Goal: Task Accomplishment & Management: Use online tool/utility

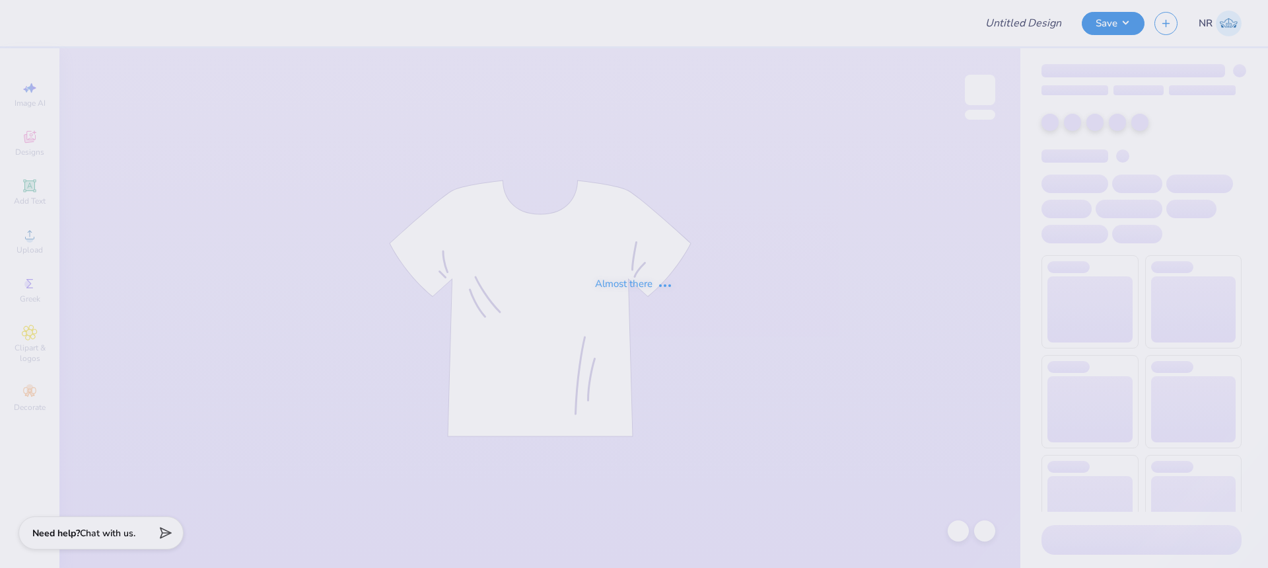
type input "Eric Fox : Tippie"
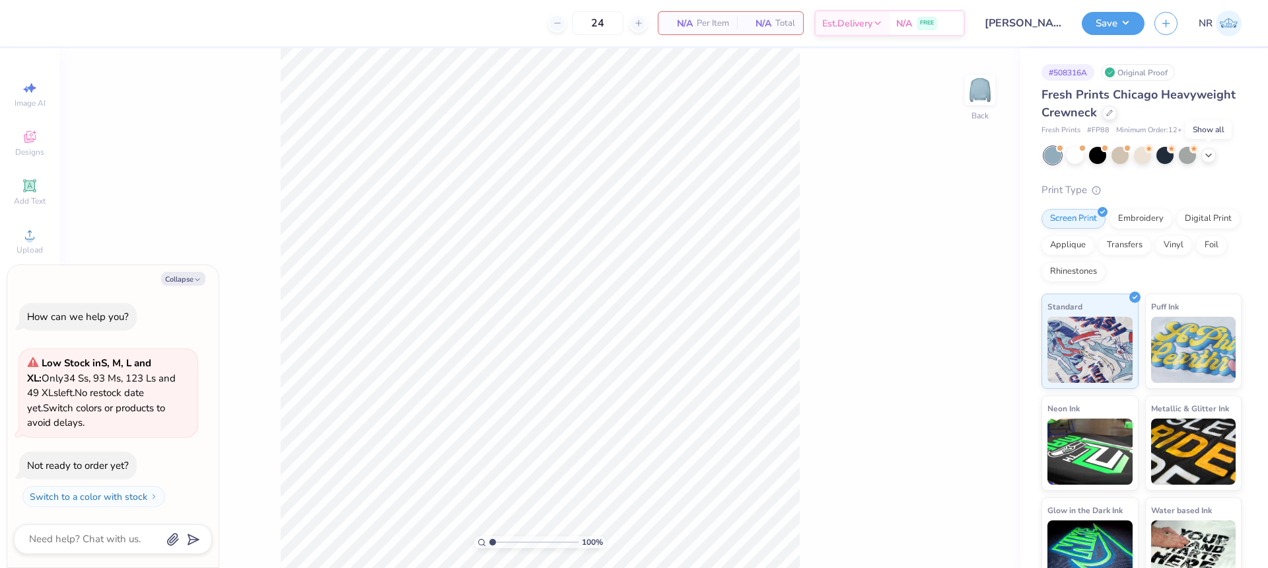
click at [1204, 153] on icon at bounding box center [1209, 155] width 11 height 11
type textarea "x"
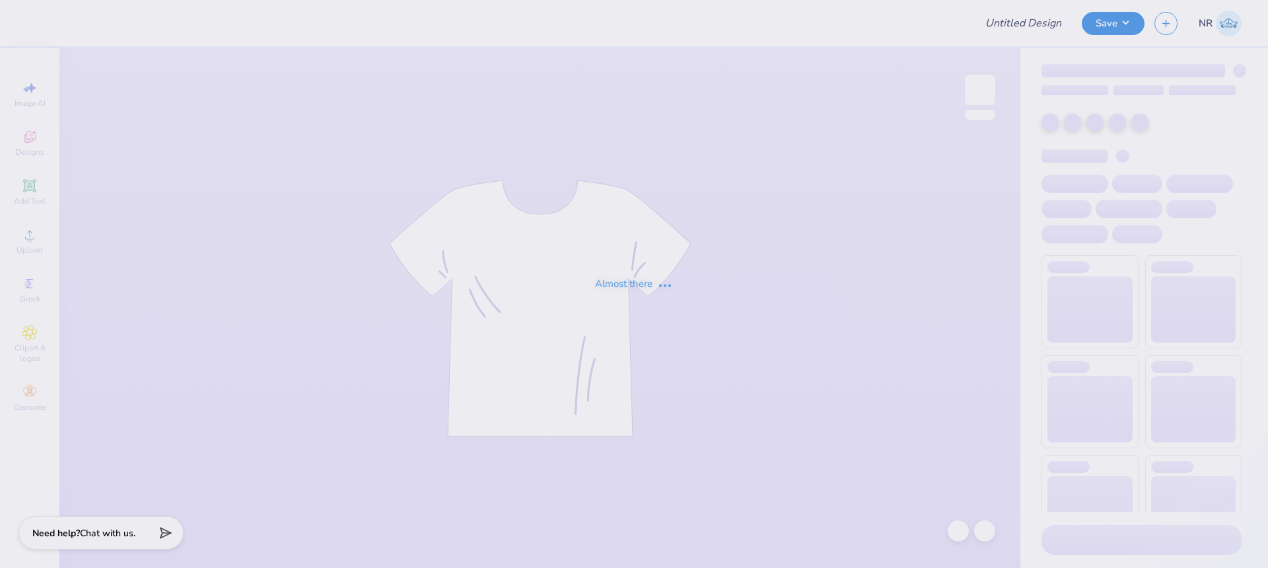
type input "AST Office Packages!"
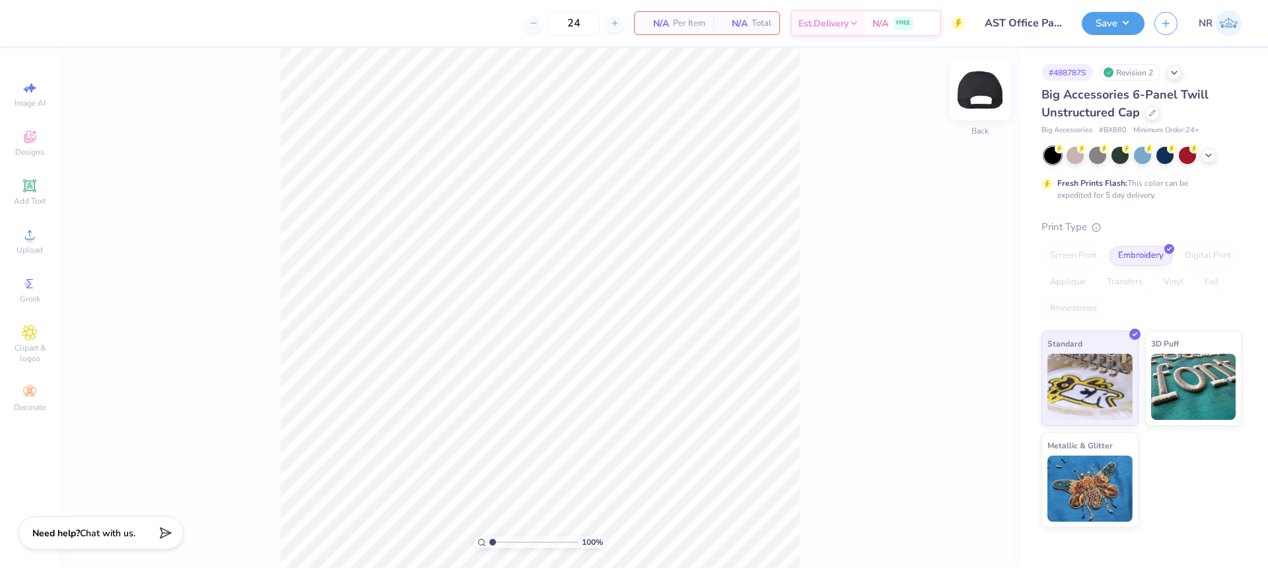
click at [984, 92] on img at bounding box center [980, 89] width 53 height 53
click at [979, 86] on img at bounding box center [980, 89] width 53 height 53
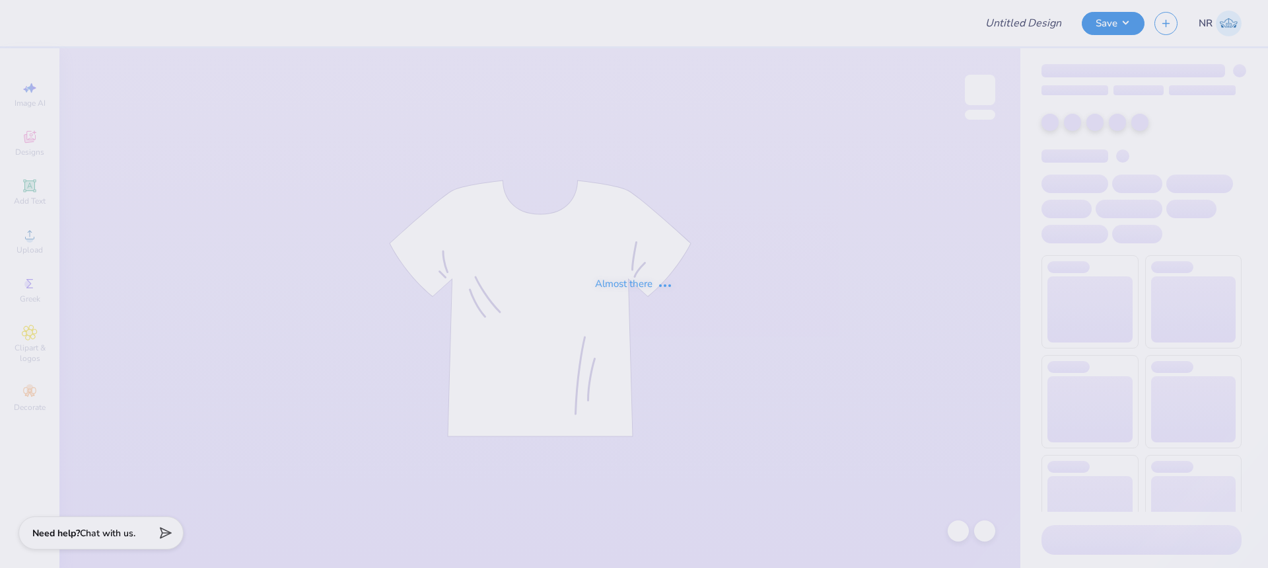
type input "[PERSON_NAME] : [PERSON_NAME]"
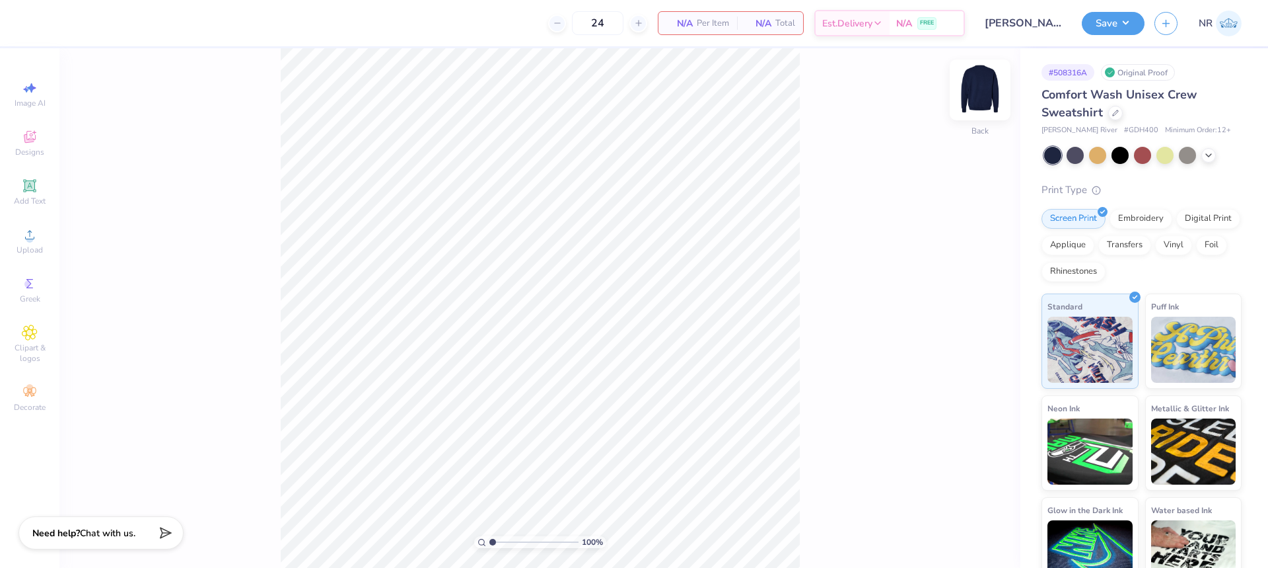
click at [981, 86] on img at bounding box center [980, 89] width 53 height 53
click at [984, 102] on img at bounding box center [980, 89] width 53 height 53
click at [846, 171] on div "100 % Back" at bounding box center [539, 307] width 961 height 519
click at [27, 240] on circle at bounding box center [29, 238] width 7 height 7
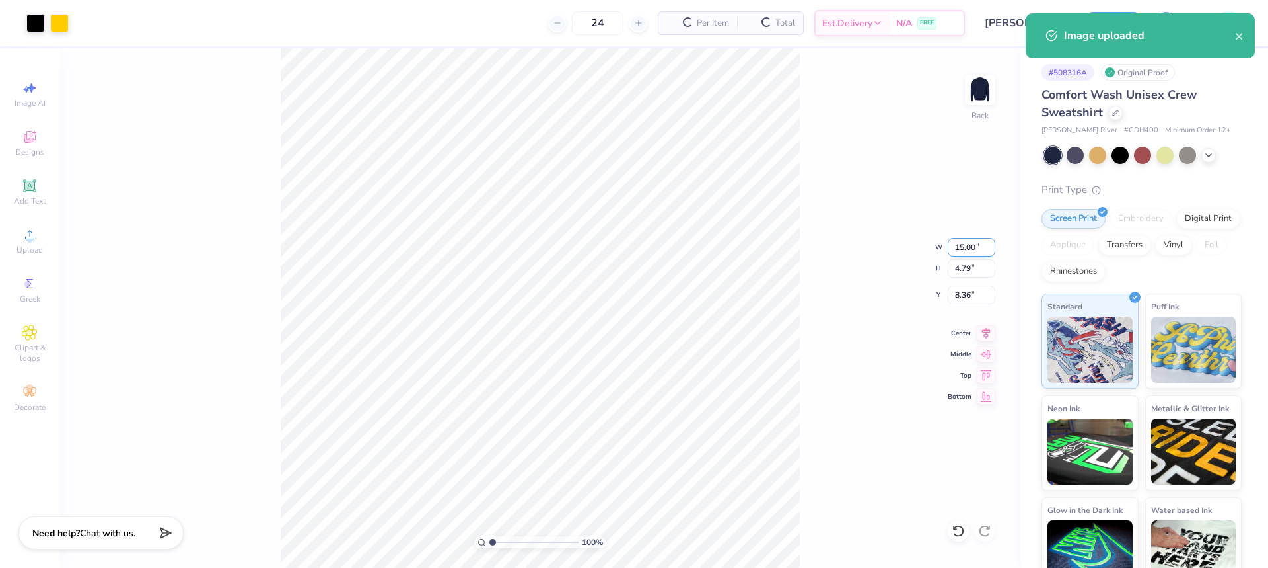
click at [969, 249] on input "15.00" at bounding box center [972, 247] width 48 height 18
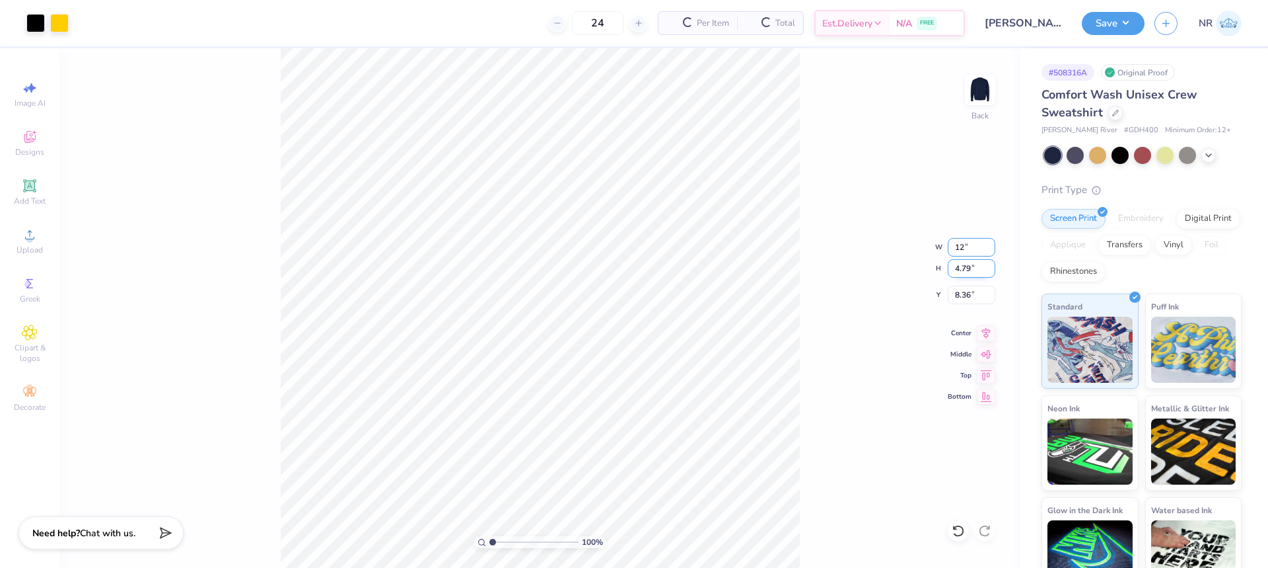
type input "12.00"
type input "3.83"
type input "8.84"
click at [803, 242] on div "100 % Back W 12.00 12.00 " H 3.83 3.83 " Y 8.84 8.84 " Center Middle Top Bottom" at bounding box center [539, 307] width 961 height 519
click at [964, 297] on input "8.84" at bounding box center [972, 294] width 48 height 18
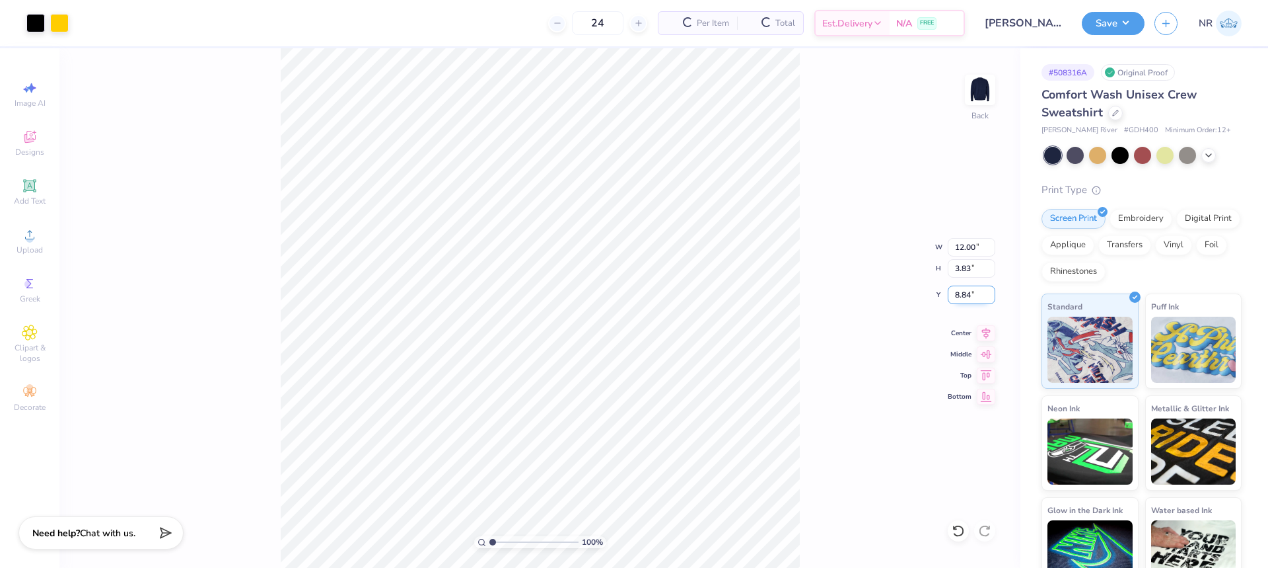
click at [964, 297] on input "8.84" at bounding box center [972, 294] width 48 height 18
click at [965, 298] on input "8.34" at bounding box center [972, 294] width 48 height 18
type input "3.00"
click at [807, 242] on div "100 % Back W 12.00 12.00 " H 3.83 3.83 " Y 3.00 3.00 " Center Middle Top Bottom" at bounding box center [539, 307] width 961 height 519
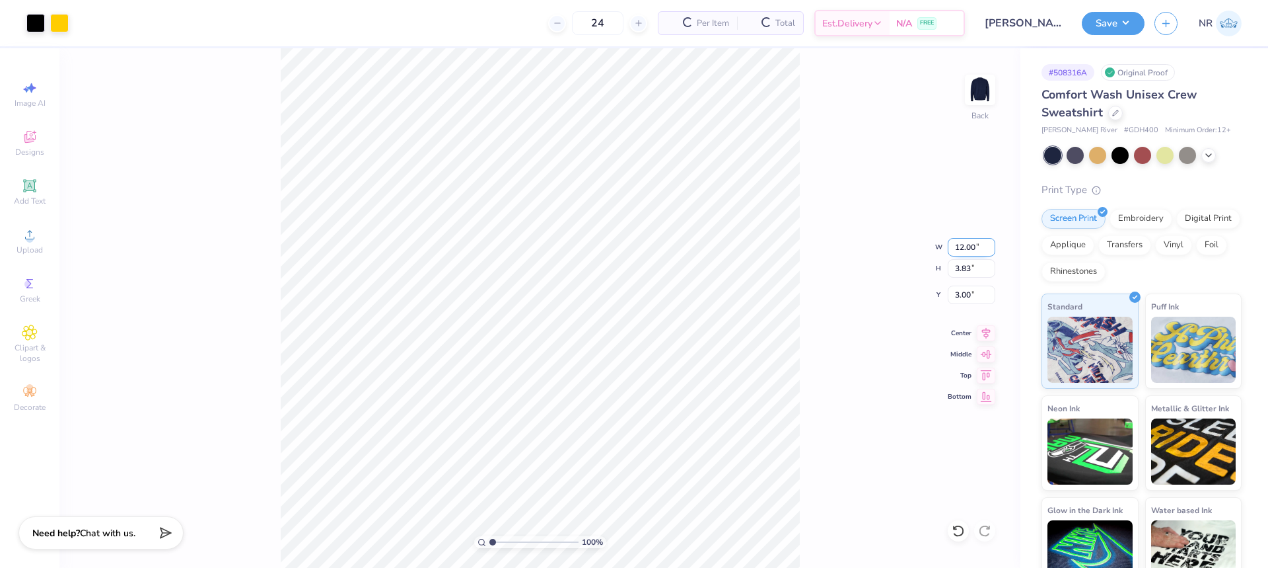
click at [969, 250] on input "12.00" at bounding box center [972, 247] width 48 height 18
type input "11.00"
type input "3.51"
type input "3.16"
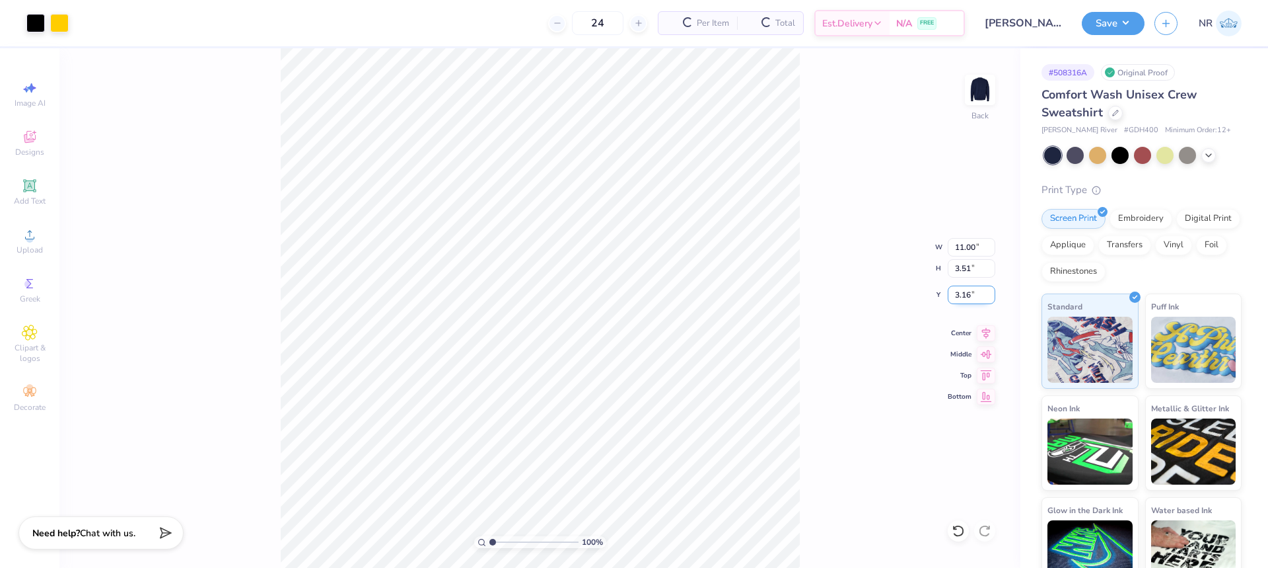
click at [955, 297] on input "3.16" at bounding box center [972, 294] width 48 height 18
type input "3.00"
click at [805, 220] on div "100 % Back W 11.00 11.00 " H 3.51 3.51 " Y 3.00 3.00 " Center Middle Top Bottom" at bounding box center [539, 307] width 961 height 519
click at [801, 189] on div "100 % Back" at bounding box center [539, 307] width 961 height 519
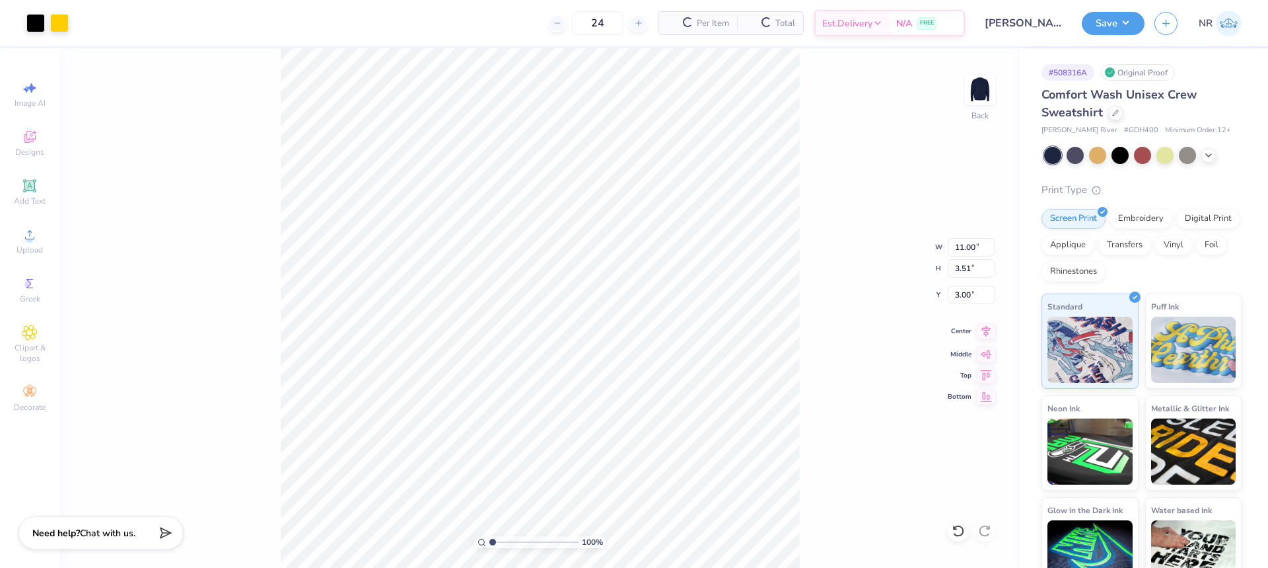
click at [986, 329] on icon at bounding box center [986, 331] width 18 height 16
click at [843, 258] on div "100 % Back W 11.00 11.00 " H 3.51 3.51 " Y 3.00 3.00 " Center Middle Top Bottom" at bounding box center [539, 307] width 961 height 519
click at [1123, 27] on button "Save" at bounding box center [1113, 21] width 63 height 23
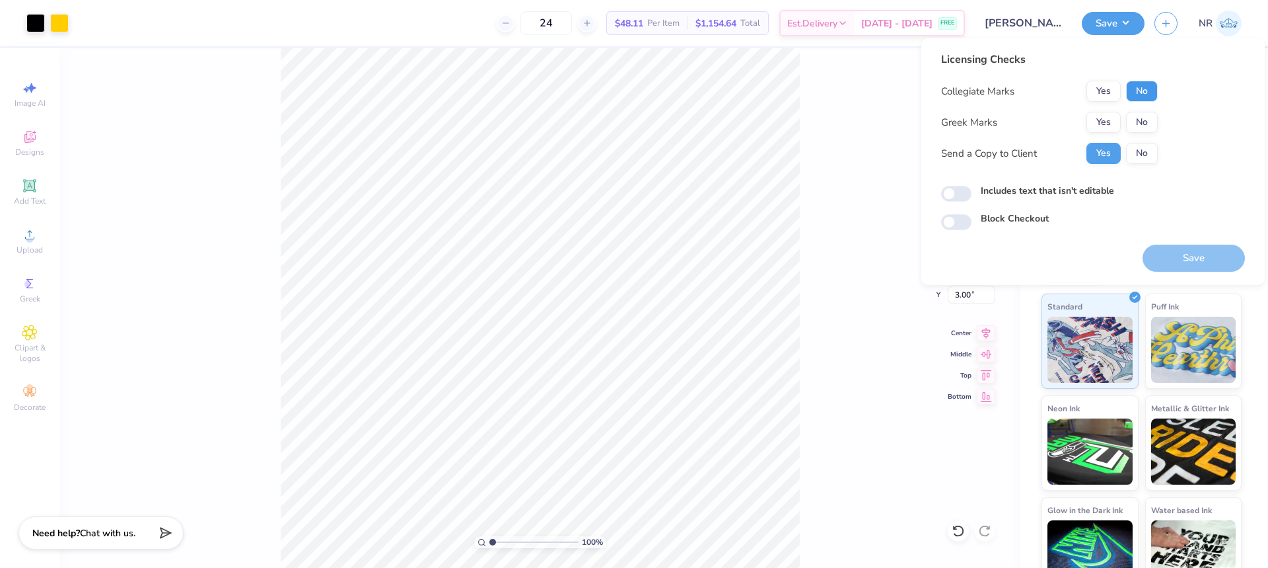
click at [1157, 99] on button "No" at bounding box center [1142, 91] width 32 height 21
click at [1142, 116] on button "No" at bounding box center [1142, 122] width 32 height 21
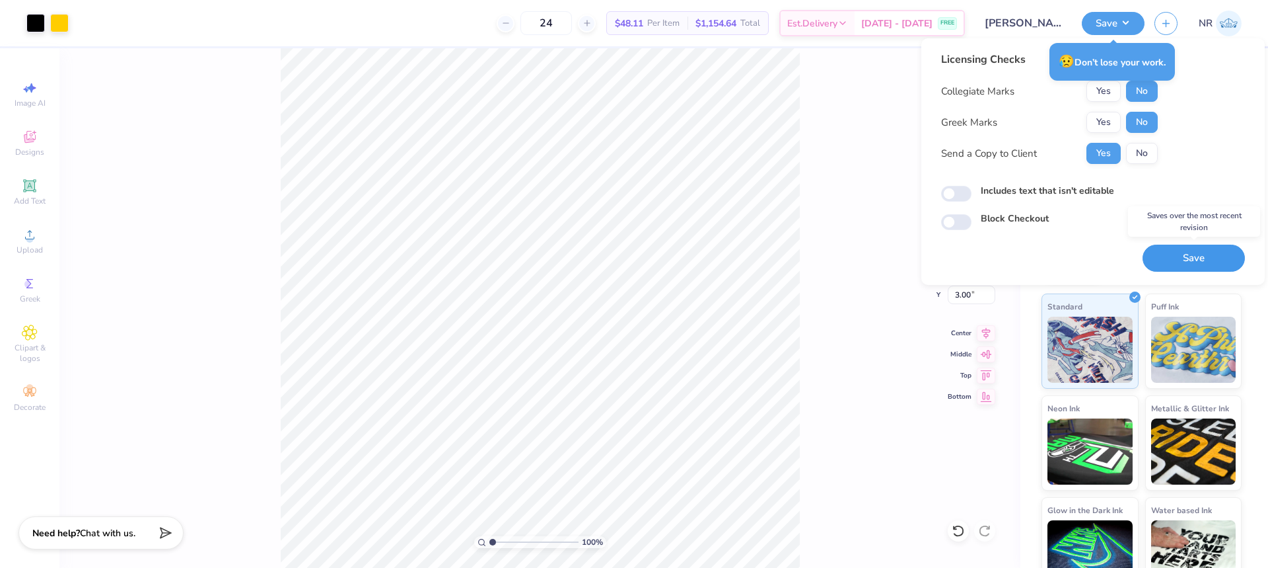
click at [1212, 256] on button "Save" at bounding box center [1194, 257] width 102 height 27
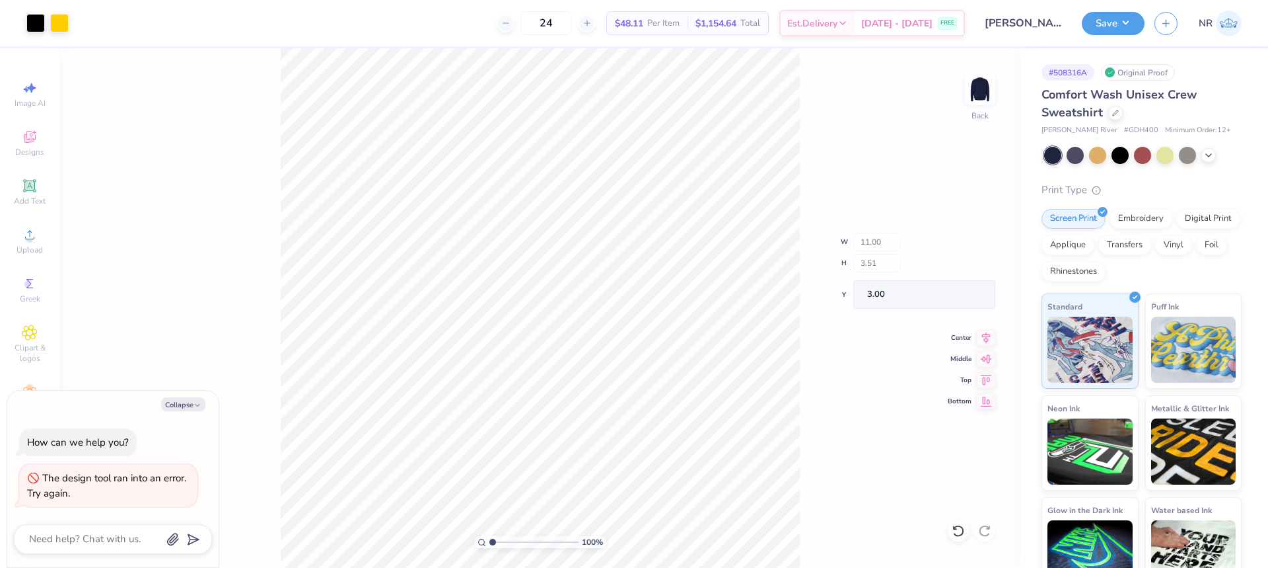
click at [807, 101] on div "100 % Back W 11.00 H 3.51 Y 3.00 Center Middle Top Bottom" at bounding box center [539, 307] width 961 height 519
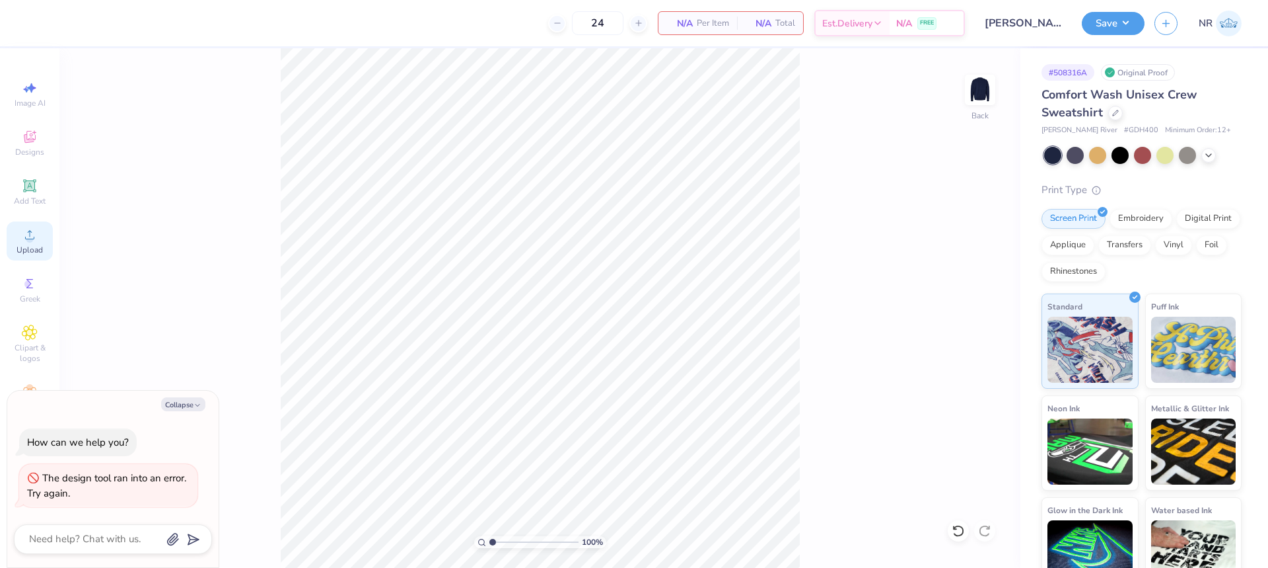
click at [26, 241] on icon at bounding box center [30, 235] width 16 height 16
type textarea "x"
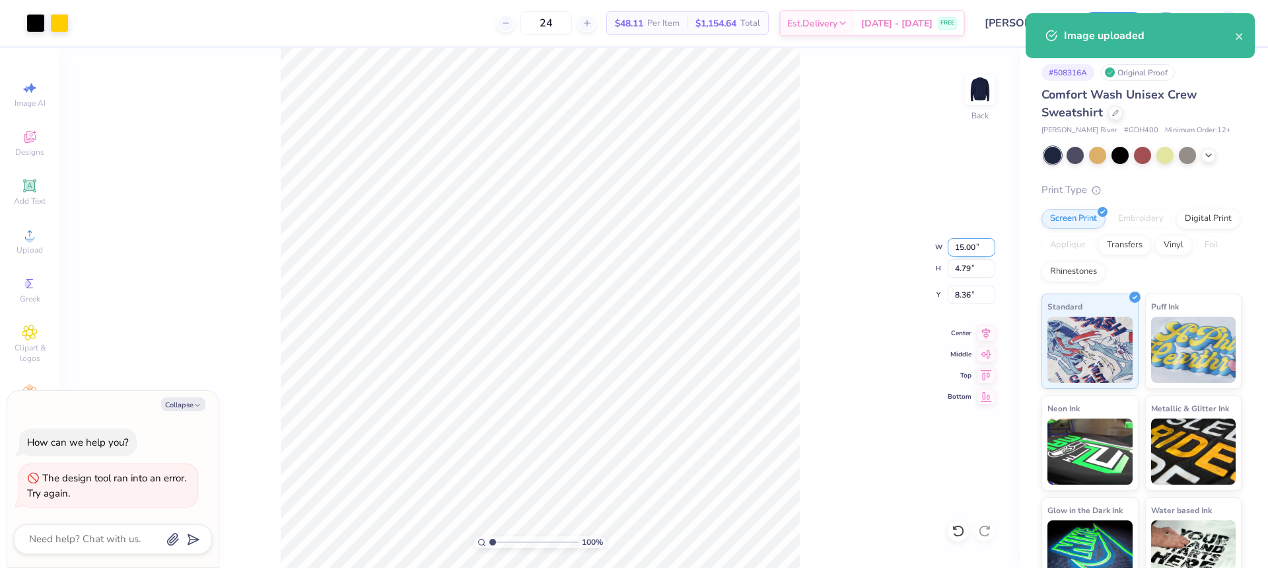
click at [955, 240] on input "15.00" at bounding box center [972, 247] width 48 height 18
type input "11"
type textarea "x"
type input "11.00"
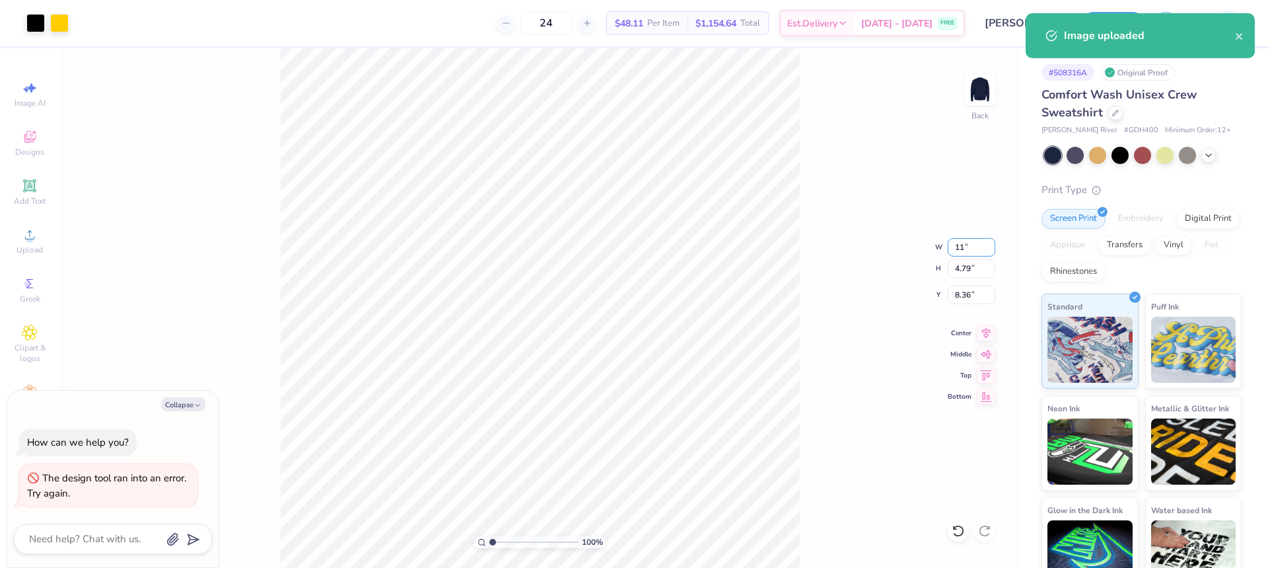
type input "3.51"
click at [963, 292] on input "8.99" at bounding box center [972, 294] width 48 height 18
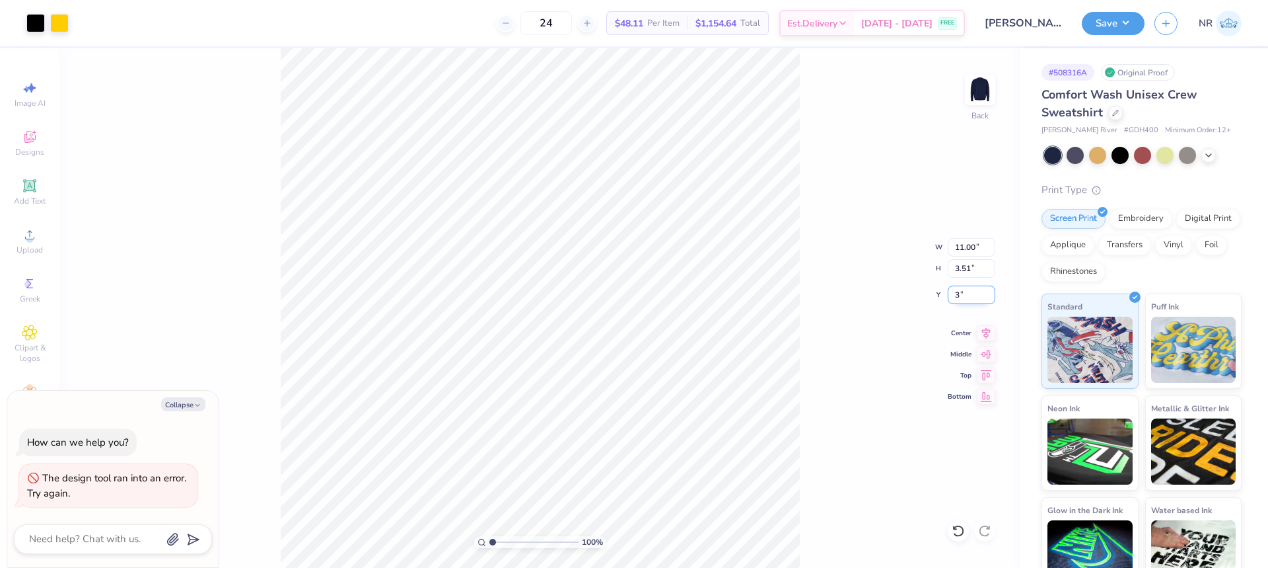
type input "3"
type textarea "x"
type input "3.00"
click at [982, 328] on icon at bounding box center [986, 331] width 18 height 16
click at [825, 205] on div "100 % Back W 11.00 11.00 " H 3.51 3.51 " Y 3.00 3.00 " Center Middle Top Bottom" at bounding box center [539, 307] width 961 height 519
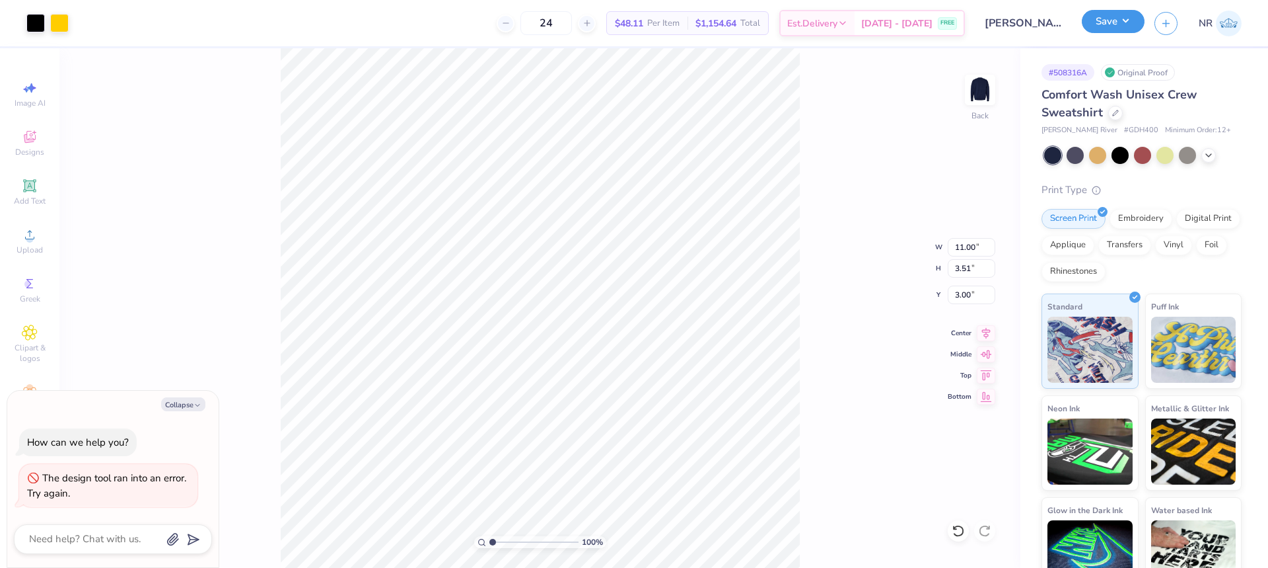
click at [1109, 30] on button "Save" at bounding box center [1113, 21] width 63 height 23
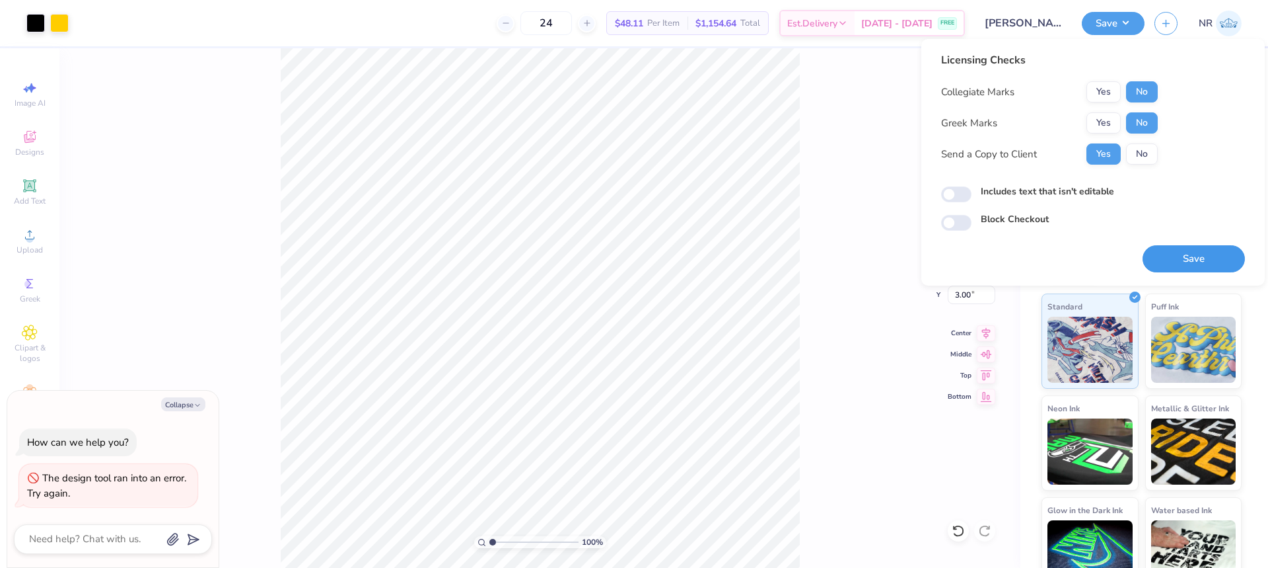
click at [1194, 253] on button "Save" at bounding box center [1194, 258] width 102 height 27
type textarea "x"
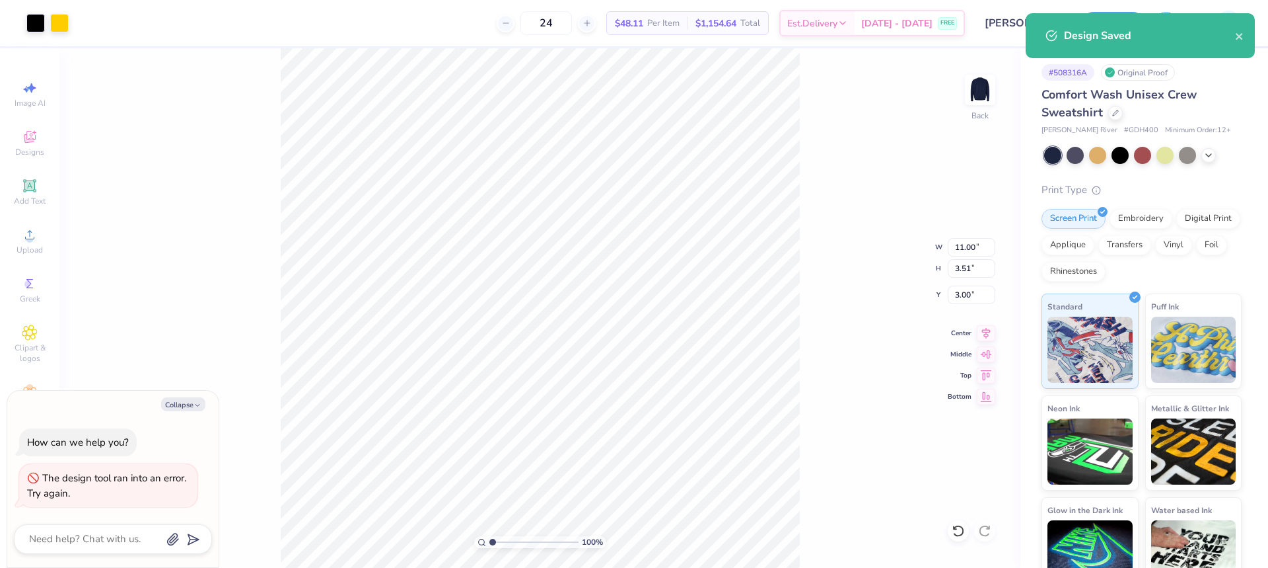
click at [412, 31] on div "24 $48.11 Per Item $1,154.64 Total Est. Delivery Aug 29 - Sep 1 FREE" at bounding box center [522, 23] width 887 height 46
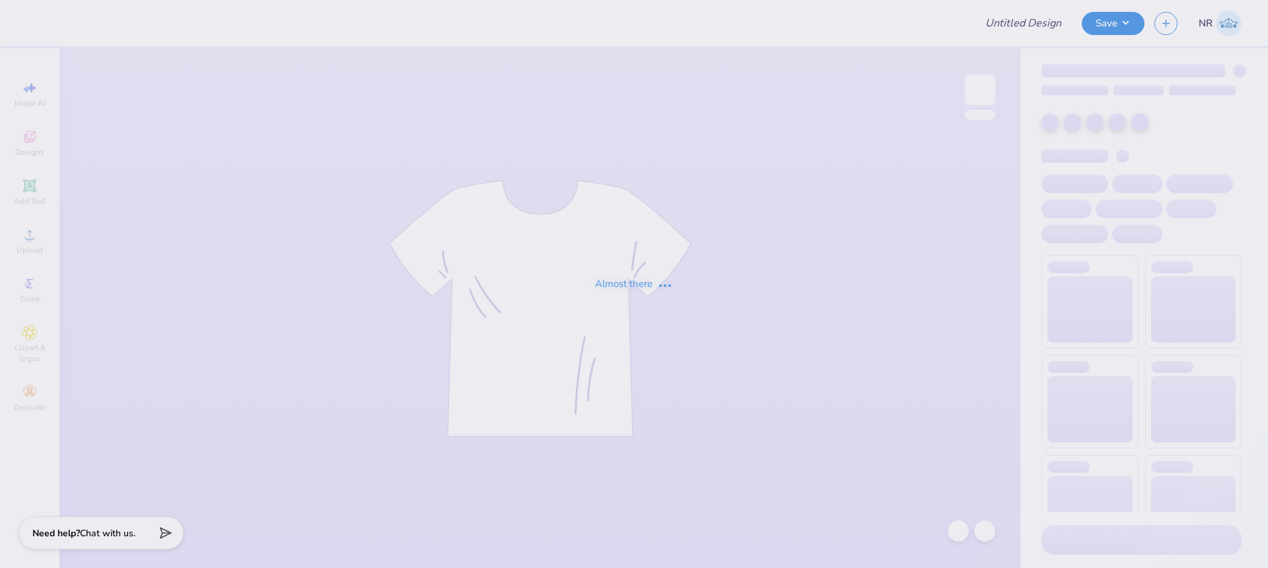
type input "Meghan Kerfoot : Dartmouth College"
type input "[PERSON_NAME] : [GEOGRAPHIC_DATA]"
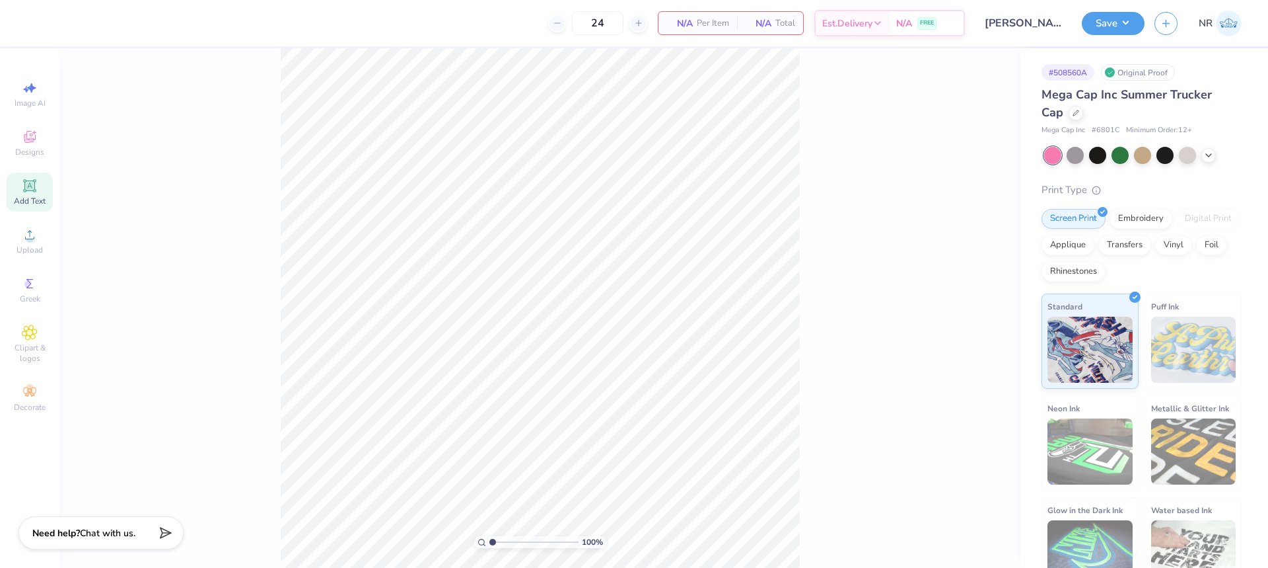
click at [29, 186] on icon at bounding box center [29, 185] width 13 height 13
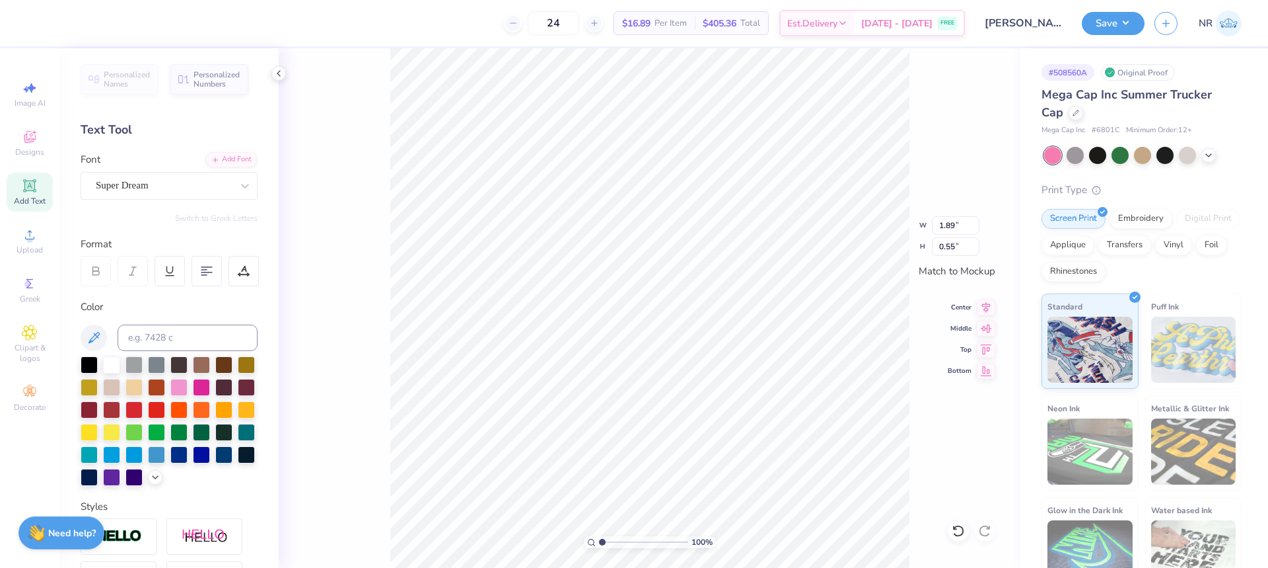
scroll to position [11, 2]
type textarea "k"
type textarea "KAPPA"
click at [180, 184] on div "Super Dream" at bounding box center [163, 185] width 139 height 20
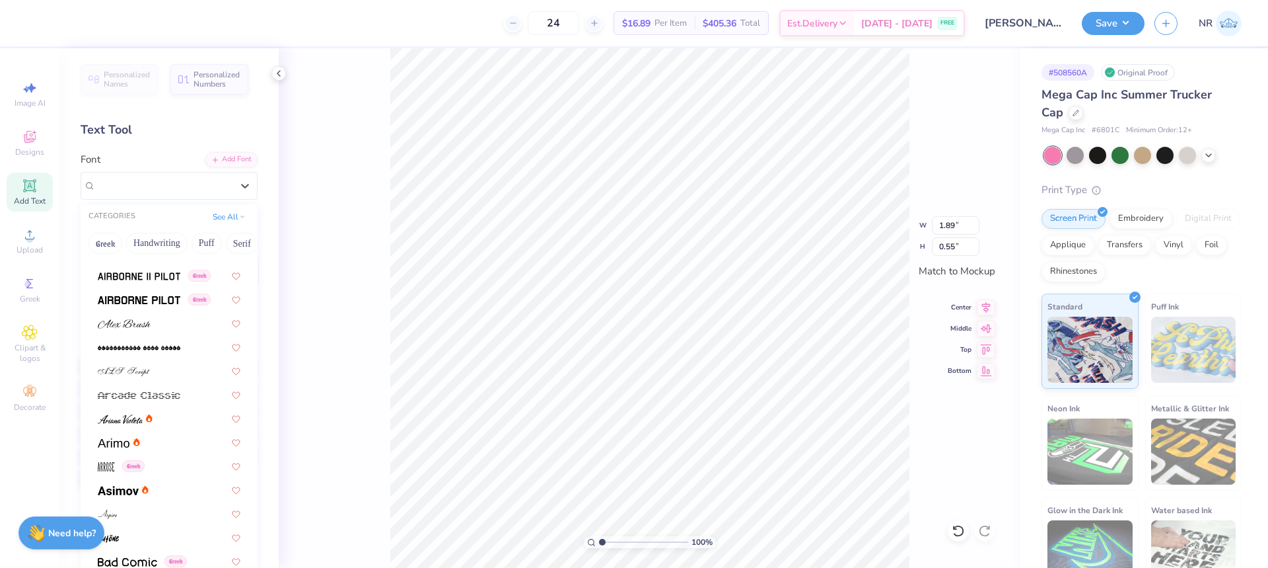
scroll to position [329, 0]
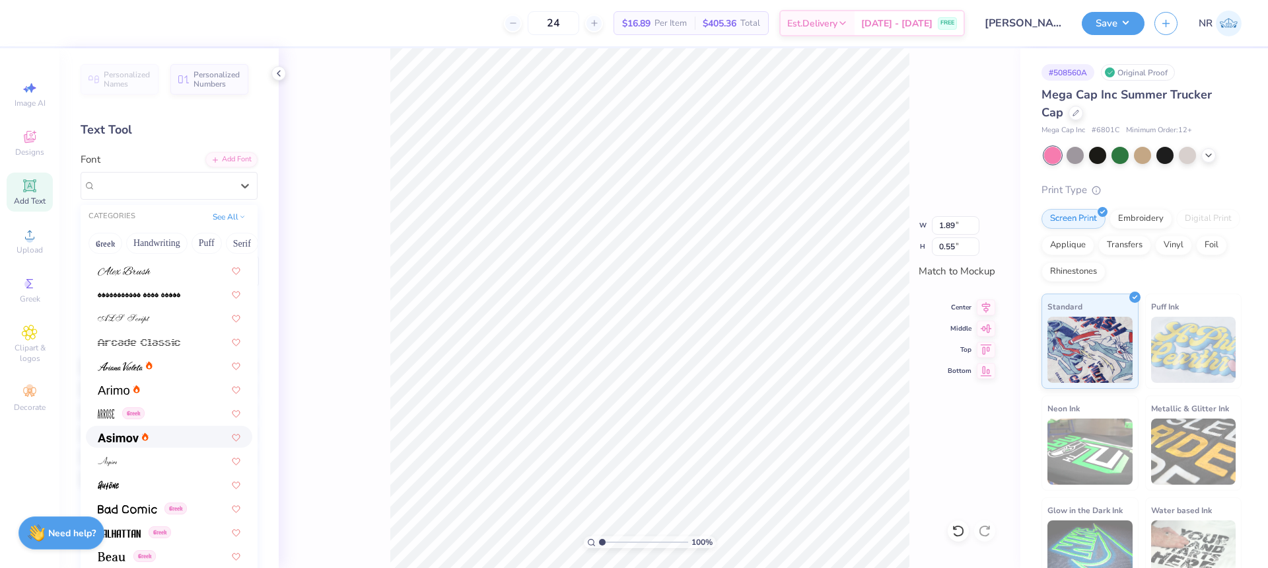
click at [153, 438] on div at bounding box center [169, 436] width 143 height 14
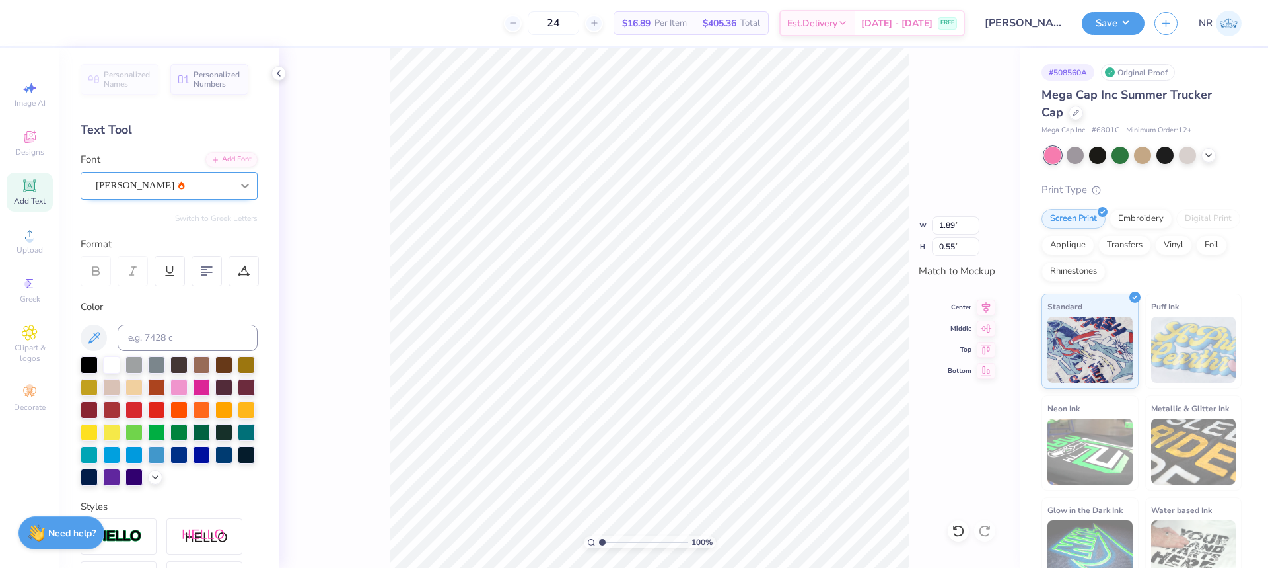
click at [233, 183] on div at bounding box center [245, 186] width 24 height 24
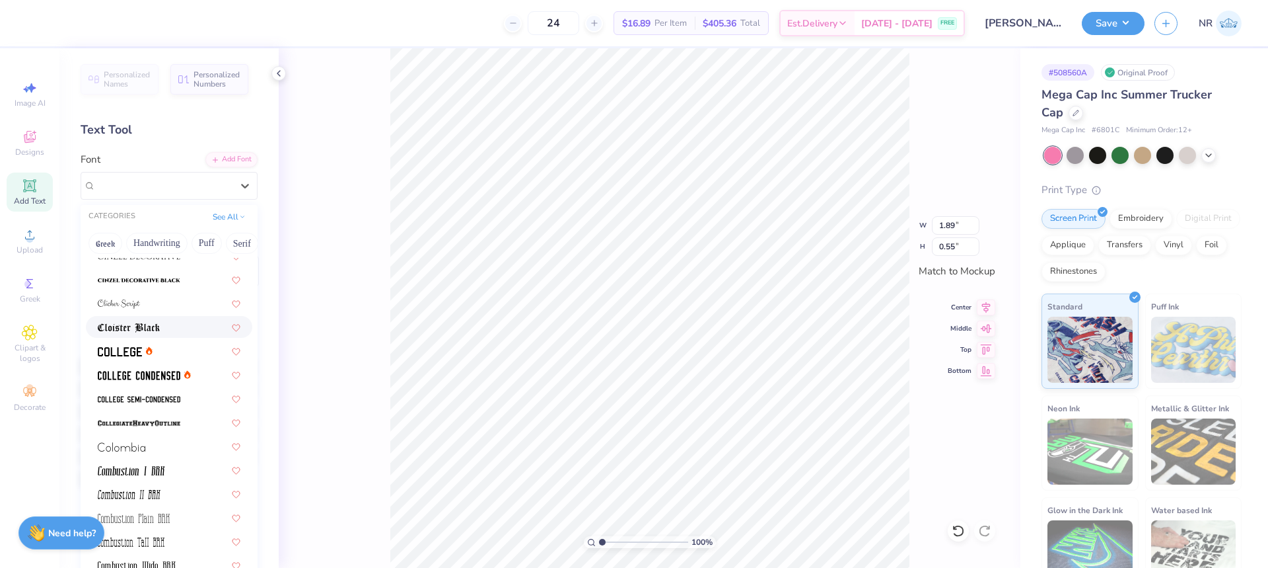
scroll to position [1718, 0]
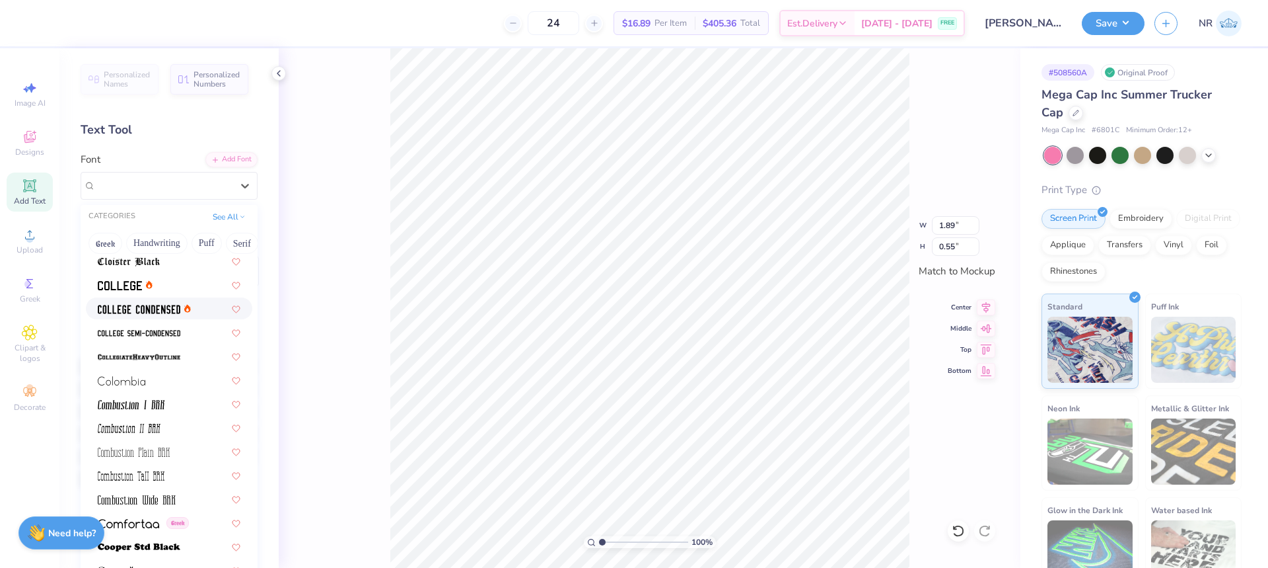
click at [170, 312] on img at bounding box center [139, 309] width 83 height 9
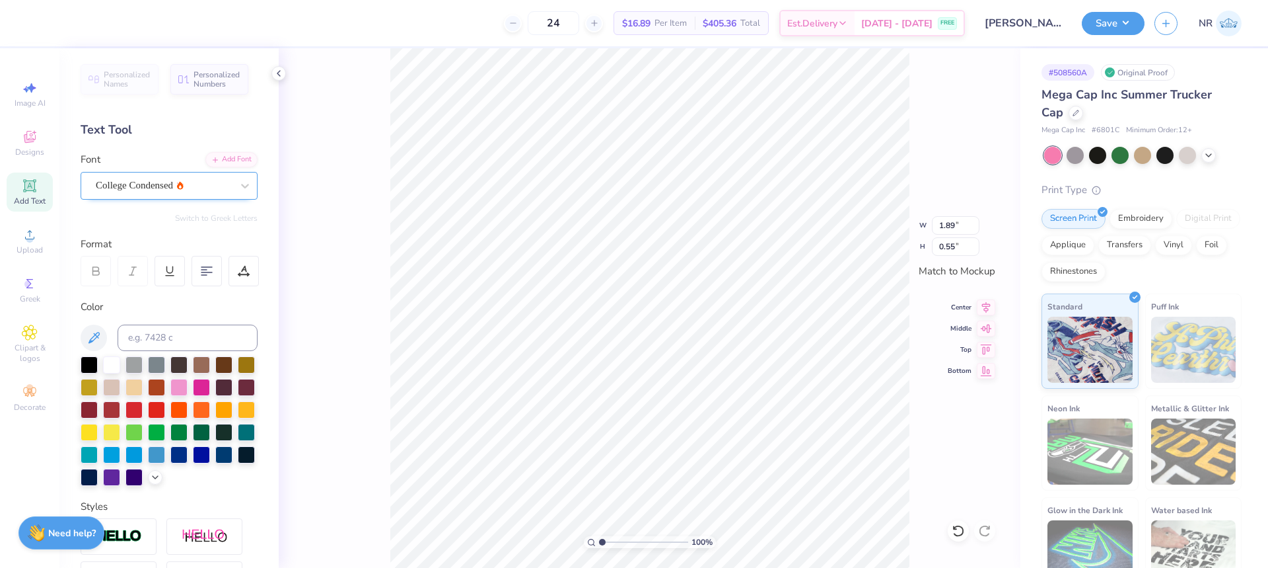
click at [217, 195] on div "College Condensed" at bounding box center [163, 185] width 139 height 20
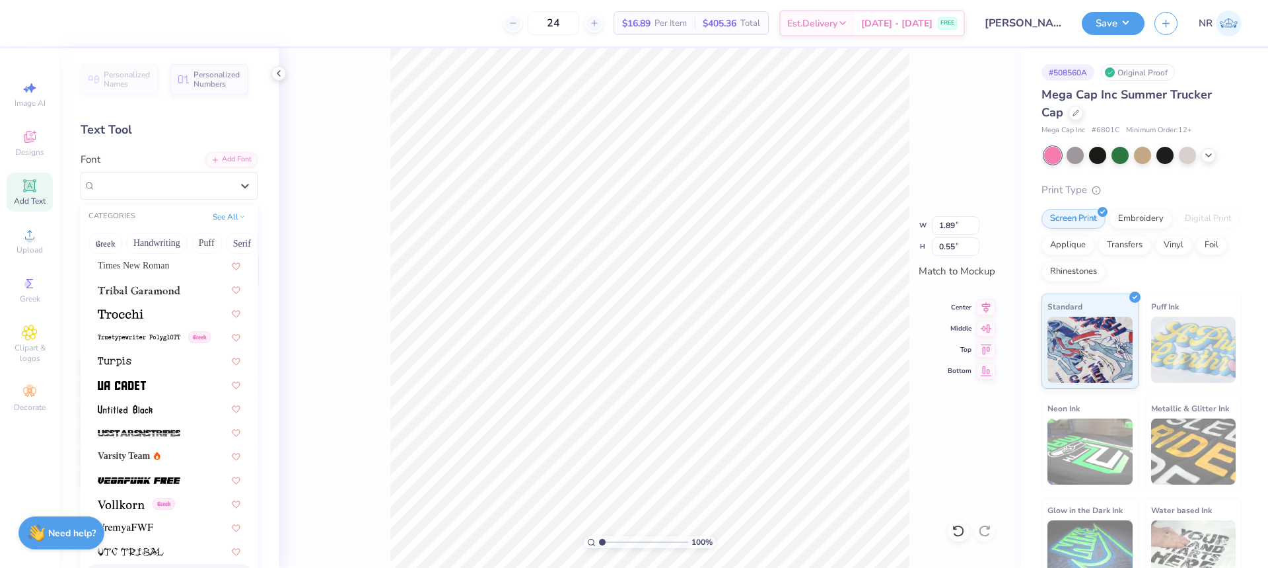
scroll to position [6832, 0]
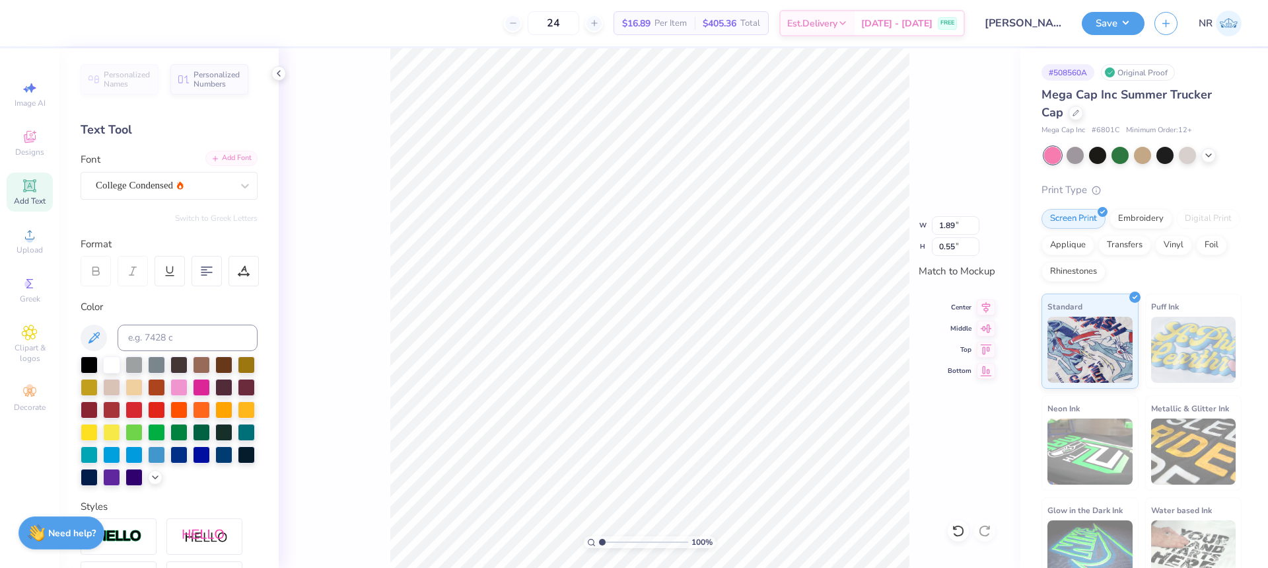
click at [211, 157] on icon at bounding box center [215, 159] width 8 height 8
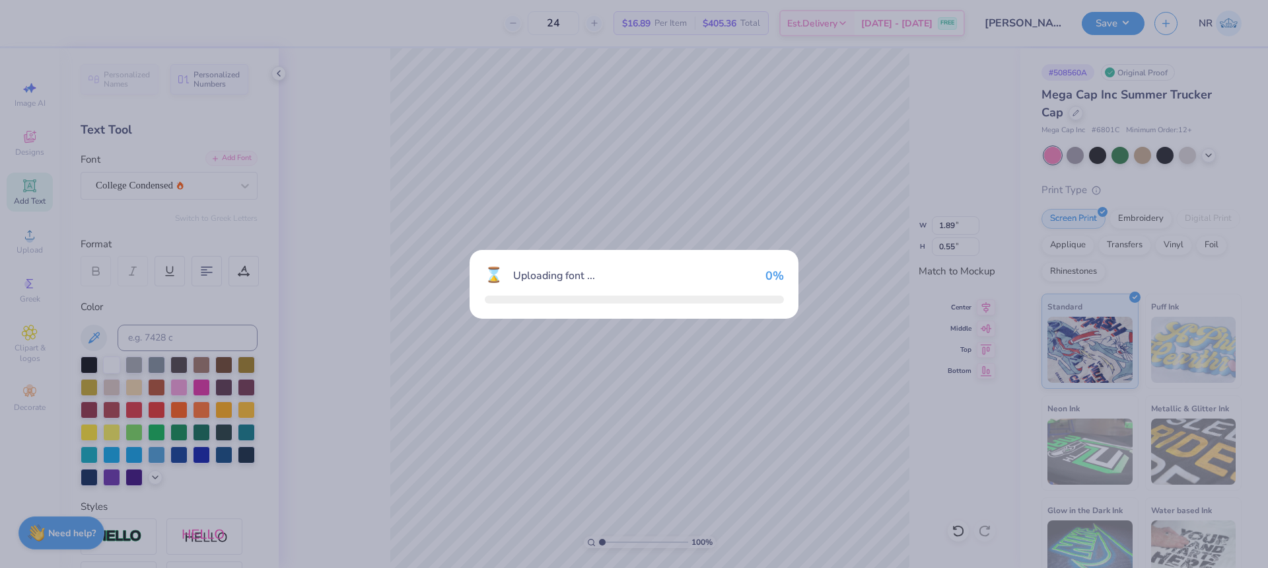
type input "1.78"
type input "0.53"
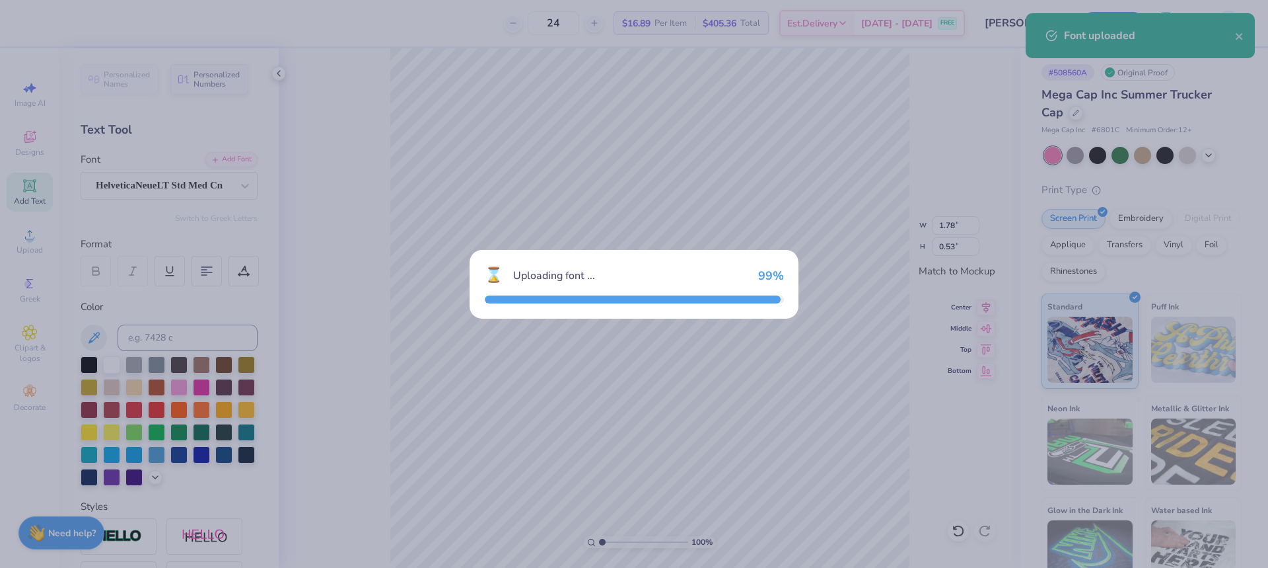
type input "2.12"
type input "0.56"
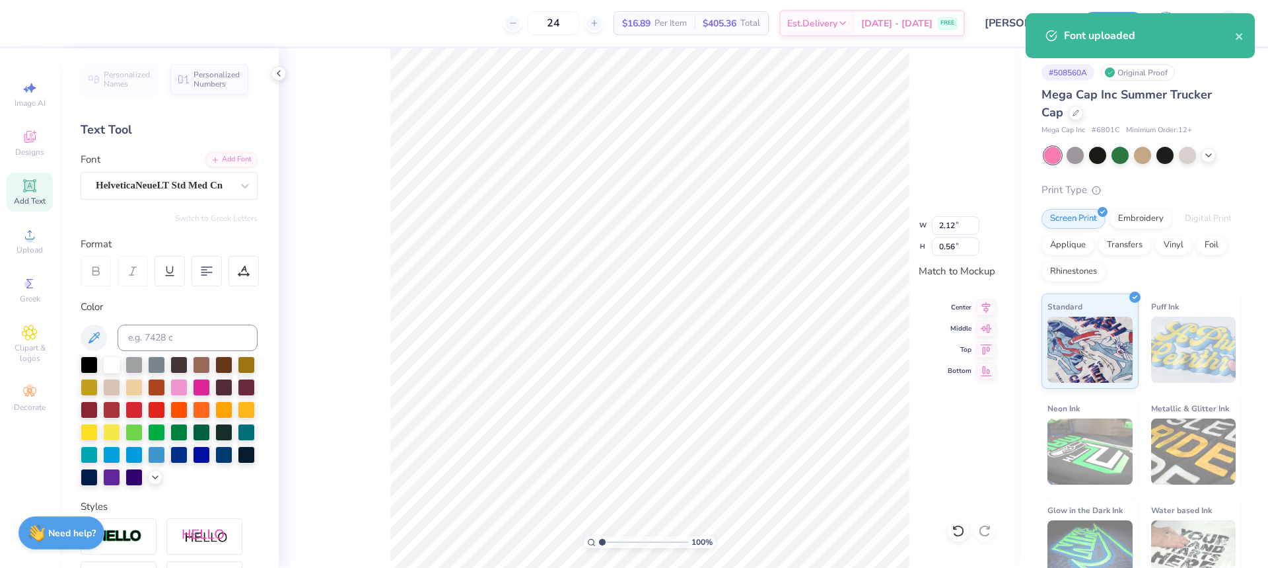
scroll to position [11, 2]
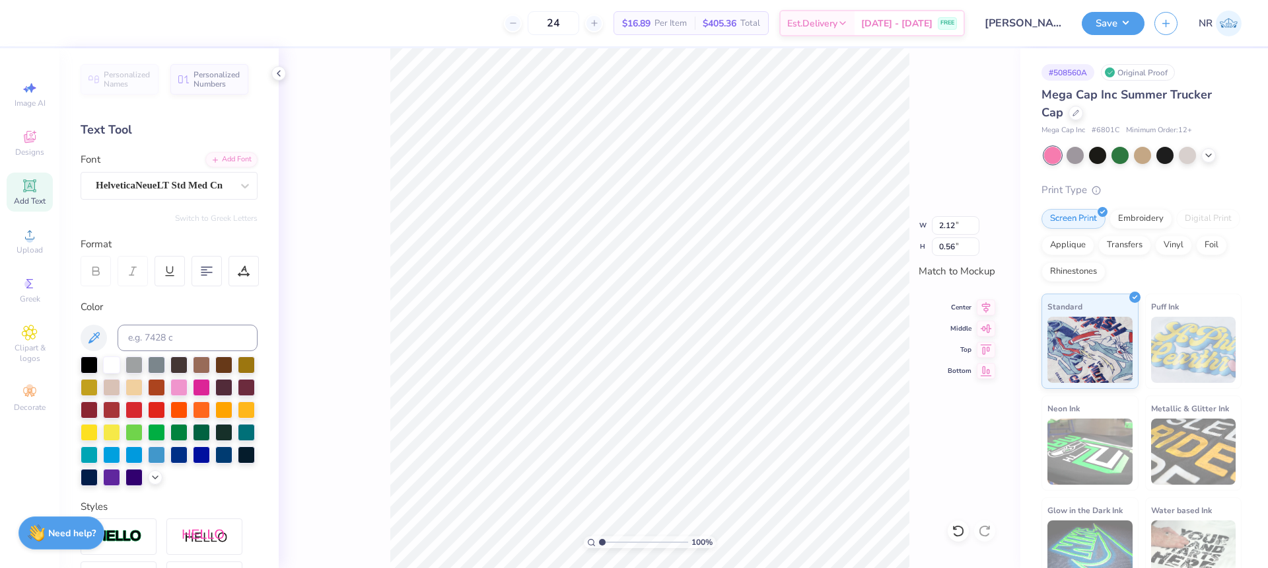
type input "3.02"
type input "0.79"
type input "3.93"
type input "1.03"
type textarea "CHI DELT"
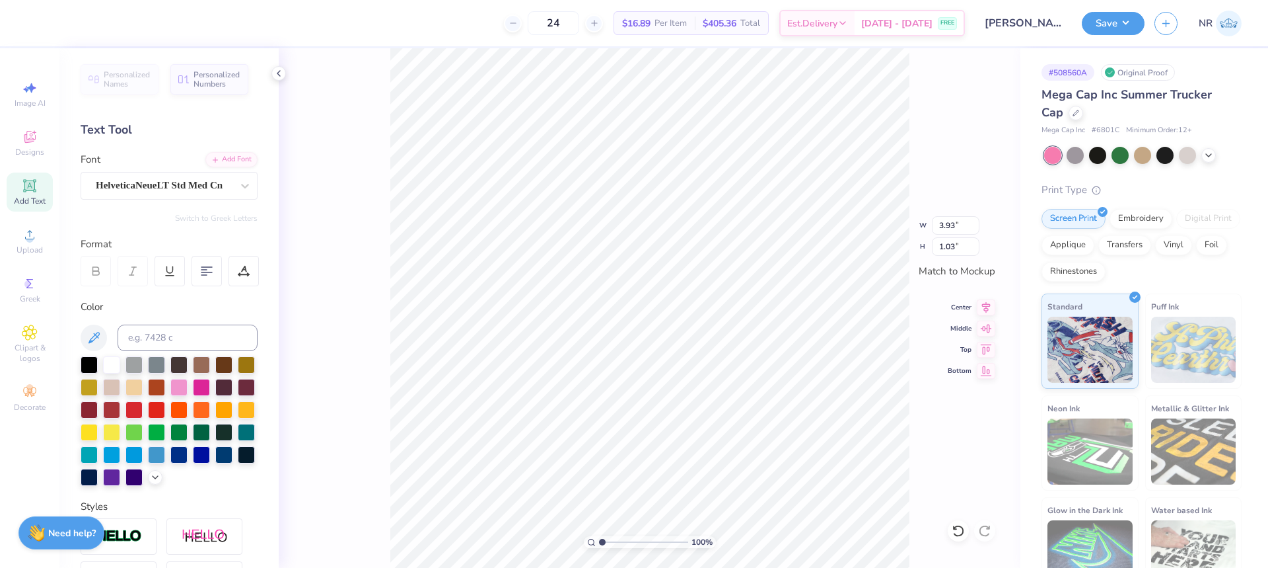
scroll to position [11, 3]
click at [218, 156] on div "Add Font" at bounding box center [231, 158] width 52 height 15
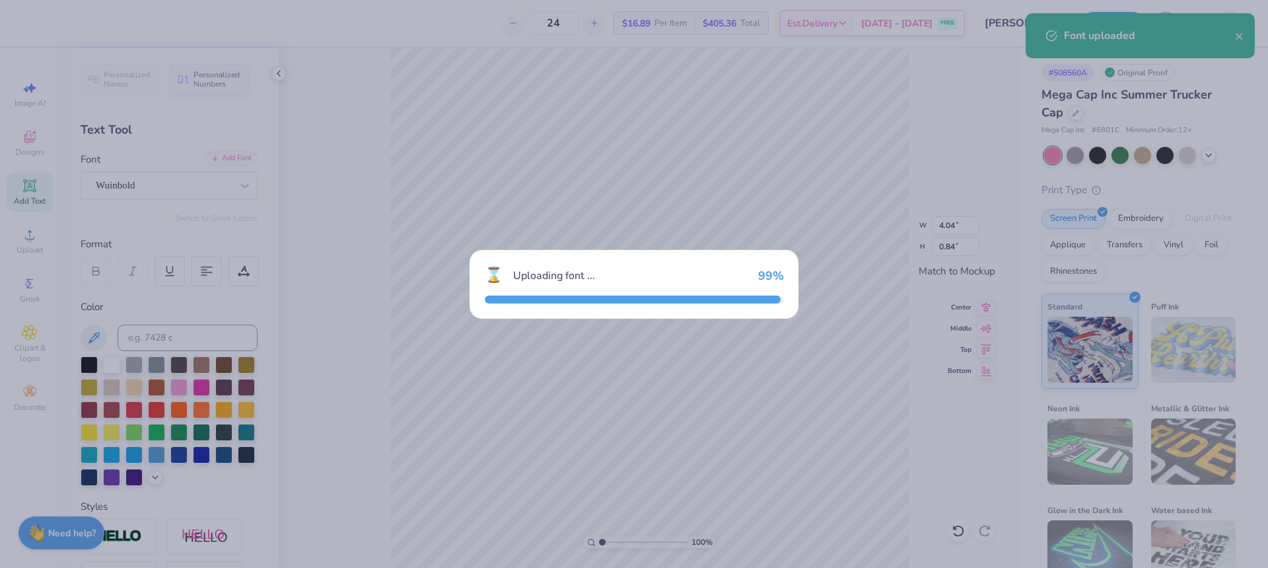
type input "2.97"
type input "0.81"
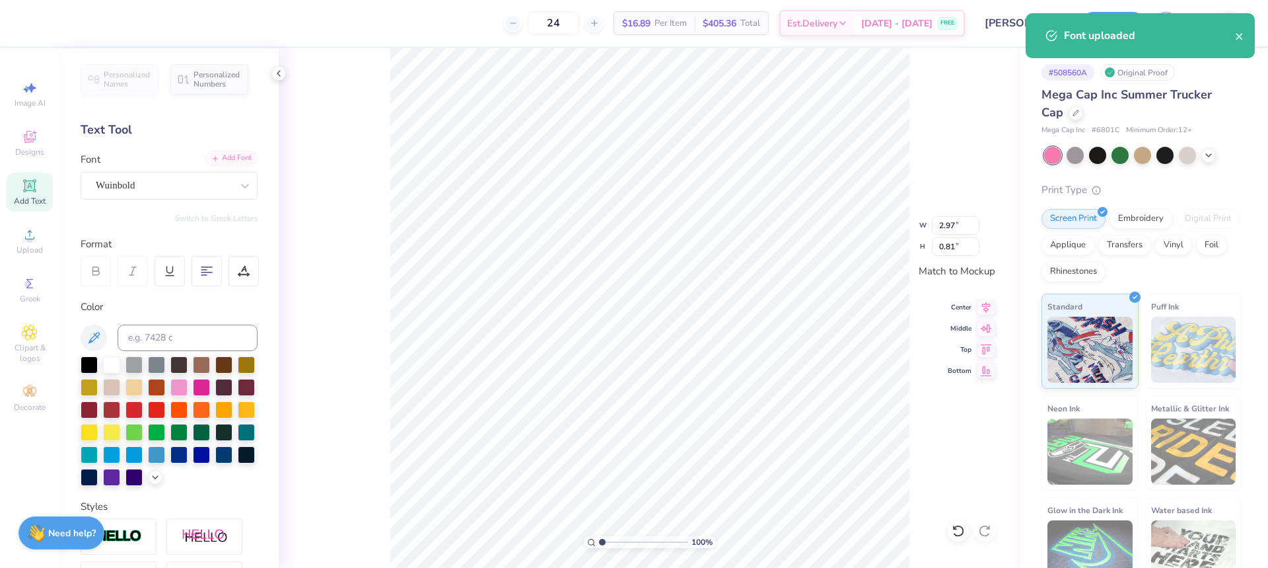
type input "3.47"
type input "0.95"
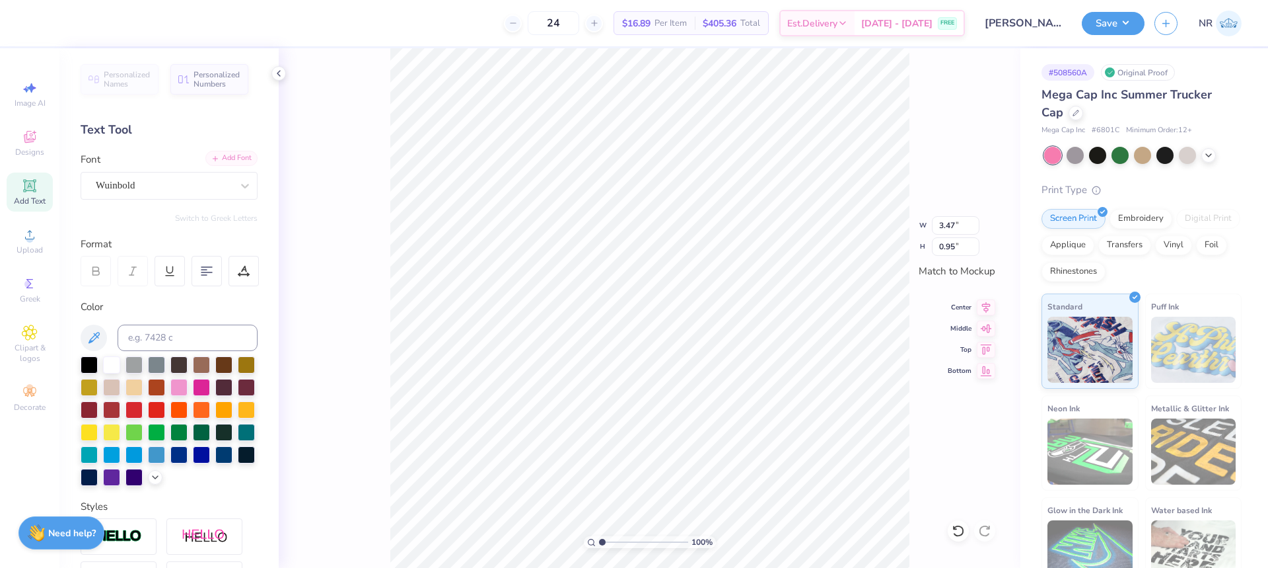
type input "4.00"
type input "1.09"
click at [988, 302] on icon at bounding box center [986, 305] width 18 height 16
click at [984, 331] on icon at bounding box center [986, 326] width 18 height 16
click at [188, 383] on div at bounding box center [178, 385] width 17 height 17
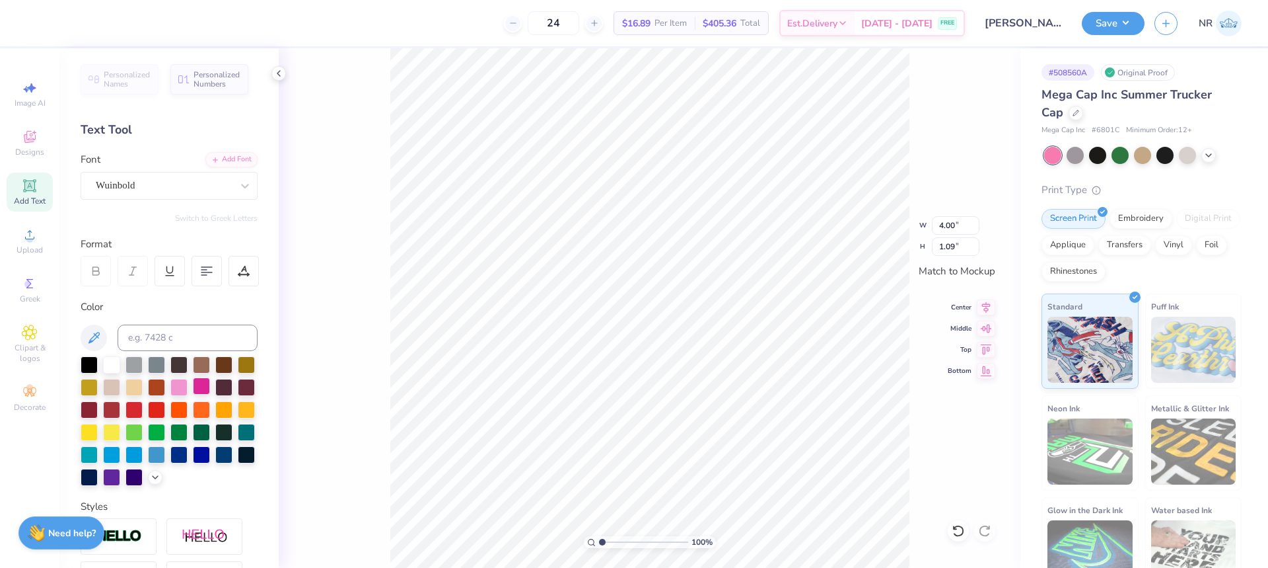
click at [210, 386] on div at bounding box center [201, 385] width 17 height 17
click at [188, 386] on div at bounding box center [178, 385] width 17 height 17
click at [150, 481] on icon at bounding box center [155, 475] width 11 height 11
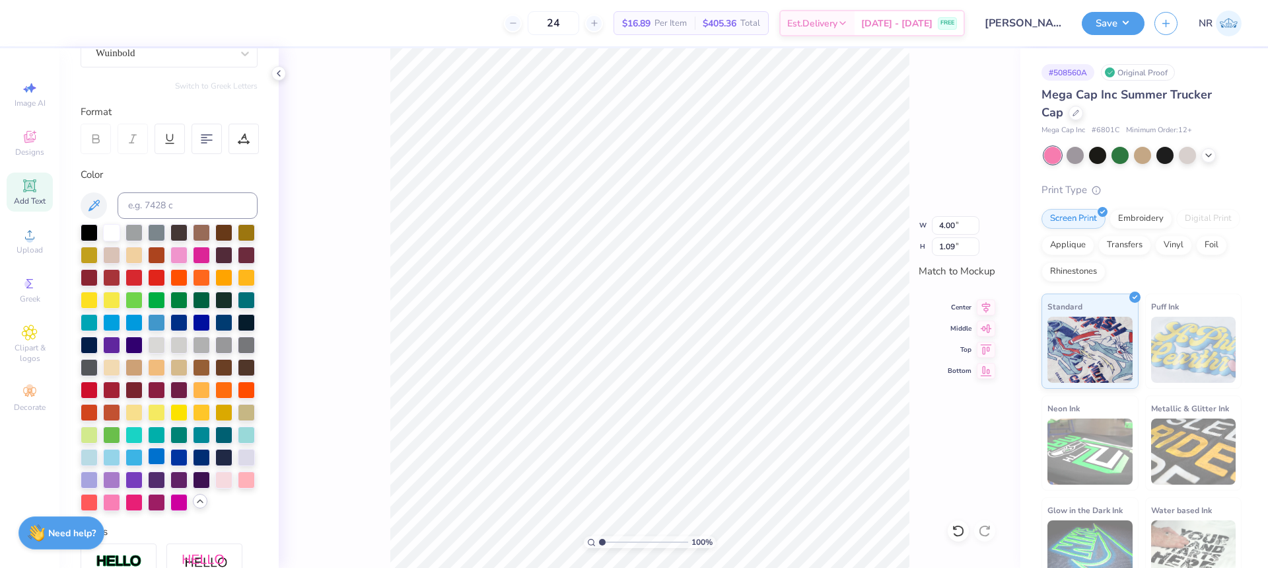
scroll to position [264, 0]
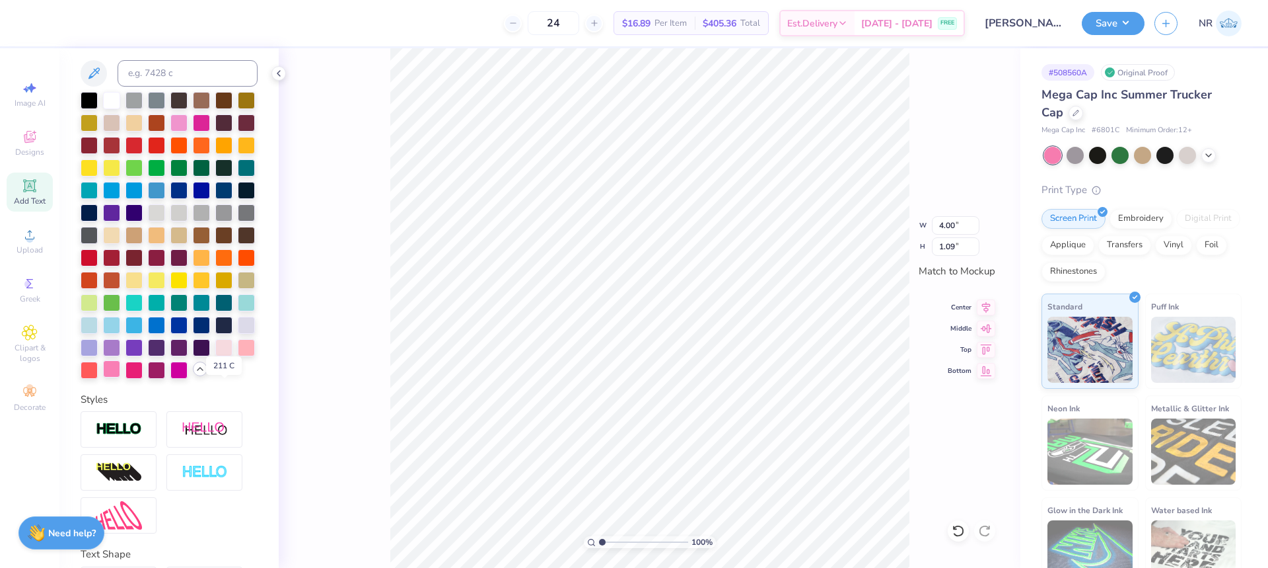
click at [120, 377] on div at bounding box center [111, 368] width 17 height 17
click at [947, 224] on input "4.00" at bounding box center [956, 225] width 48 height 18
type input "4.00"
click at [981, 307] on icon at bounding box center [986, 305] width 18 height 16
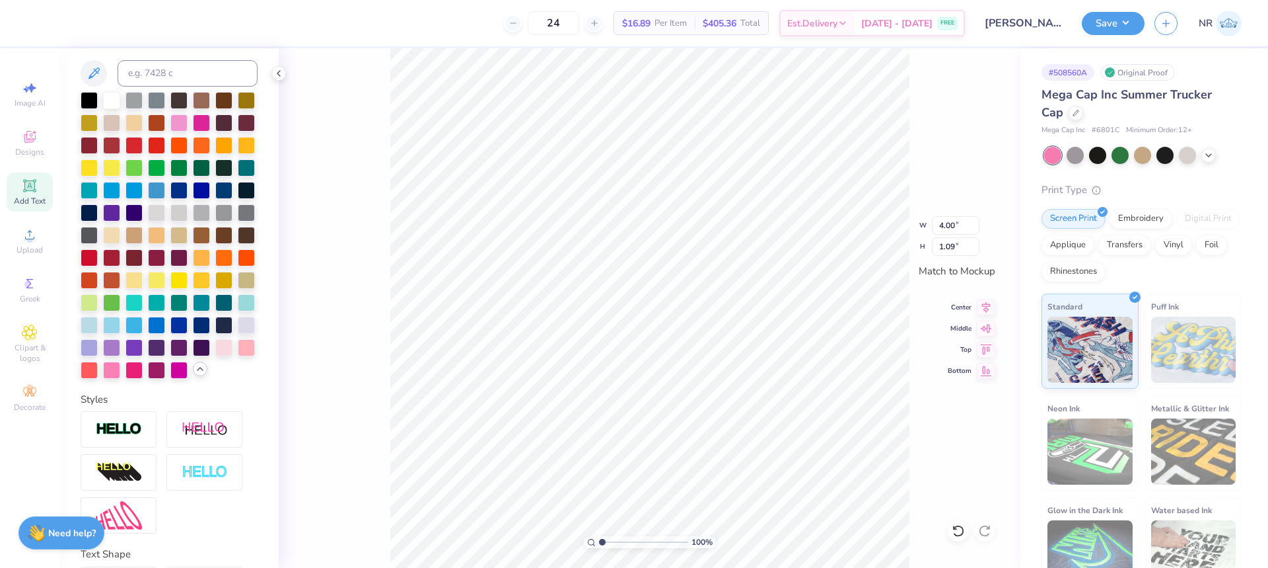
drag, startPoint x: 1132, startPoint y: 31, endPoint x: 1127, endPoint y: 38, distance: 8.1
click at [1131, 31] on button "Save" at bounding box center [1113, 23] width 63 height 23
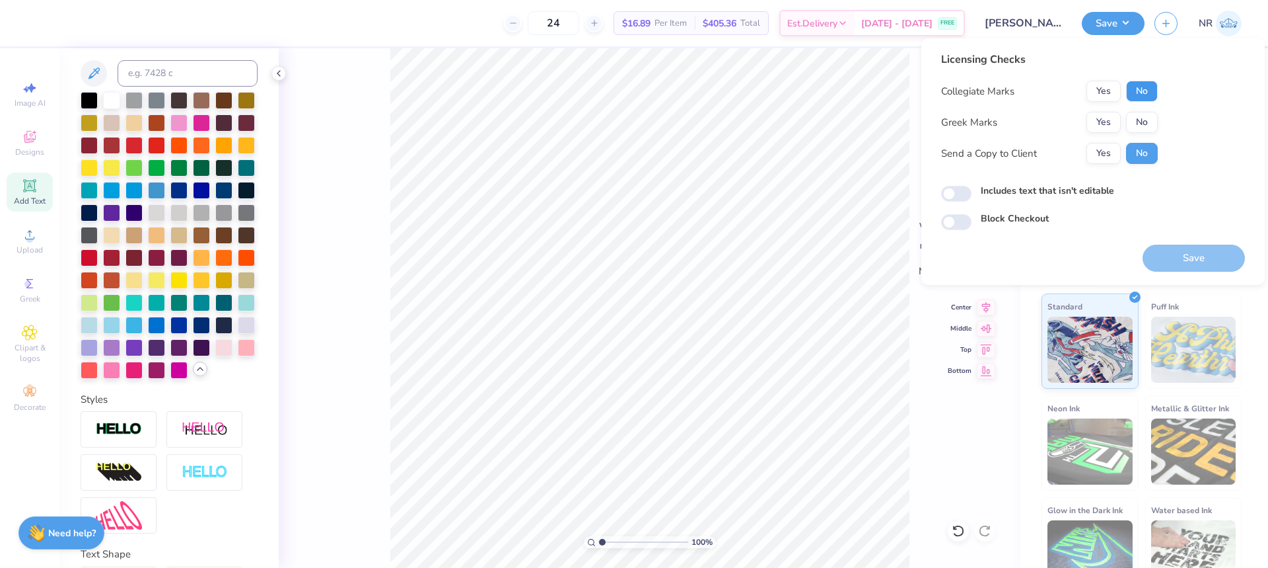
click at [1142, 96] on button "No" at bounding box center [1142, 91] width 32 height 21
click at [1144, 118] on button "No" at bounding box center [1142, 122] width 32 height 21
click at [1202, 253] on button "Save" at bounding box center [1194, 257] width 102 height 27
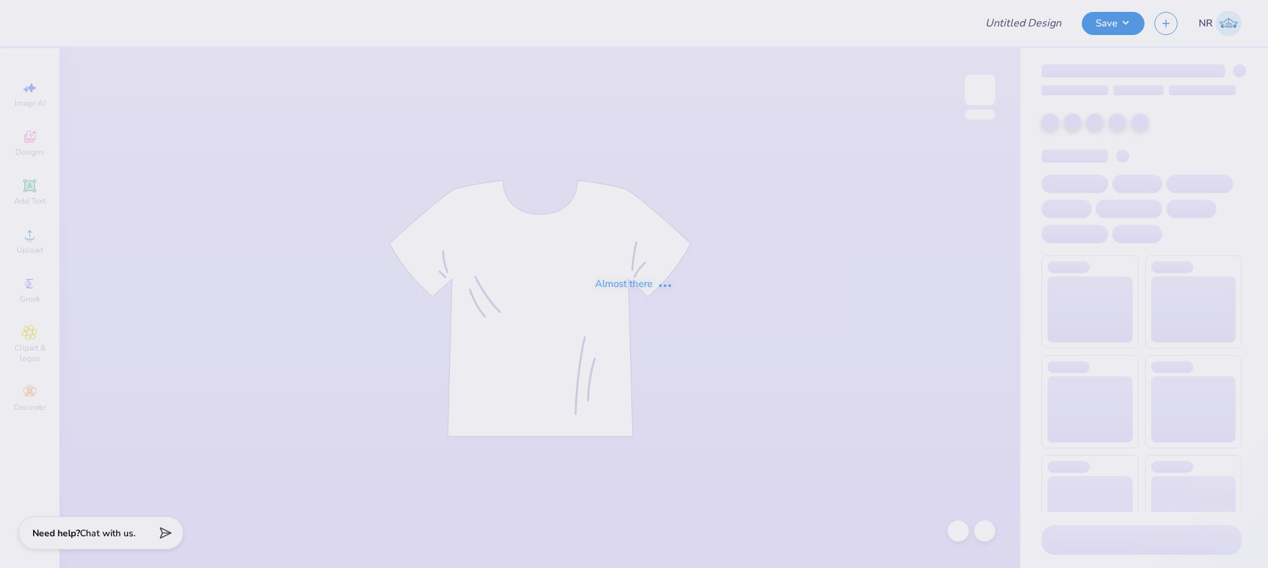
type input "DG - Parents Weekend"
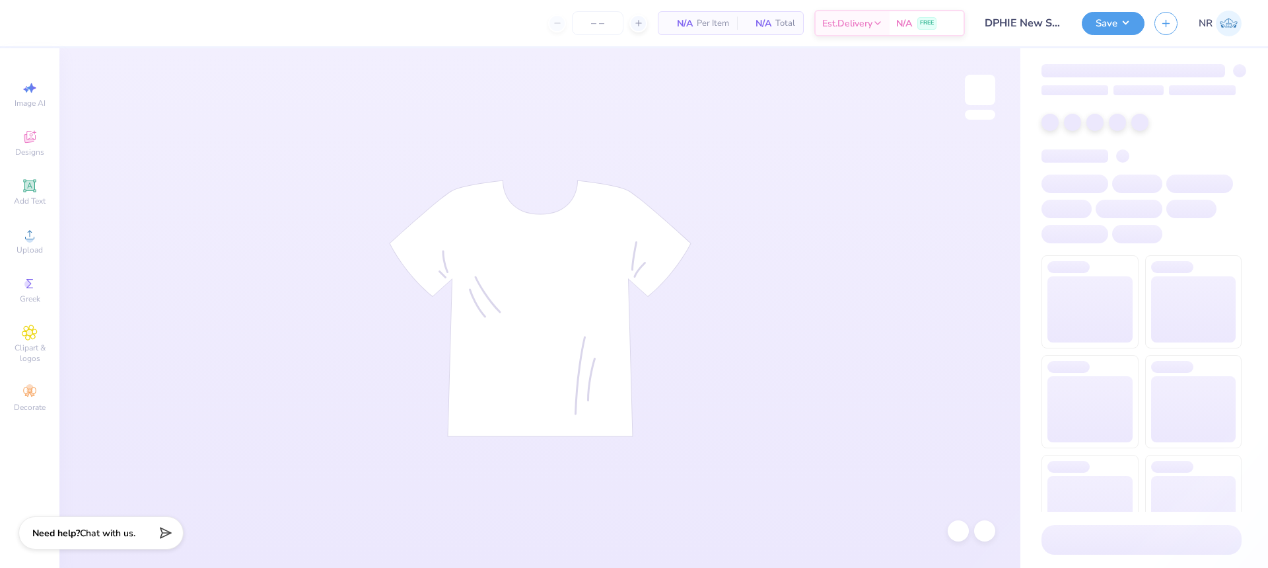
type input "50"
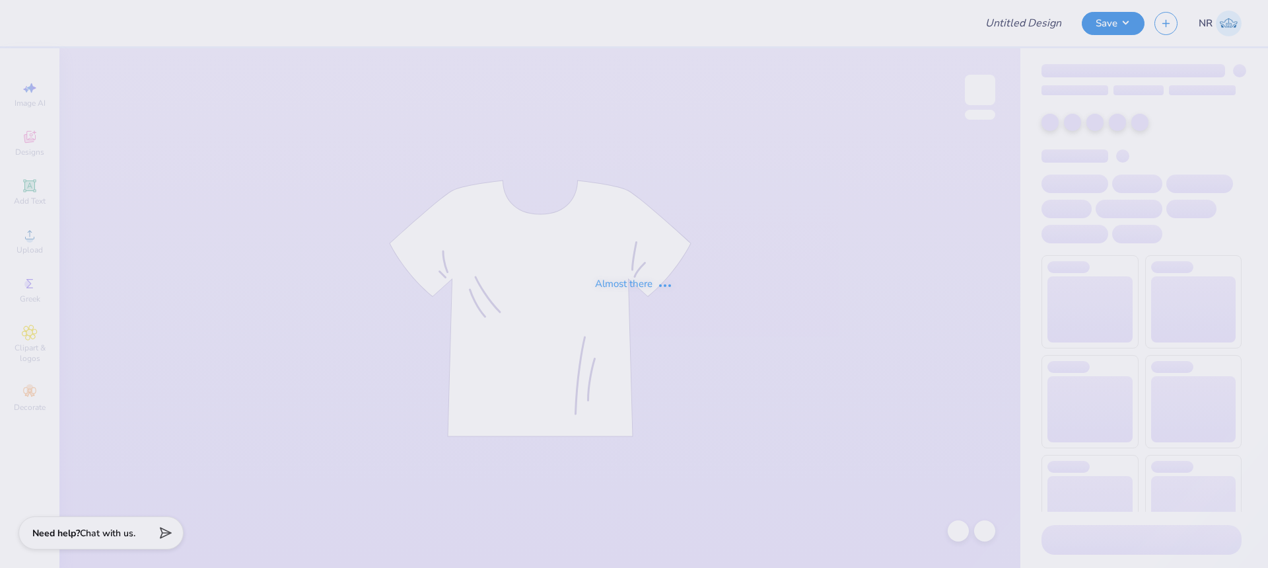
type input "DPHIE New Sets!"
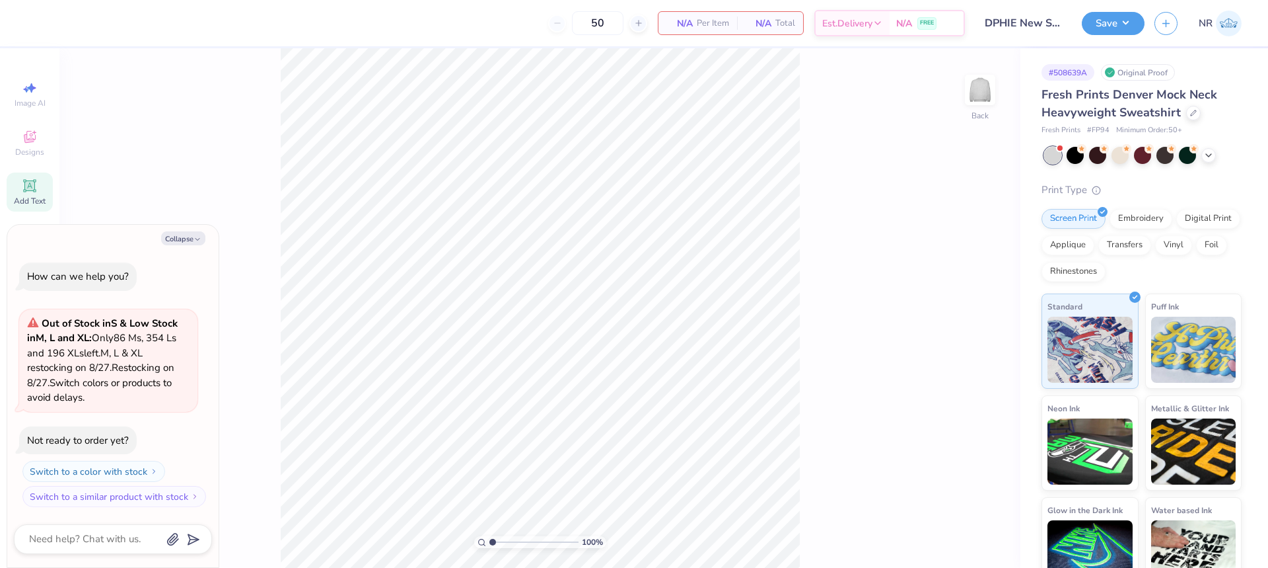
click at [38, 194] on div "Add Text" at bounding box center [30, 191] width 46 height 39
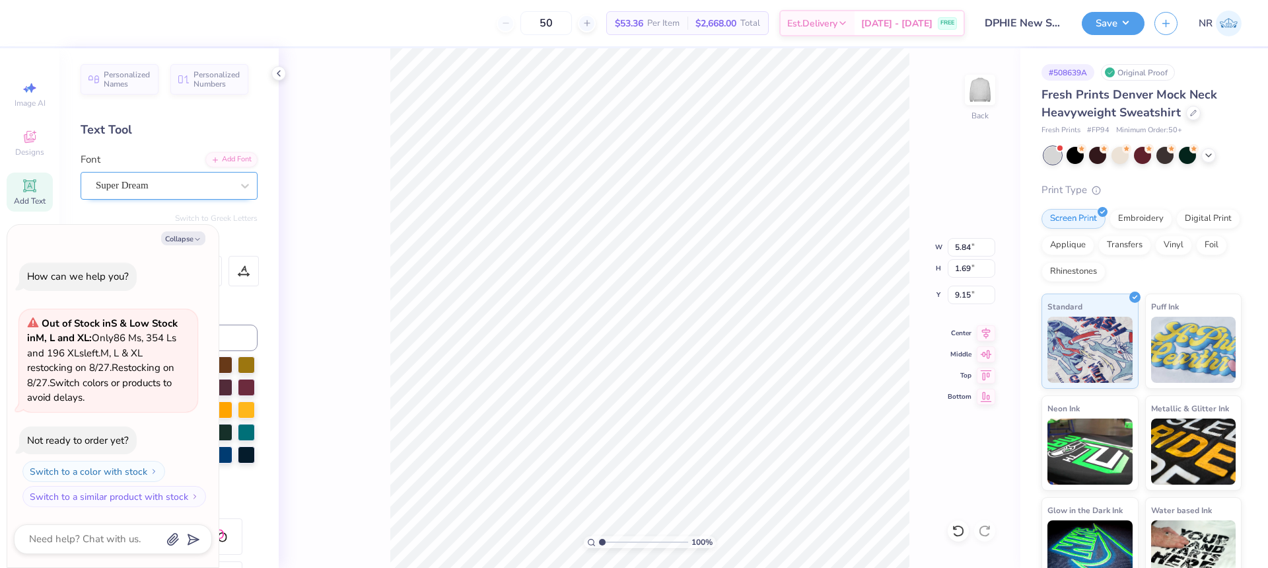
click at [207, 186] on div "Super Dream" at bounding box center [163, 185] width 139 height 20
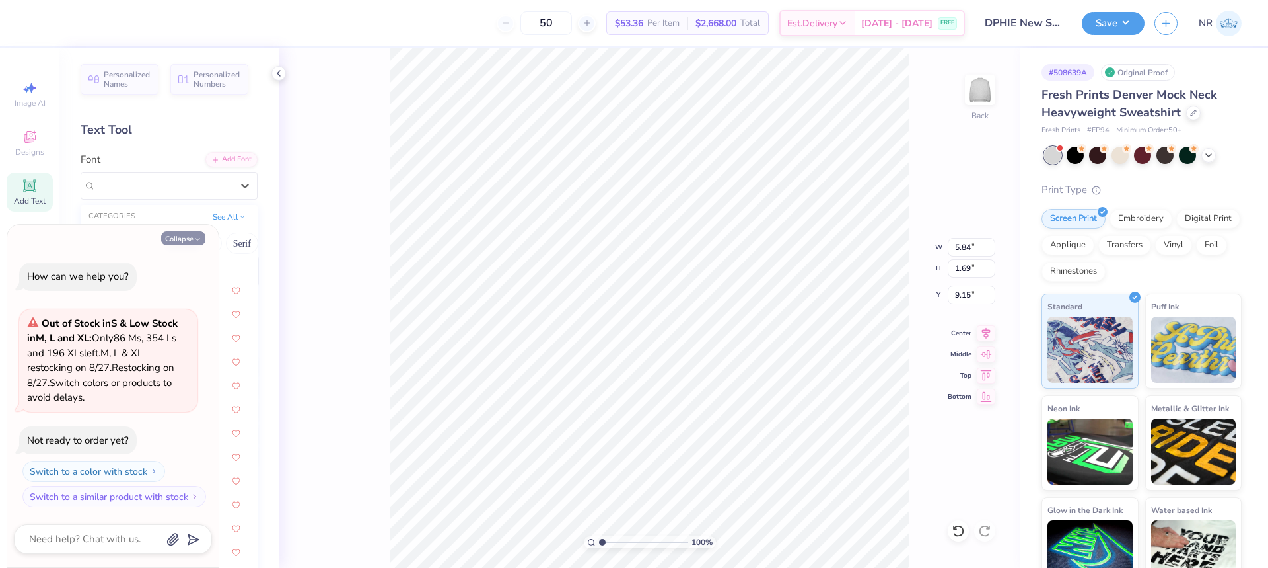
click at [186, 238] on button "Collapse" at bounding box center [183, 238] width 44 height 14
type textarea "x"
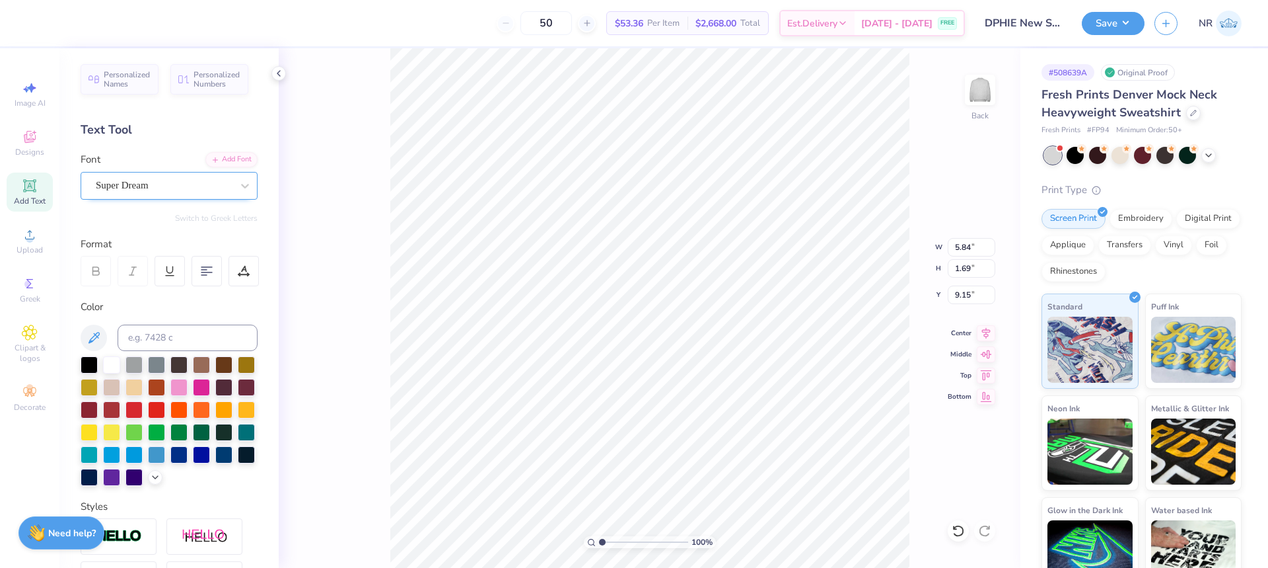
click at [184, 186] on div "Super Dream" at bounding box center [163, 185] width 139 height 20
click at [161, 288] on div "Varsity Team" at bounding box center [129, 290] width 63 height 14
type input "var"
type input "5.80"
type input "3.00"
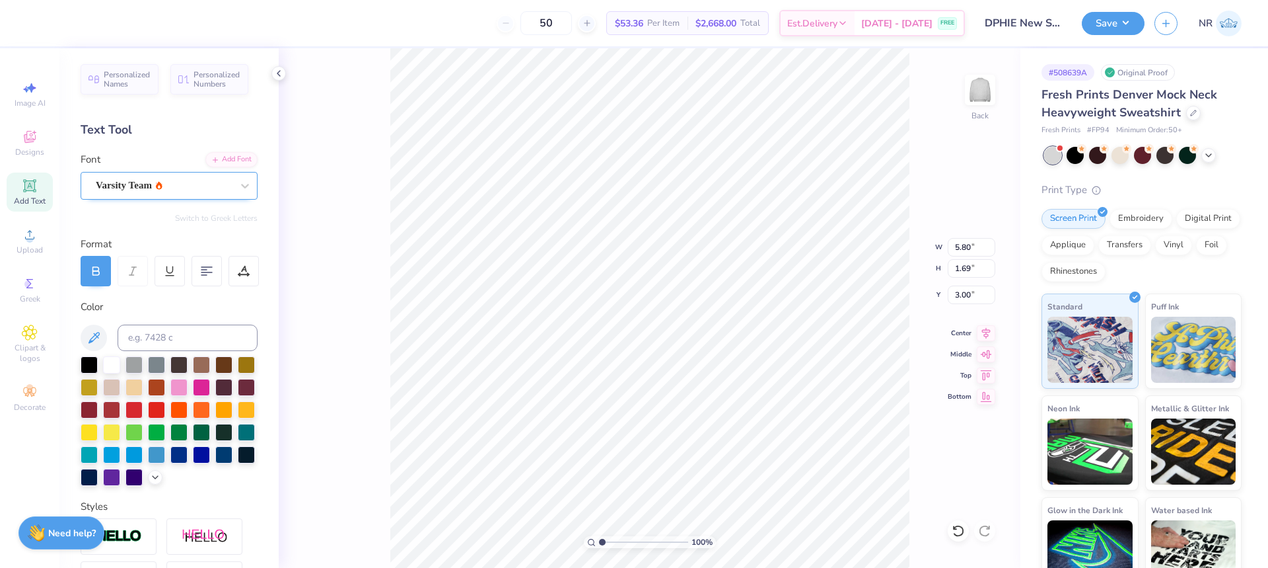
scroll to position [11, 2]
type textarea "DPHIE"
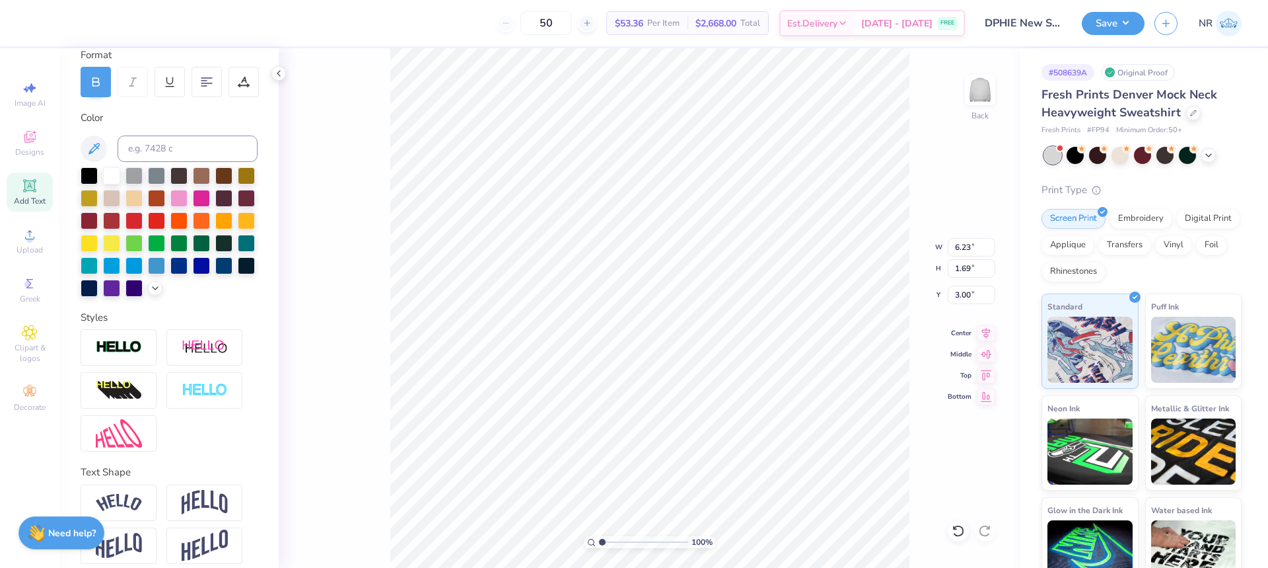
scroll to position [192, 0]
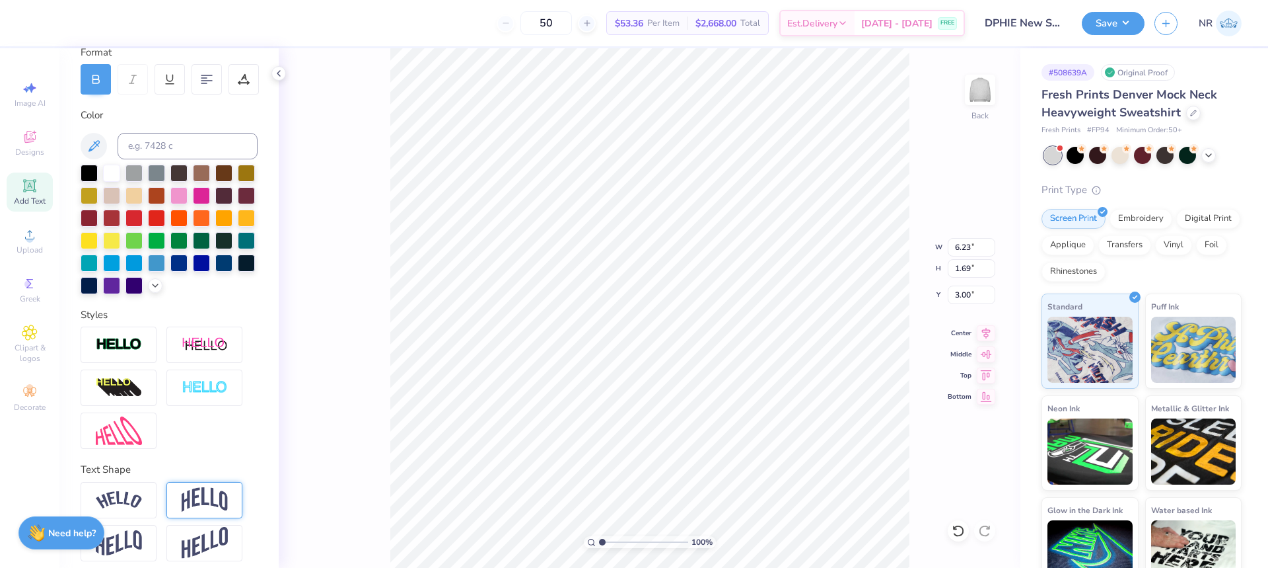
click at [201, 512] on img at bounding box center [205, 499] width 46 height 25
type input "2.98"
type input "2.35"
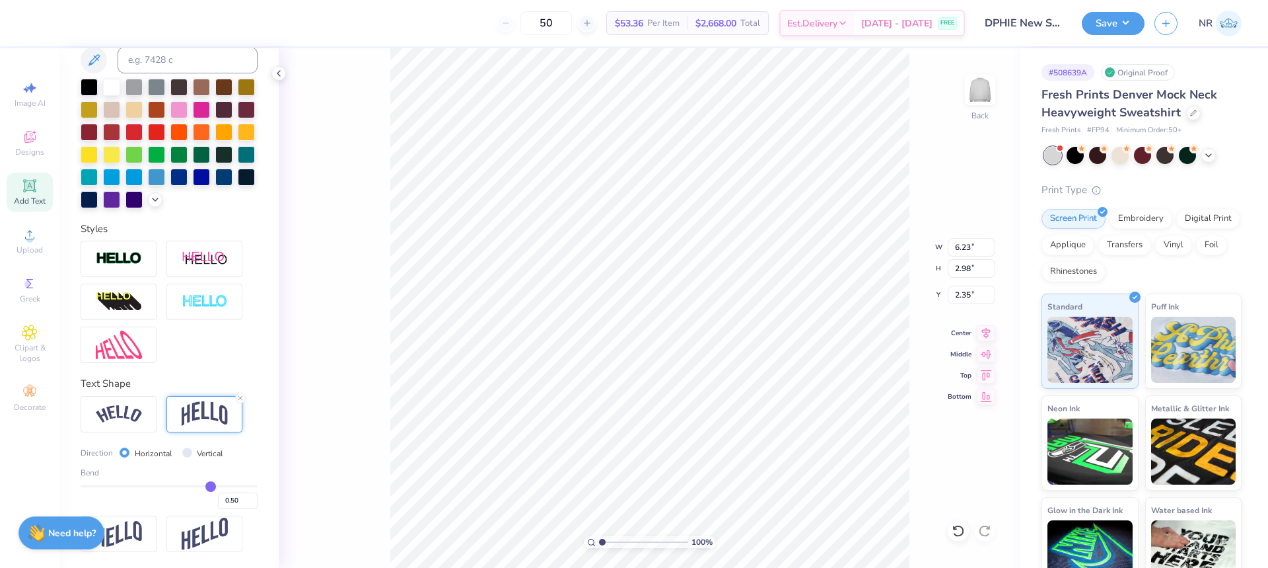
type input "0.48"
type input "0.47"
type input "0.46"
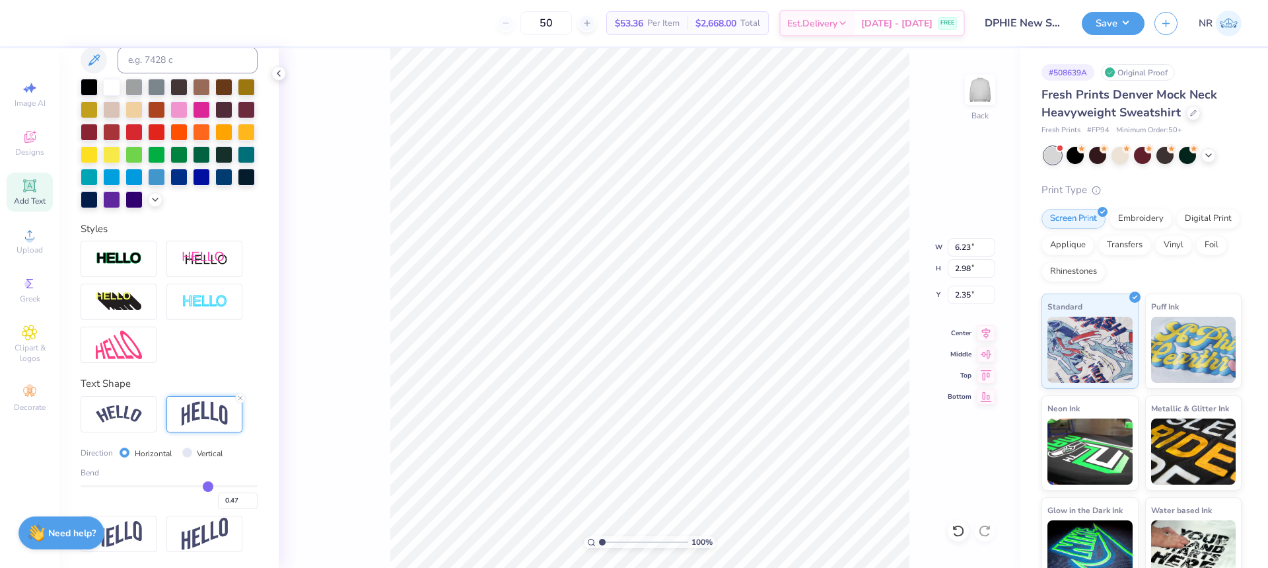
type input "0.46"
type input "0.45"
type input "0.44"
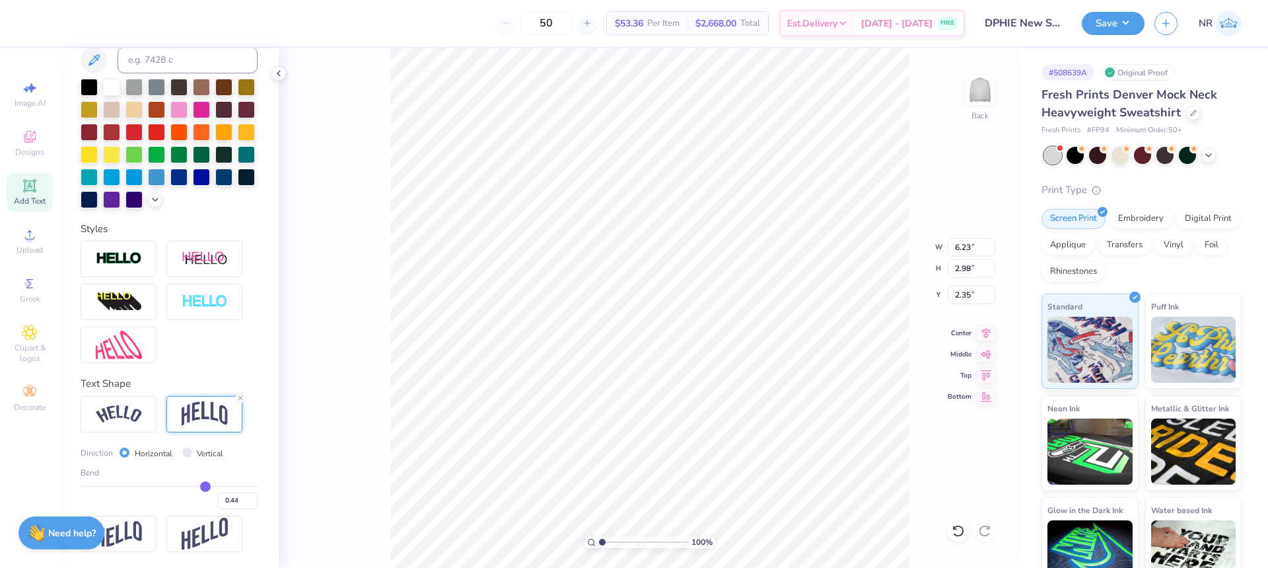
type input "0.43"
type input "0.42"
type input "0.41"
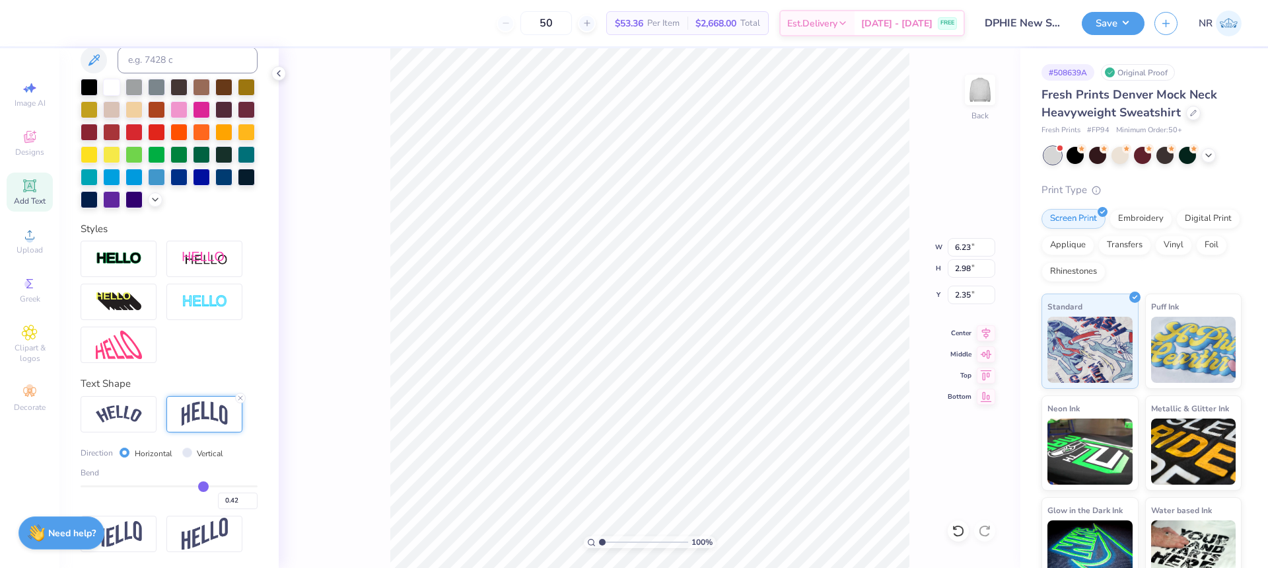
type input "0.41"
click at [196, 486] on input "range" at bounding box center [169, 486] width 177 height 2
type input "2.73"
type input "2.48"
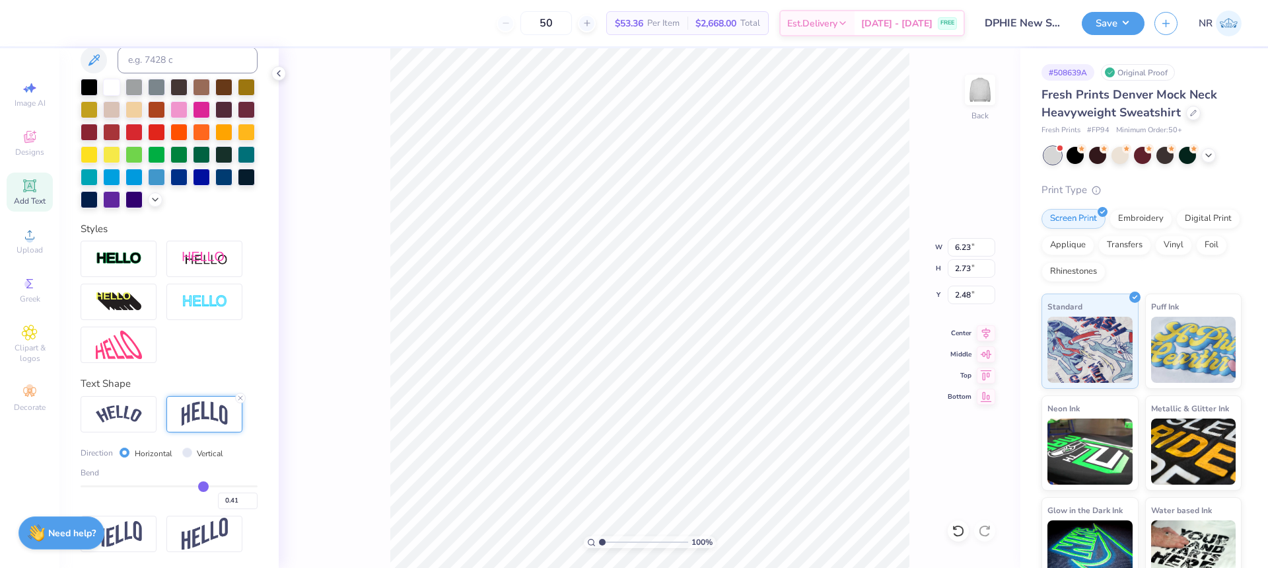
type input "0.39"
type input "0.38"
type input "0.37"
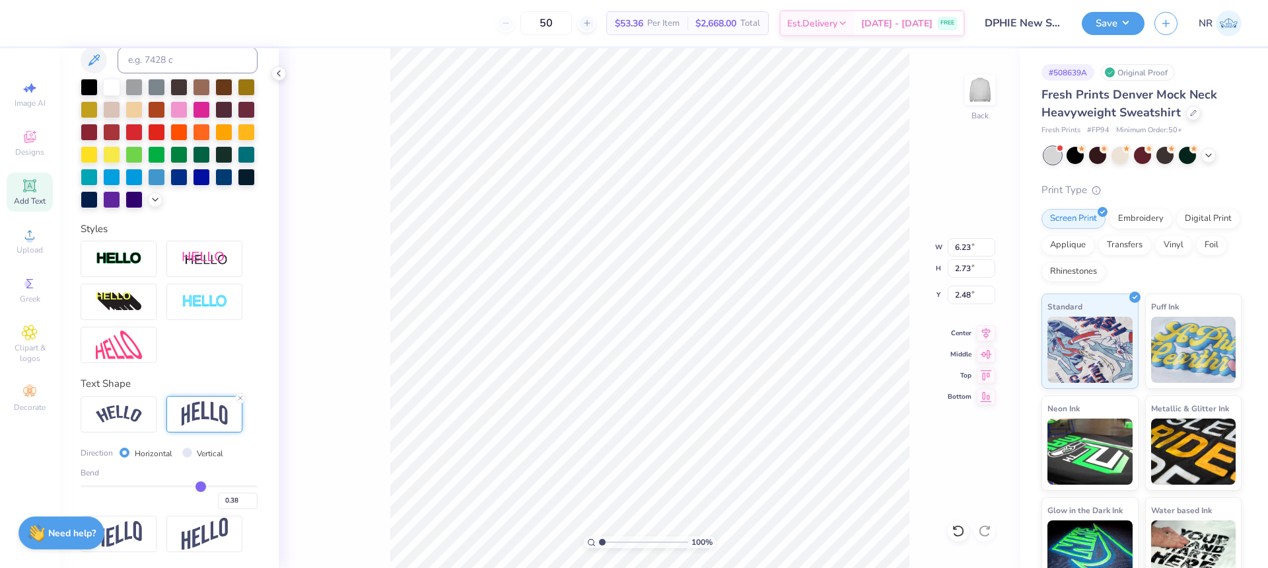
type input "0.37"
type input "0.36"
type input "0.35"
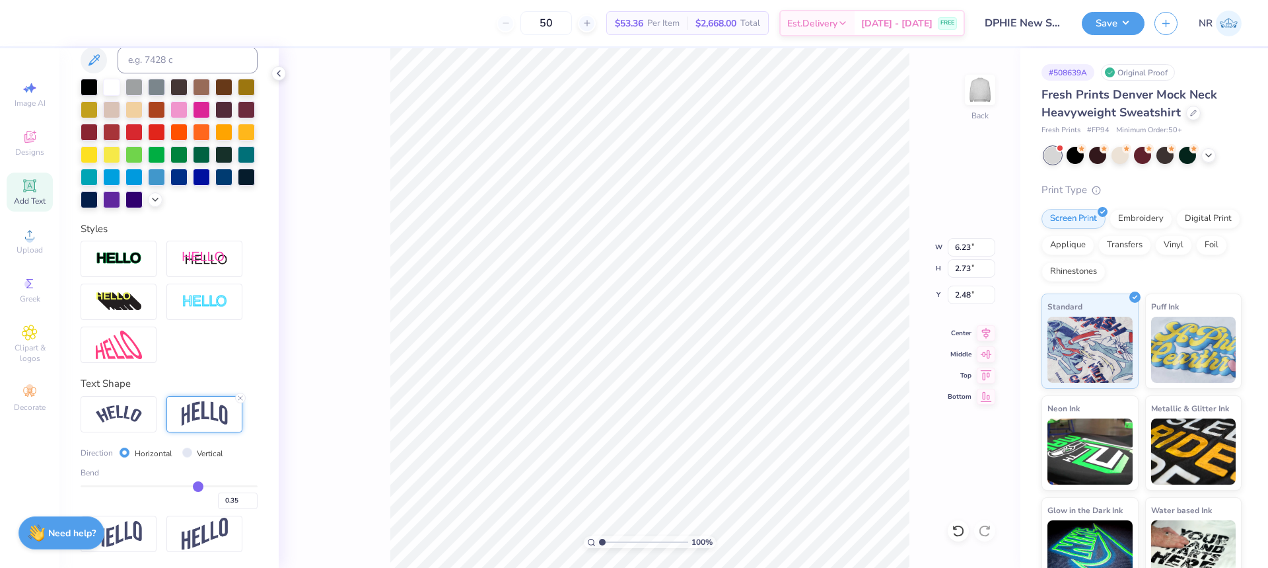
type input "0.34"
type input "0.33"
type input "0.32"
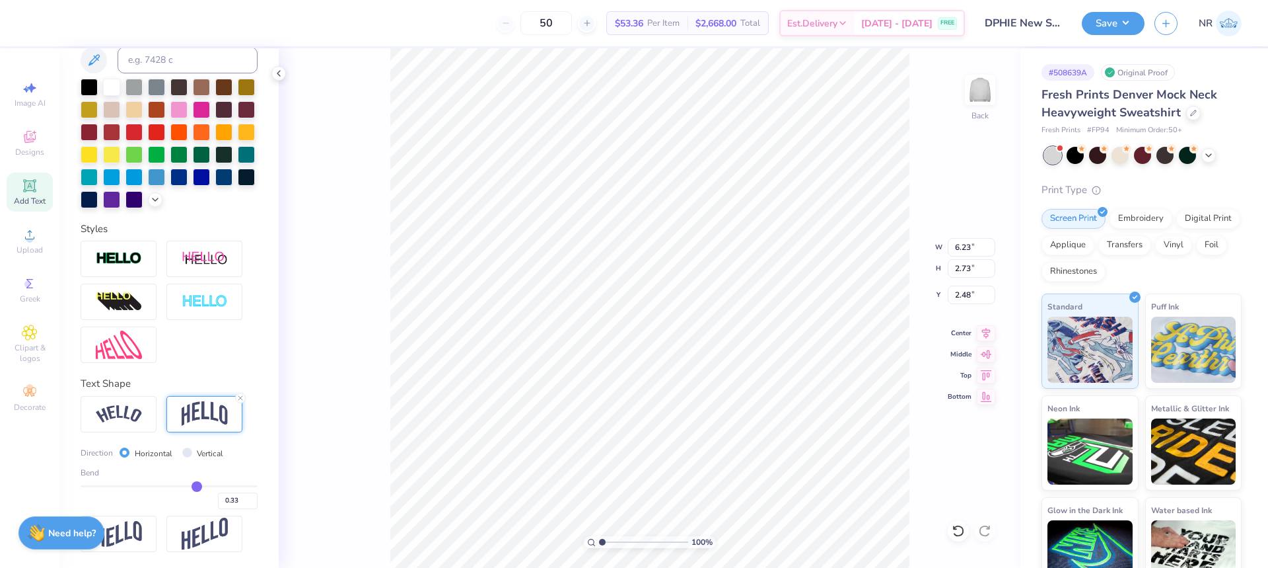
type input "0.32"
type input "0.31"
drag, startPoint x: 196, startPoint y: 486, endPoint x: 188, endPoint y: 485, distance: 7.3
type input "0.31"
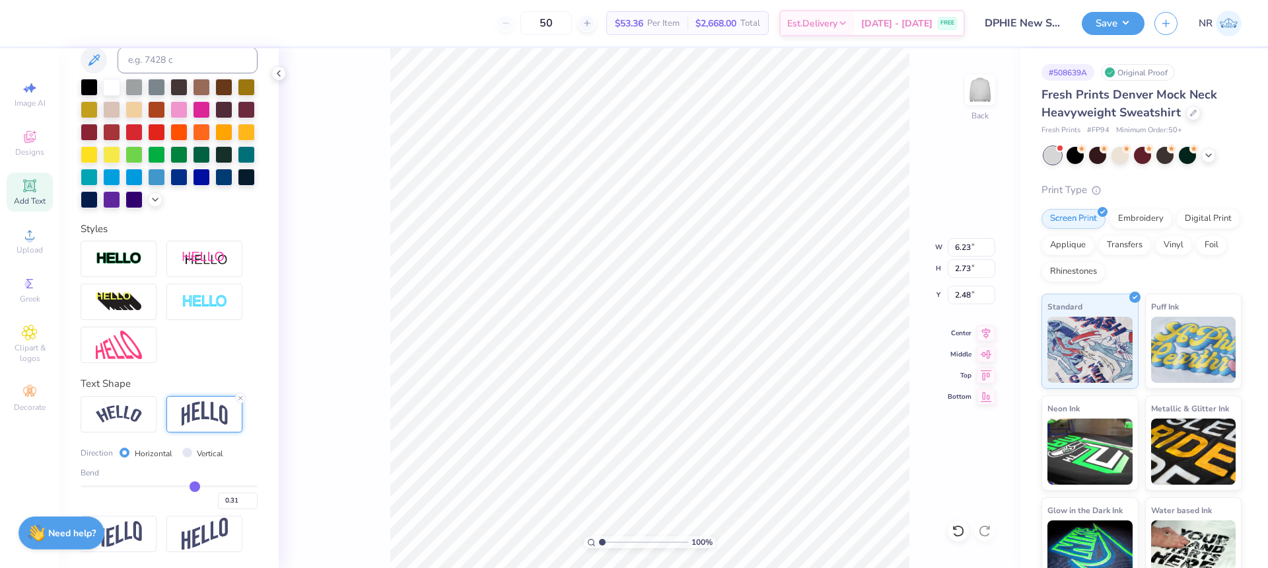
click at [188, 485] on input "range" at bounding box center [169, 486] width 177 height 2
type input "2.46"
type input "2.61"
click at [225, 497] on input "0.31" at bounding box center [238, 500] width 40 height 17
type input "0.30"
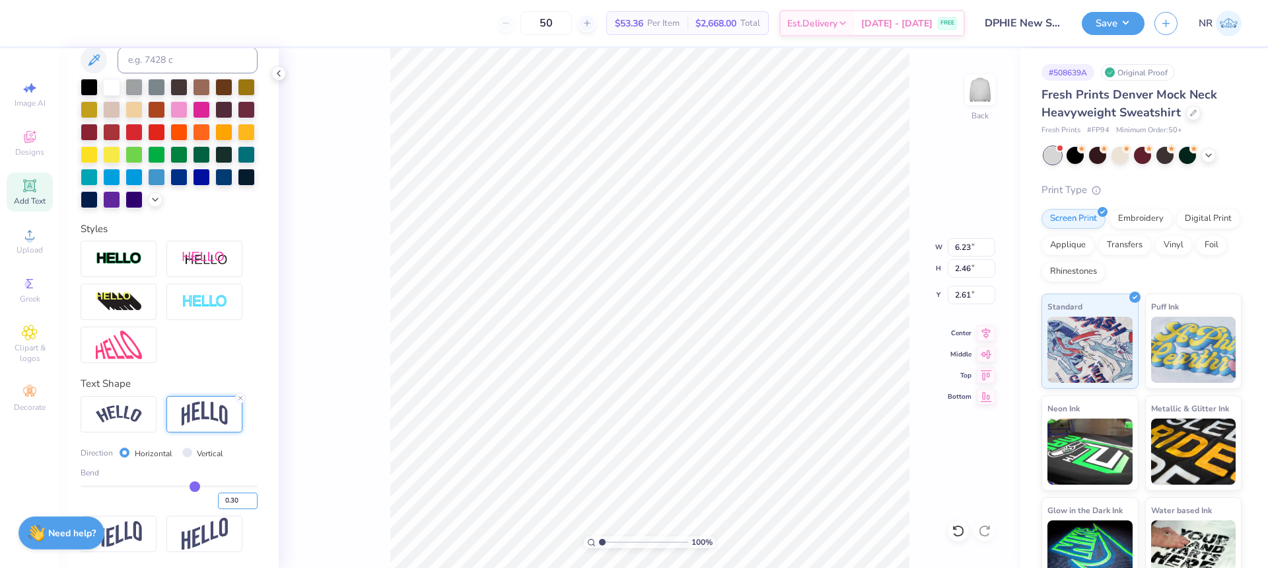
type input "0.3"
type input "2.44"
type input "2.63"
click at [258, 474] on div "Personalized Names Personalized Numbers Text Tool Add Font Font Varsity Team Sw…" at bounding box center [168, 307] width 219 height 519
type input "10.33"
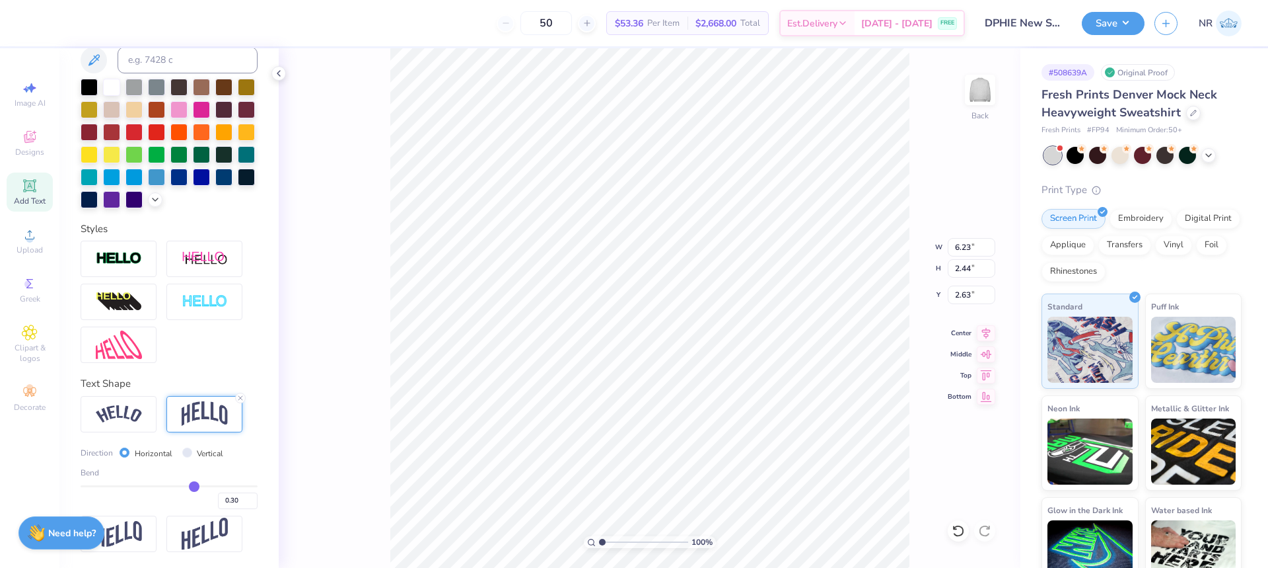
type input "4.04"
click at [988, 332] on icon at bounding box center [986, 331] width 18 height 16
click at [965, 250] on input "10.33" at bounding box center [972, 247] width 48 height 18
click at [954, 291] on input "2.63" at bounding box center [972, 294] width 48 height 18
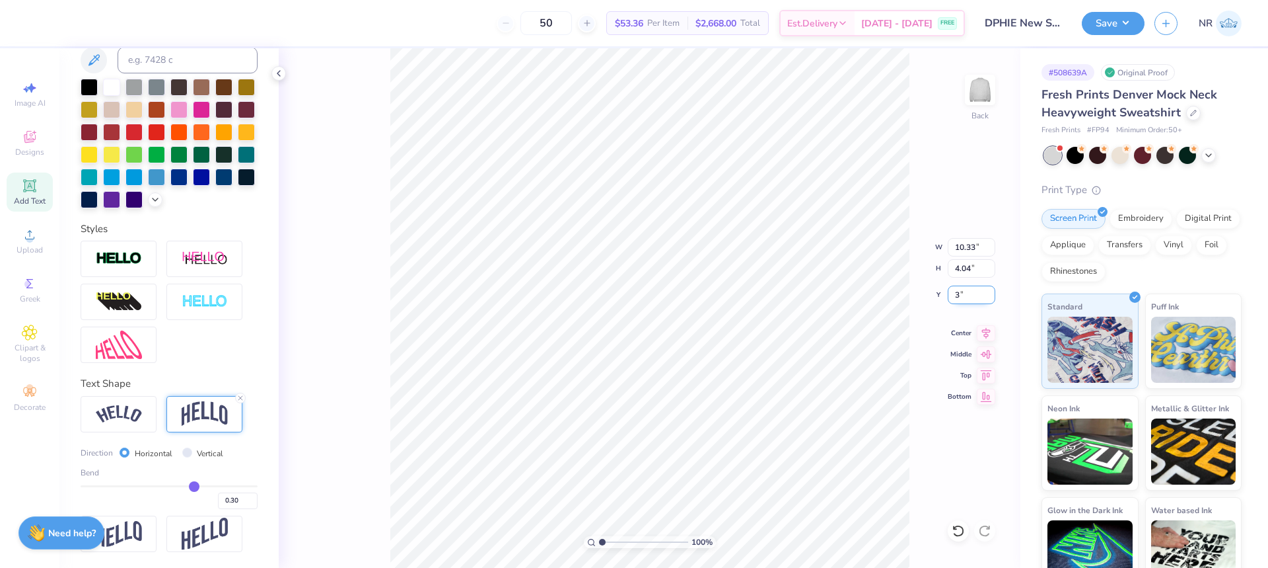
type input "3.00"
click at [716, 319] on li "Duplicate" at bounding box center [742, 320] width 104 height 26
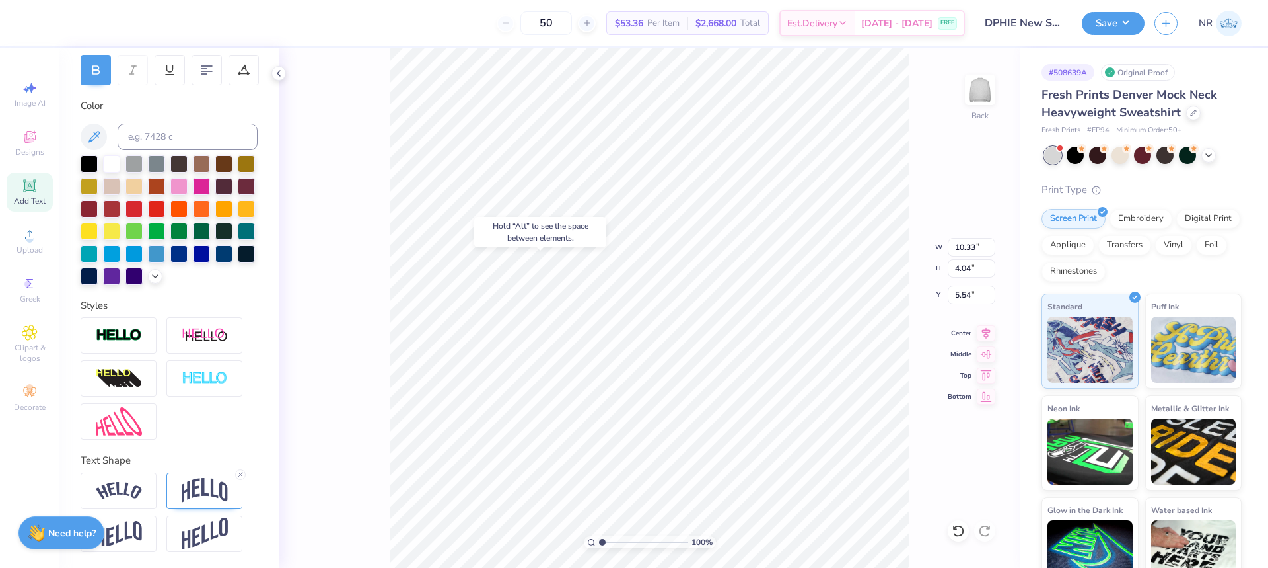
type input "3.00"
click at [106, 336] on img at bounding box center [119, 335] width 46 height 15
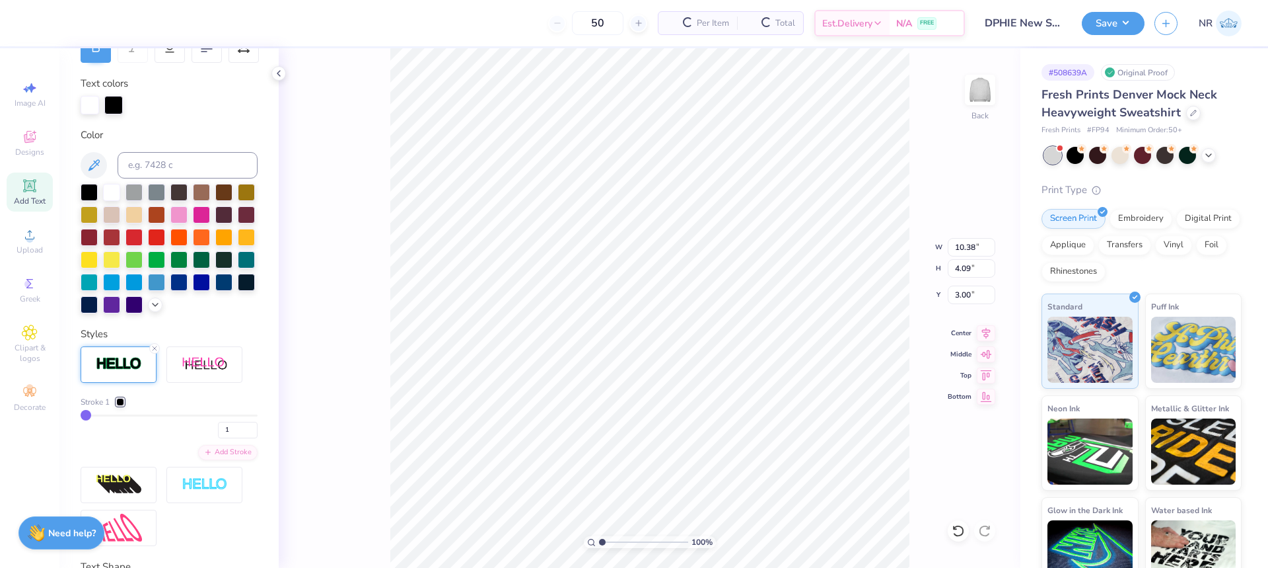
type input "10.38"
type input "4.09"
type input "2.97"
click at [121, 406] on div at bounding box center [120, 402] width 8 height 8
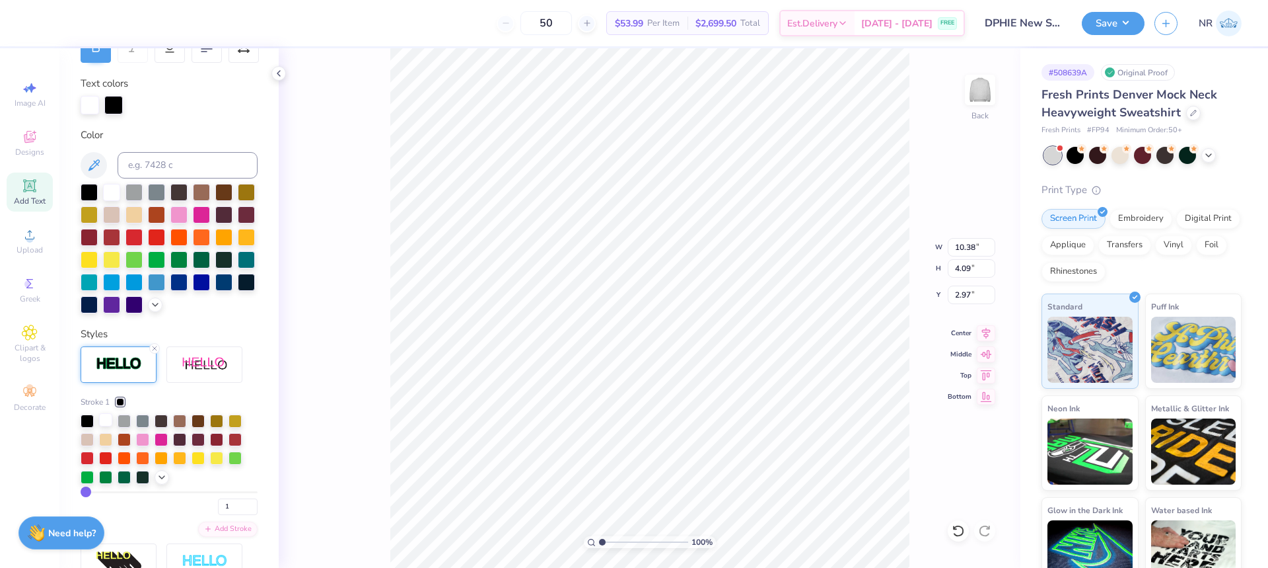
click at [101, 426] on div at bounding box center [105, 419] width 13 height 13
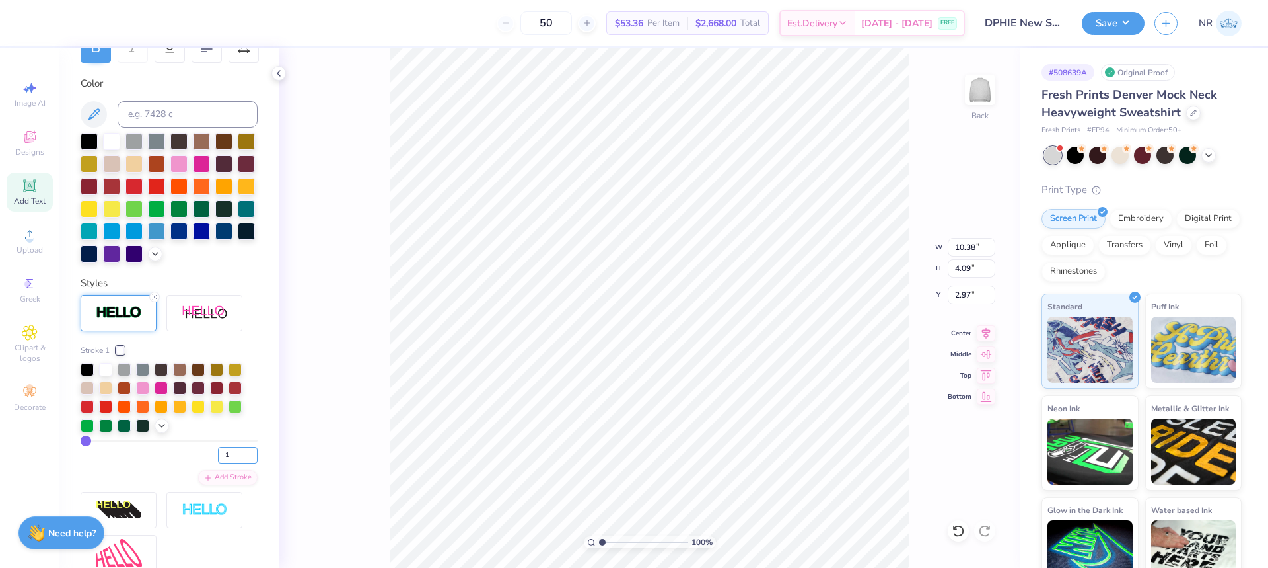
drag, startPoint x: 221, startPoint y: 475, endPoint x: 190, endPoint y: 471, distance: 31.3
click at [190, 463] on div "1" at bounding box center [169, 451] width 177 height 24
type input "6"
type input "10.65"
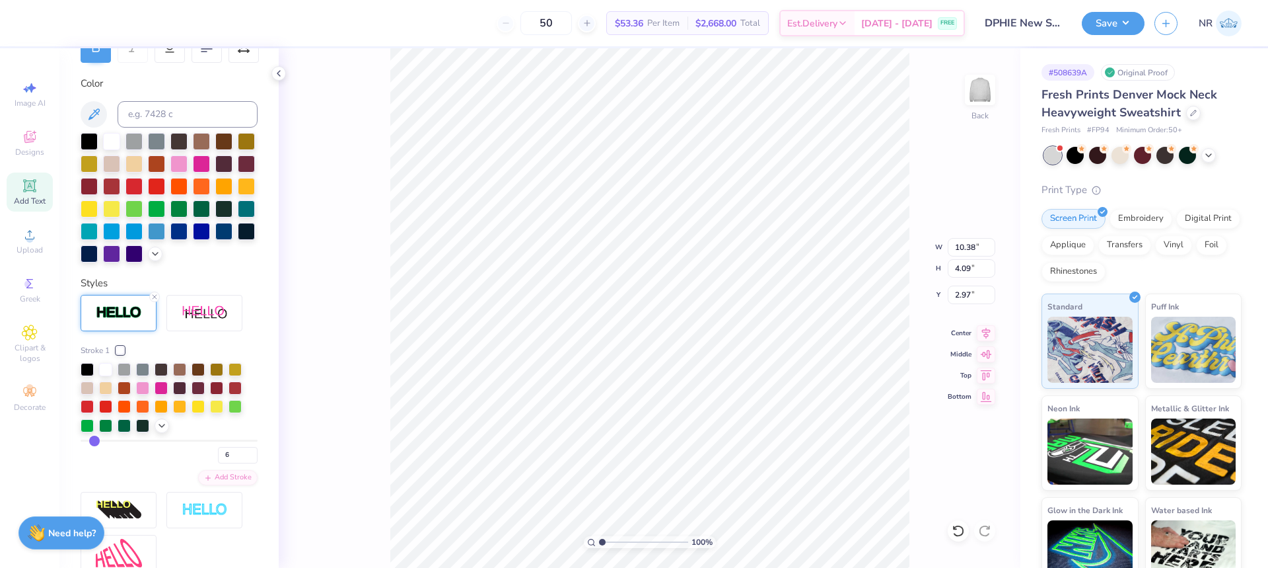
type input "4.36"
type input "2.84"
drag, startPoint x: 220, startPoint y: 475, endPoint x: 202, endPoint y: 468, distance: 19.6
click at [203, 463] on div "6" at bounding box center [169, 451] width 177 height 24
type input "7"
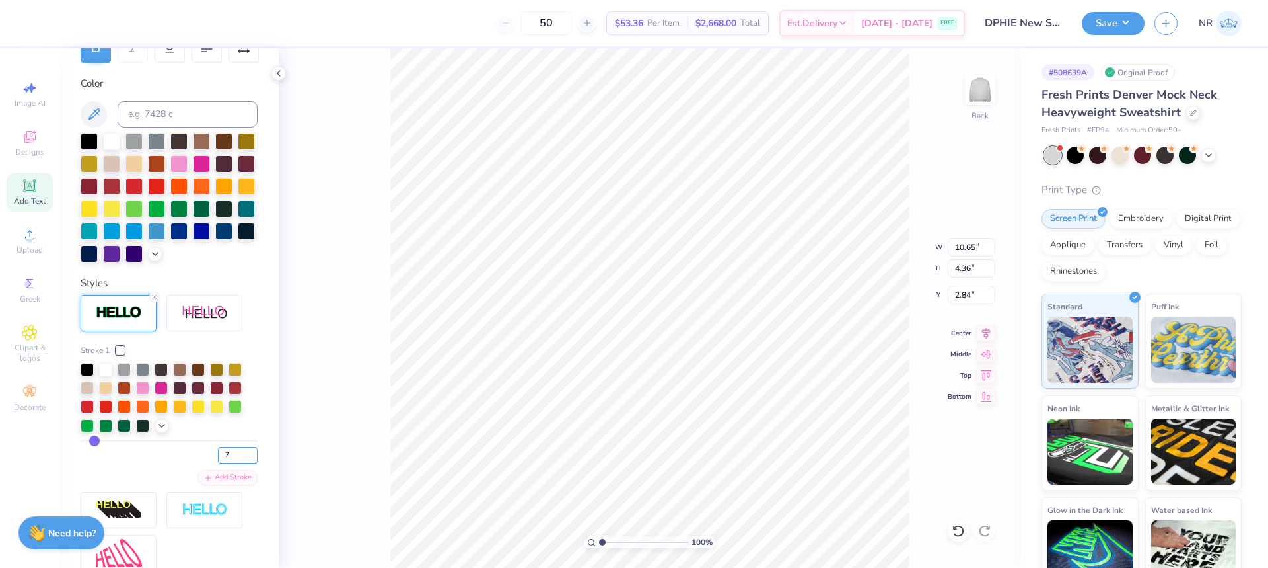
type input "7"
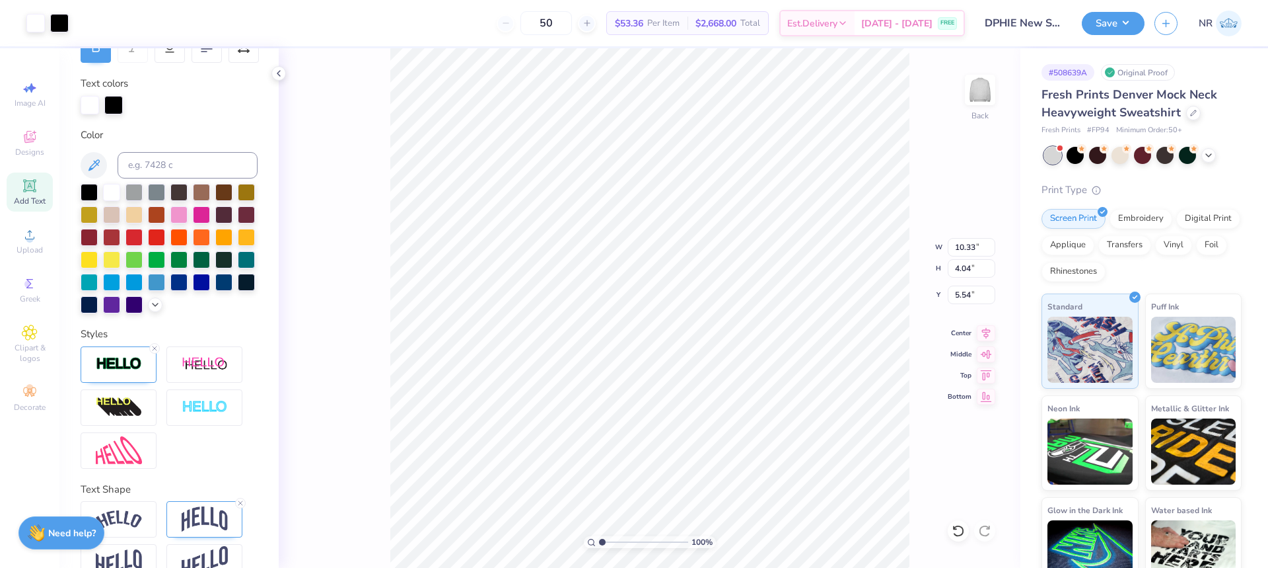
type input "10.38"
type input "4.09"
type input "5.51"
click at [151, 352] on icon at bounding box center [155, 348] width 8 height 8
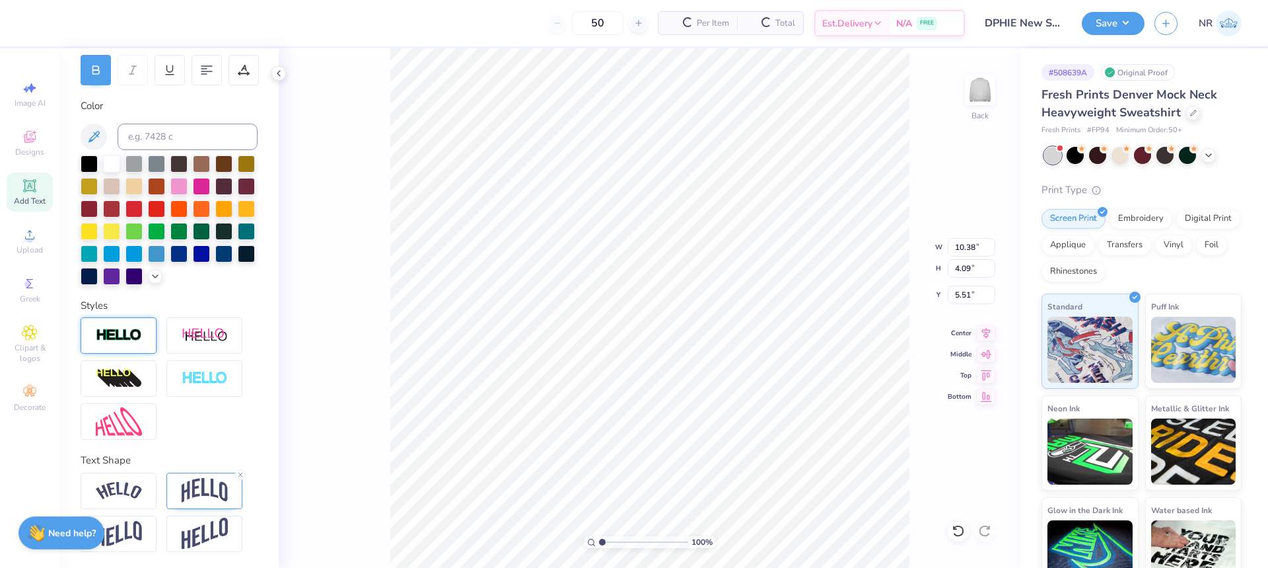
type input "10.33"
type input "4.04"
type input "5.54"
click at [150, 279] on icon at bounding box center [155, 275] width 11 height 11
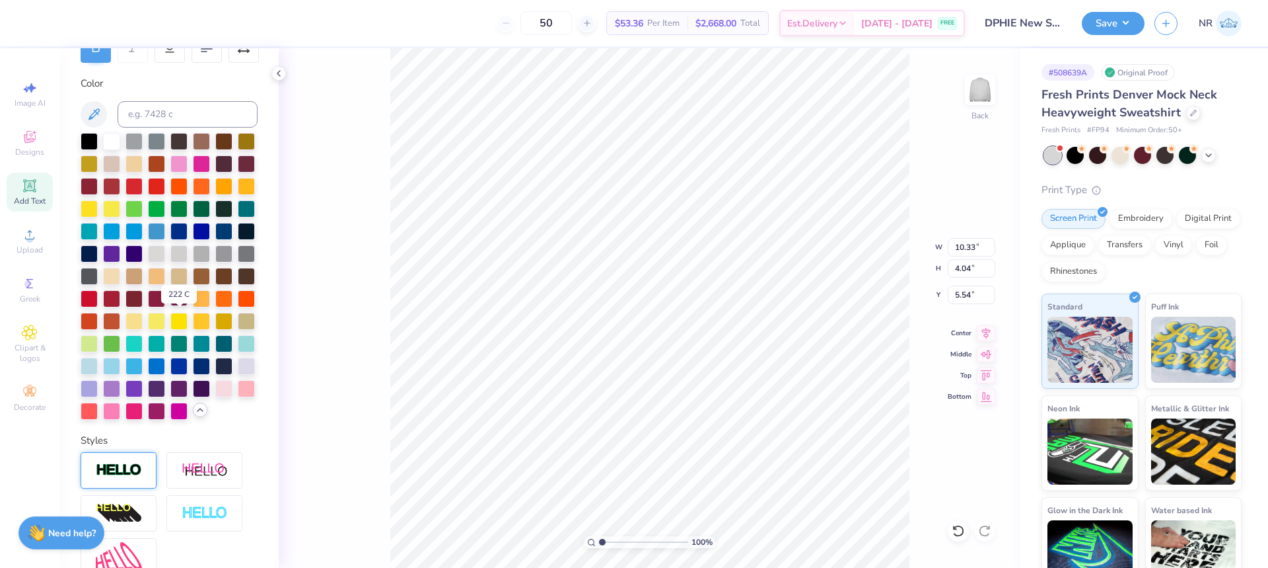
click at [178, 306] on div at bounding box center [178, 297] width 17 height 17
type input "3.00"
type input "6.23"
type input "10.70"
type input "4.41"
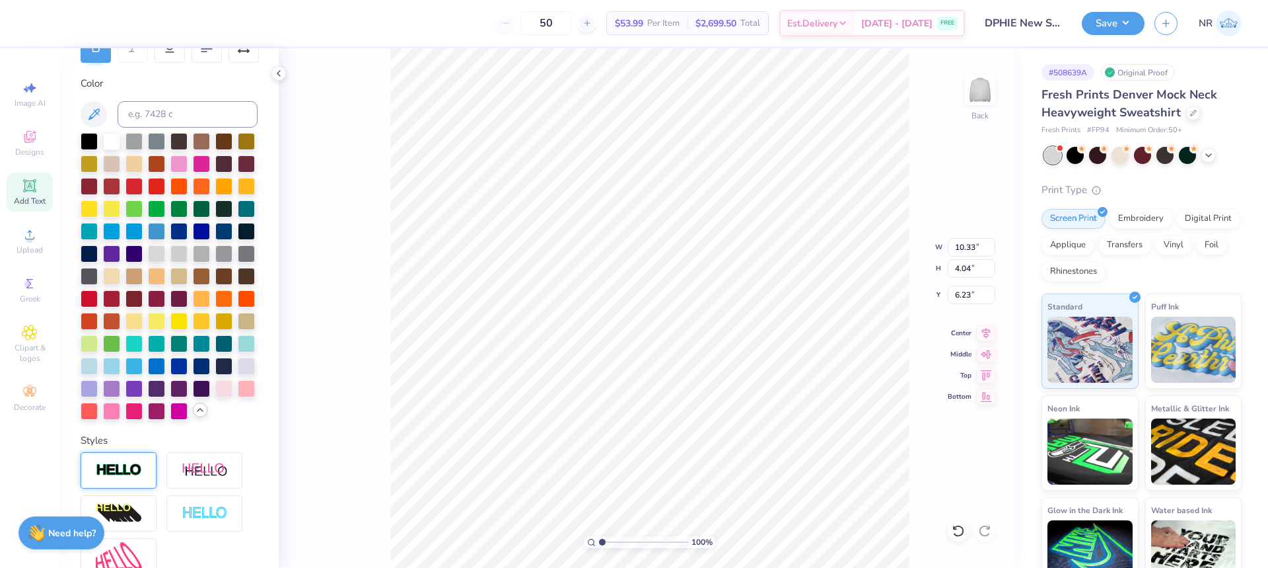
type input "2.82"
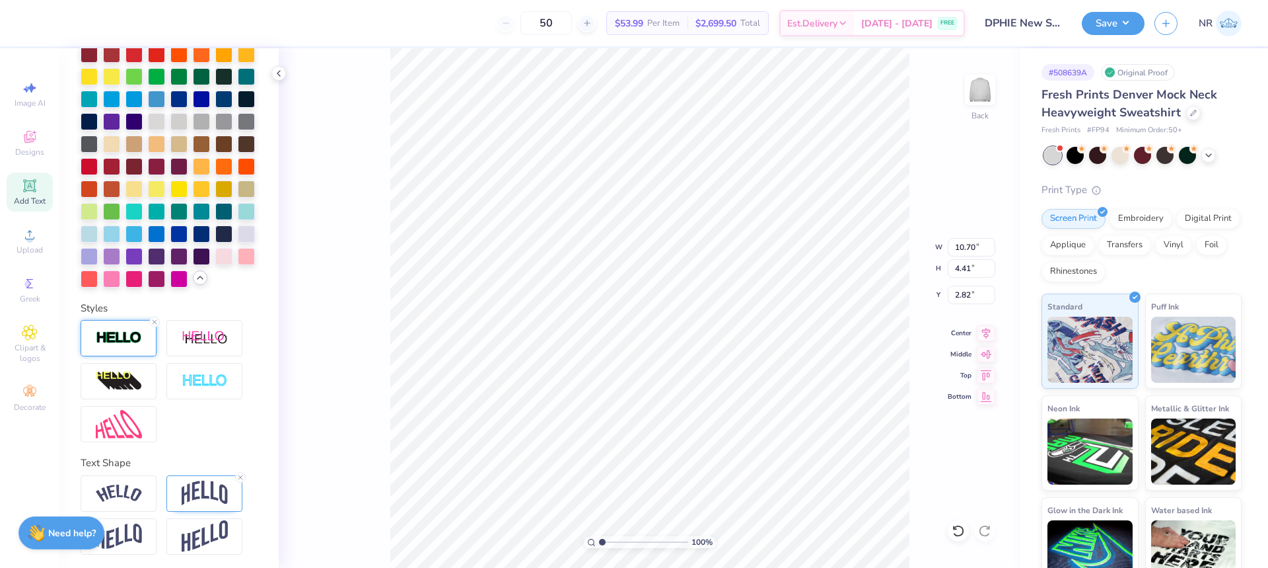
scroll to position [403, 0]
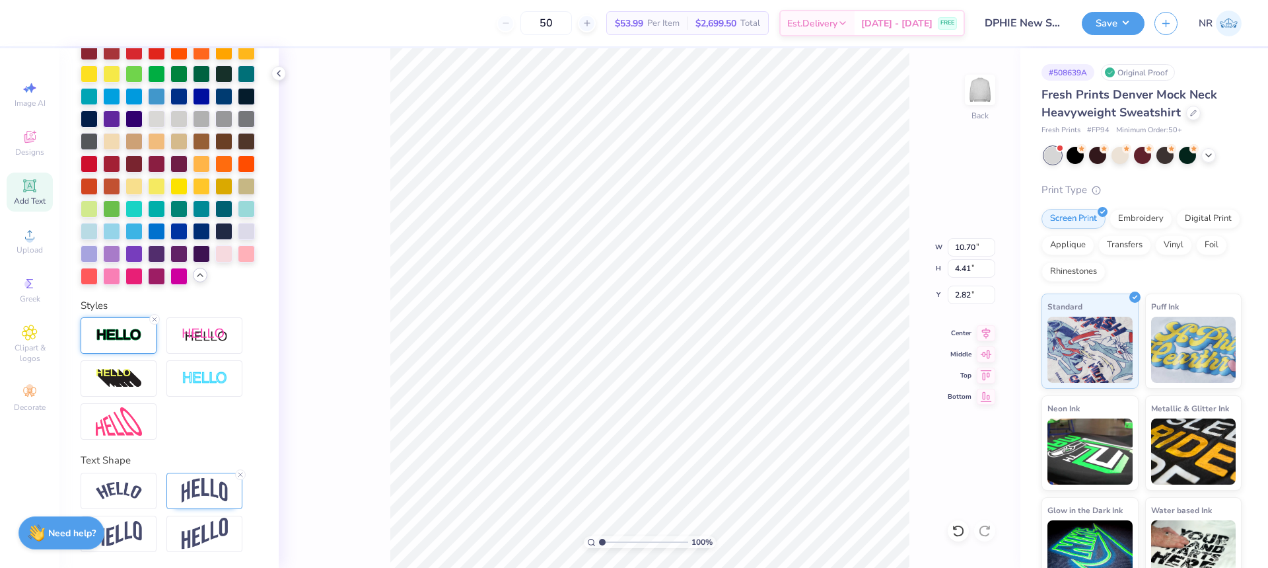
click at [131, 339] on img at bounding box center [119, 335] width 46 height 15
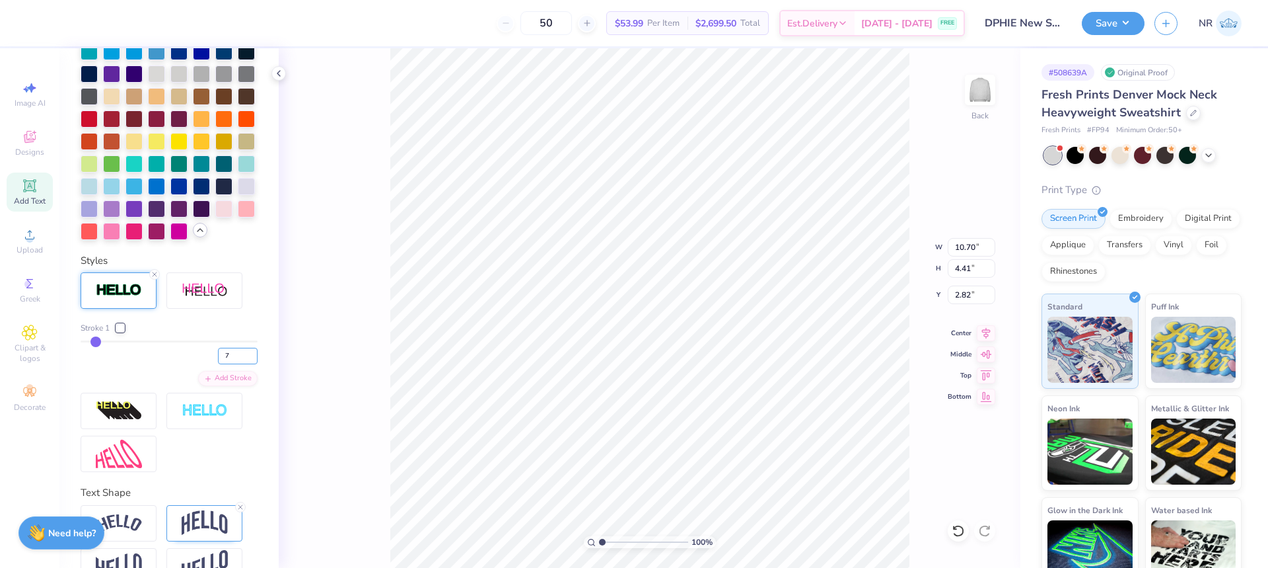
drag, startPoint x: 224, startPoint y: 400, endPoint x: 185, endPoint y: 396, distance: 39.1
click at [186, 364] on div "7" at bounding box center [169, 352] width 177 height 24
type input "5"
type input "10.59"
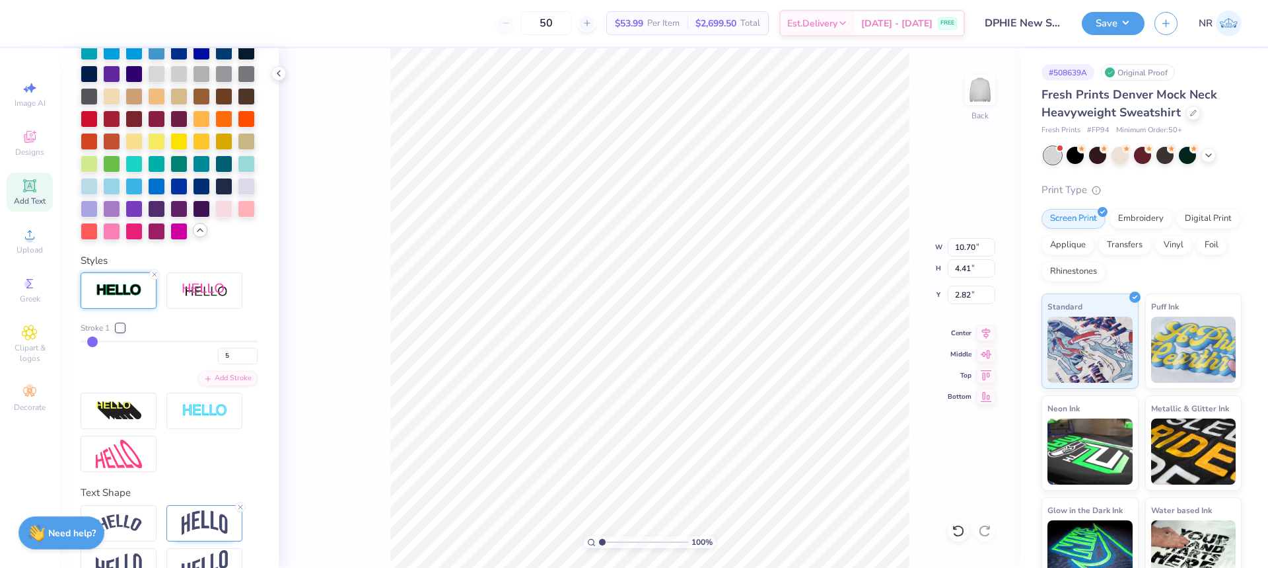
type input "4.31"
type input "2.87"
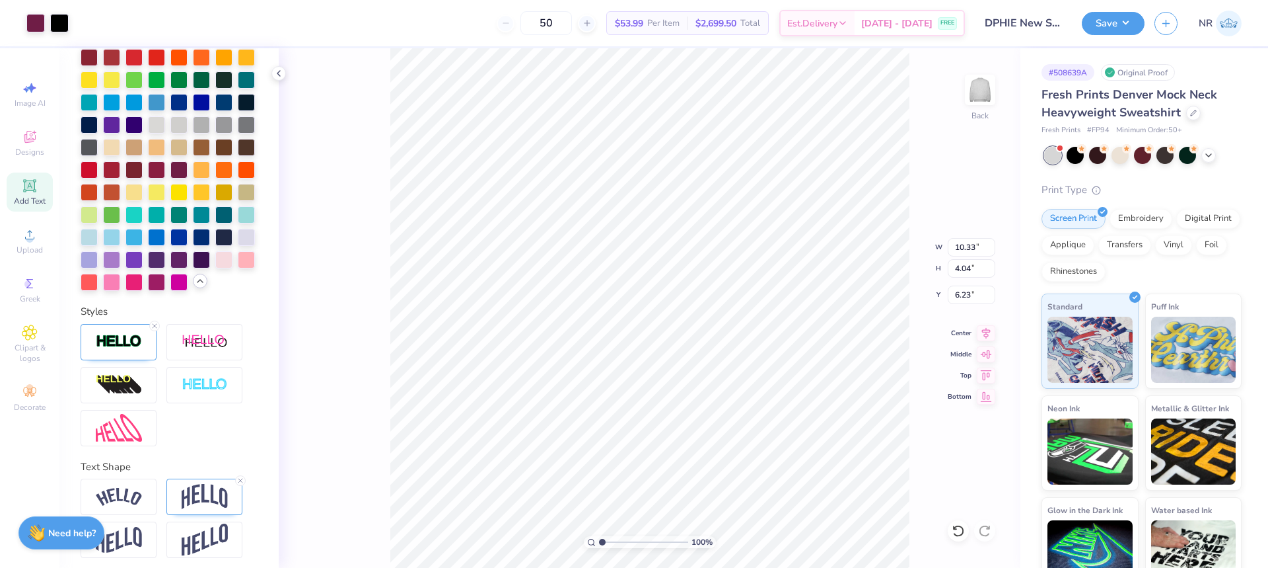
type input "10.38"
type input "4.09"
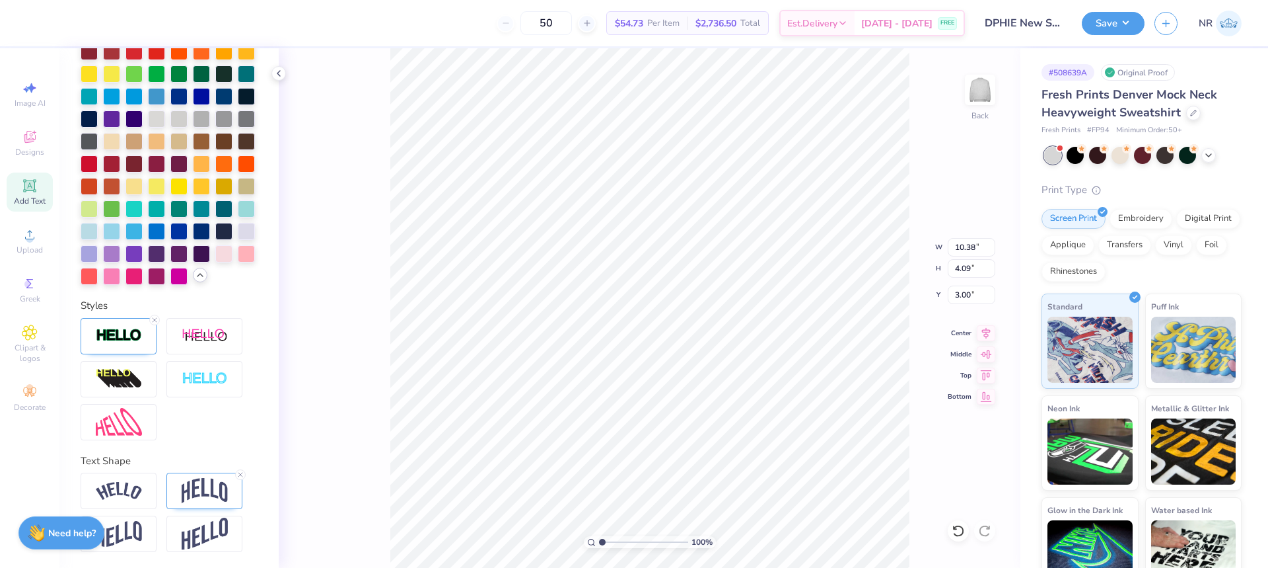
type input "5.02"
type input "10.59"
type input "4.31"
type input "2.87"
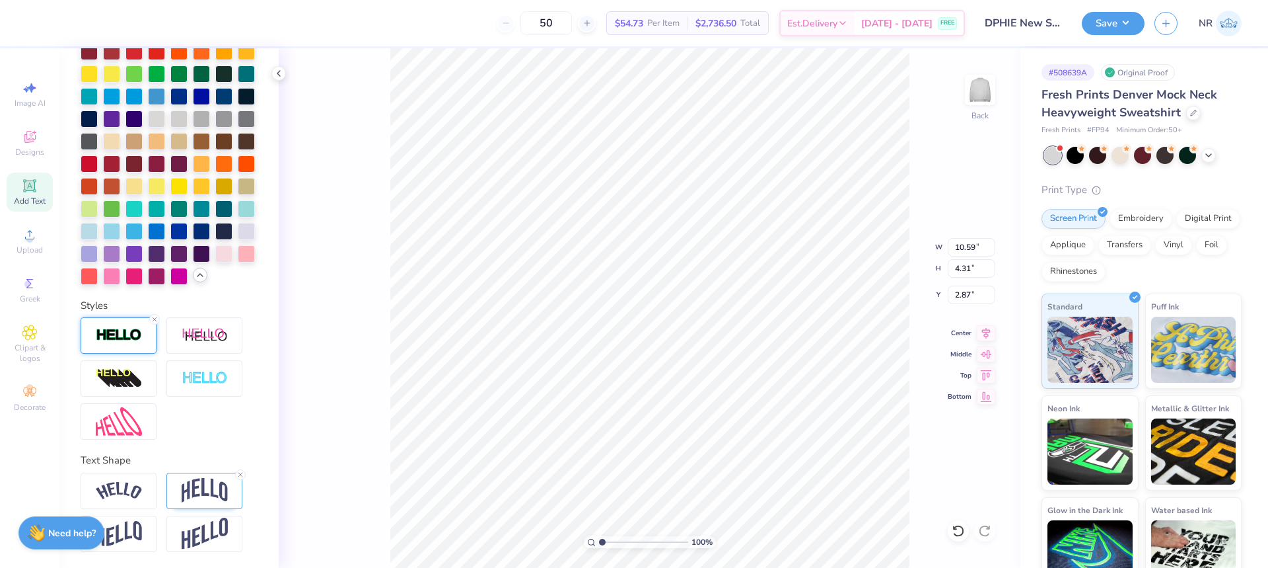
click at [139, 334] on img at bounding box center [119, 335] width 46 height 15
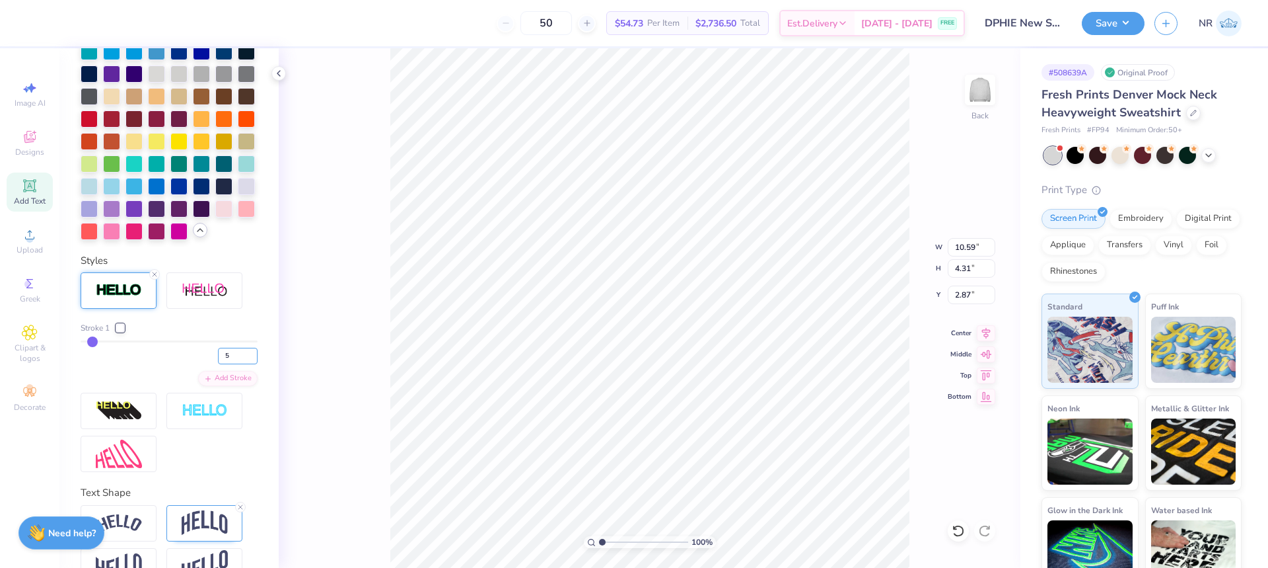
drag, startPoint x: 222, startPoint y: 398, endPoint x: 202, endPoint y: 396, distance: 20.0
click at [203, 364] on div "5" at bounding box center [169, 352] width 177 height 24
type input "6"
type input "10.65"
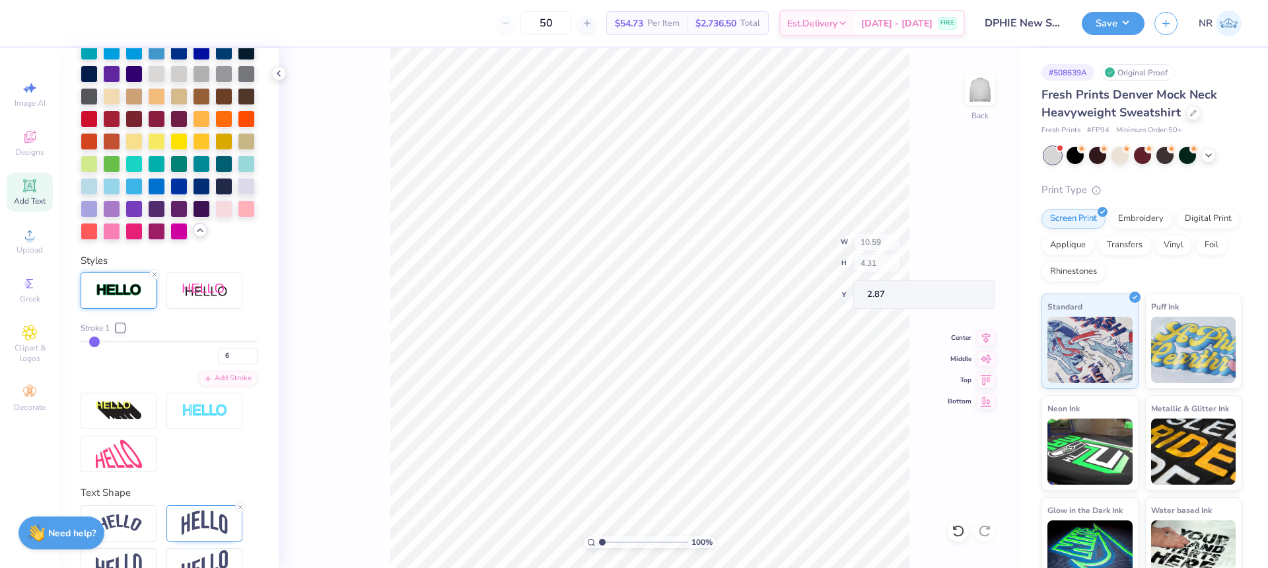
type input "4.36"
type input "2.84"
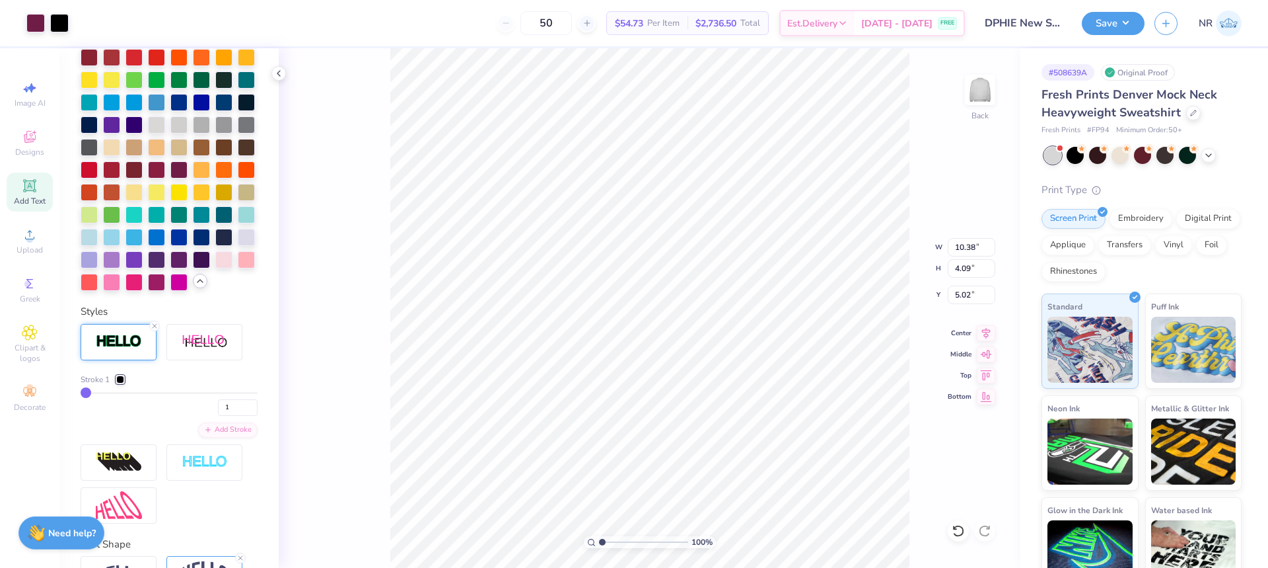
scroll to position [454, 0]
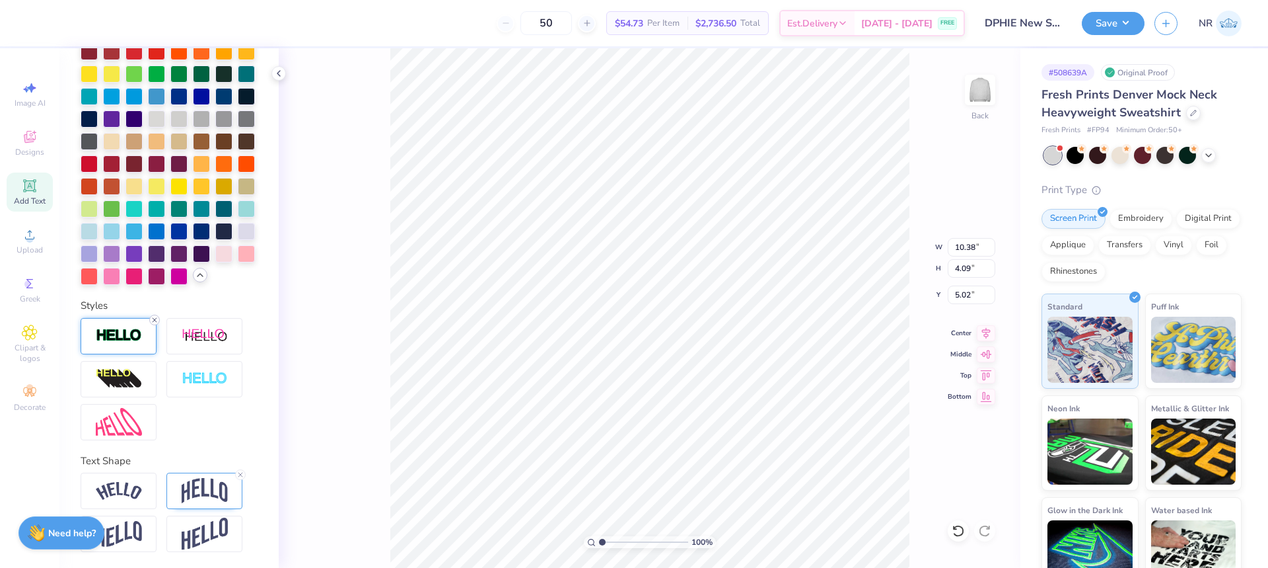
click at [157, 320] on icon at bounding box center [155, 320] width 8 height 8
type input "10.33"
type input "4.04"
type input "3.00"
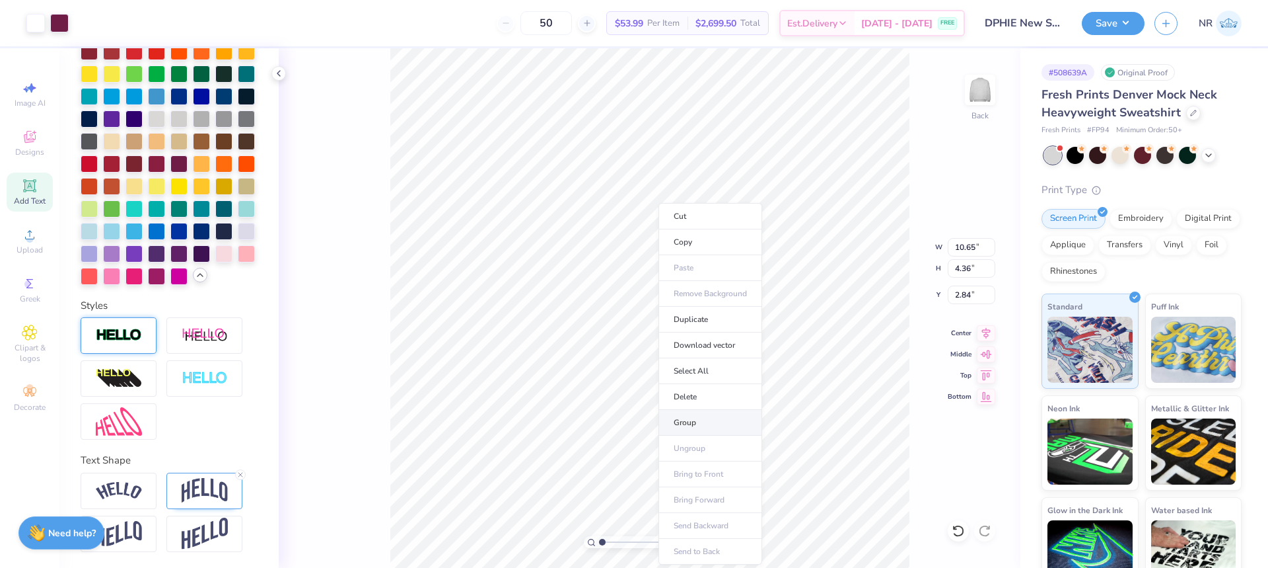
click at [712, 420] on li "Group" at bounding box center [711, 423] width 104 height 26
click at [965, 251] on input "10.65" at bounding box center [972, 247] width 48 height 18
type input "10.00"
type input "4.09"
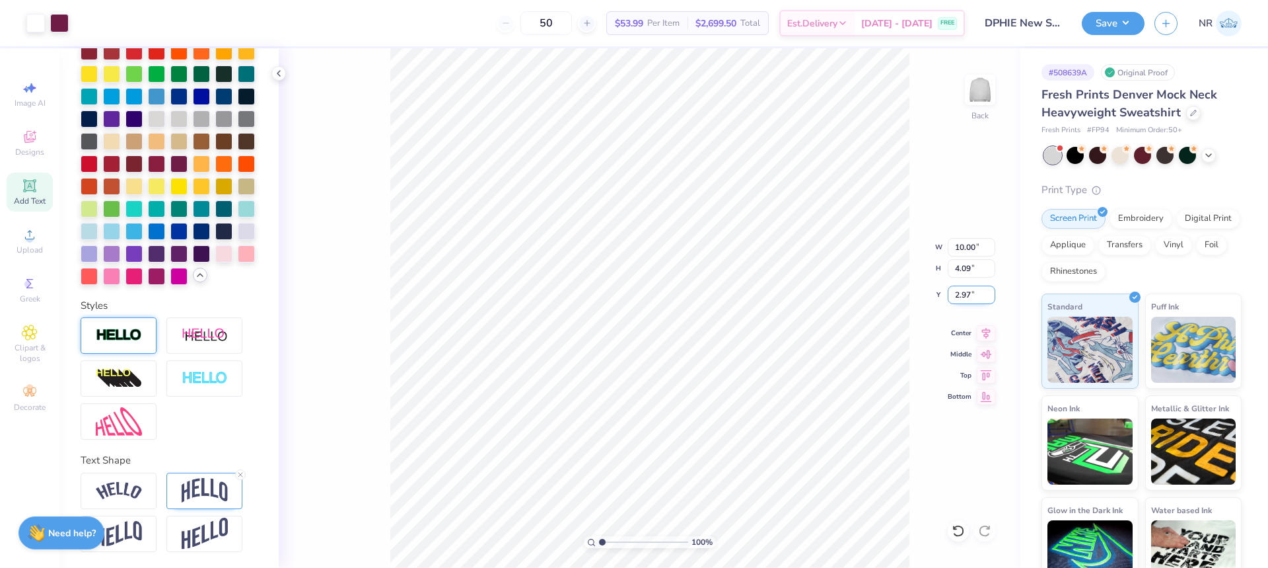
click at [965, 297] on input "2.97" at bounding box center [972, 294] width 48 height 18
type input "3.00"
drag, startPoint x: 616, startPoint y: 540, endPoint x: 624, endPoint y: 531, distance: 12.1
click at [624, 536] on input "range" at bounding box center [643, 542] width 89 height 12
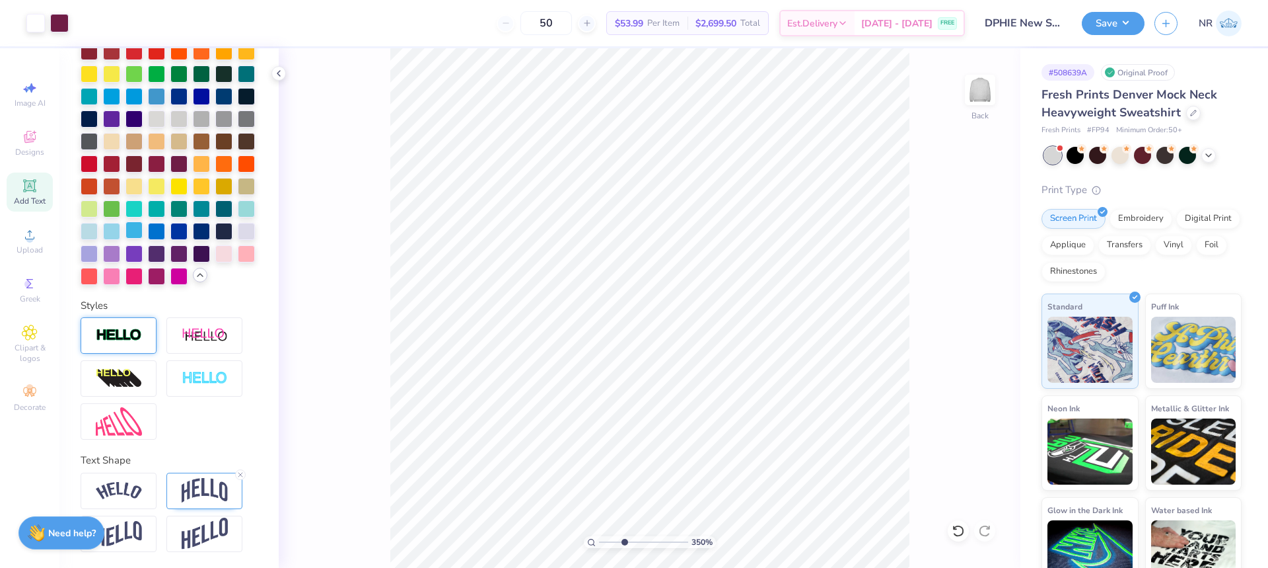
scroll to position [271, 0]
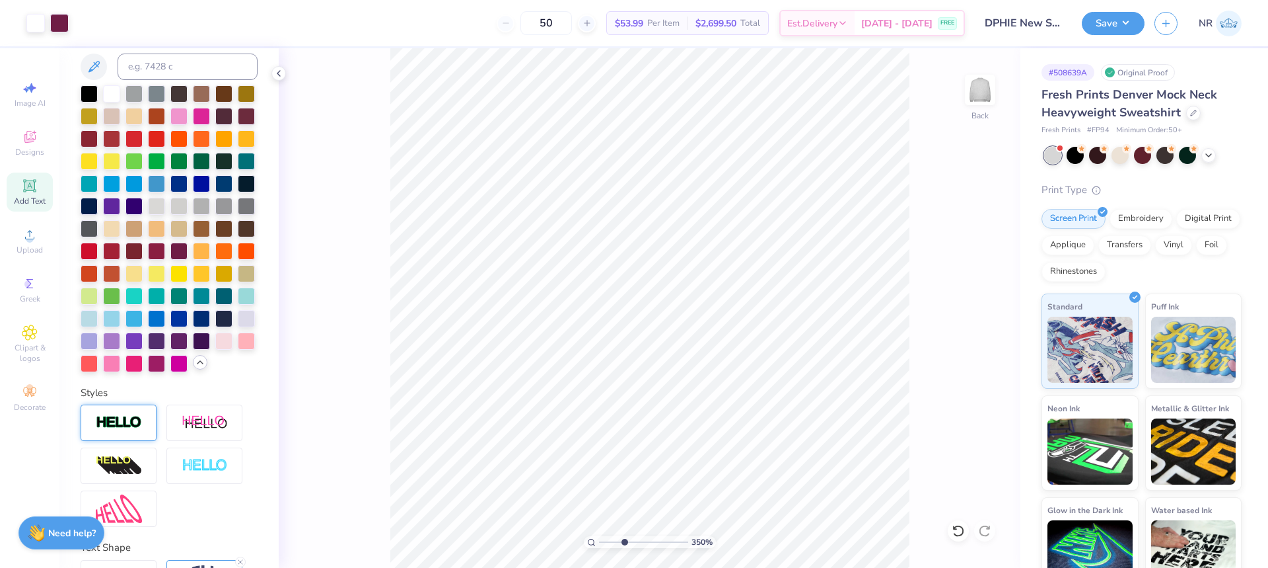
click at [367, 193] on div "350 % Back" at bounding box center [650, 307] width 742 height 519
click at [69, 24] on div at bounding box center [59, 22] width 18 height 18
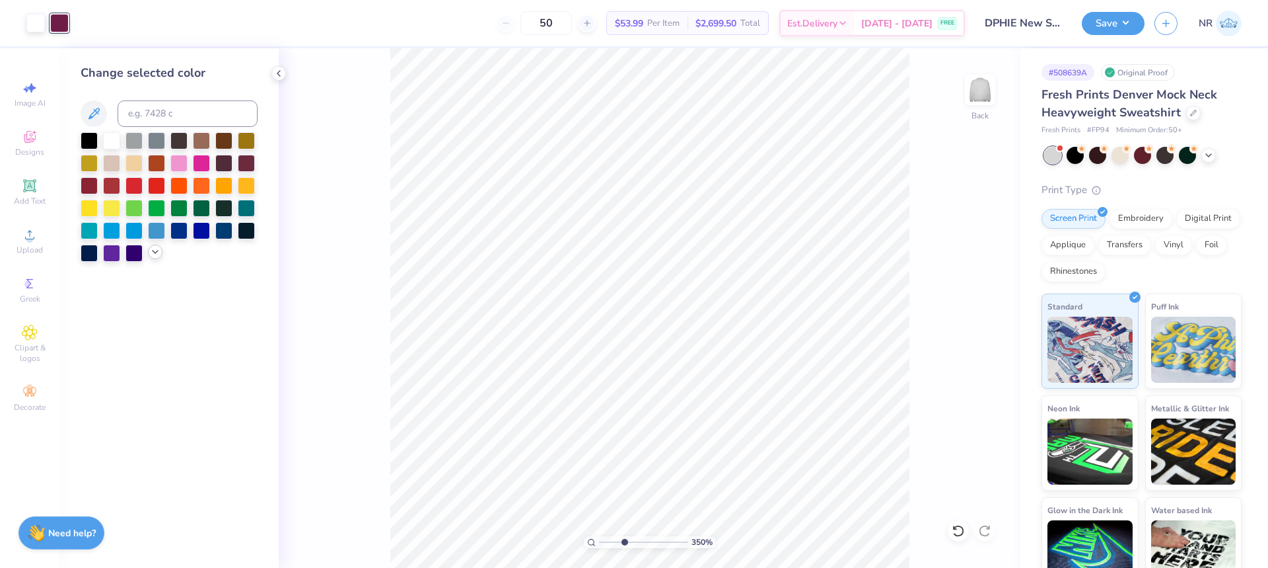
click at [153, 252] on icon at bounding box center [155, 251] width 11 height 11
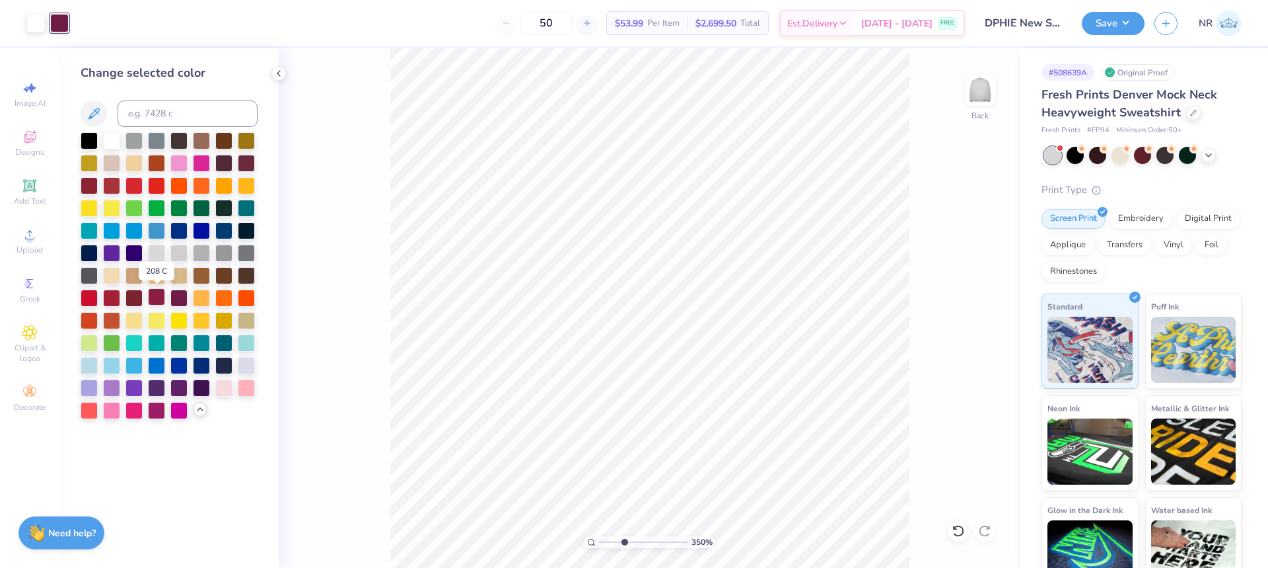
click at [159, 300] on div at bounding box center [156, 296] width 17 height 17
click at [959, 530] on icon at bounding box center [958, 530] width 13 height 13
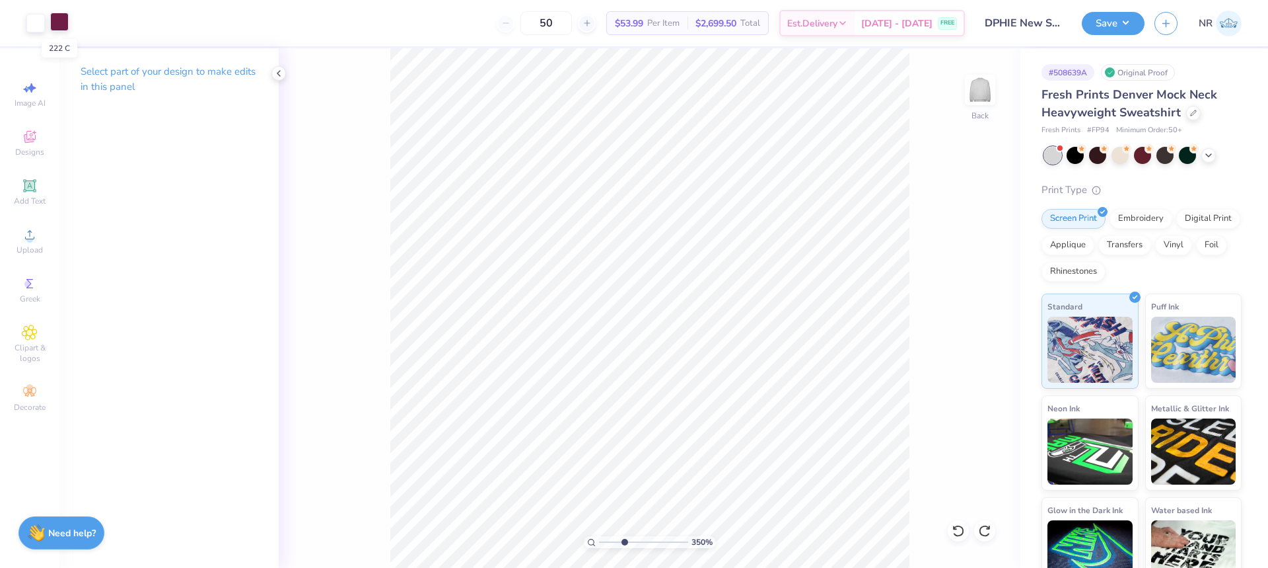
click at [64, 25] on div at bounding box center [59, 22] width 18 height 18
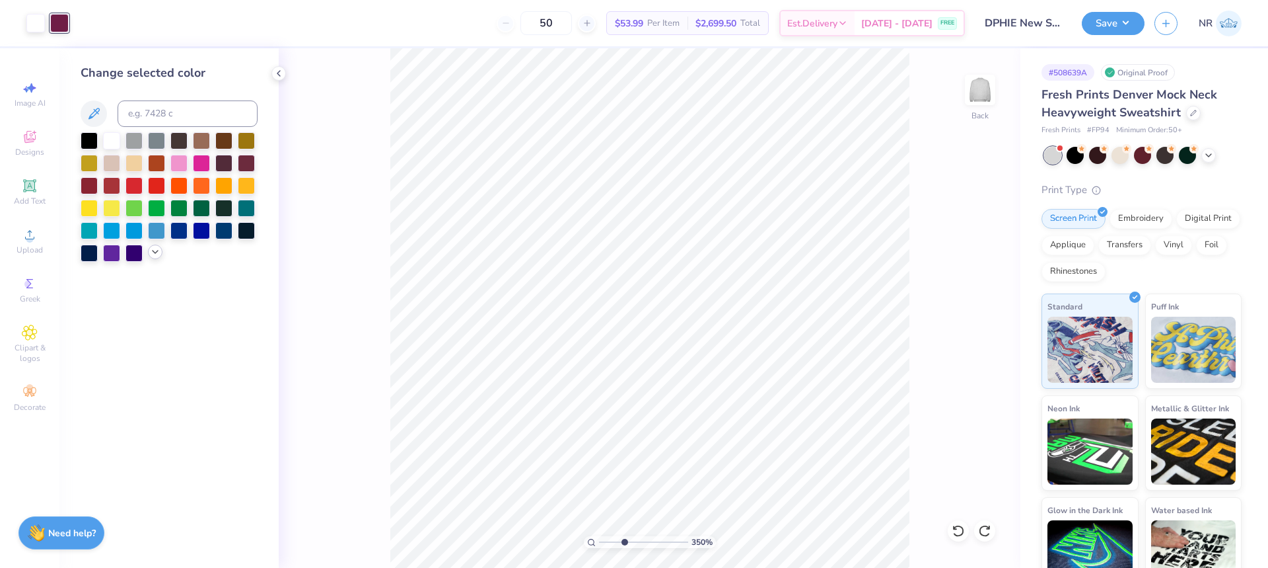
click at [153, 256] on icon at bounding box center [155, 251] width 11 height 11
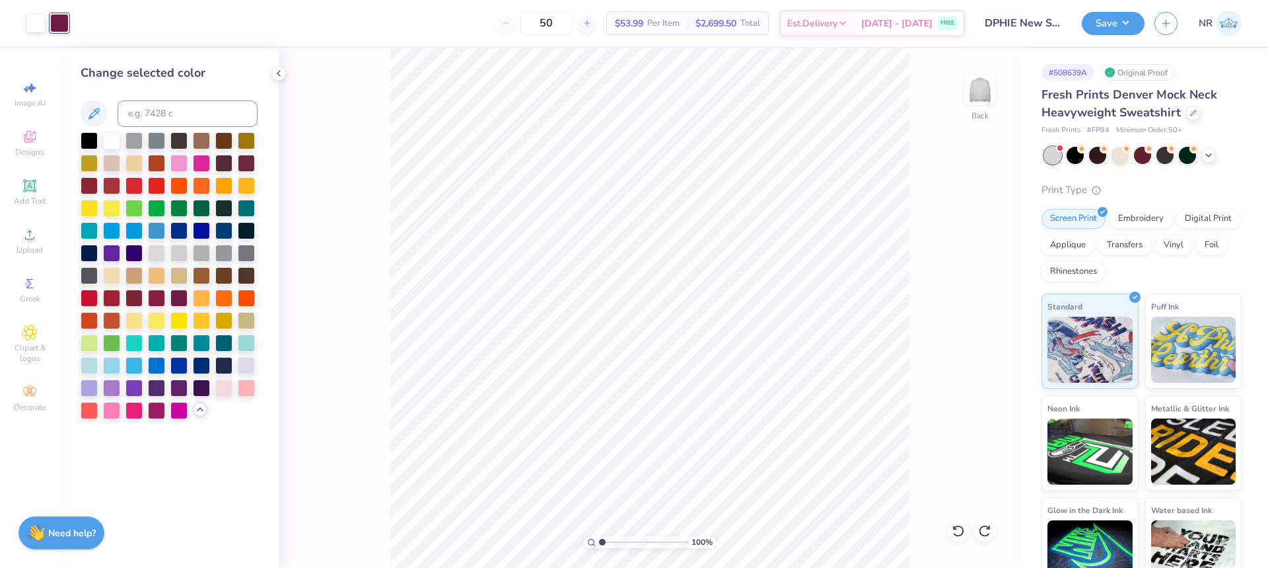
drag, startPoint x: 624, startPoint y: 542, endPoint x: 564, endPoint y: 539, distance: 60.2
type input "1"
click at [599, 539] on input "range" at bounding box center [643, 542] width 89 height 12
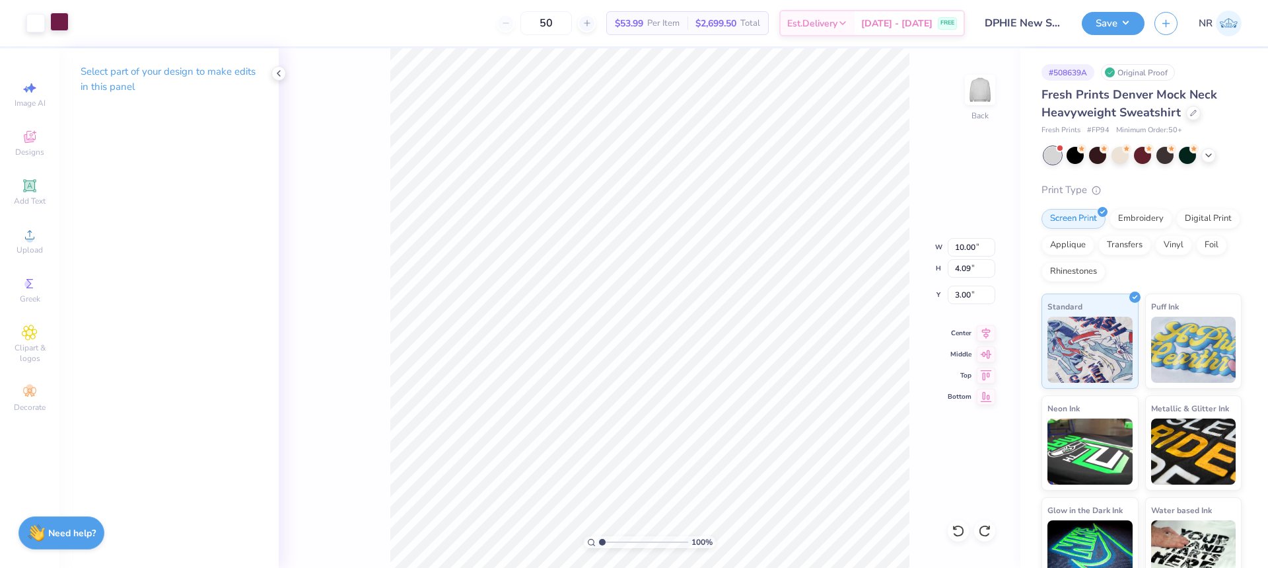
click at [67, 26] on div at bounding box center [59, 22] width 18 height 18
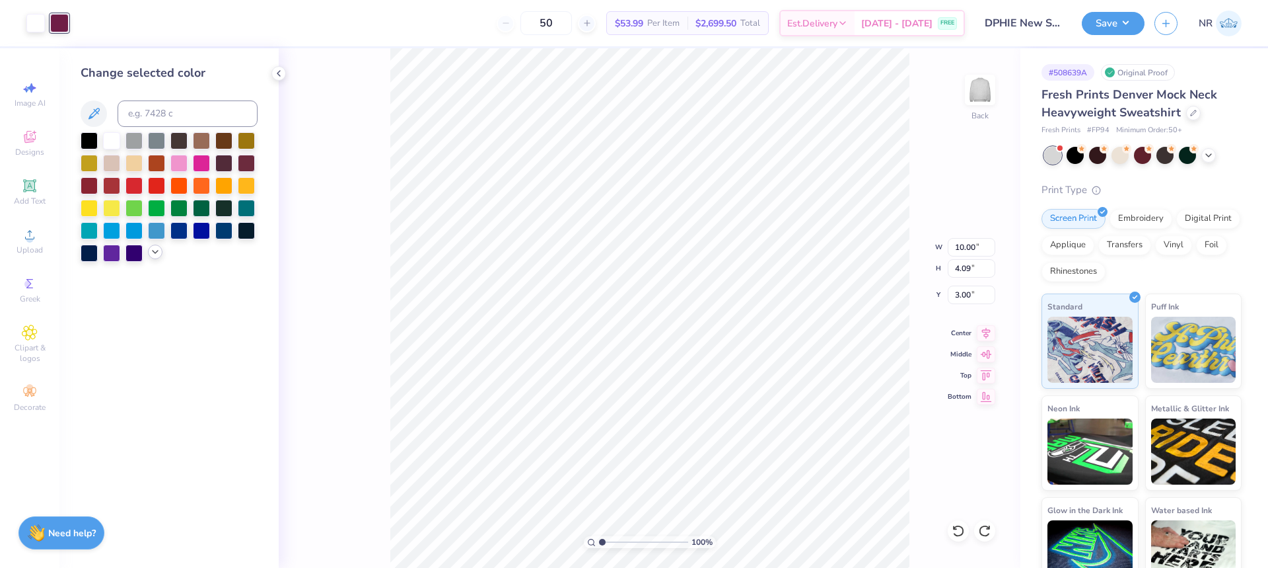
click at [151, 254] on icon at bounding box center [155, 251] width 11 height 11
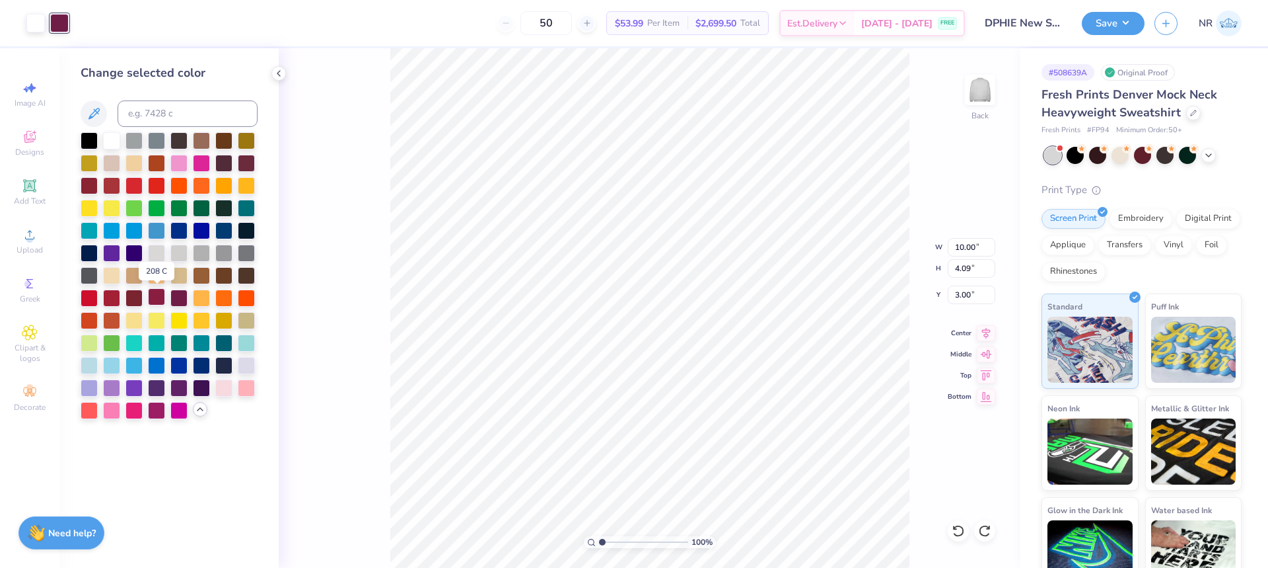
click at [159, 303] on div at bounding box center [156, 296] width 17 height 17
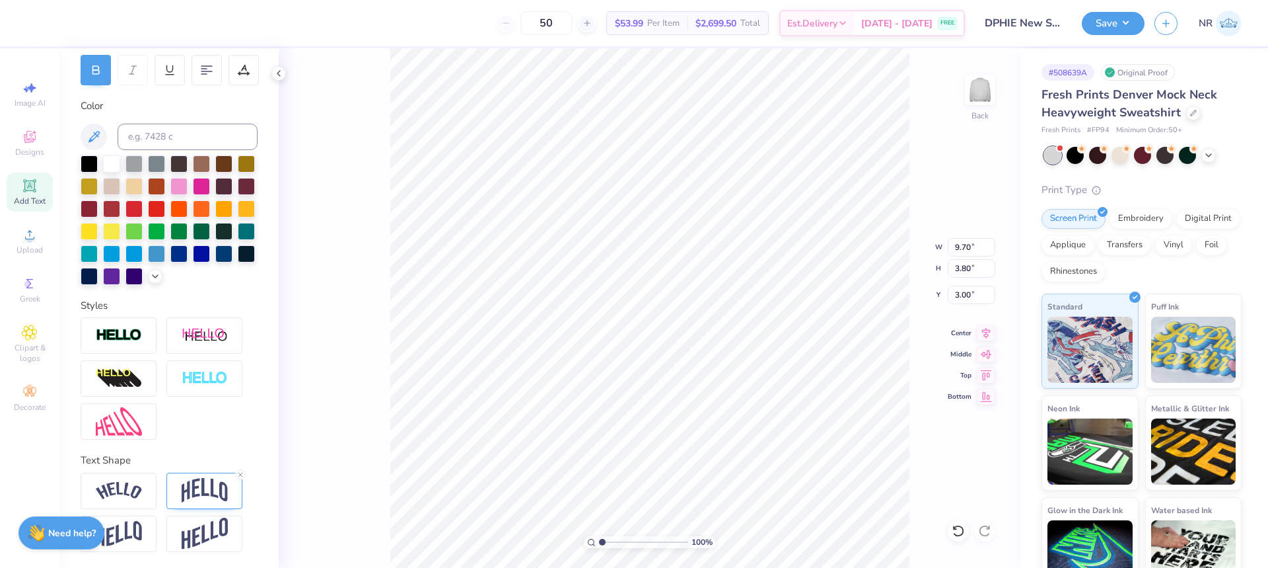
scroll to position [223, 0]
click at [195, 495] on img at bounding box center [205, 490] width 46 height 25
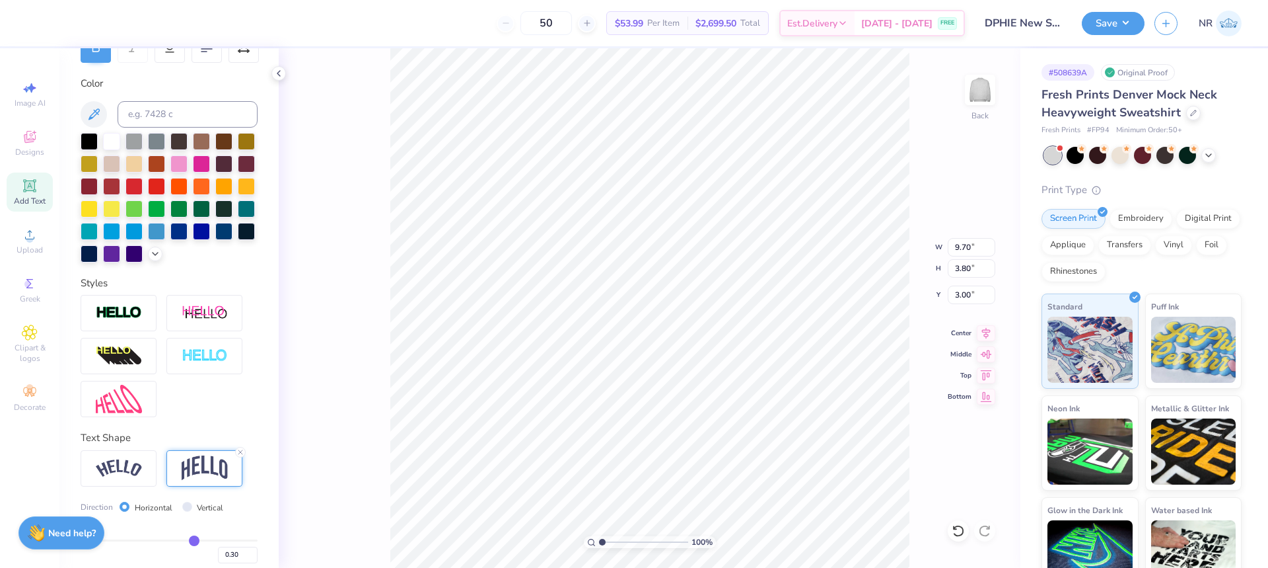
scroll to position [300, 0]
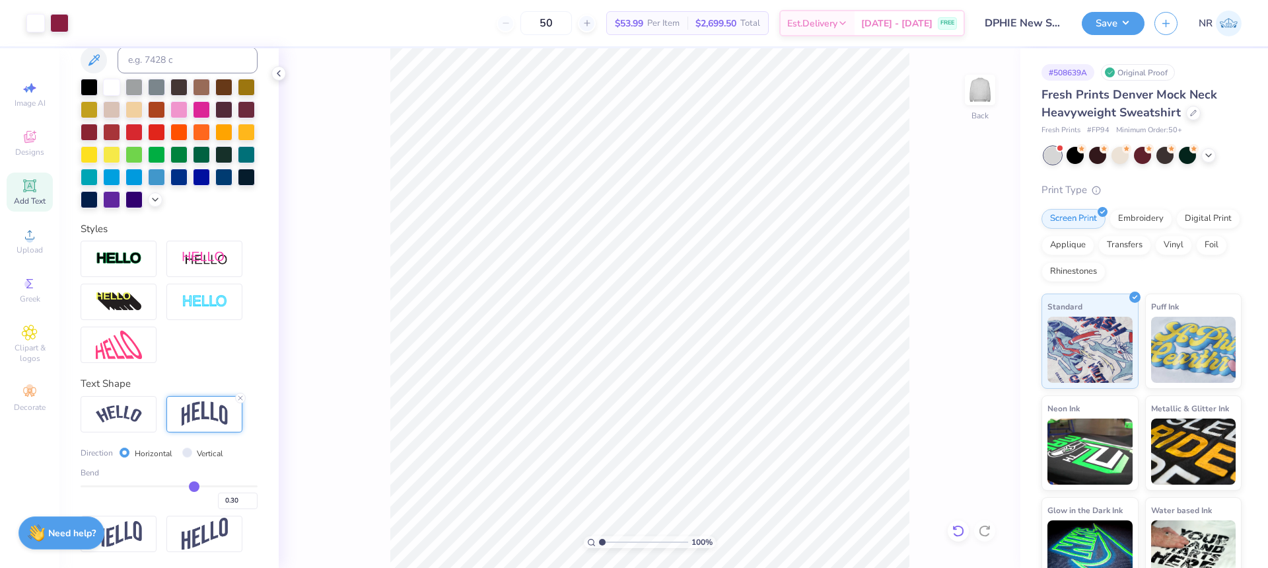
click at [957, 533] on icon at bounding box center [958, 530] width 13 height 13
type input "7.64"
click at [957, 532] on icon at bounding box center [958, 530] width 13 height 13
click at [959, 536] on icon at bounding box center [958, 531] width 11 height 12
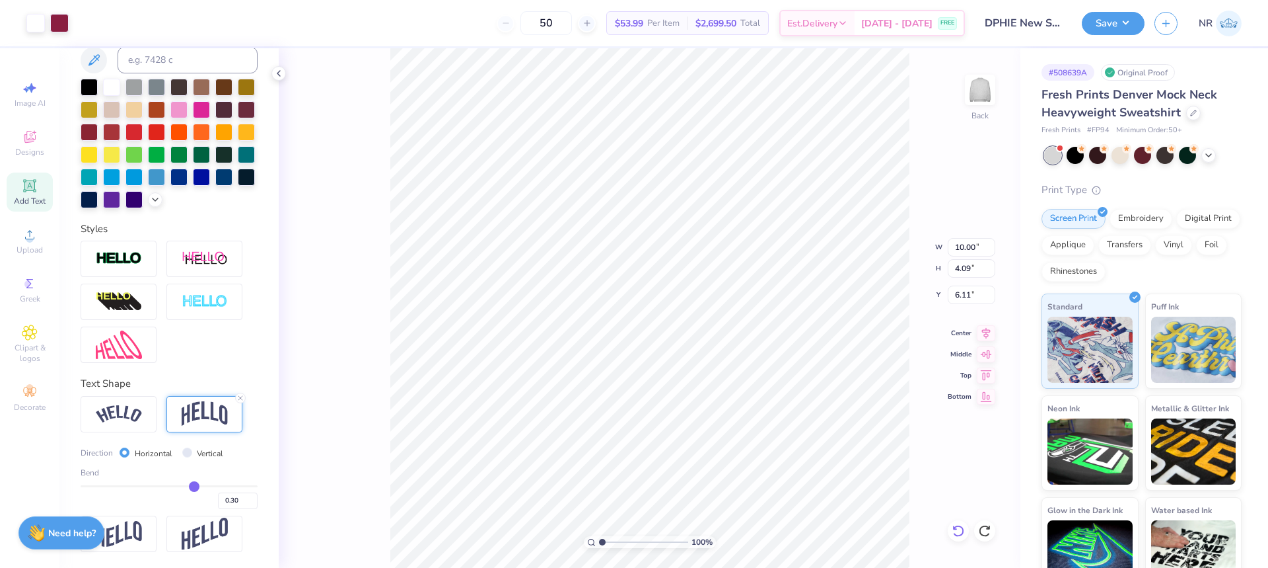
type input "3.00"
click at [953, 528] on icon at bounding box center [958, 530] width 13 height 13
type input "3.00"
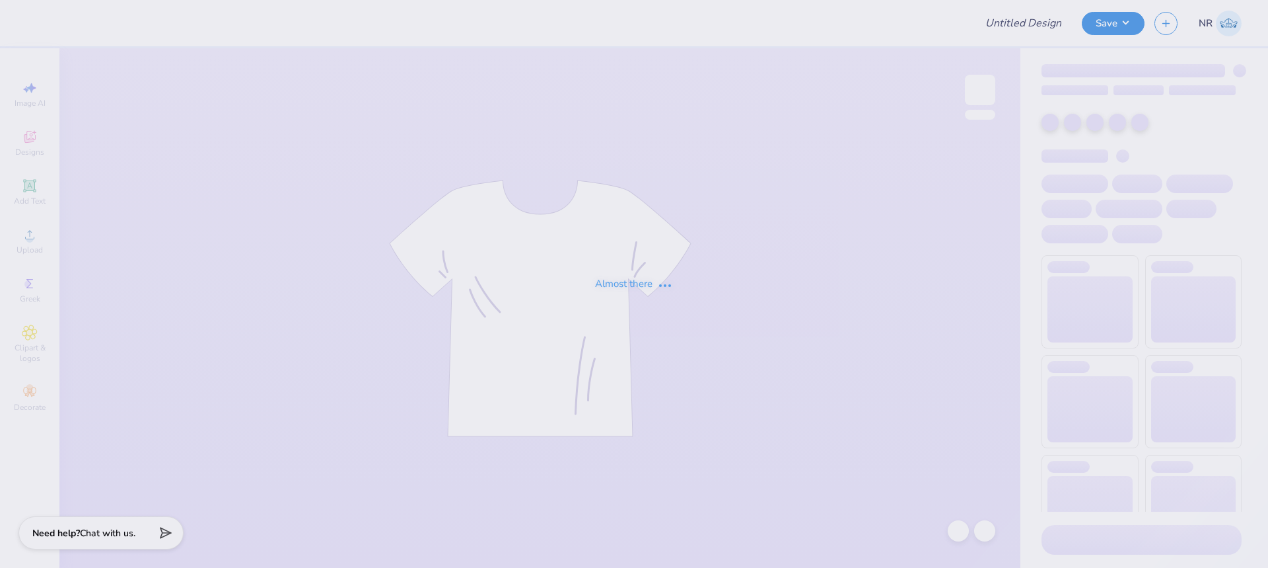
type input "DPHIE New Sets!"
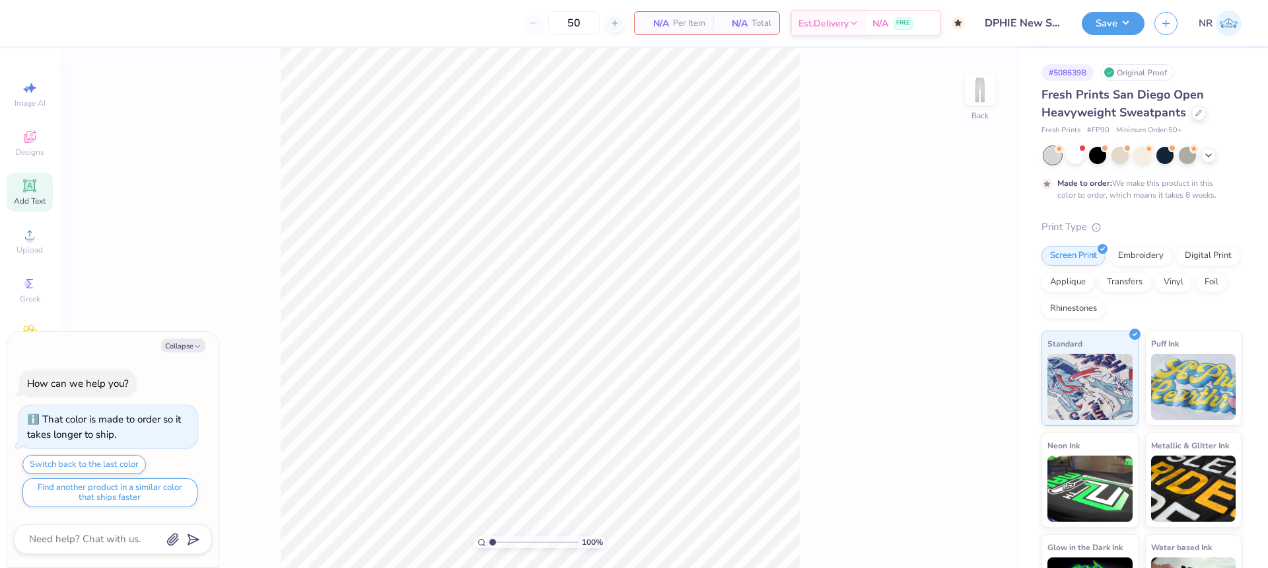
click at [32, 188] on icon at bounding box center [29, 185] width 10 height 10
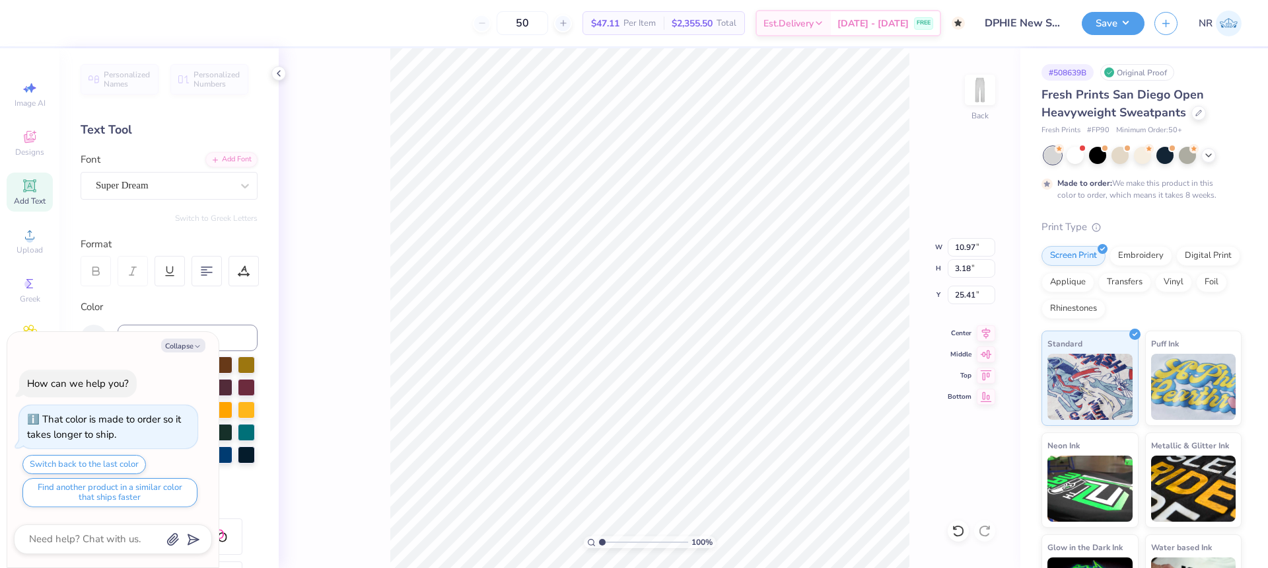
type textarea "x"
type input "5.38"
click at [153, 188] on div "Super Dream" at bounding box center [163, 185] width 139 height 20
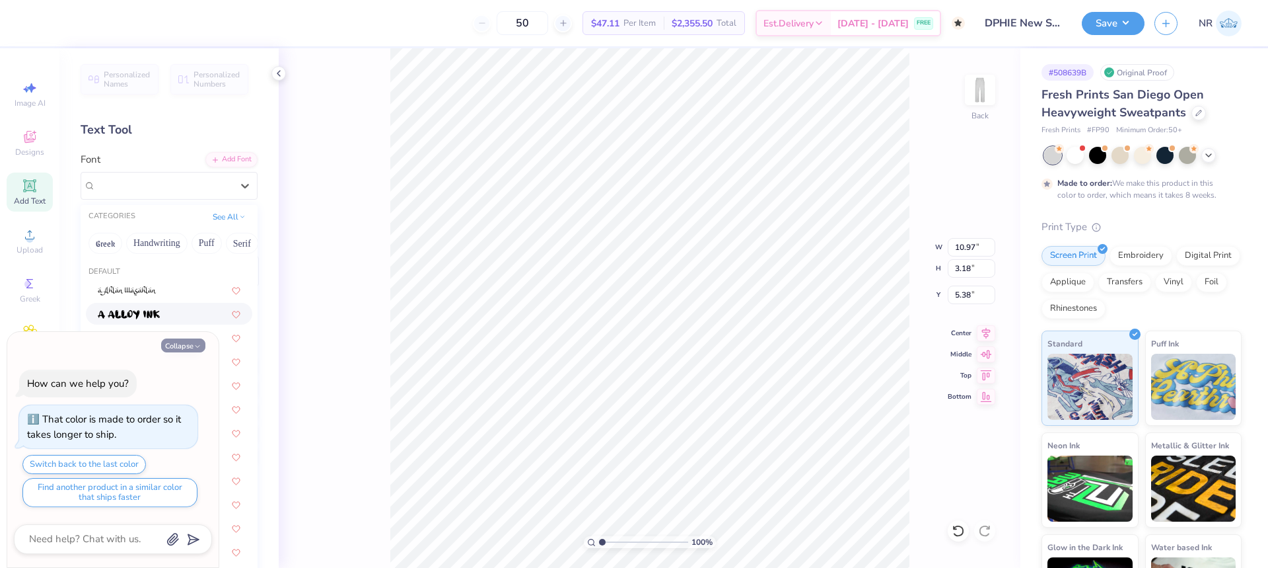
click at [180, 338] on div "Collapse" at bounding box center [113, 345] width 198 height 14
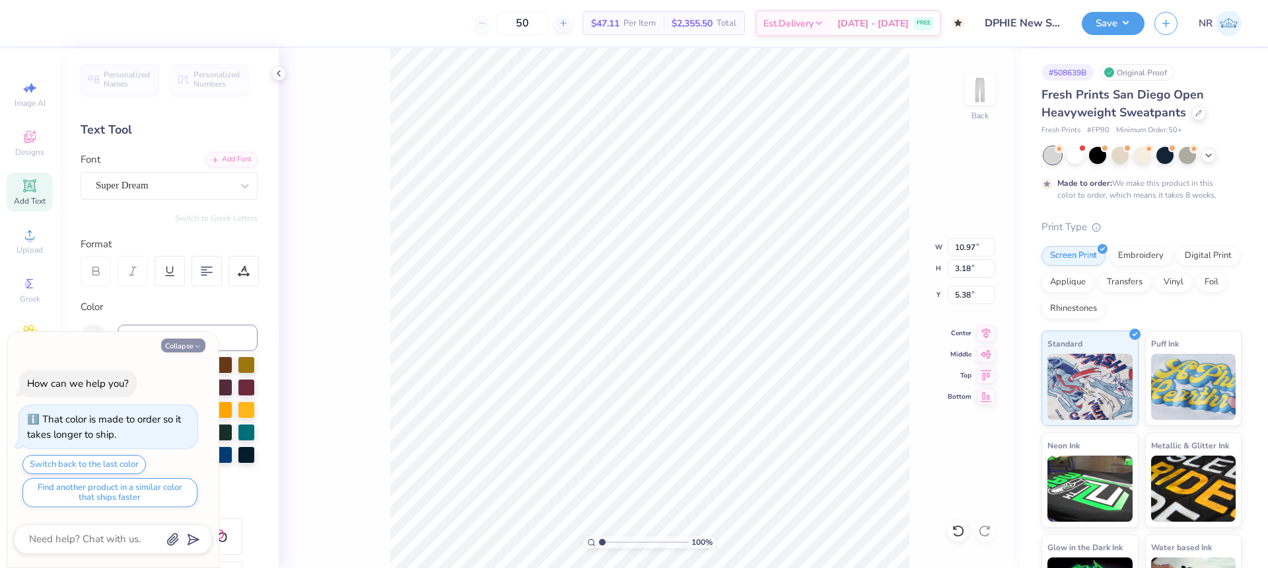
click at [180, 343] on button "Collapse" at bounding box center [183, 345] width 44 height 14
type textarea "x"
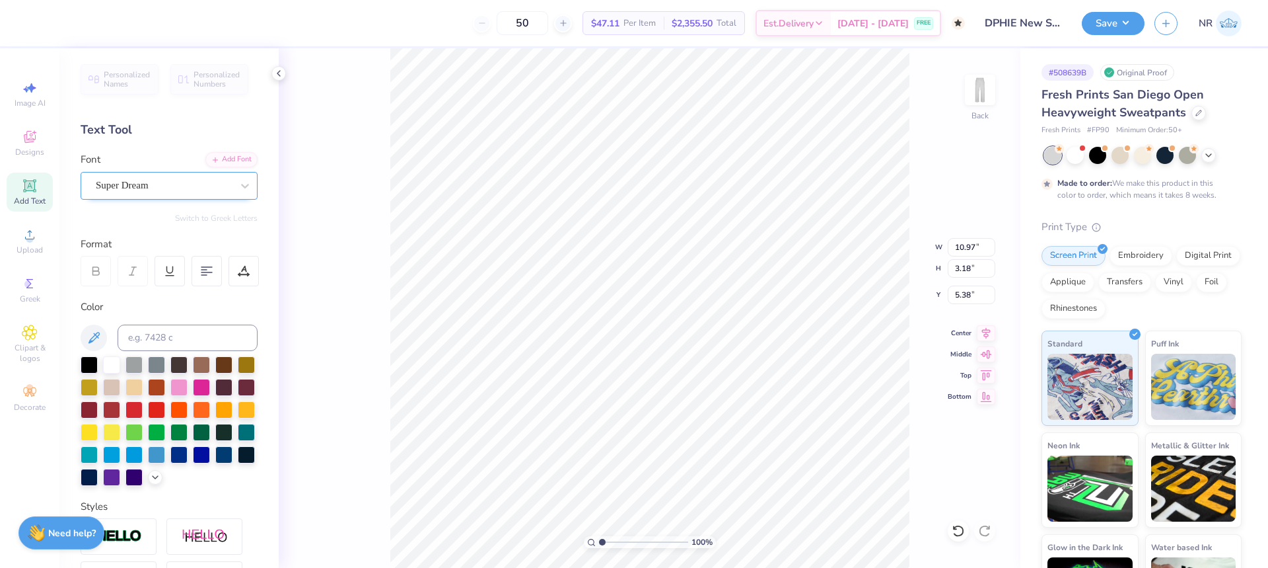
click at [195, 195] on div "Super Dream" at bounding box center [163, 185] width 139 height 20
click at [165, 181] on div "Super Dream" at bounding box center [164, 185] width 136 height 15
click at [150, 287] on span "Varsity Team" at bounding box center [124, 290] width 52 height 14
type input "vars"
type input "10.85"
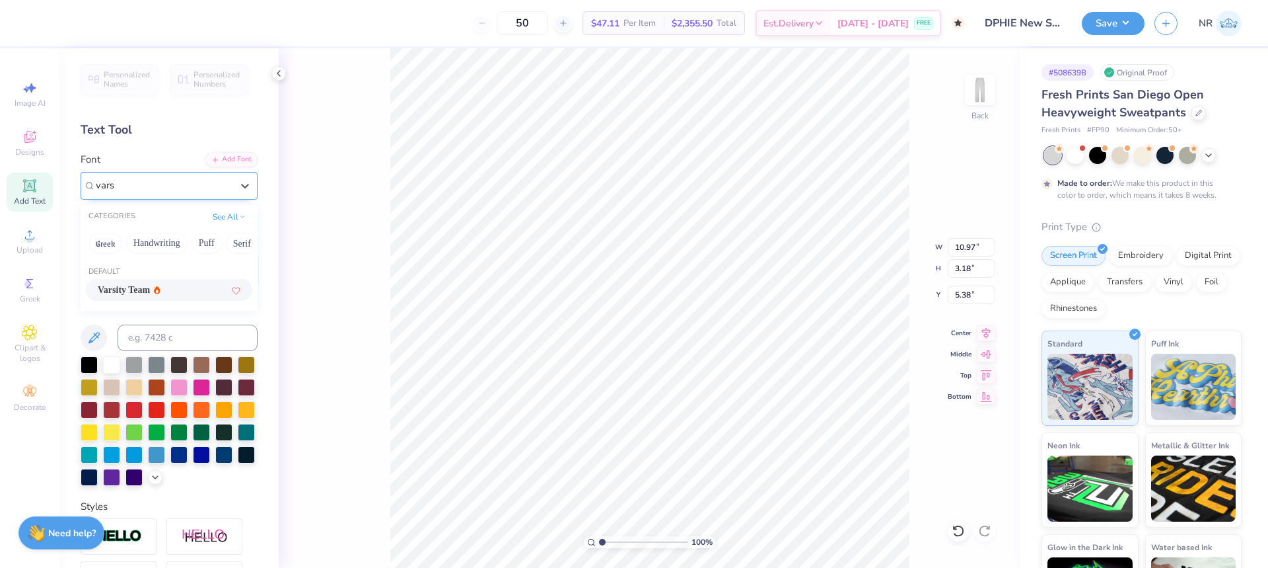
type input "3.16"
type input "5.39"
type input "7.66"
type input "2.23"
type input "6.31"
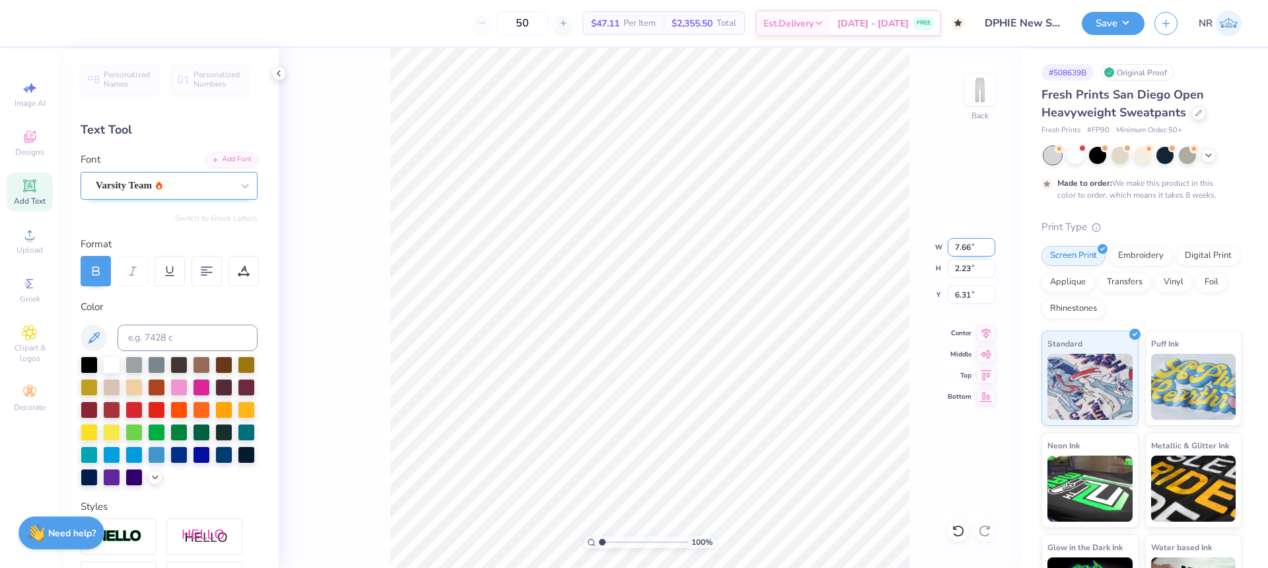
click at [969, 248] on input "7.66" at bounding box center [972, 247] width 48 height 18
click at [963, 245] on input "7.66" at bounding box center [972, 247] width 48 height 18
type input "3"
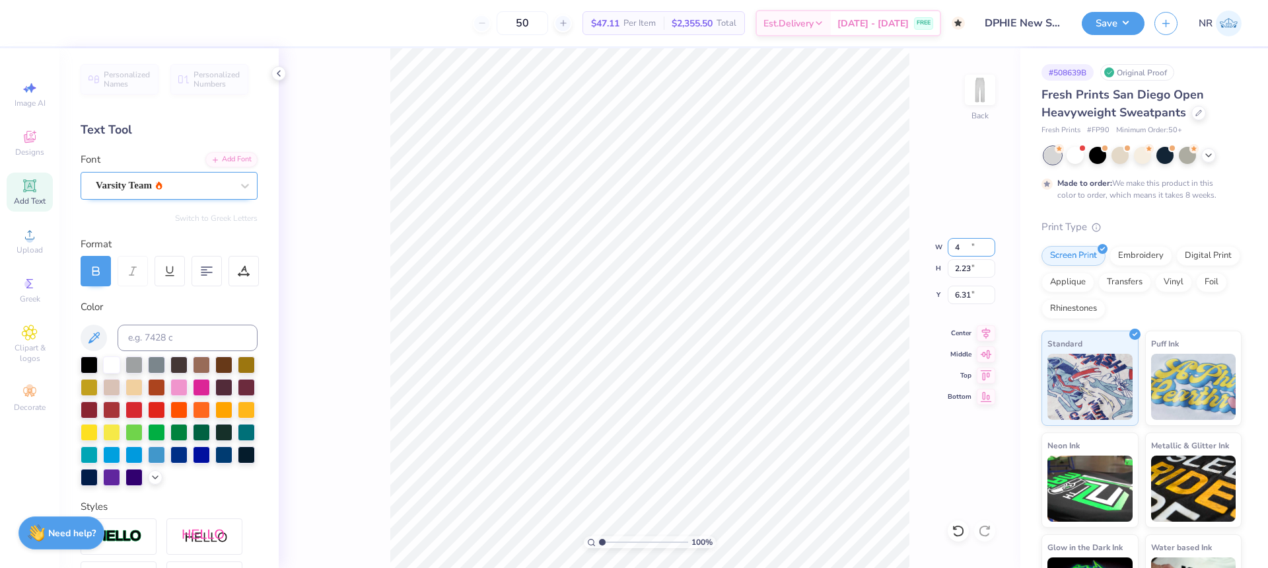
type input "4.00"
type input "1.17"
type input "6.85"
click at [963, 241] on input "4.00" at bounding box center [972, 247] width 48 height 18
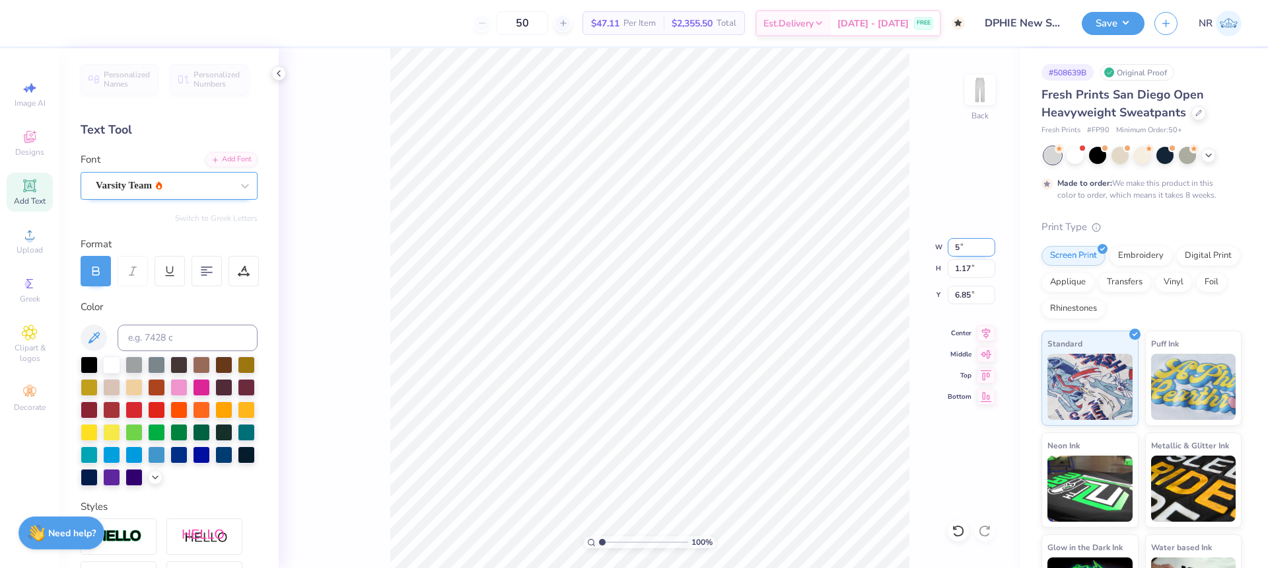
type input "5.00"
type input "1.46"
type input "6.70"
drag, startPoint x: 602, startPoint y: 542, endPoint x: 614, endPoint y: 536, distance: 14.2
click at [610, 542] on input "range" at bounding box center [643, 542] width 89 height 12
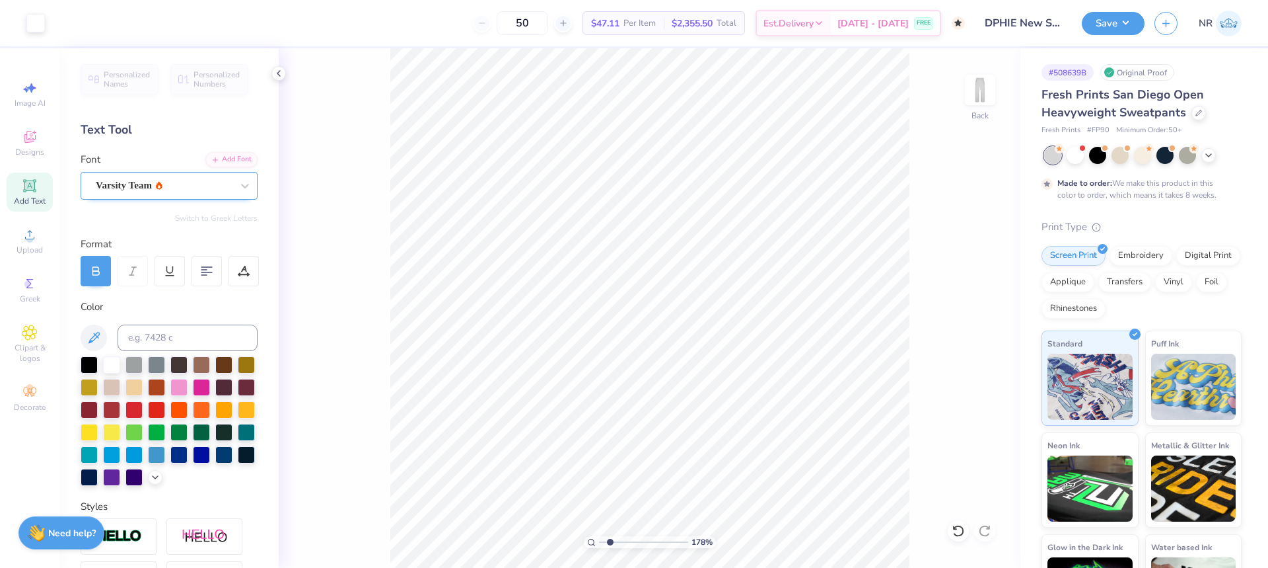
type input "1.93"
type input "3.88"
click at [150, 481] on icon at bounding box center [155, 475] width 11 height 11
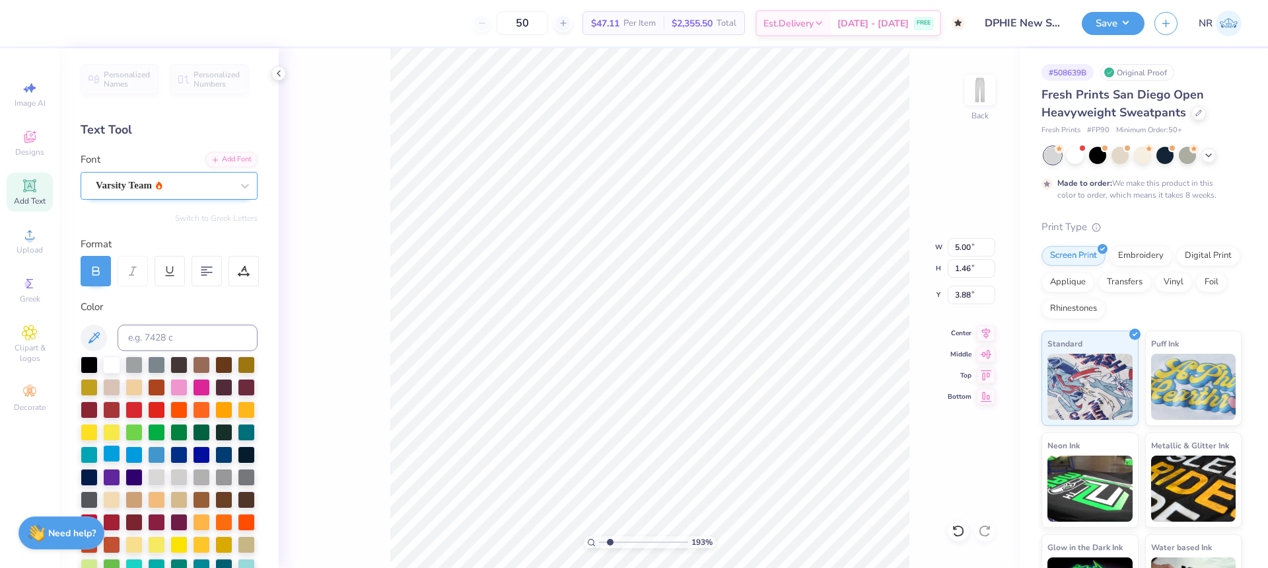
scroll to position [264, 0]
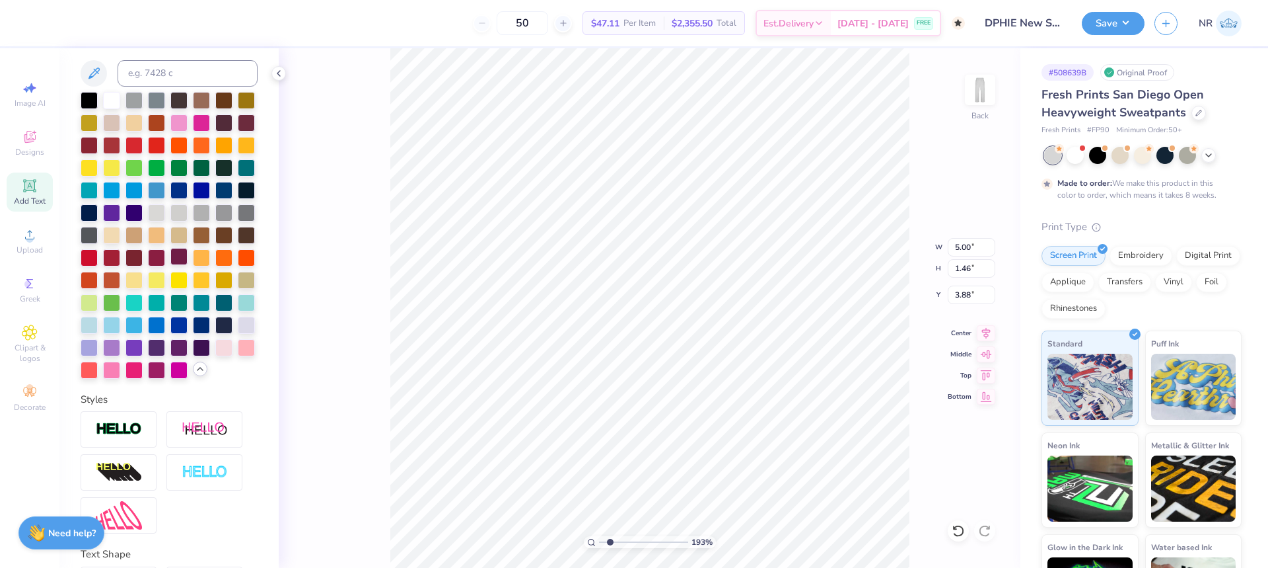
click at [178, 265] on div at bounding box center [178, 256] width 17 height 17
click at [966, 298] on input "3.88" at bounding box center [972, 294] width 48 height 18
type input "3.00"
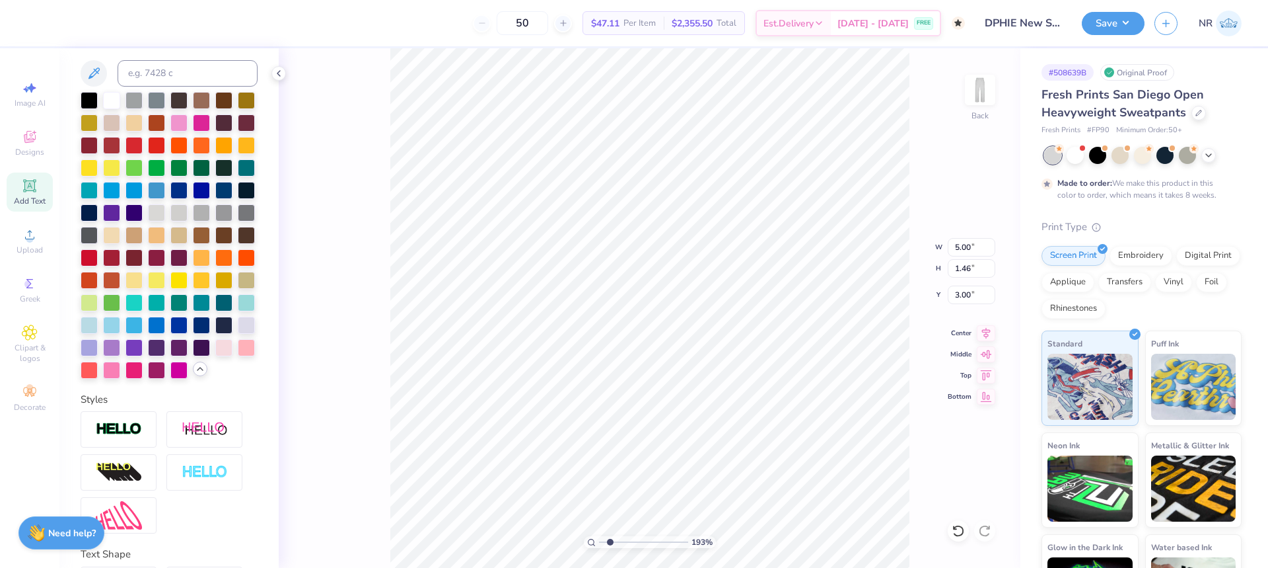
type textarea "dPHIE"
click at [161, 265] on div at bounding box center [156, 256] width 17 height 17
drag, startPoint x: 610, startPoint y: 542, endPoint x: 602, endPoint y: 536, distance: 9.5
click at [600, 538] on input "range" at bounding box center [643, 542] width 89 height 12
drag, startPoint x: 603, startPoint y: 544, endPoint x: 585, endPoint y: 541, distance: 18.8
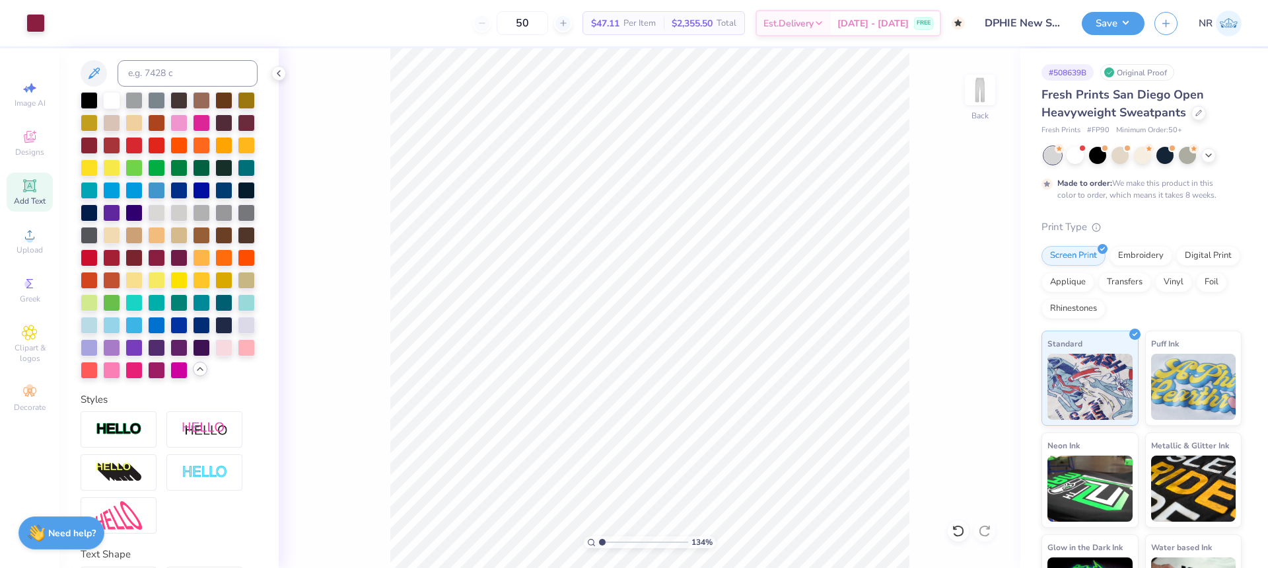
click at [599, 541] on input "range" at bounding box center [643, 542] width 89 height 12
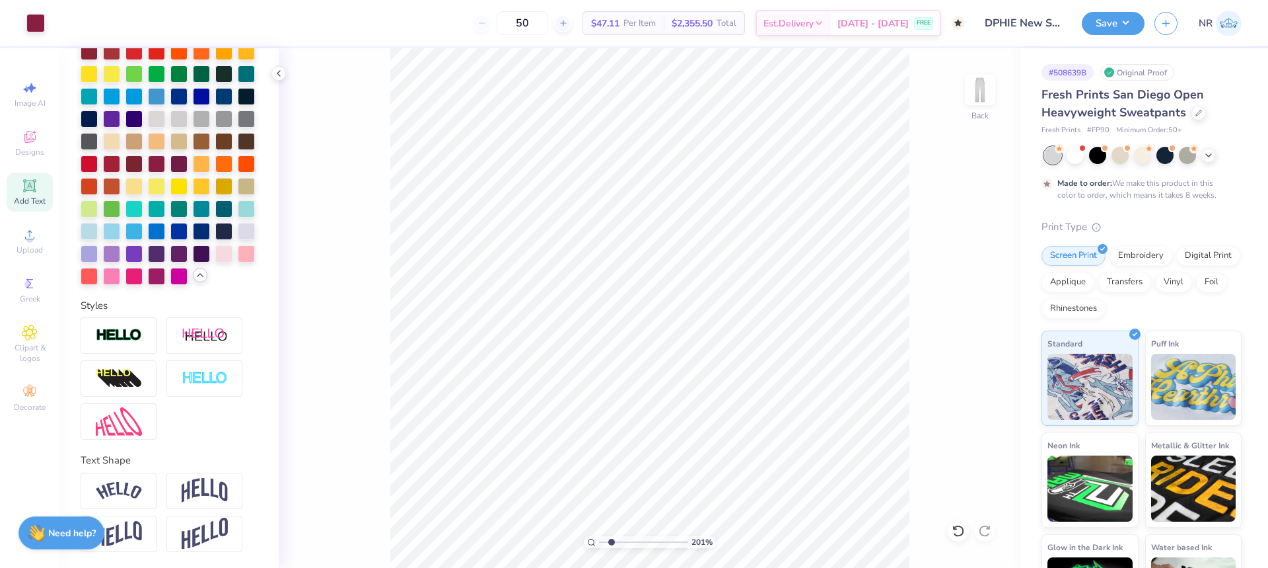
type input "2.01"
click at [611, 544] on input "range" at bounding box center [643, 542] width 89 height 12
click at [789, 320] on li "Duplicate" at bounding box center [799, 316] width 104 height 26
type input "6.55"
click at [197, 490] on img at bounding box center [205, 490] width 46 height 25
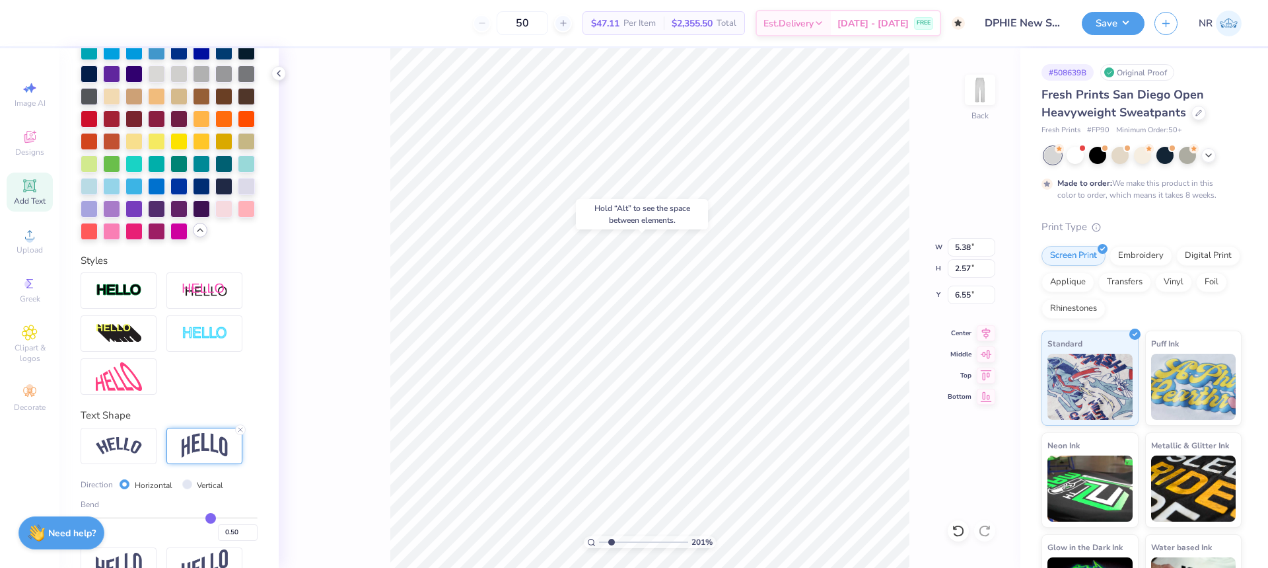
type input "2.57"
type input "5.99"
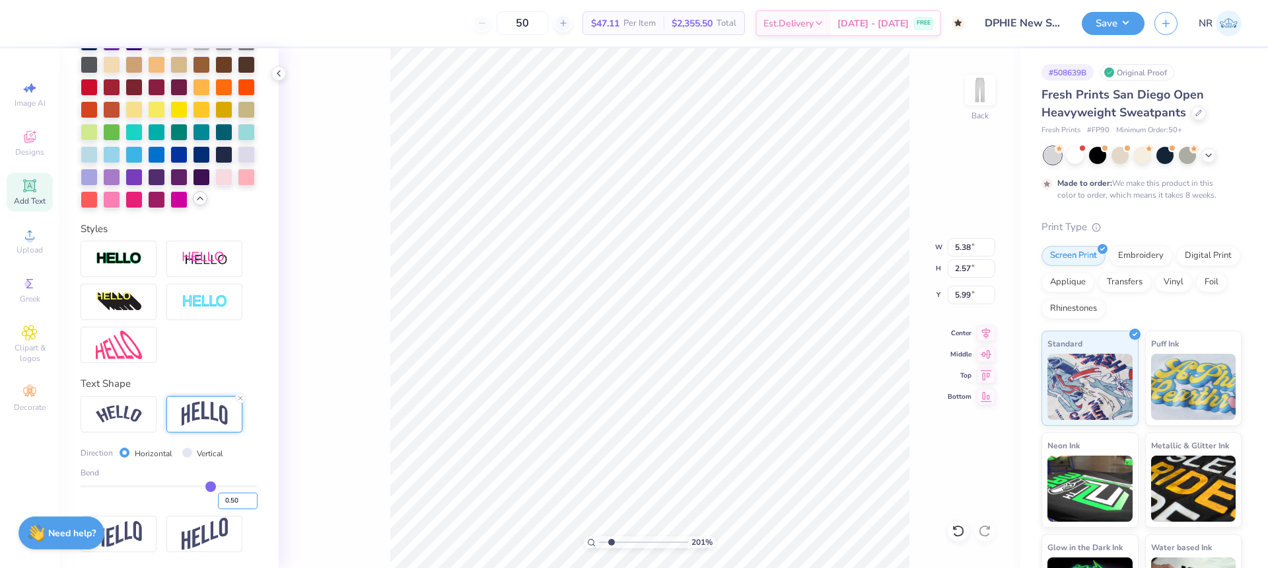
click at [223, 497] on input "0.50" at bounding box center [238, 500] width 40 height 17
type input "0.30"
type input "0.3"
type input "2.10"
type input "6.23"
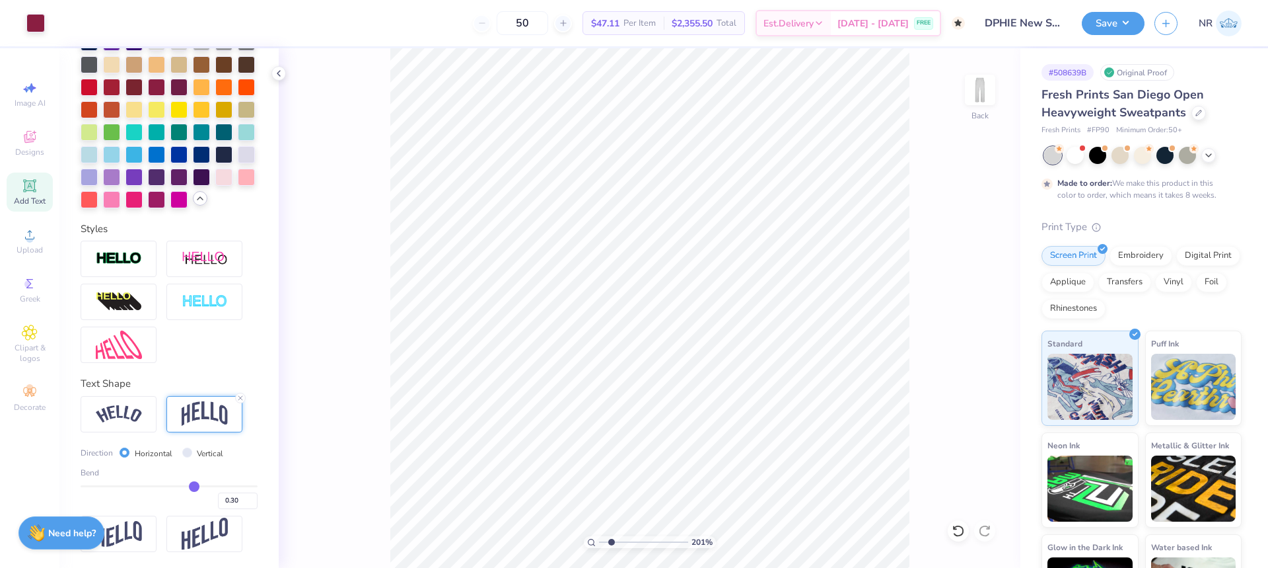
scroll to position [403, 0]
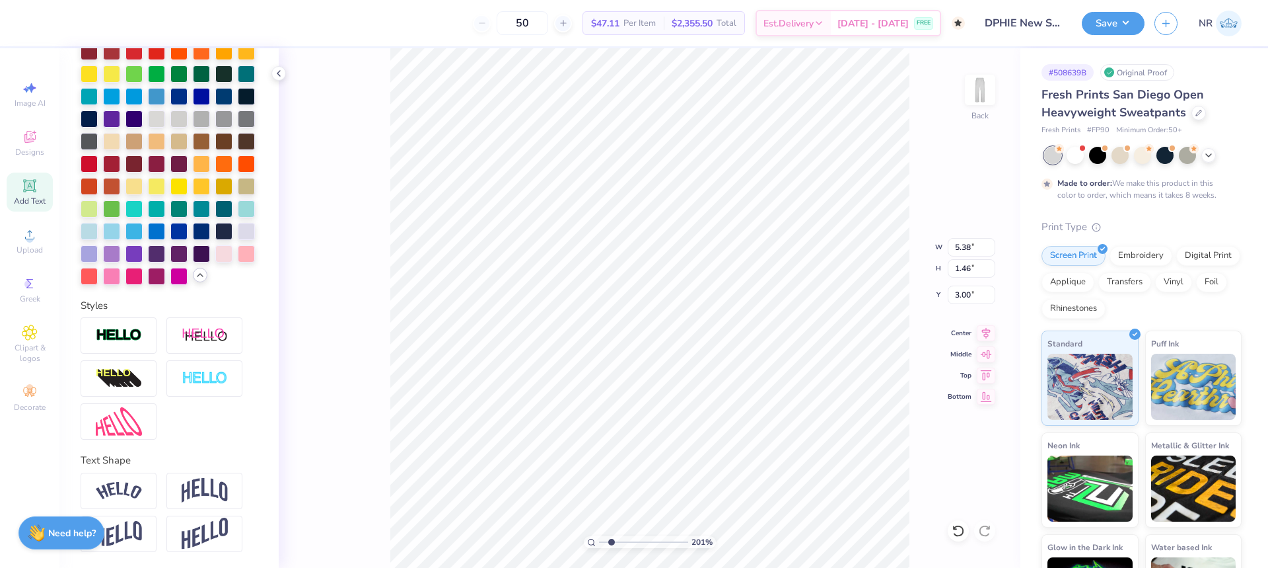
type input "2.10"
click at [799, 309] on li "Duplicate" at bounding box center [820, 320] width 104 height 26
type input "6.23"
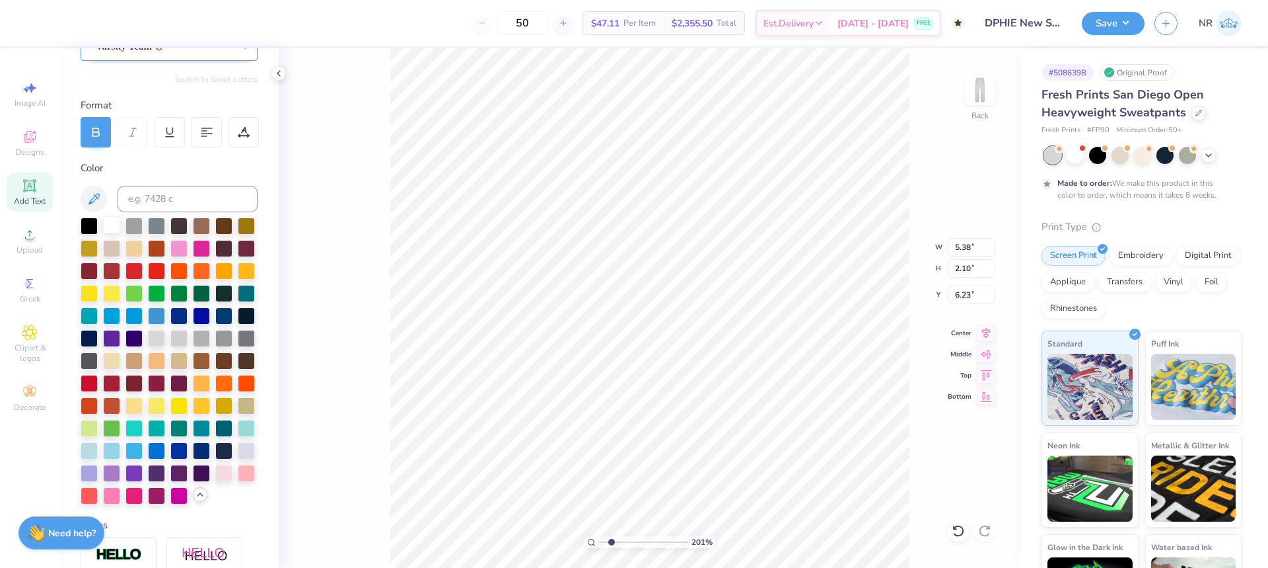
click at [110, 227] on div at bounding box center [111, 224] width 17 height 17
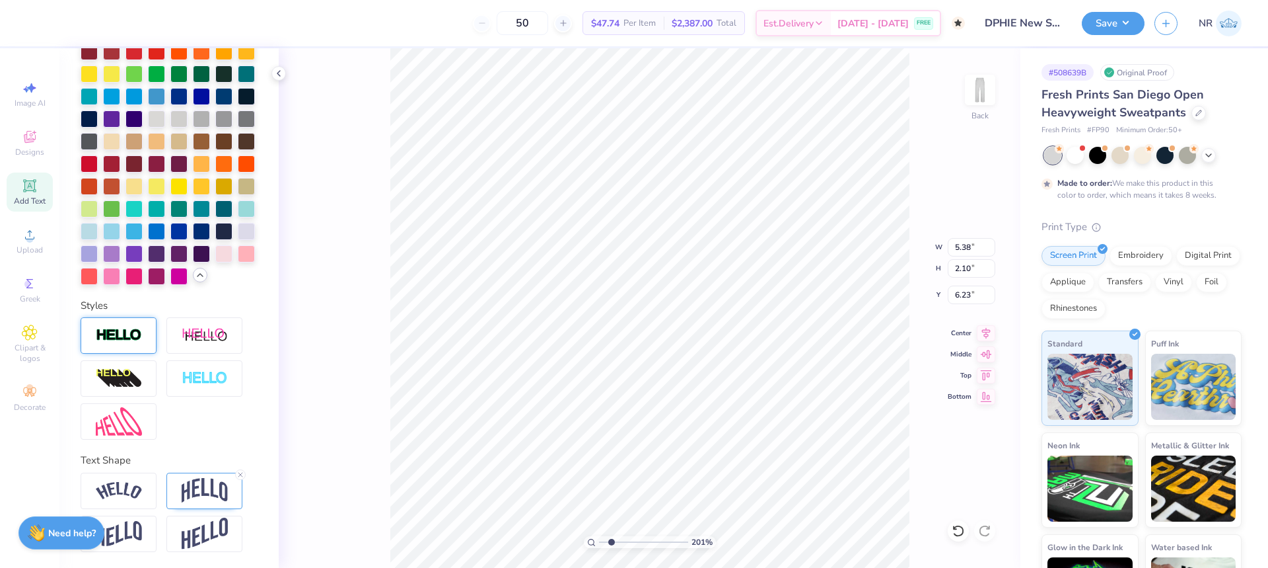
click at [109, 341] on img at bounding box center [119, 335] width 46 height 15
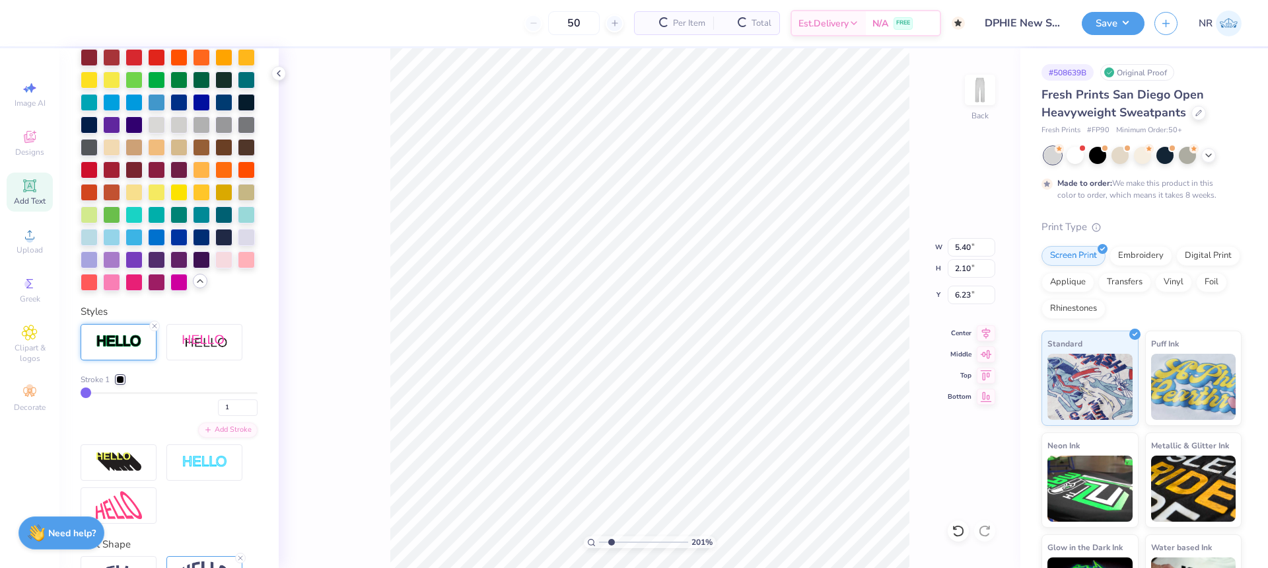
type input "5.40"
type input "2.13"
type input "6.21"
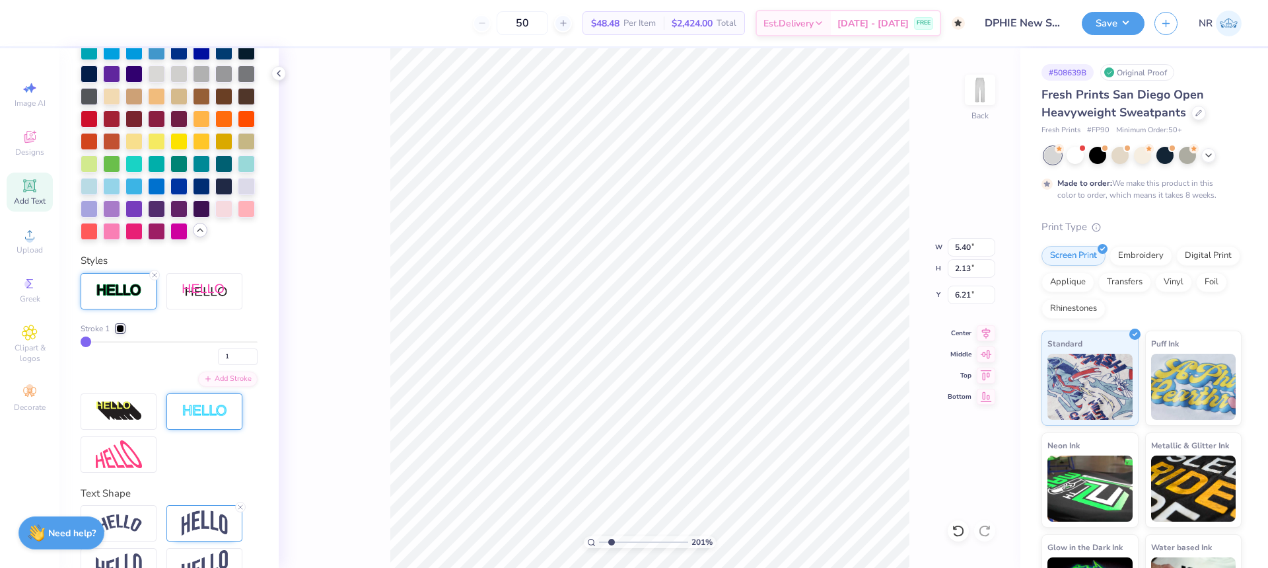
scroll to position [520, 0]
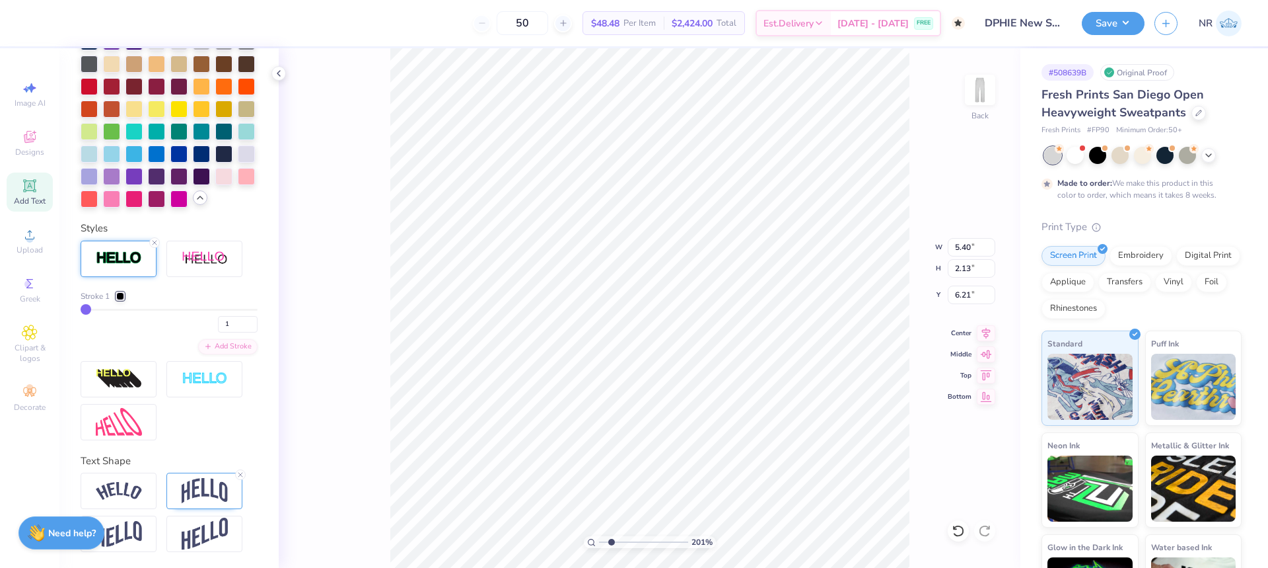
click at [124, 300] on div at bounding box center [120, 296] width 8 height 8
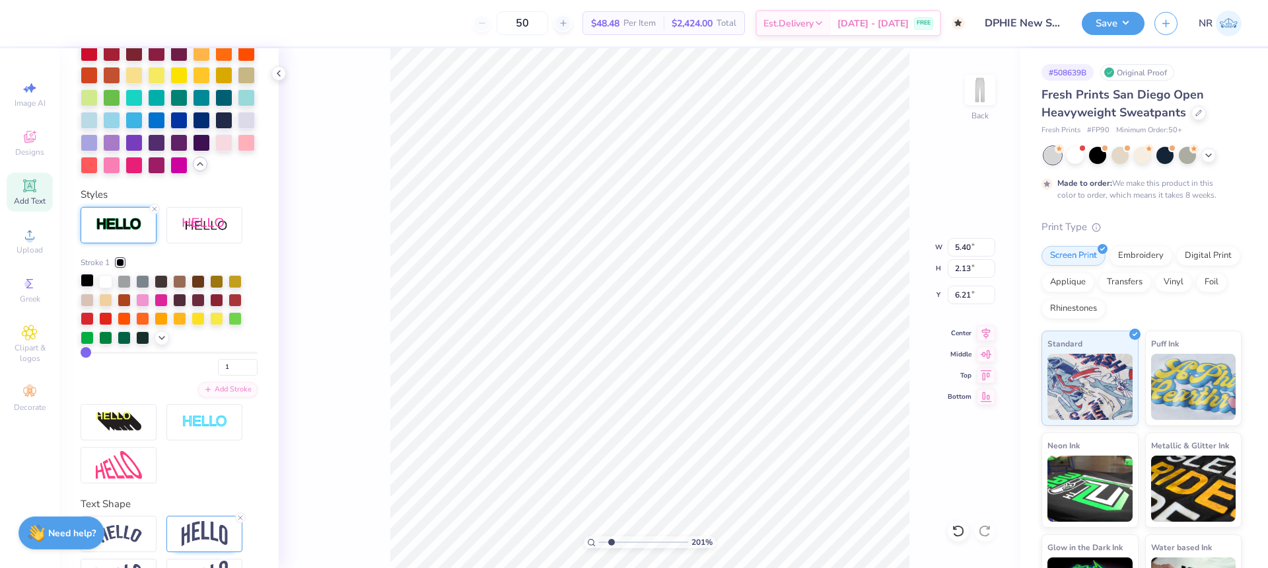
click at [89, 287] on div at bounding box center [87, 280] width 13 height 13
click at [232, 268] on div "Stroke 1" at bounding box center [169, 262] width 177 height 12
drag, startPoint x: 223, startPoint y: 414, endPoint x: 198, endPoint y: 410, distance: 25.3
click at [200, 375] on div "1" at bounding box center [169, 363] width 177 height 24
type input "3"
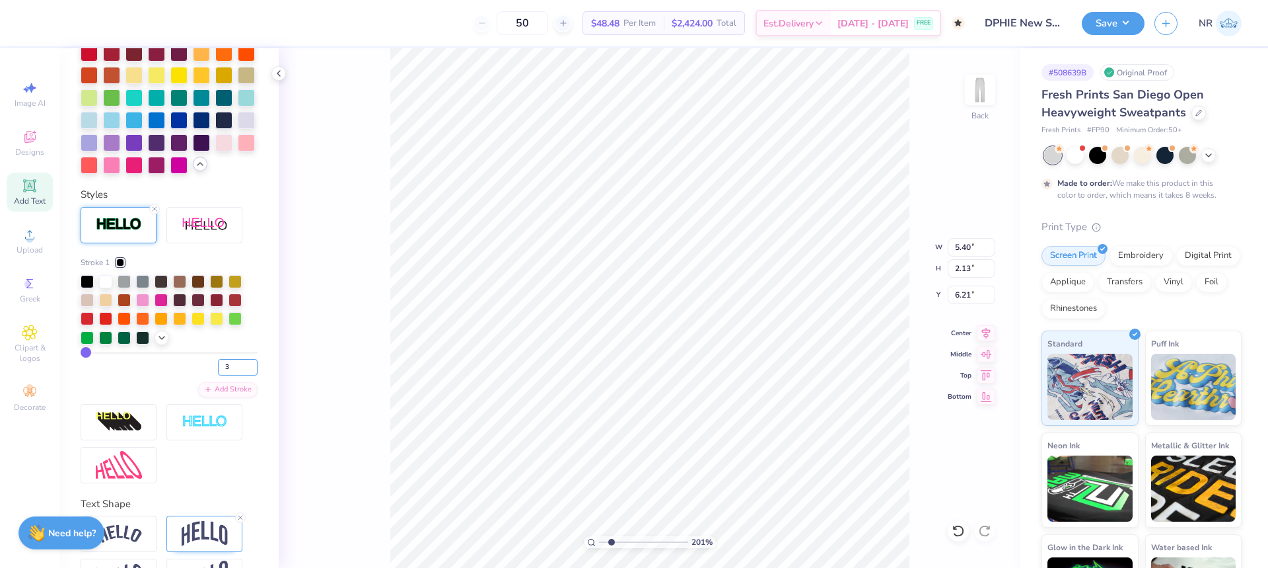
type input "3"
type input "5.46"
type input "2.19"
type input "6.19"
click at [106, 287] on div at bounding box center [105, 280] width 13 height 13
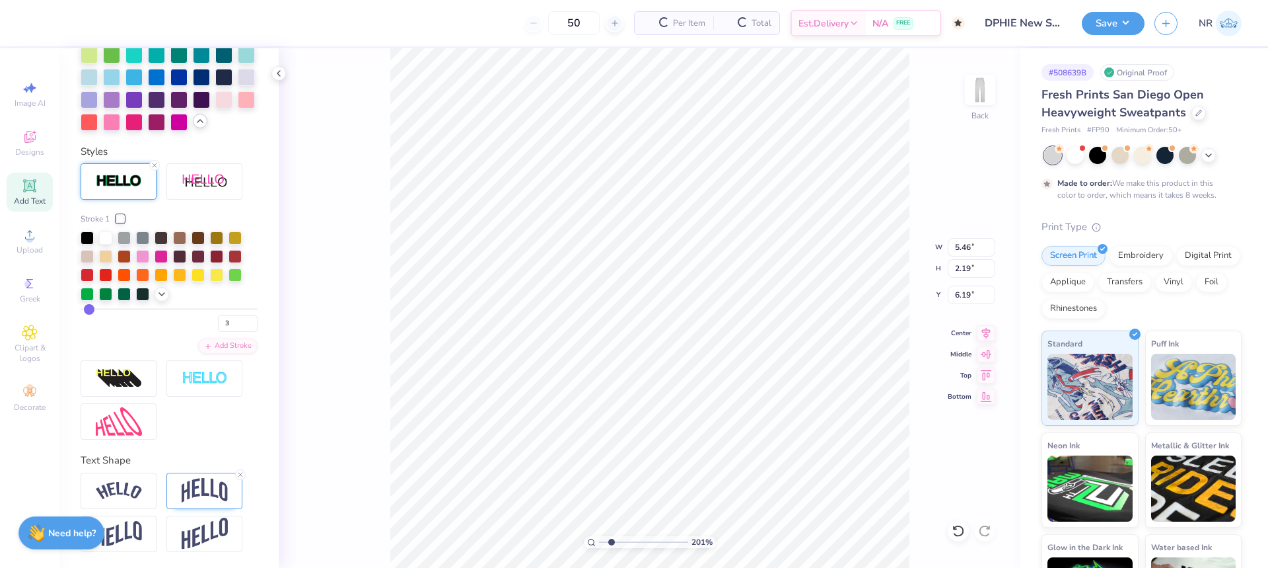
scroll to position [469, 0]
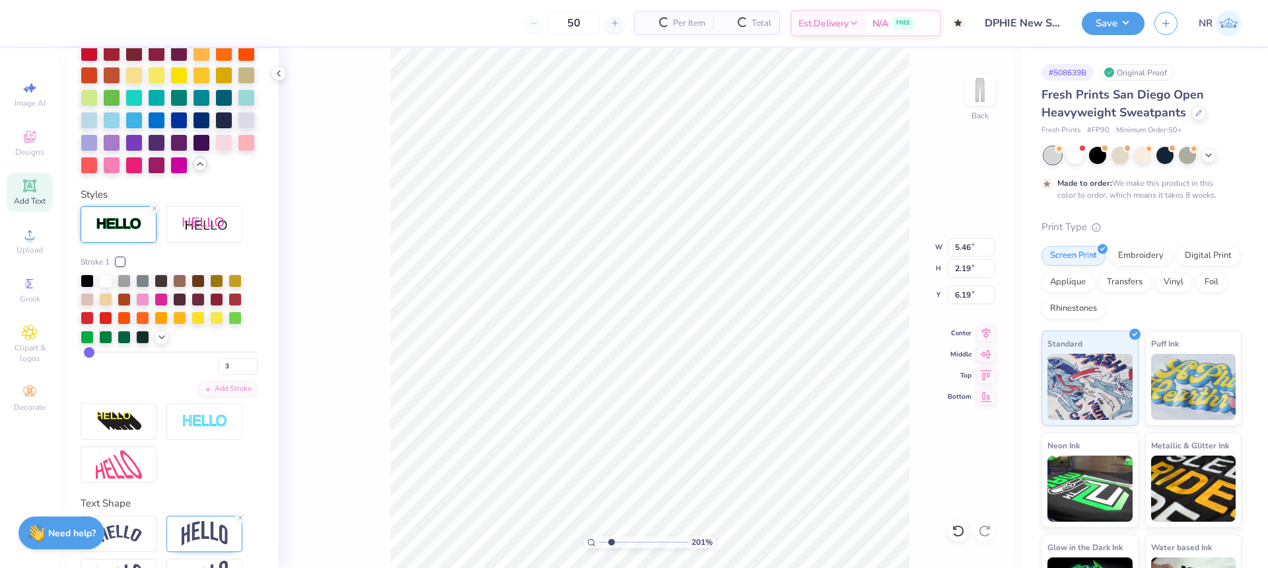
click at [162, 268] on div "Stroke 1" at bounding box center [169, 262] width 177 height 12
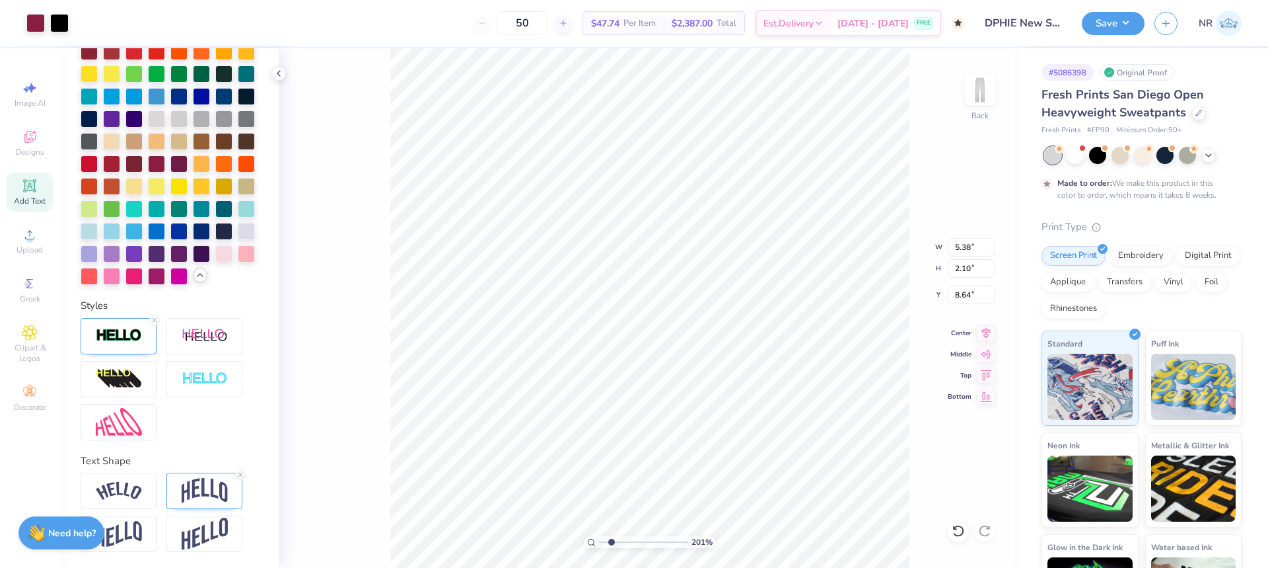
type input "5.40"
type input "2.13"
type input "8.63"
click at [152, 321] on icon at bounding box center [155, 320] width 8 height 8
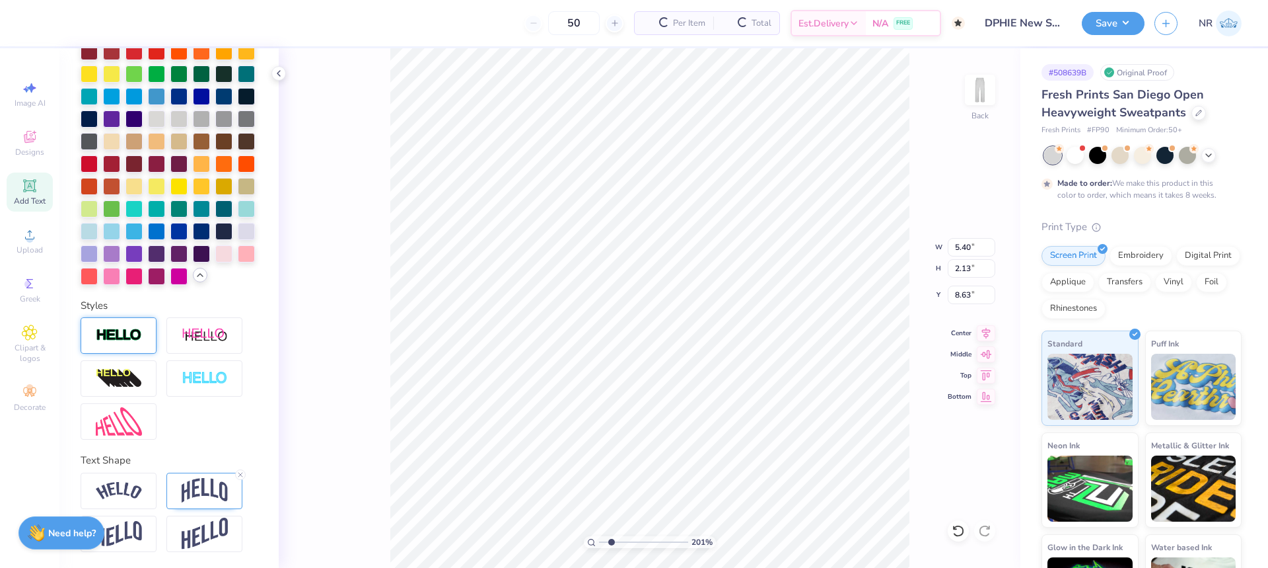
type input "5.38"
type input "2.10"
type input "6.23"
drag, startPoint x: 614, startPoint y: 542, endPoint x: 638, endPoint y: 536, distance: 24.5
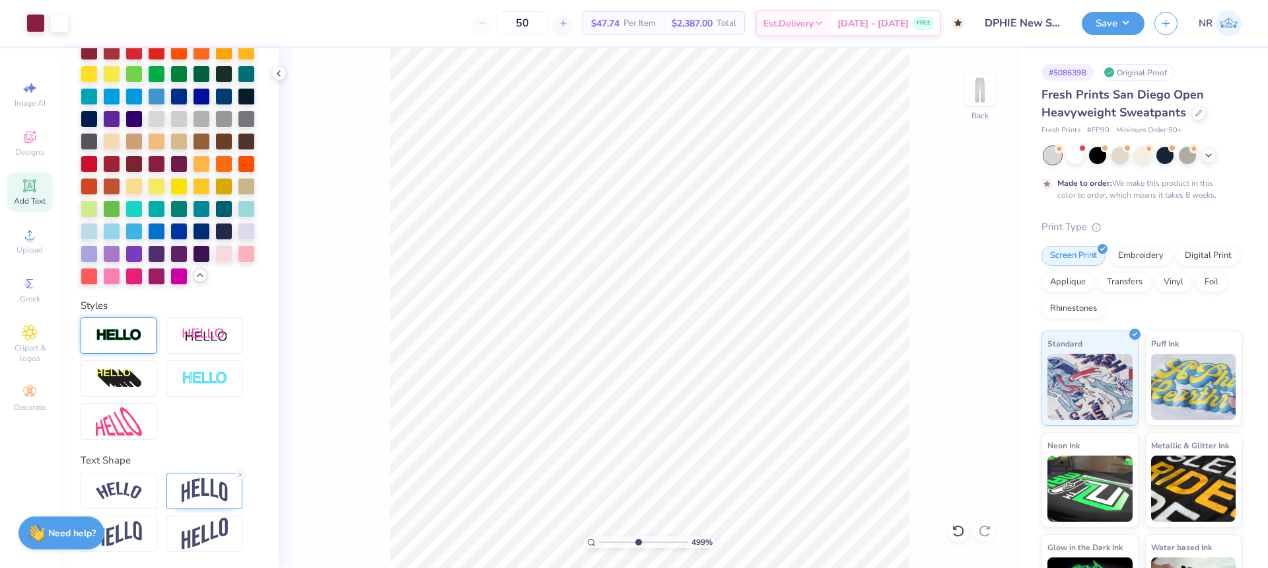
type input "4.99"
click at [638, 536] on input "range" at bounding box center [643, 542] width 89 height 12
type input "6.95"
type input "5.46"
type input "2.19"
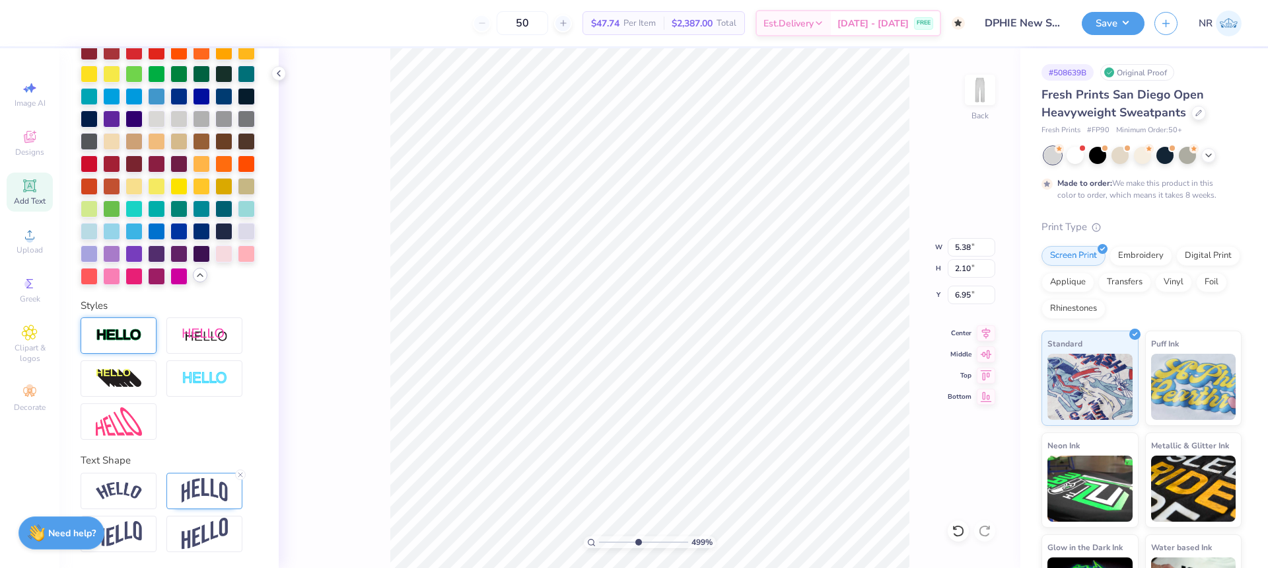
type input "6.19"
click at [96, 342] on img at bounding box center [119, 335] width 46 height 15
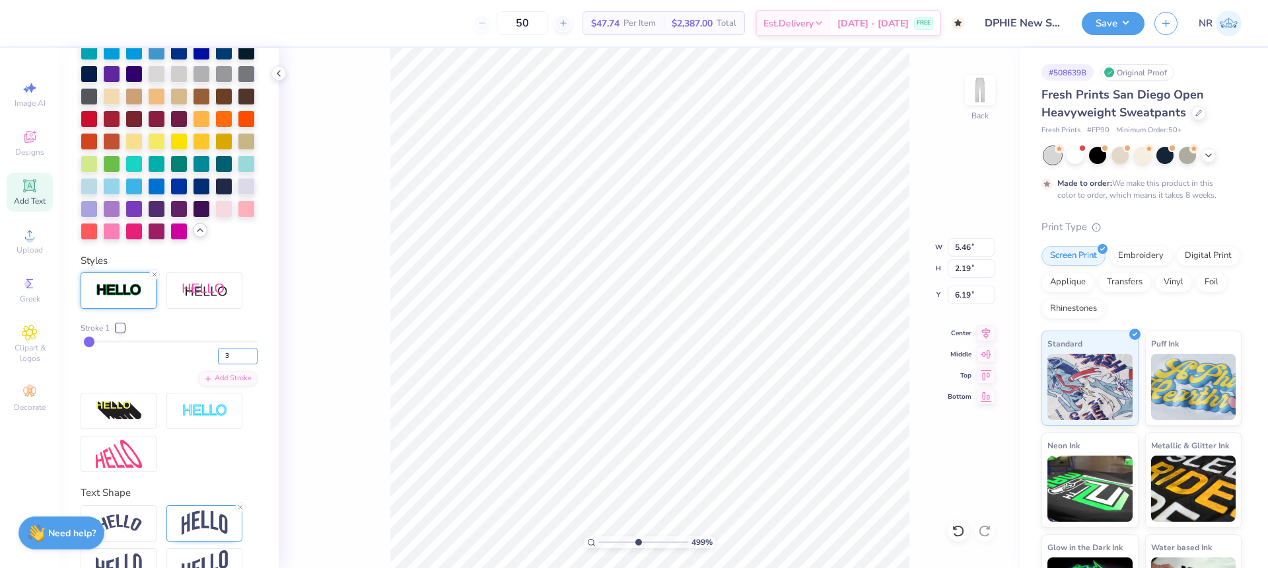
drag, startPoint x: 225, startPoint y: 400, endPoint x: 200, endPoint y: 398, distance: 25.1
click at [200, 364] on div "3" at bounding box center [169, 352] width 177 height 24
type input "6"
type input "5.54"
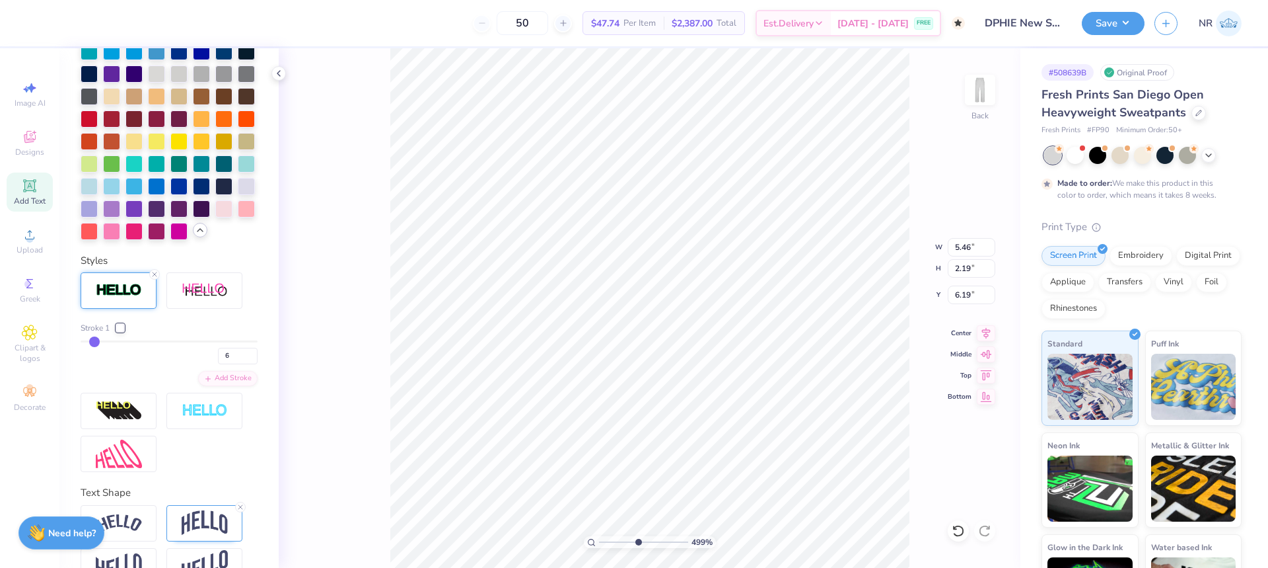
type input "2.27"
type input "6.15"
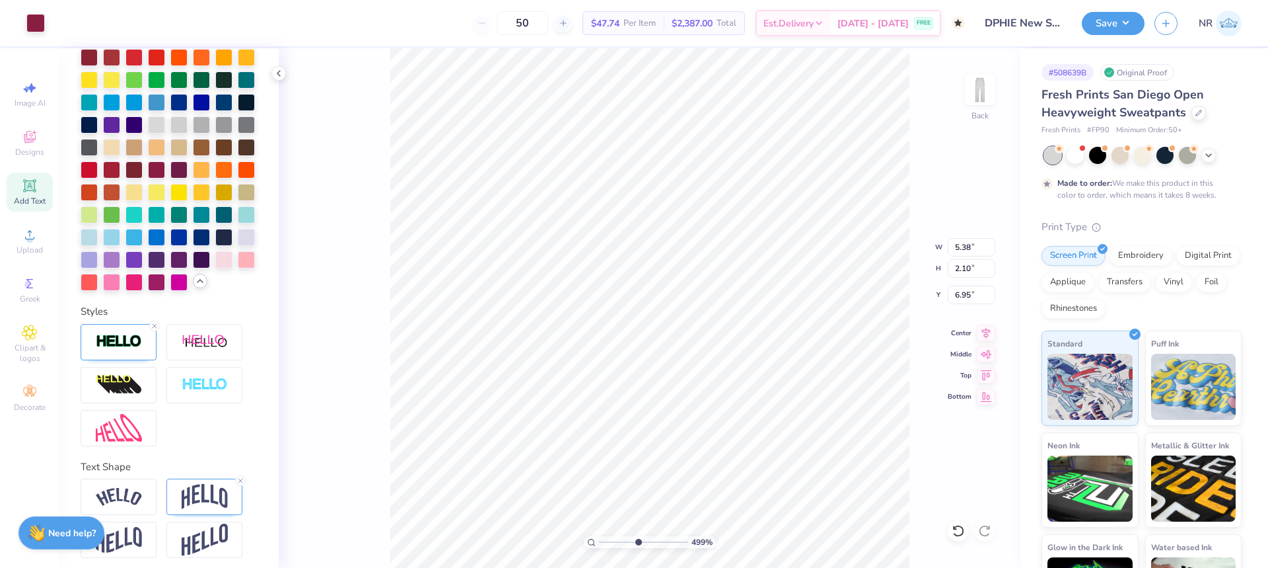
type input "5.40"
type input "2.13"
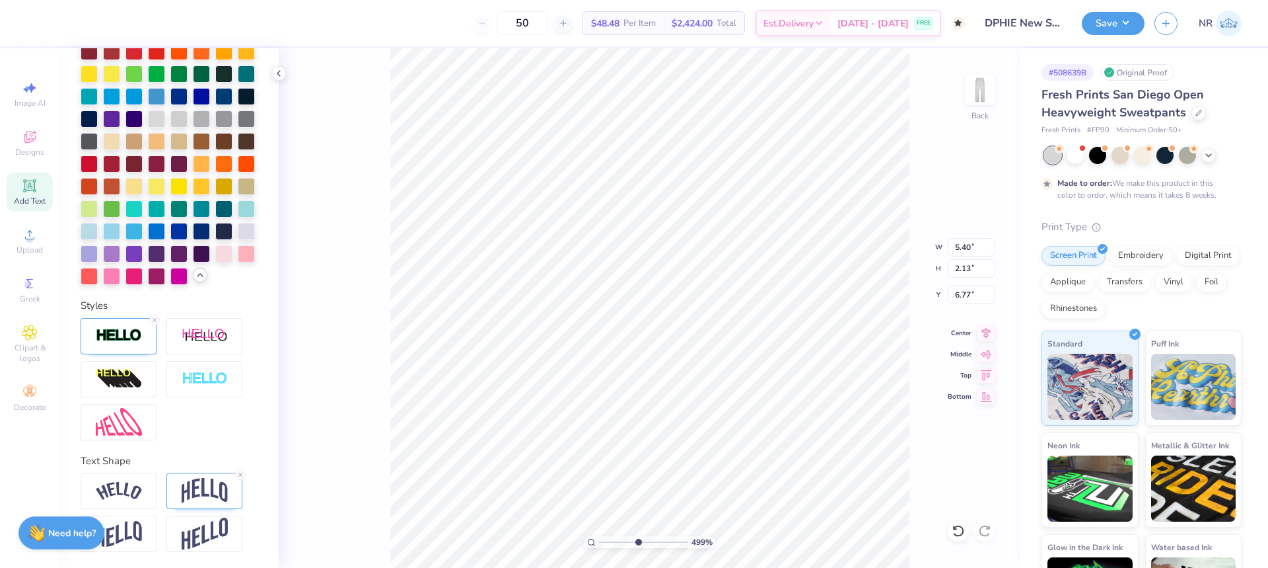
type input "6.21"
click at [153, 319] on icon at bounding box center [155, 320] width 8 height 8
type input "5.38"
type input "2.10"
type input "6.23"
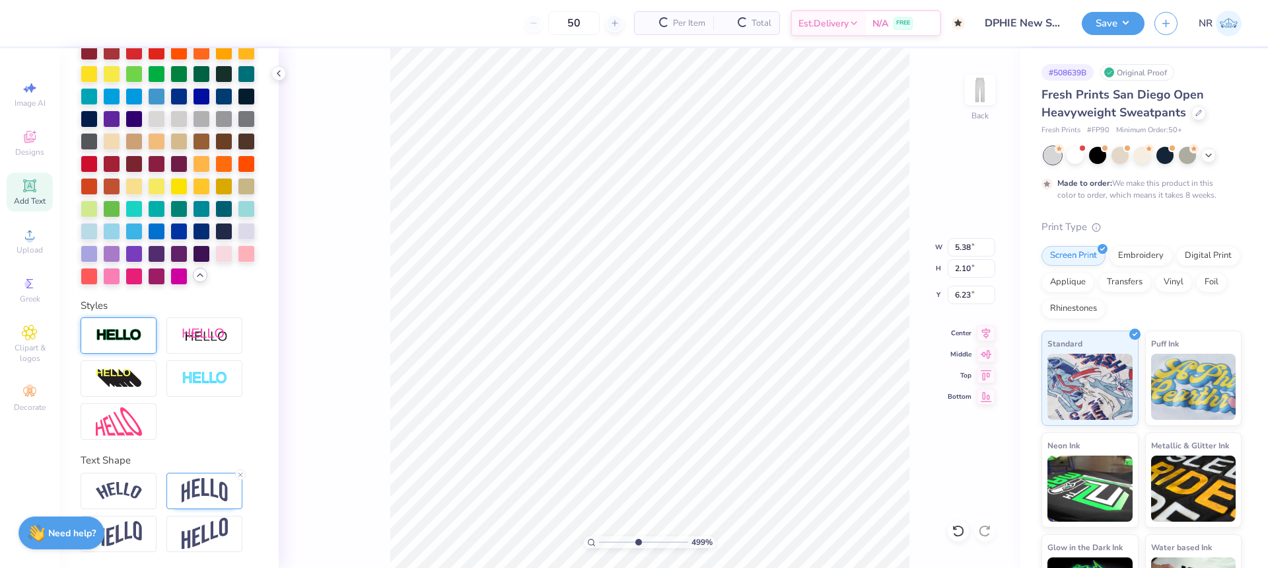
scroll to position [403, 0]
click at [646, 422] on li "Group" at bounding box center [663, 423] width 104 height 26
click at [957, 531] on icon at bounding box center [958, 530] width 13 height 13
type input "6.15"
drag, startPoint x: 637, startPoint y: 544, endPoint x: 605, endPoint y: 531, distance: 34.1
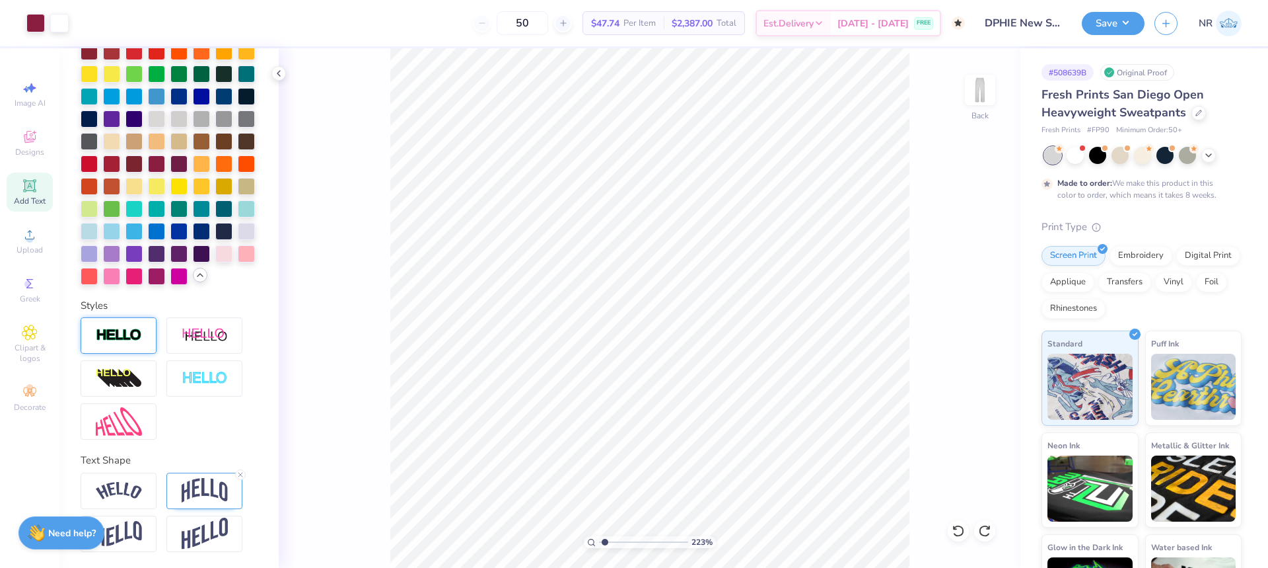
click at [605, 536] on input "range" at bounding box center [643, 542] width 89 height 12
type input "1.34"
type input "2.26"
click at [960, 246] on input "5.54" at bounding box center [972, 247] width 48 height 18
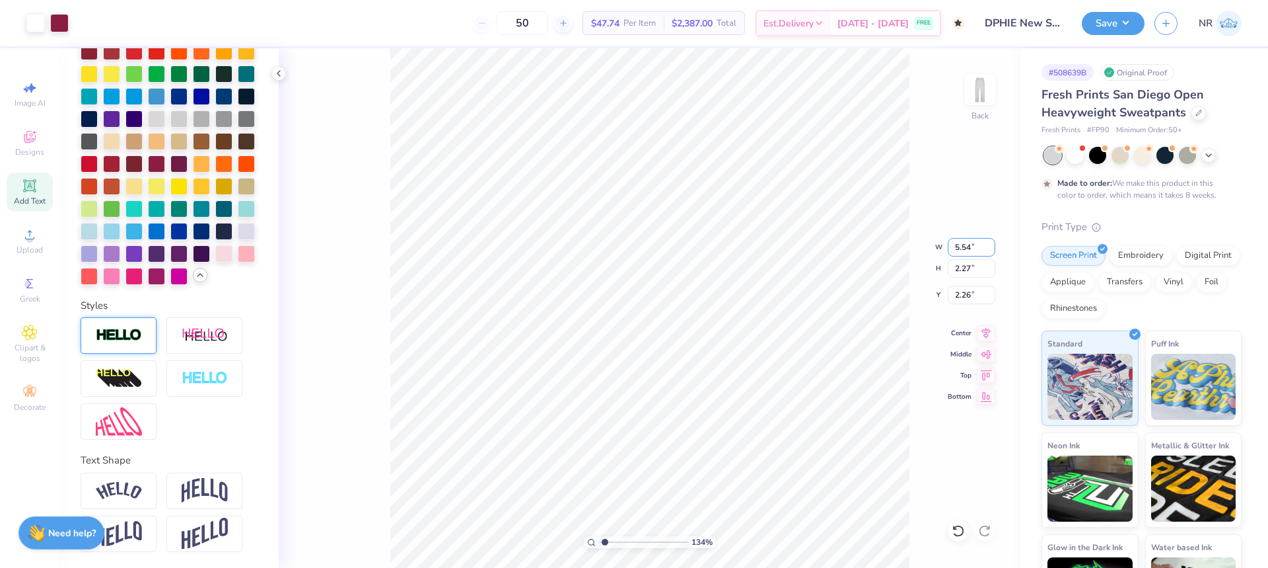
type input "6"
type input "5.00"
type input "2.05"
type input "2.37"
click at [984, 331] on icon at bounding box center [986, 331] width 18 height 16
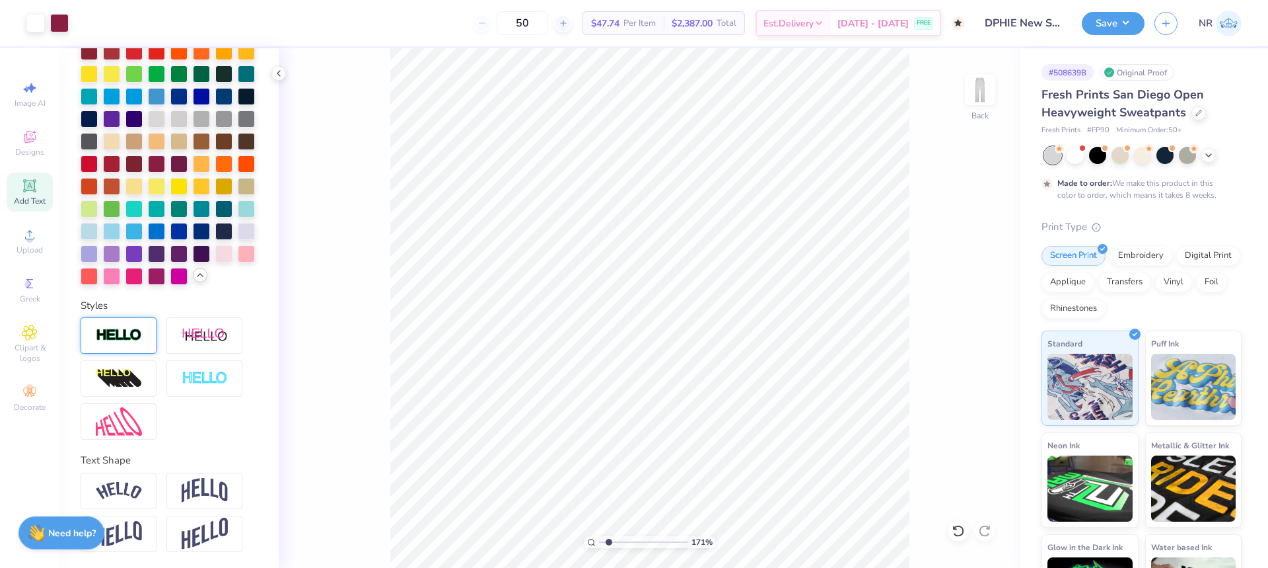
drag, startPoint x: 603, startPoint y: 540, endPoint x: 612, endPoint y: 536, distance: 9.8
click at [609, 539] on input "range" at bounding box center [643, 542] width 89 height 12
drag, startPoint x: 607, startPoint y: 540, endPoint x: 582, endPoint y: 536, distance: 25.5
type input "1"
click at [599, 536] on input "range" at bounding box center [643, 542] width 89 height 12
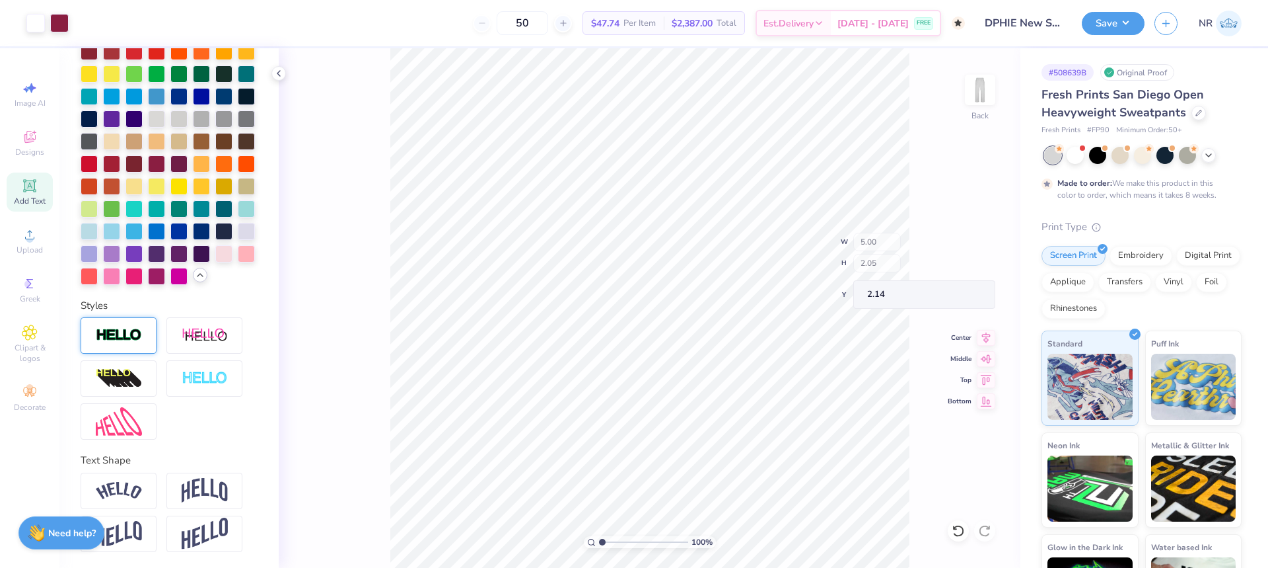
type input "2.14"
drag, startPoint x: 602, startPoint y: 542, endPoint x: 611, endPoint y: 535, distance: 11.8
click at [611, 536] on input "range" at bounding box center [643, 542] width 89 height 12
type input "2.01"
click at [611, 541] on input "range" at bounding box center [643, 542] width 89 height 12
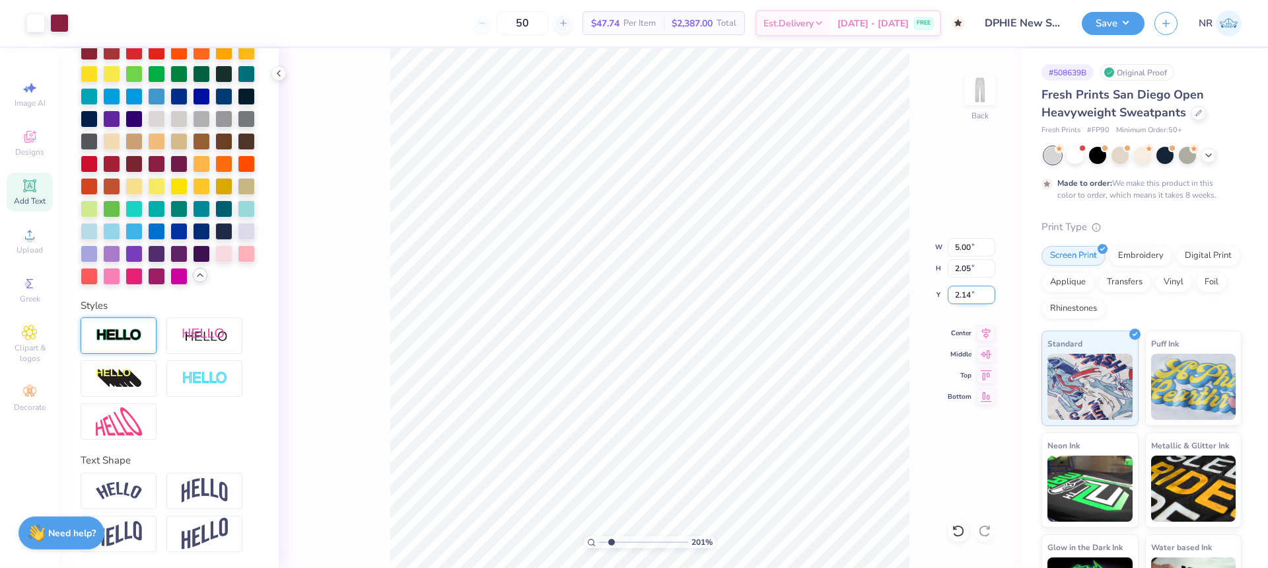
click at [967, 293] on input "2.14" at bounding box center [972, 294] width 48 height 18
click at [967, 295] on input "2.14" at bounding box center [972, 294] width 48 height 18
click at [965, 294] on input "2.14" at bounding box center [972, 294] width 48 height 18
type input "3.00"
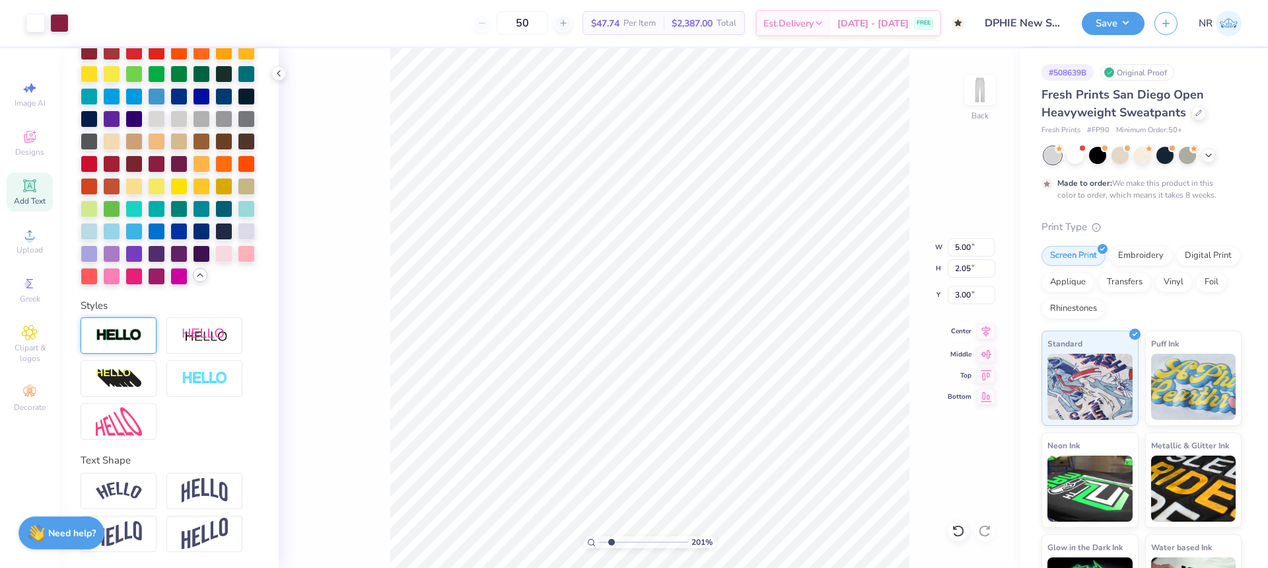
click at [988, 334] on icon at bounding box center [986, 330] width 9 height 11
click at [920, 188] on div "201 % Back W 5.00 5.00 " H 2.05 2.05 " Y 3.00 3.00 " Center Middle Top Bottom" at bounding box center [650, 307] width 742 height 519
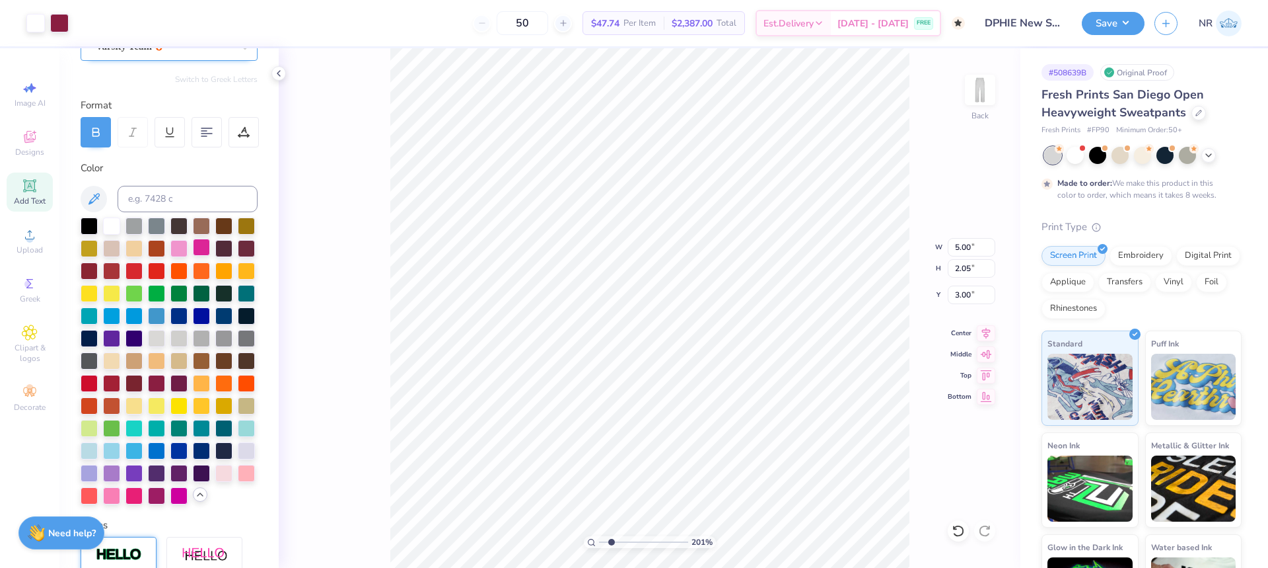
scroll to position [0, 0]
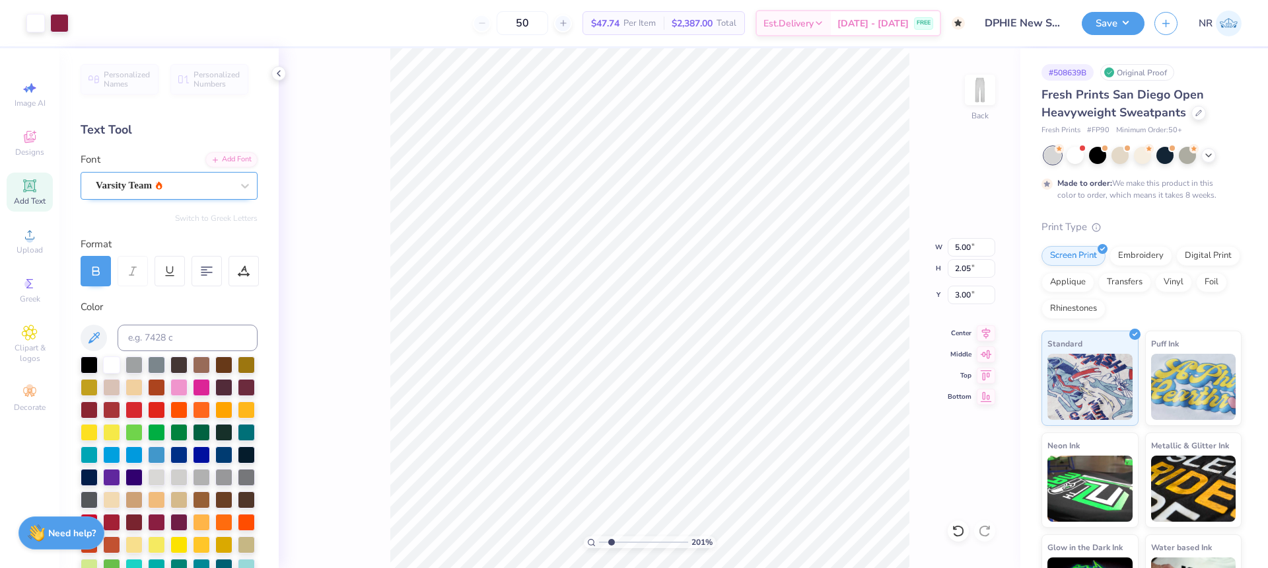
click at [31, 197] on span "Add Text" at bounding box center [30, 201] width 32 height 11
type input "10.97"
type input "3.18"
type input "25.41"
click at [207, 194] on div at bounding box center [164, 185] width 136 height 18
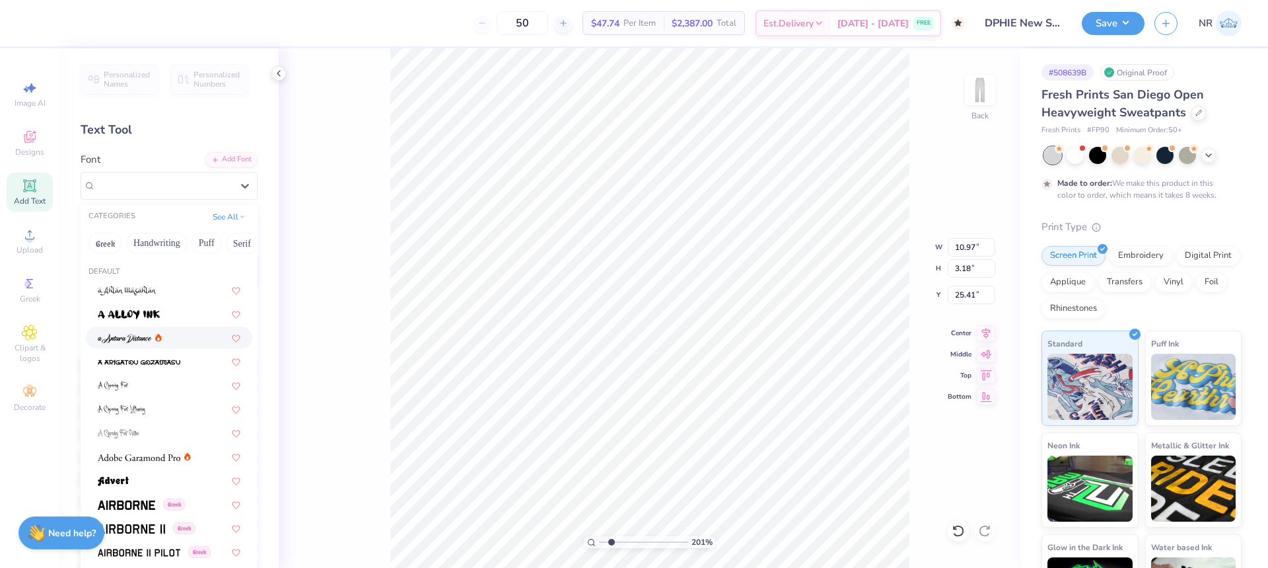
click at [172, 342] on div at bounding box center [169, 337] width 143 height 14
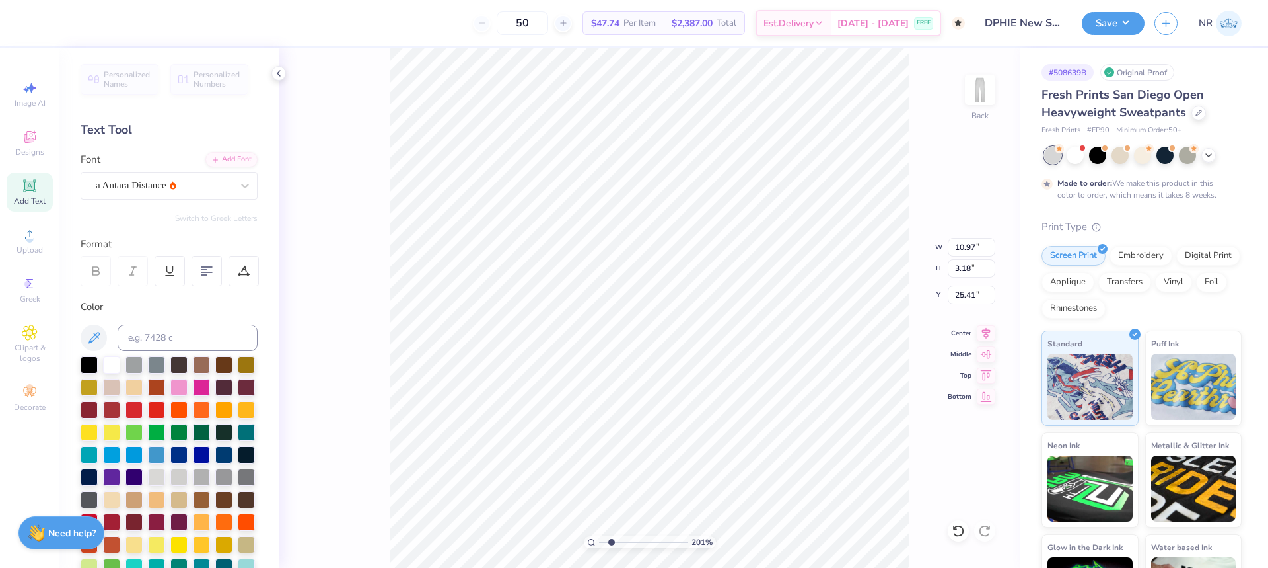
type input "10.85"
type input "3.56"
type input "25.22"
type textarea "Camp"
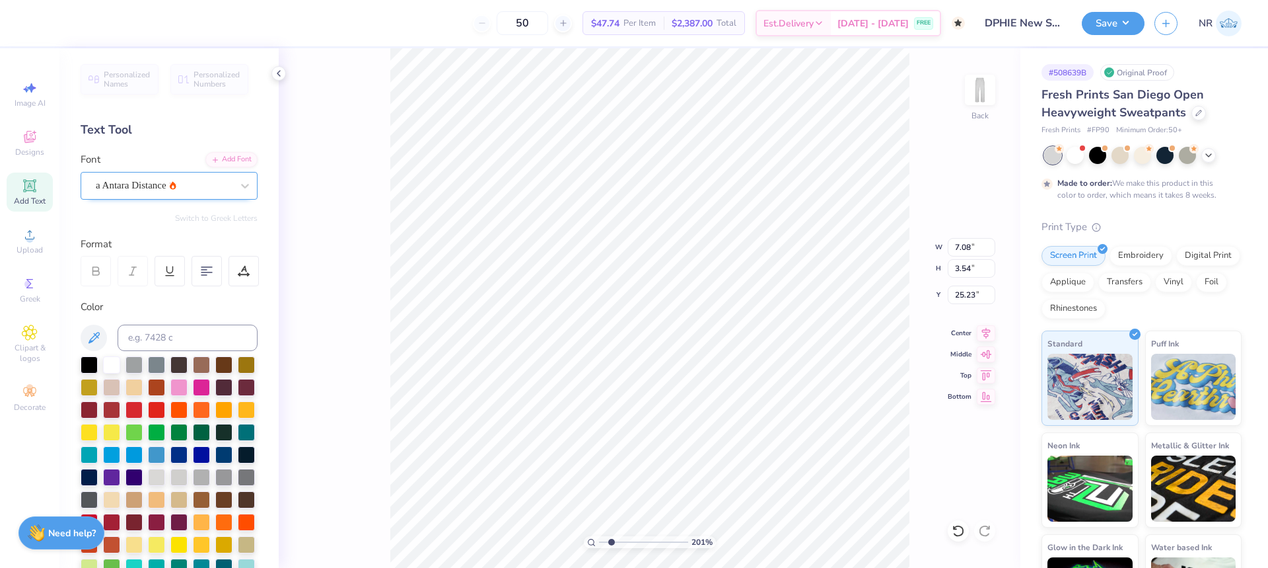
click at [170, 184] on div "a Antara Distance" at bounding box center [163, 185] width 139 height 20
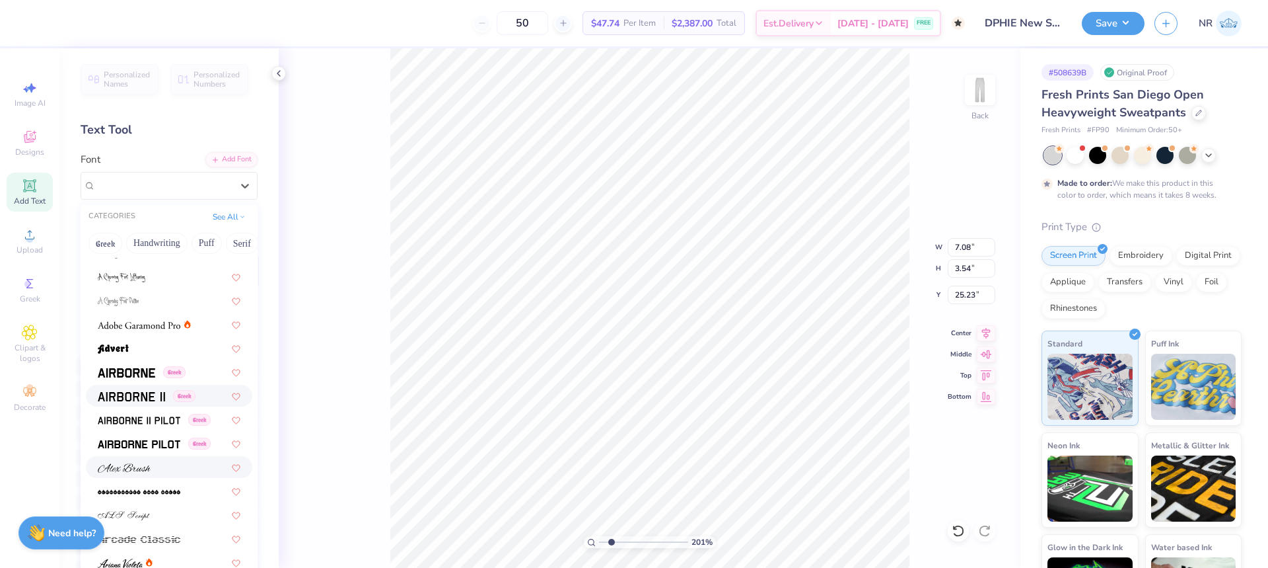
scroll to position [198, 0]
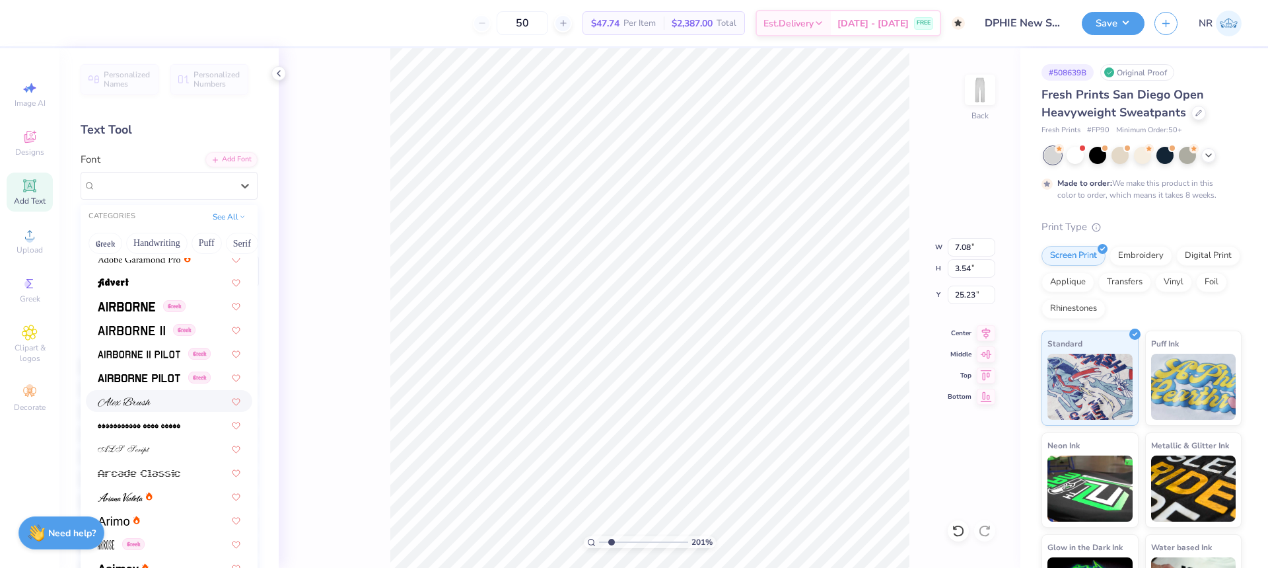
click at [172, 400] on div at bounding box center [169, 401] width 143 height 14
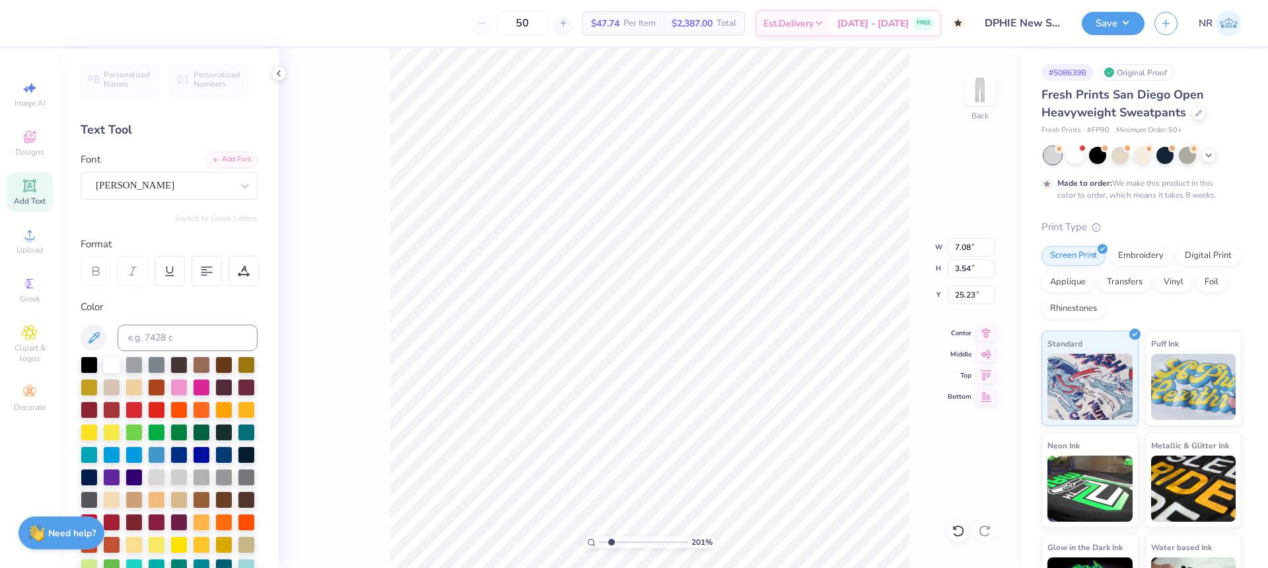
type input "8.26"
type input "3.28"
type input "25.36"
click at [151, 184] on div "Alex Brush" at bounding box center [163, 185] width 139 height 20
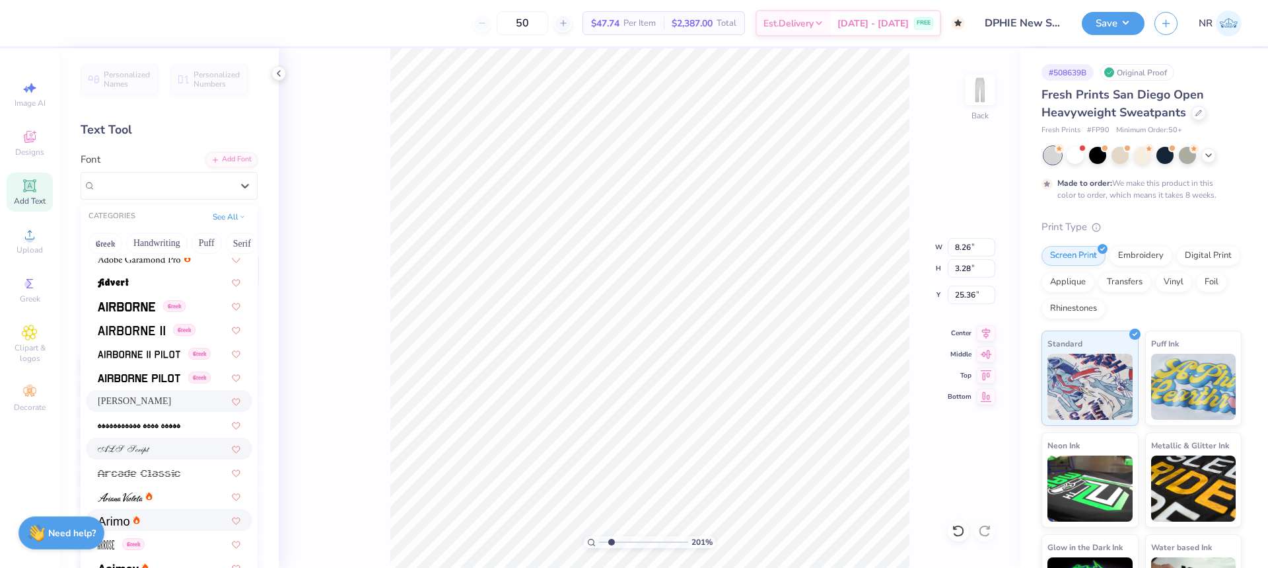
scroll to position [330, 0]
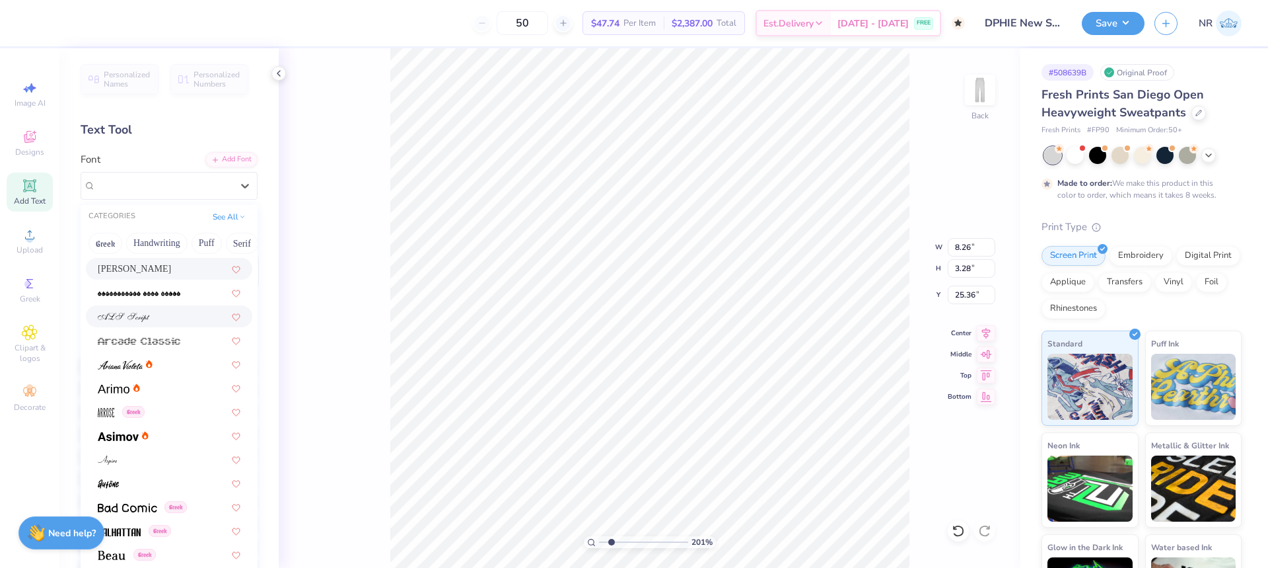
click at [177, 320] on div at bounding box center [169, 316] width 143 height 14
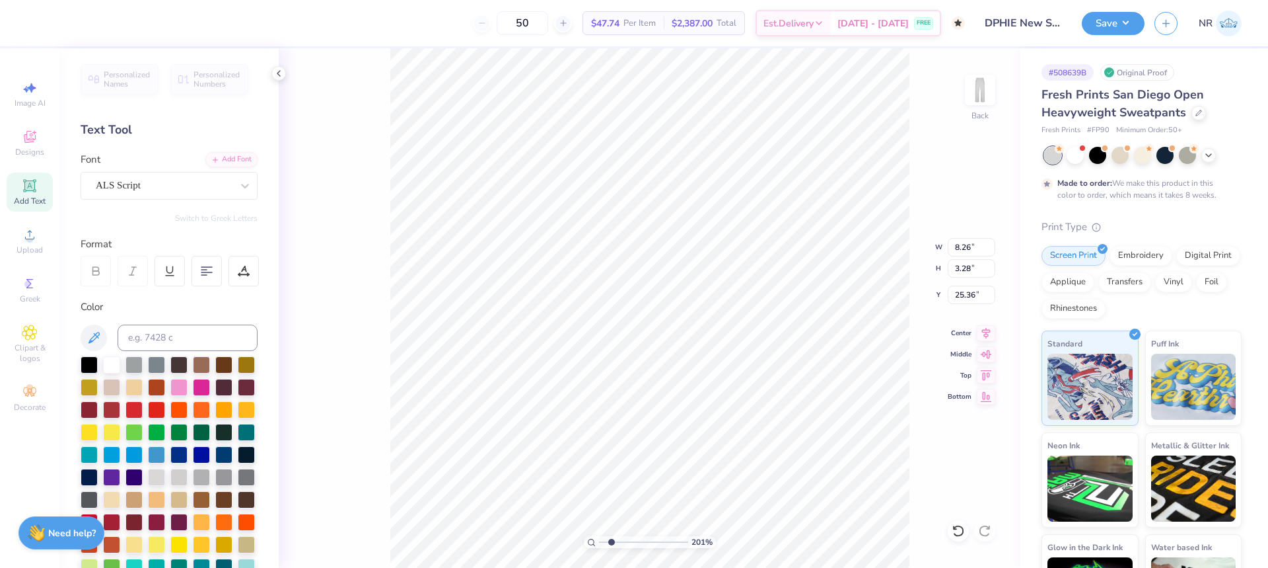
type input "7.92"
type input "3.94"
type input "25.03"
click at [184, 191] on div "ALS Script" at bounding box center [163, 185] width 139 height 20
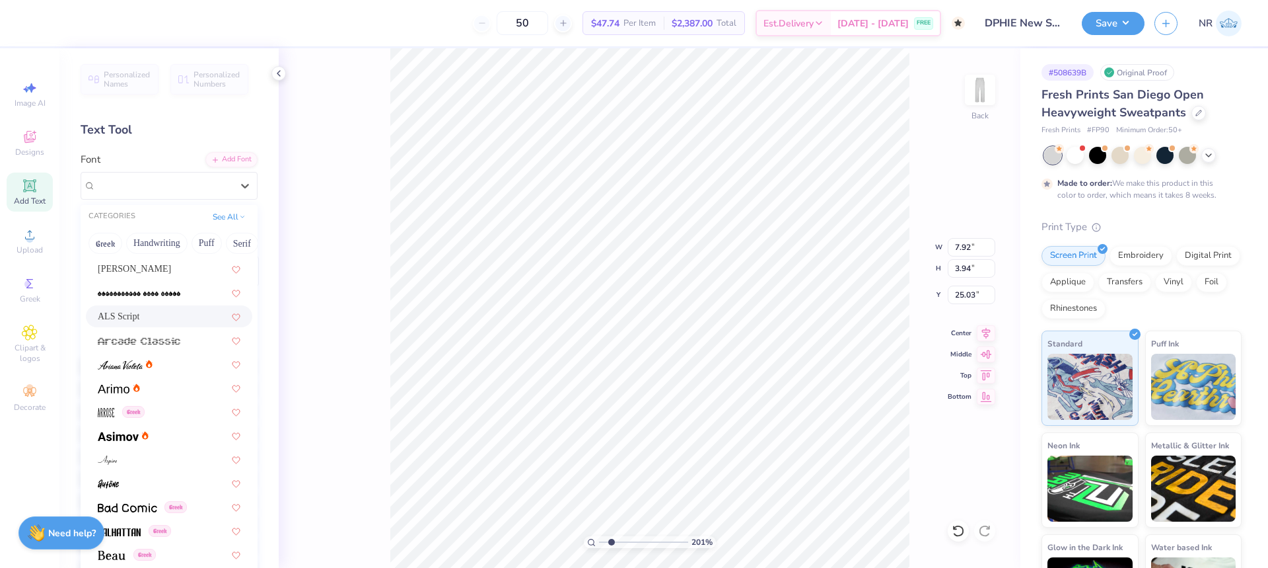
click at [176, 318] on div "ALS Script" at bounding box center [169, 316] width 143 height 14
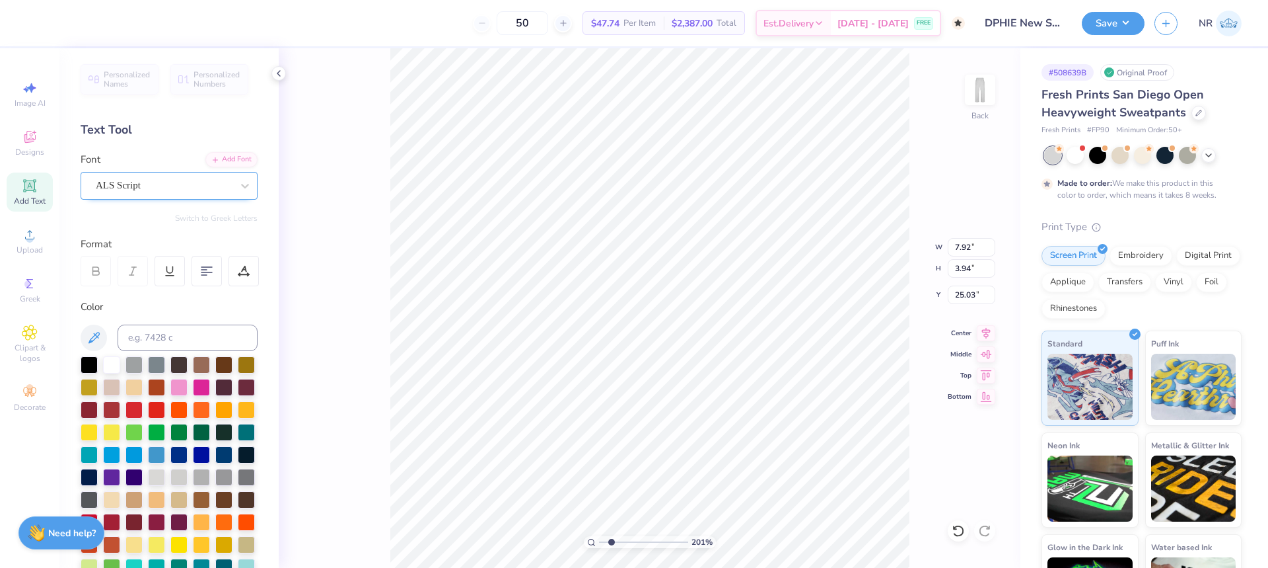
click at [169, 186] on div "ALS Script" at bounding box center [163, 185] width 139 height 20
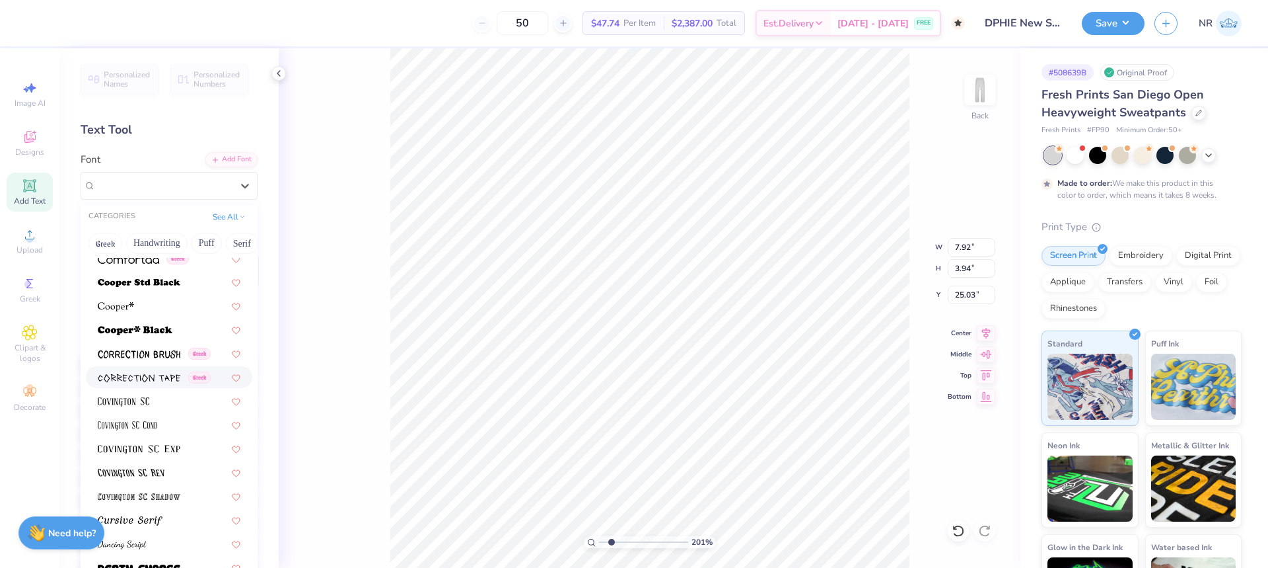
scroll to position [2114, 0]
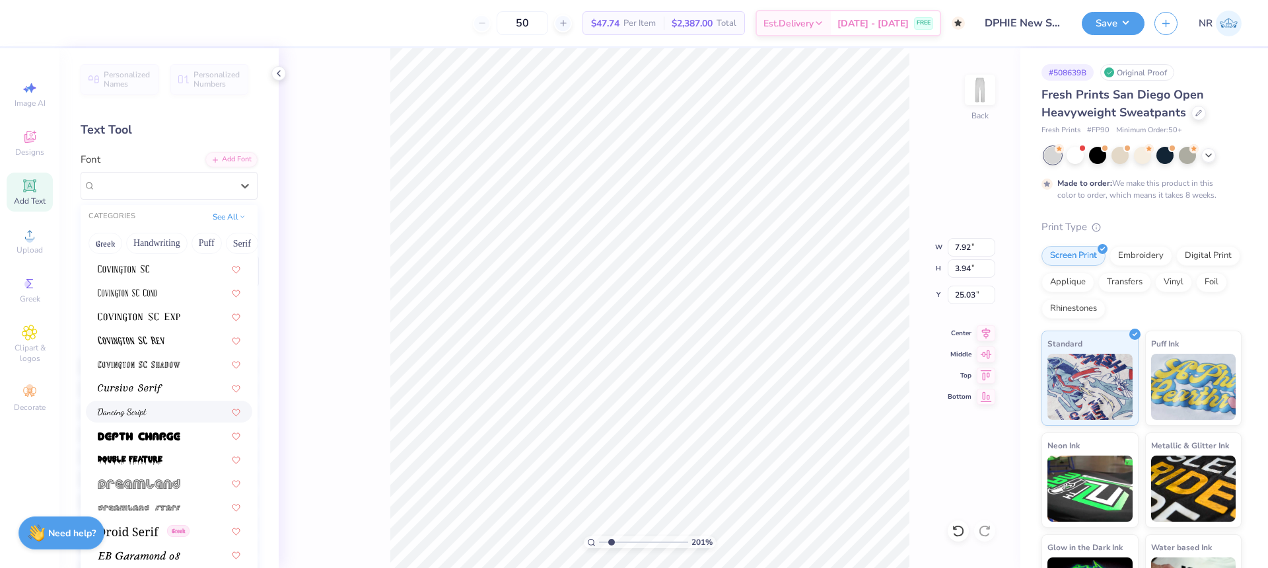
click at [170, 401] on div at bounding box center [169, 411] width 166 height 22
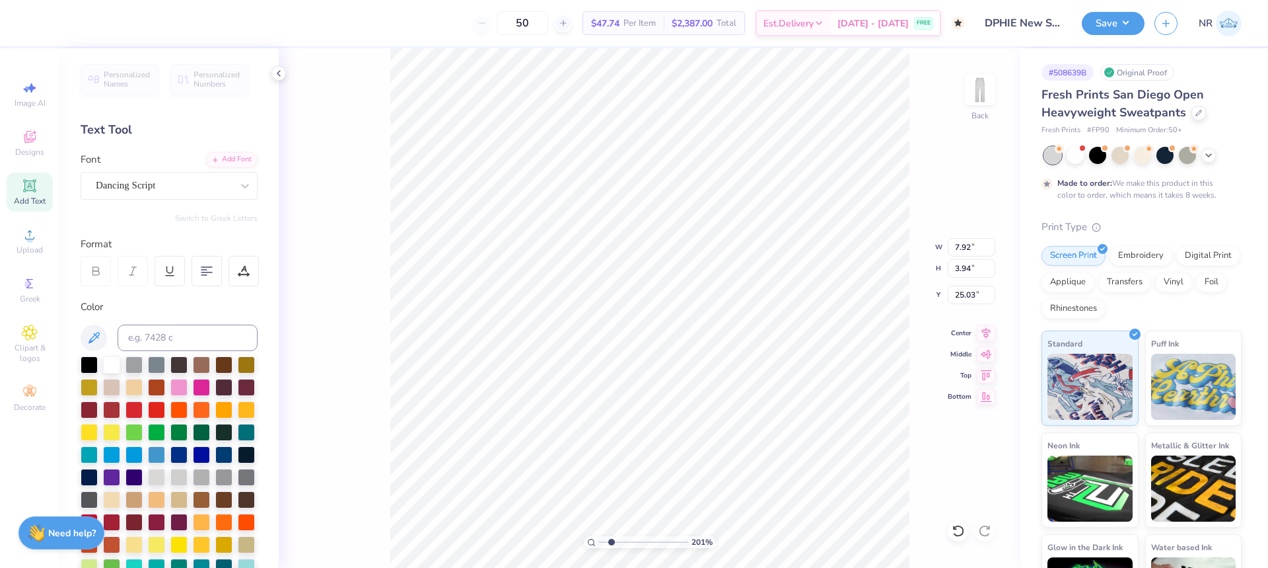
type input "7.48"
type input "3.90"
type input "25.05"
click at [955, 533] on icon at bounding box center [958, 530] width 13 height 13
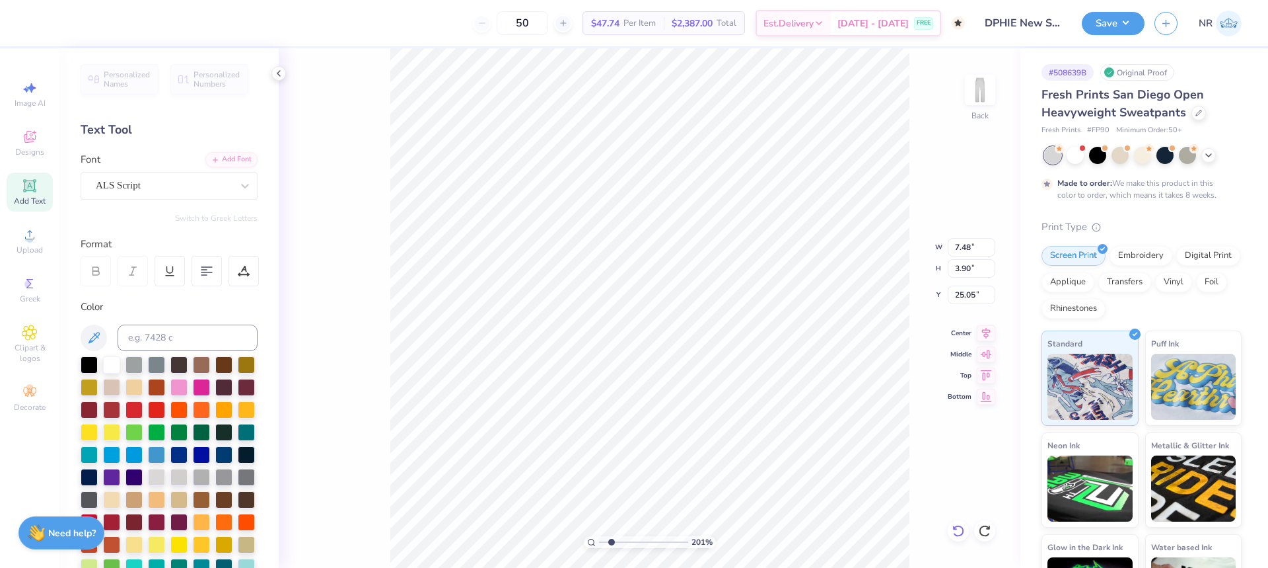
type input "7.92"
type input "3.94"
type input "25.03"
click at [958, 533] on icon at bounding box center [958, 530] width 13 height 13
type input "8.26"
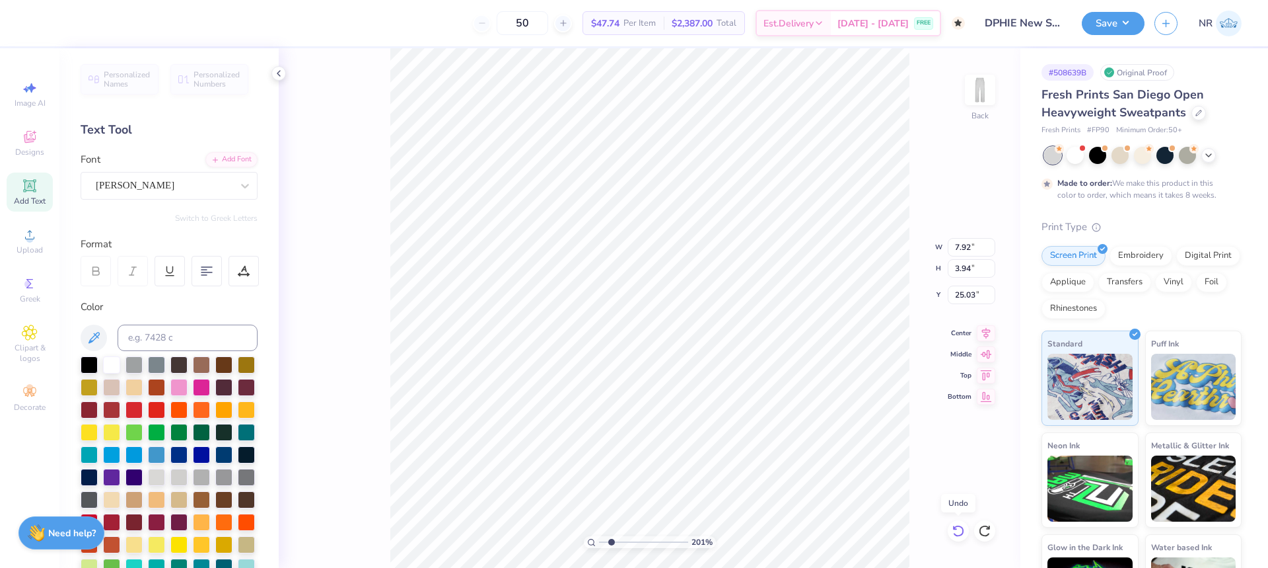
type input "3.28"
type input "25.36"
click at [958, 533] on icon at bounding box center [958, 530] width 13 height 13
type input "7.08"
type input "3.54"
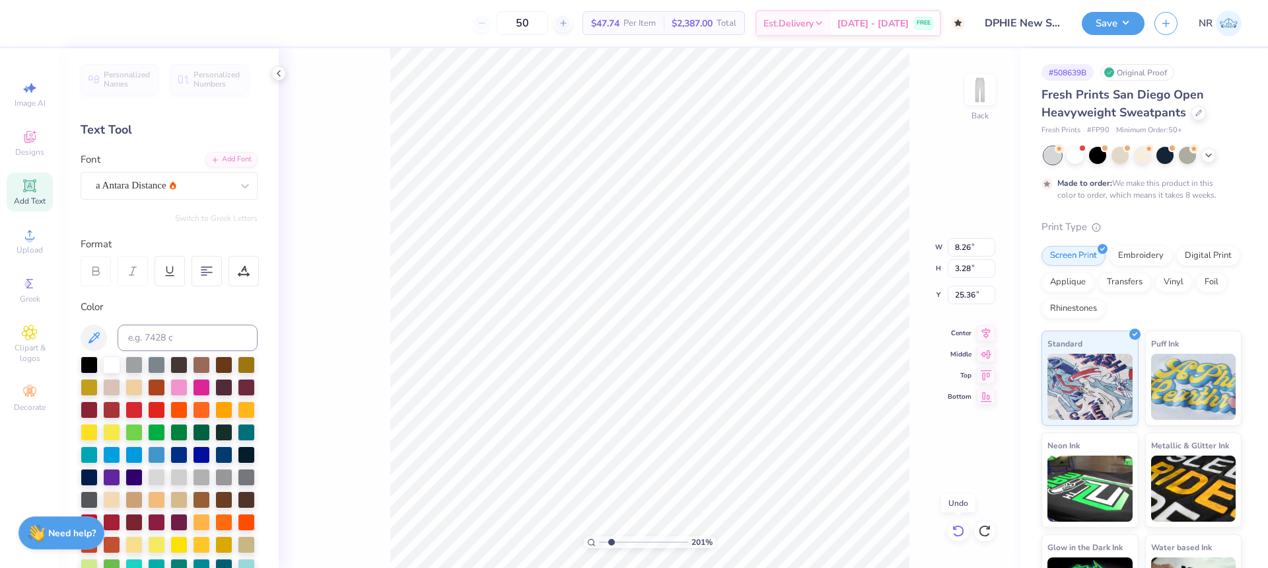
type input "25.23"
click at [958, 533] on icon at bounding box center [958, 530] width 13 height 13
type input "10.85"
type input "3.56"
type input "25.22"
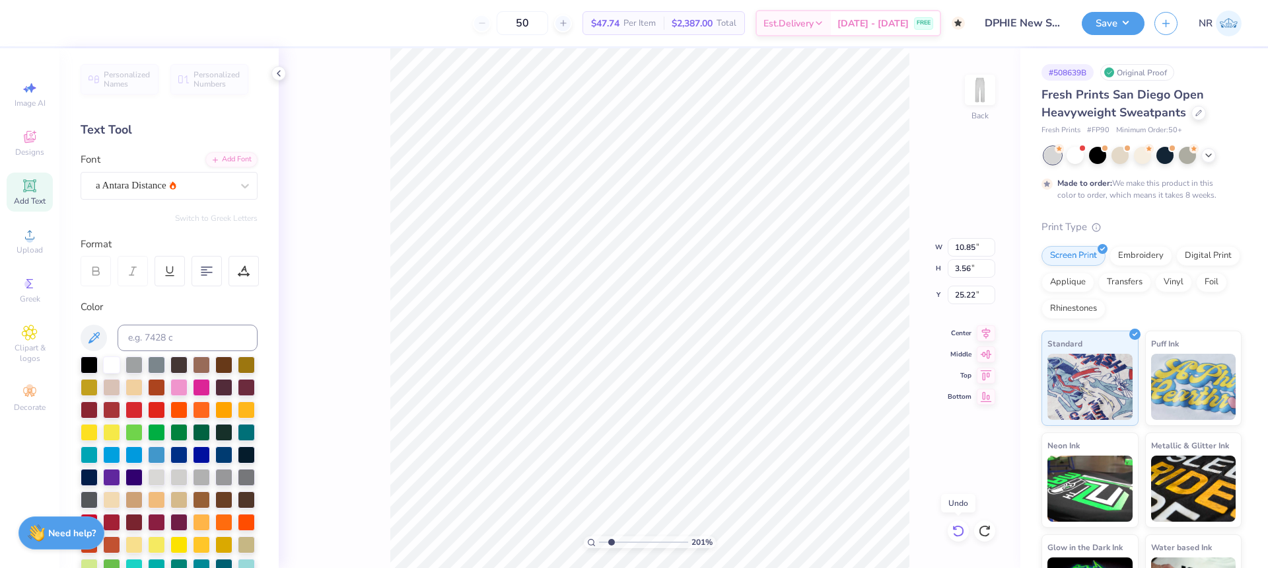
click at [958, 533] on icon at bounding box center [958, 530] width 13 height 13
type input "10.97"
type input "3.18"
type input "25.41"
click at [958, 533] on icon at bounding box center [958, 530] width 13 height 13
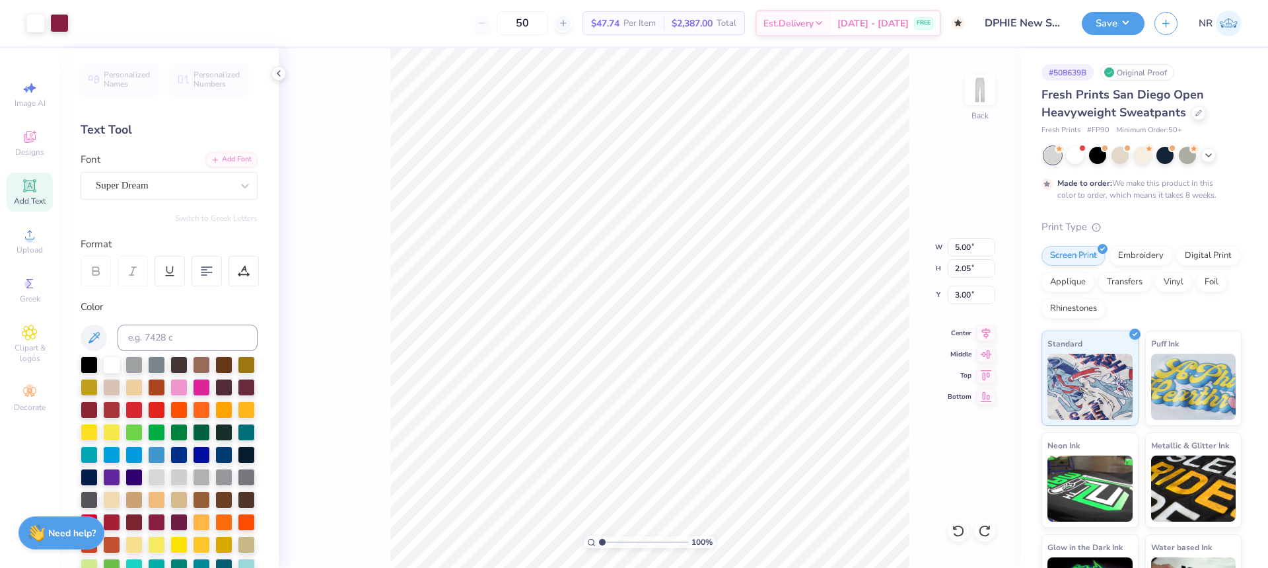
drag, startPoint x: 612, startPoint y: 541, endPoint x: 591, endPoint y: 535, distance: 22.0
type input "1"
click at [599, 536] on input "range" at bounding box center [643, 542] width 89 height 12
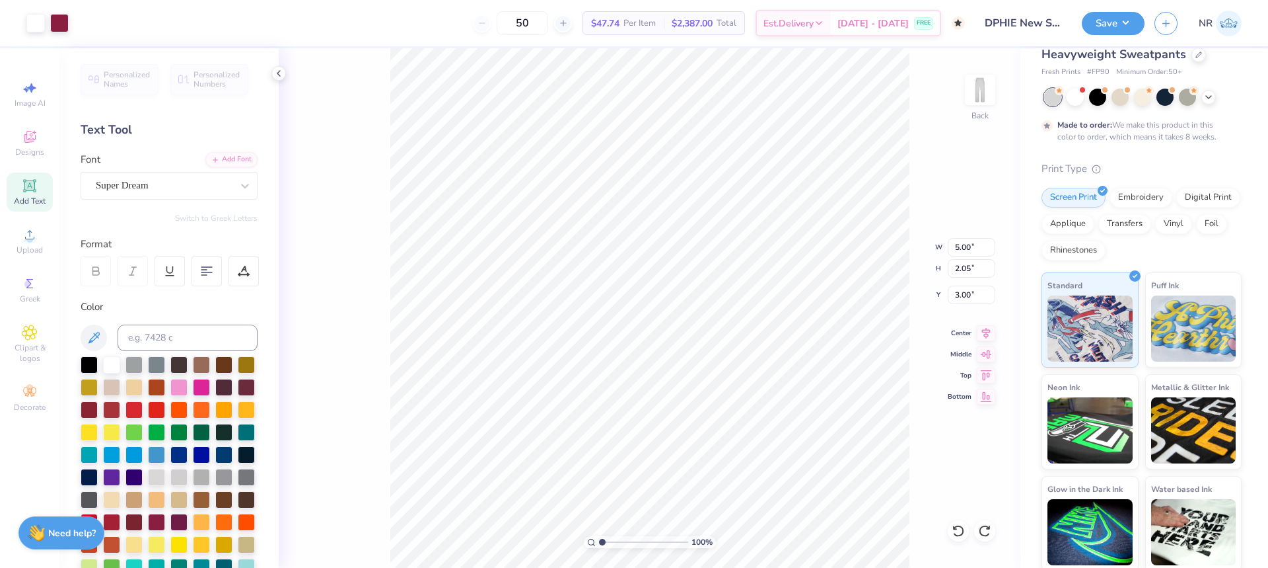
scroll to position [61, 0]
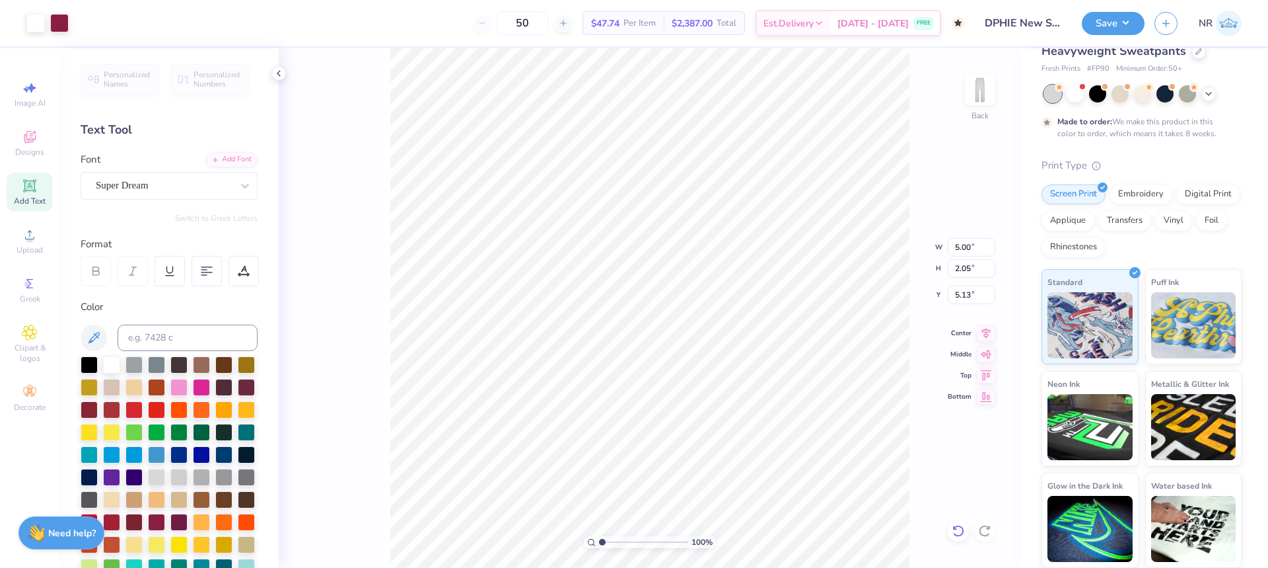
click at [957, 527] on icon at bounding box center [958, 530] width 13 height 13
type input "3.00"
drag, startPoint x: 605, startPoint y: 543, endPoint x: 612, endPoint y: 540, distance: 7.7
type input "2.08"
click at [612, 541] on input "range" at bounding box center [643, 542] width 89 height 12
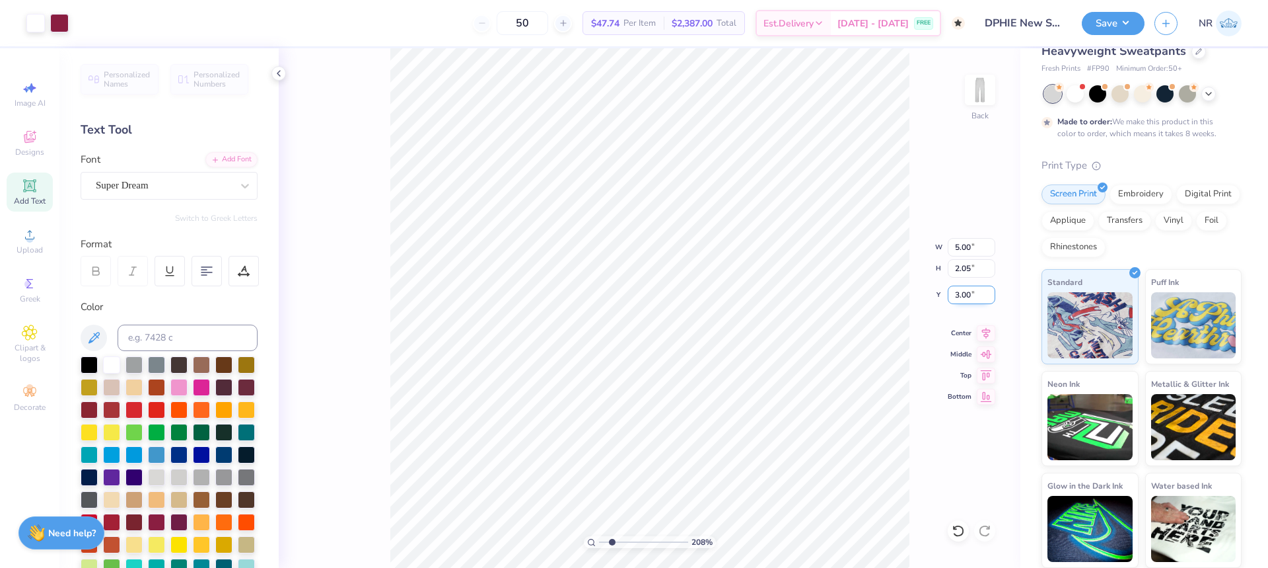
click at [960, 291] on input "3.00" at bounding box center [972, 294] width 48 height 18
type input "3"
click at [988, 334] on icon at bounding box center [986, 330] width 9 height 11
click at [919, 167] on div "208 % Back W 5.00 5.00 " H 2.05 2.05 " Y 3.00 3.00 " Center Middle Top Bottom" at bounding box center [650, 307] width 742 height 519
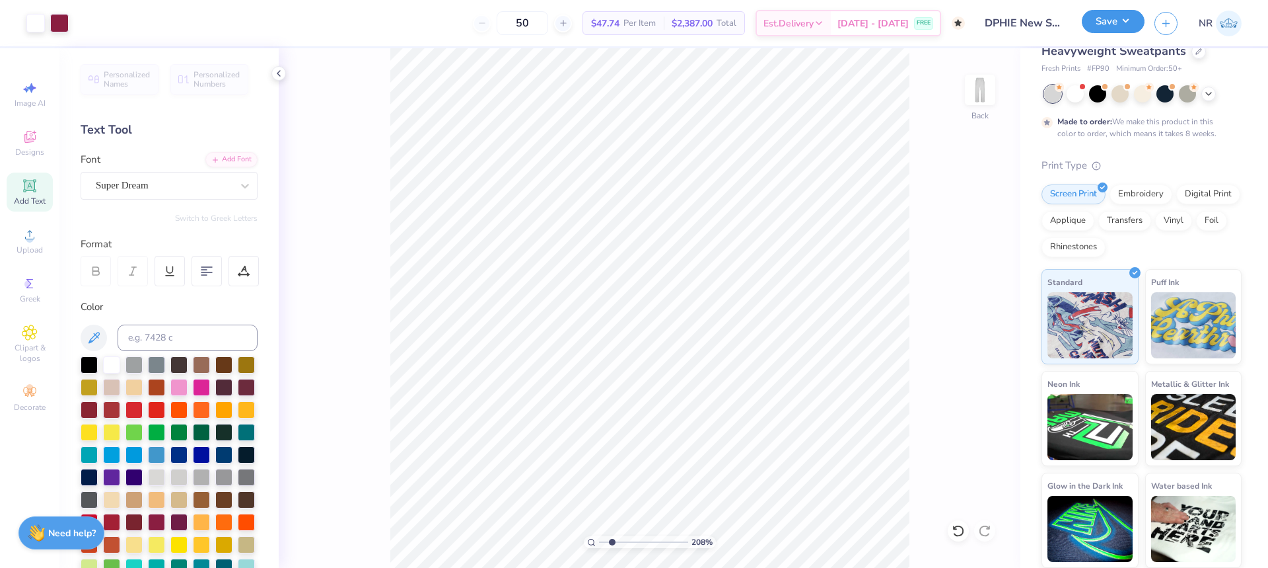
click at [1102, 18] on button "Save" at bounding box center [1113, 21] width 63 height 23
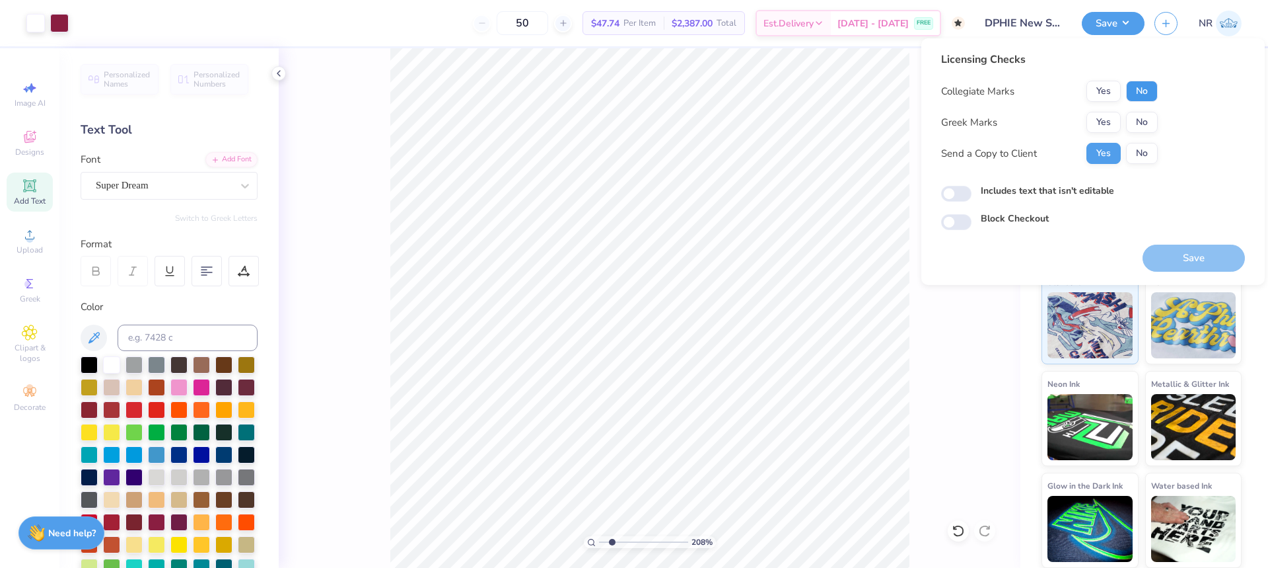
click at [1142, 94] on button "No" at bounding box center [1142, 91] width 32 height 21
click at [1095, 128] on button "Yes" at bounding box center [1104, 122] width 34 height 21
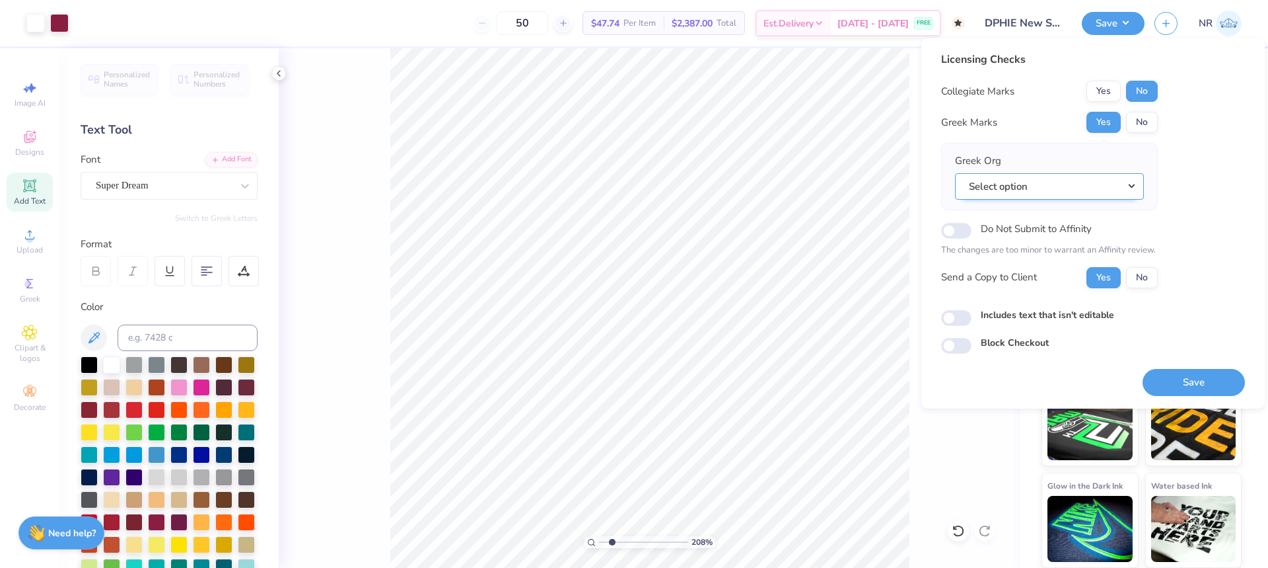
click at [1082, 186] on button "Select option" at bounding box center [1049, 186] width 189 height 27
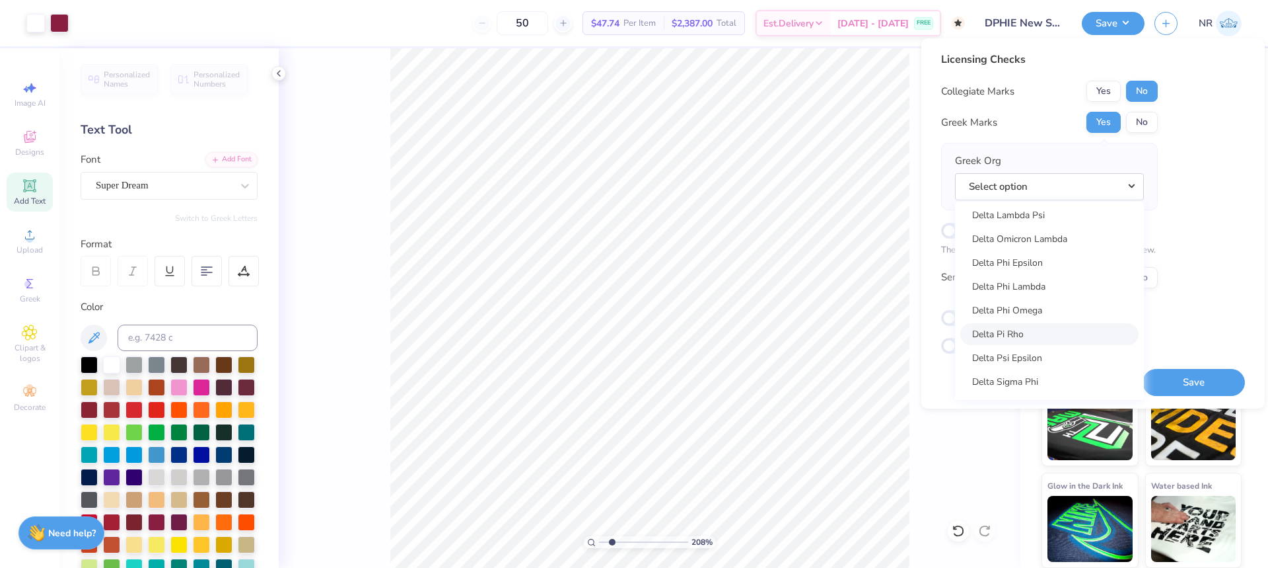
scroll to position [3171, 0]
click at [1062, 325] on link "Delta Phi Epsilon" at bounding box center [1050, 329] width 178 height 22
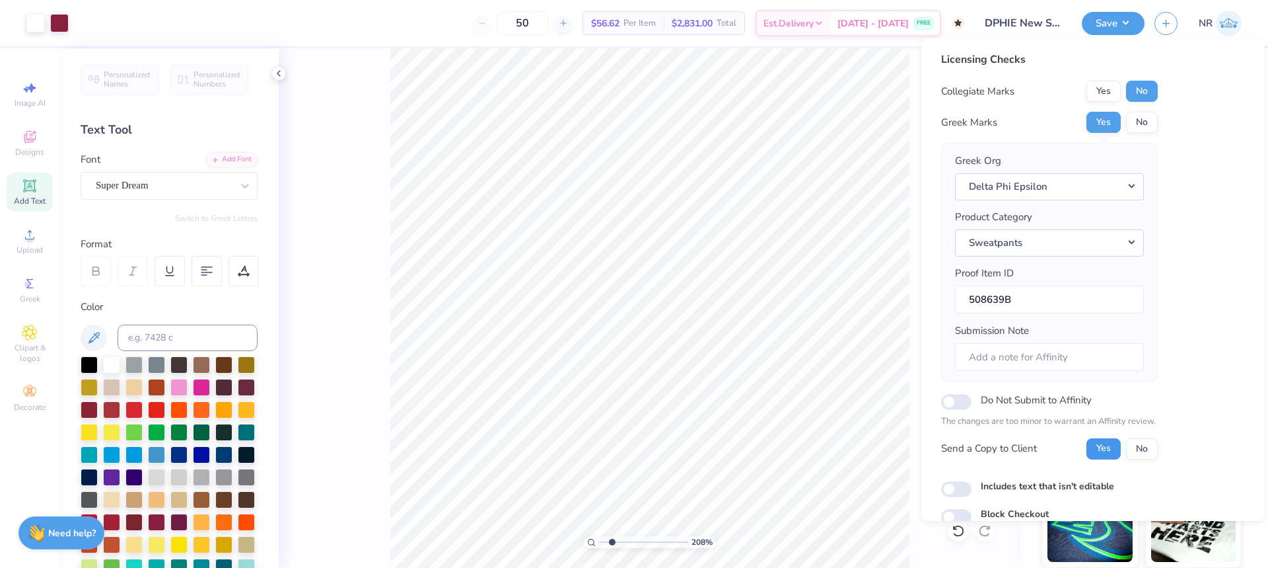
click at [1111, 451] on button "Yes" at bounding box center [1104, 448] width 34 height 21
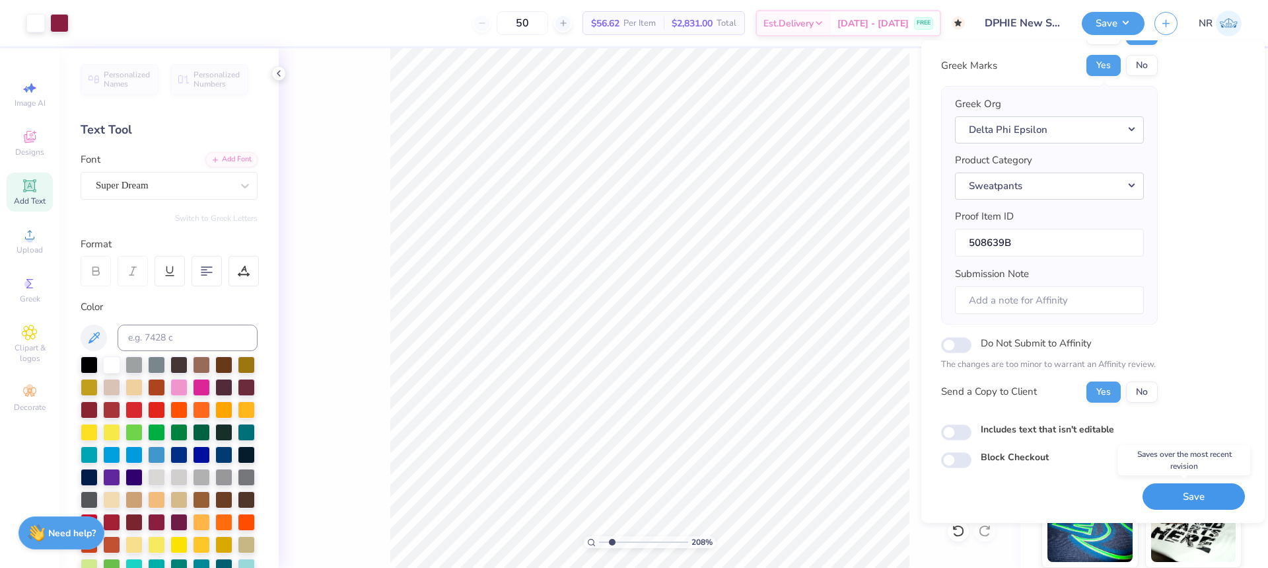
click at [1177, 497] on button "Save" at bounding box center [1194, 496] width 102 height 27
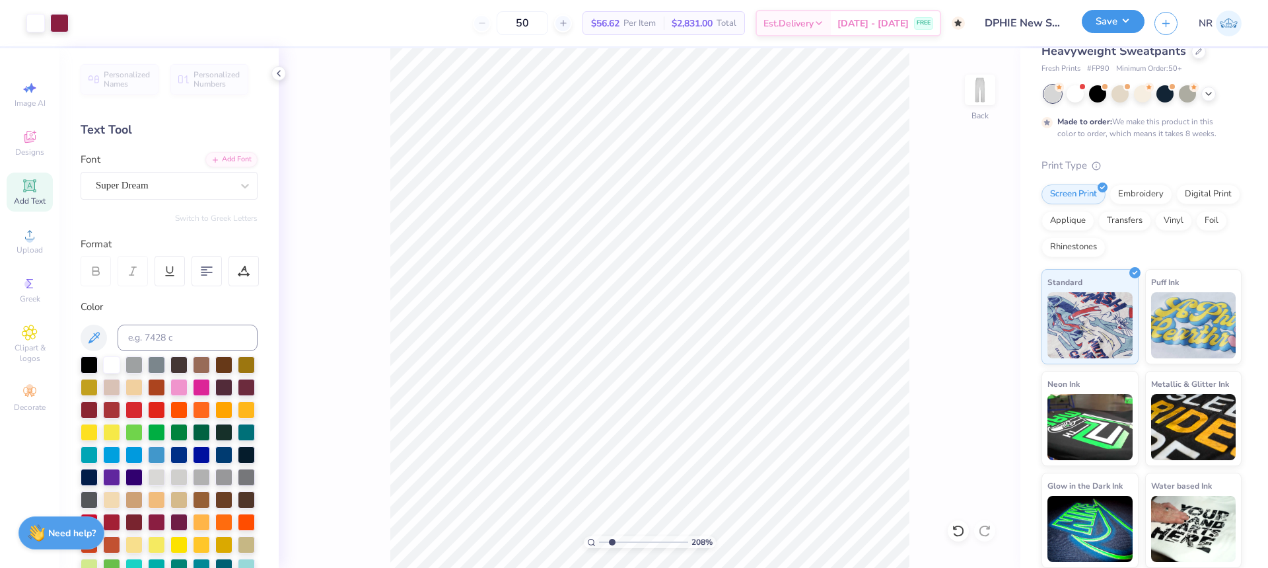
click at [1126, 26] on button "Save" at bounding box center [1113, 21] width 63 height 23
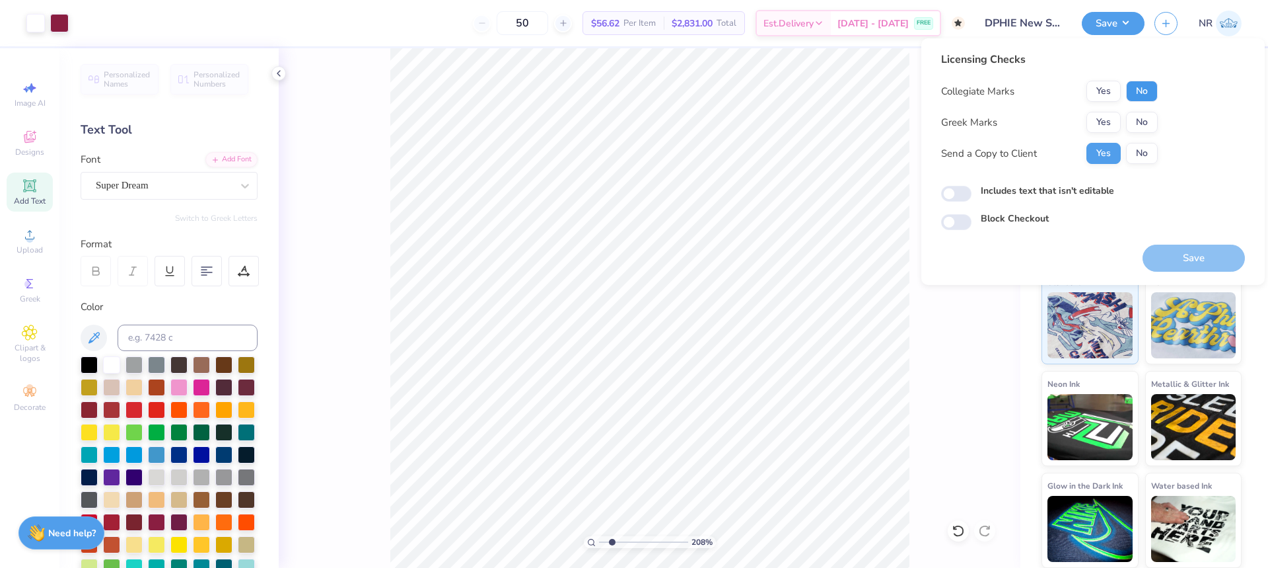
click at [1146, 92] on button "No" at bounding box center [1142, 91] width 32 height 21
click at [1100, 126] on button "Yes" at bounding box center [1104, 122] width 34 height 21
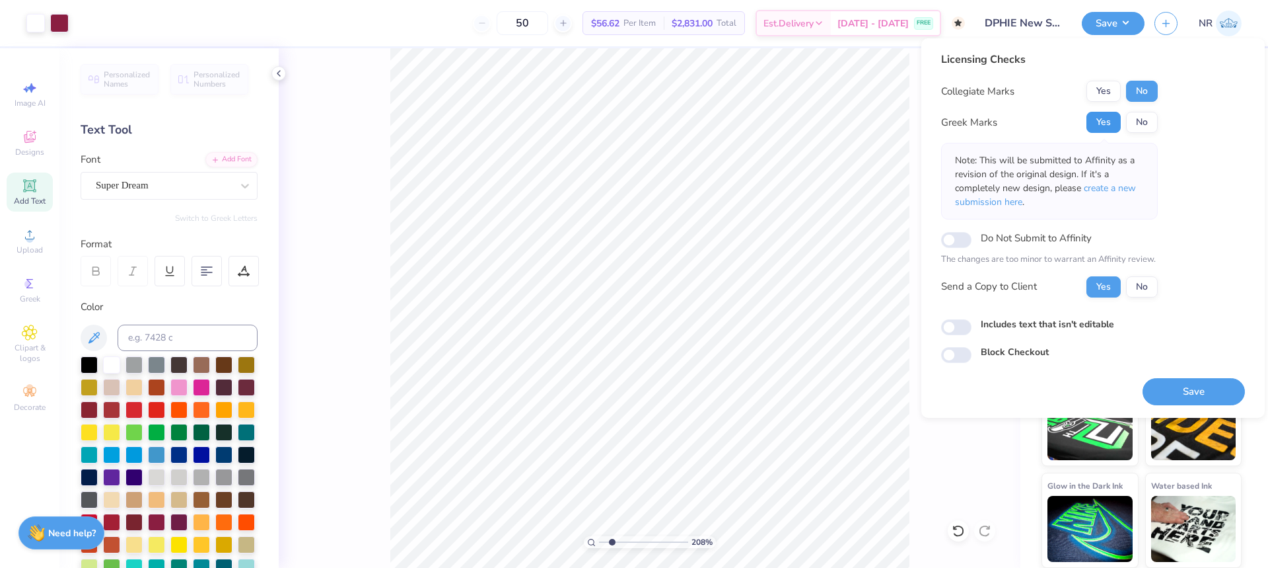
click at [1109, 117] on button "Yes" at bounding box center [1104, 122] width 34 height 21
click at [1136, 114] on button "No" at bounding box center [1142, 122] width 32 height 21
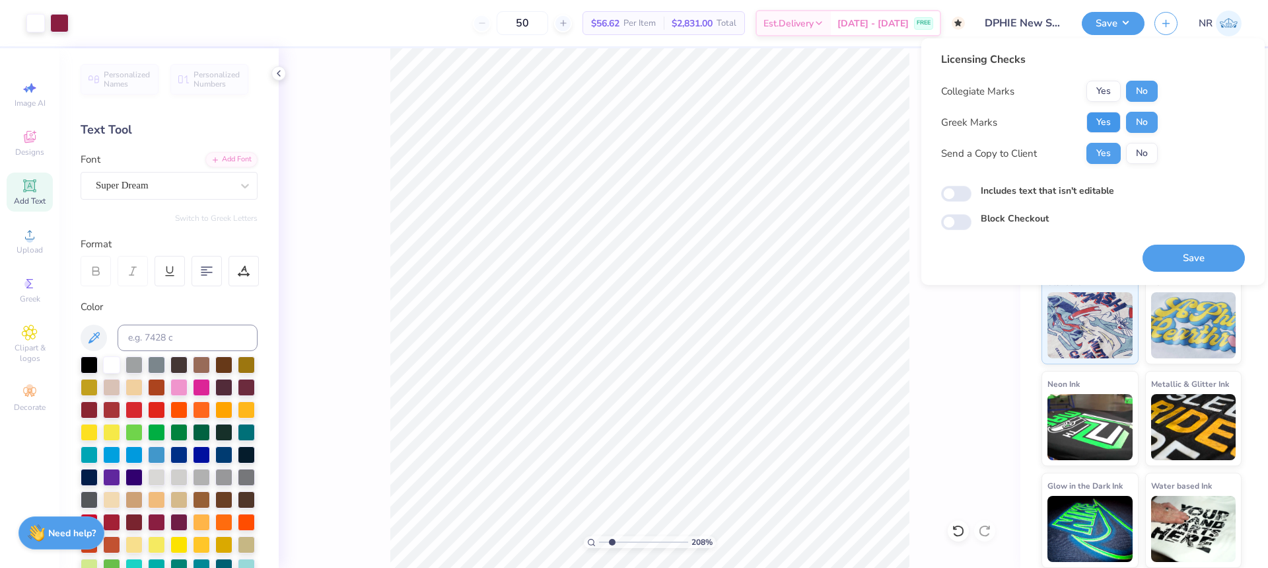
click at [1109, 116] on button "Yes" at bounding box center [1104, 122] width 34 height 21
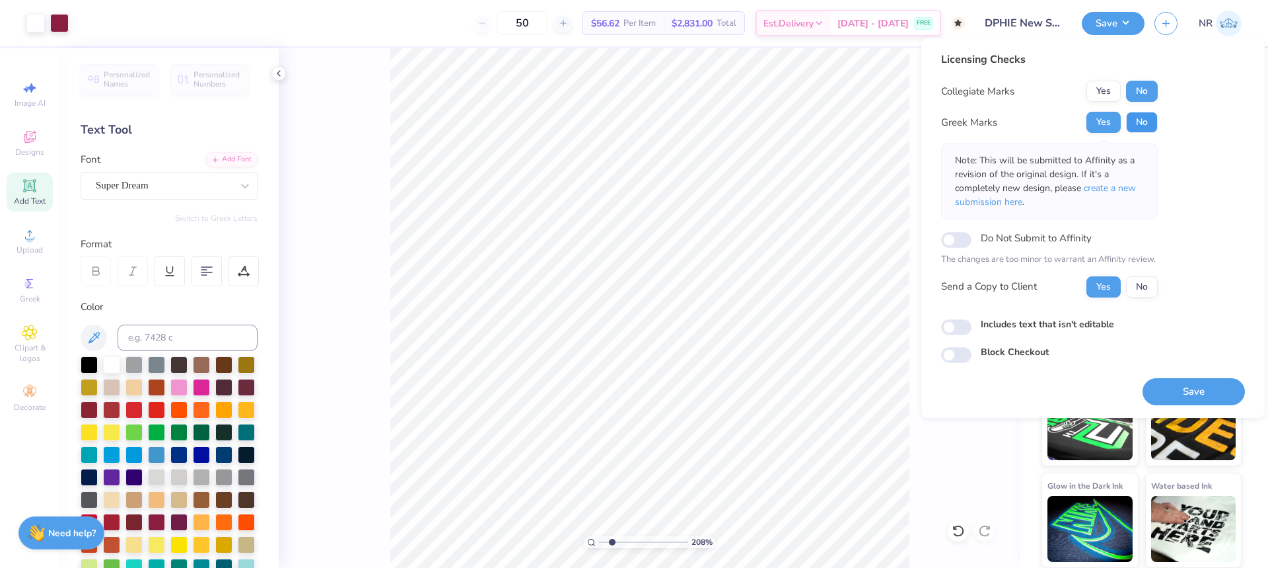
click at [1129, 120] on button "No" at bounding box center [1142, 122] width 32 height 21
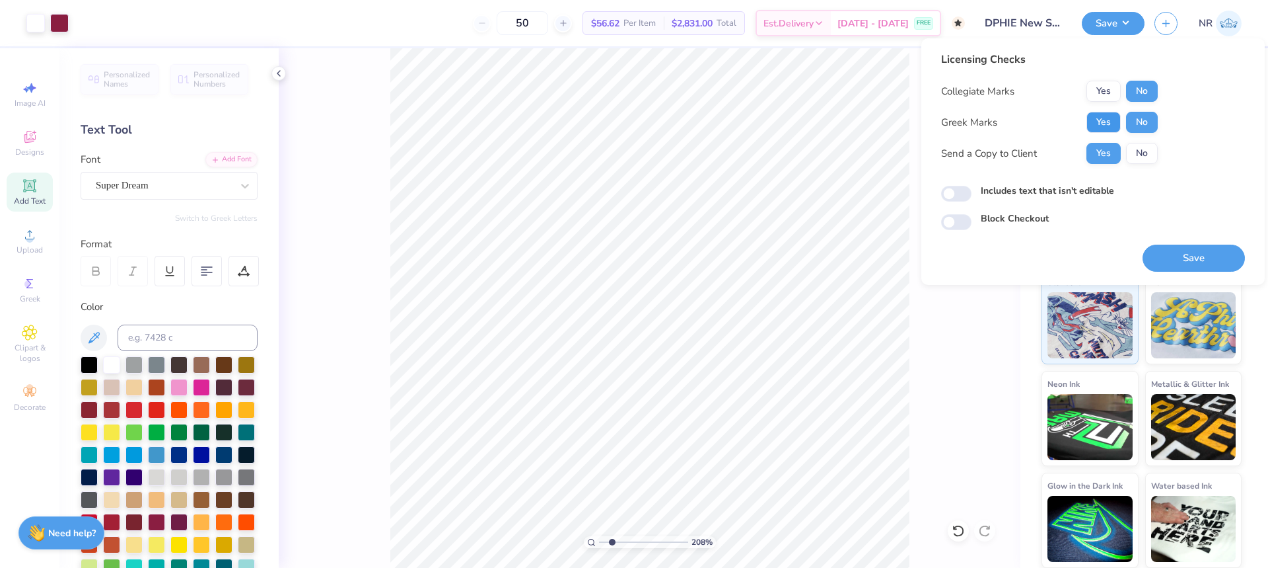
click at [1110, 122] on button "Yes" at bounding box center [1104, 122] width 34 height 21
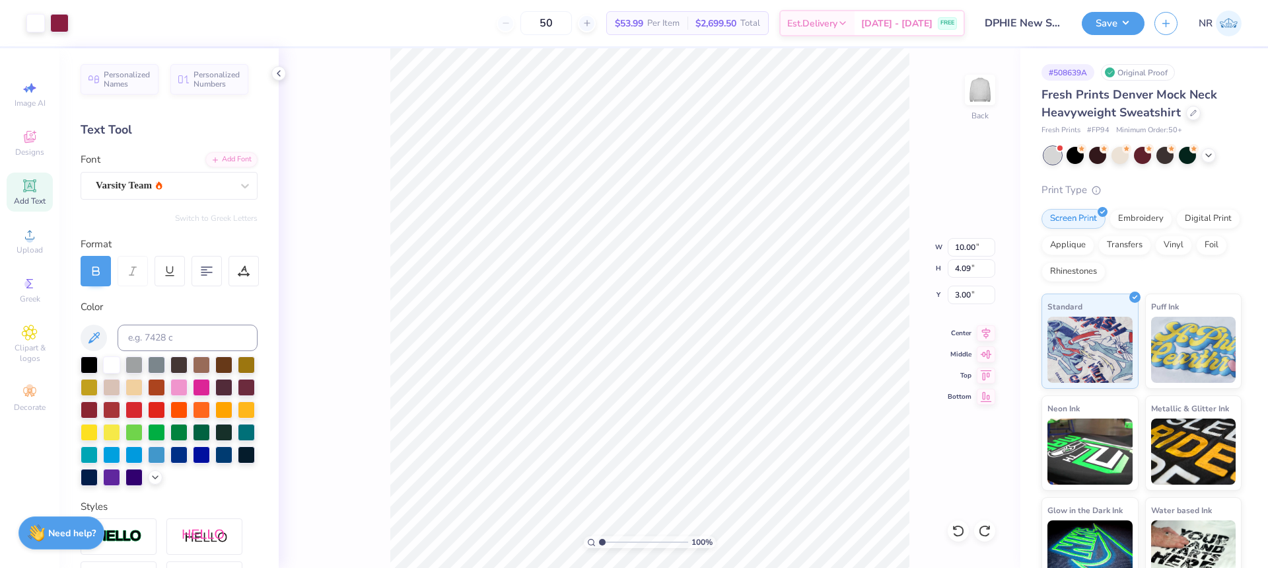
scroll to position [300, 0]
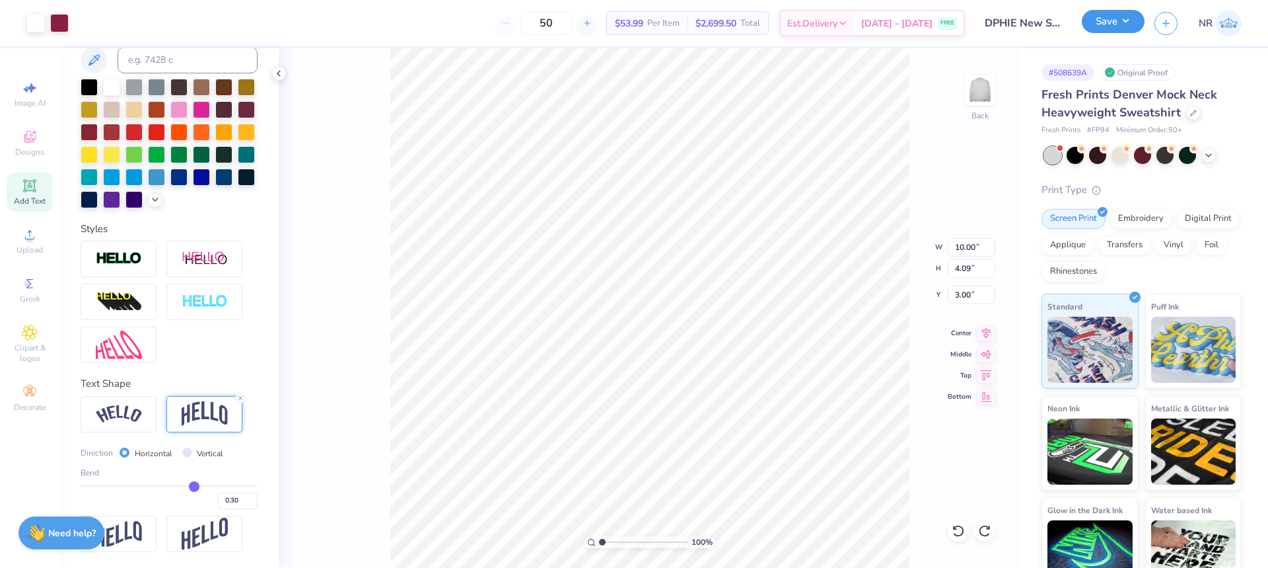
click at [1117, 25] on button "Save" at bounding box center [1113, 21] width 63 height 23
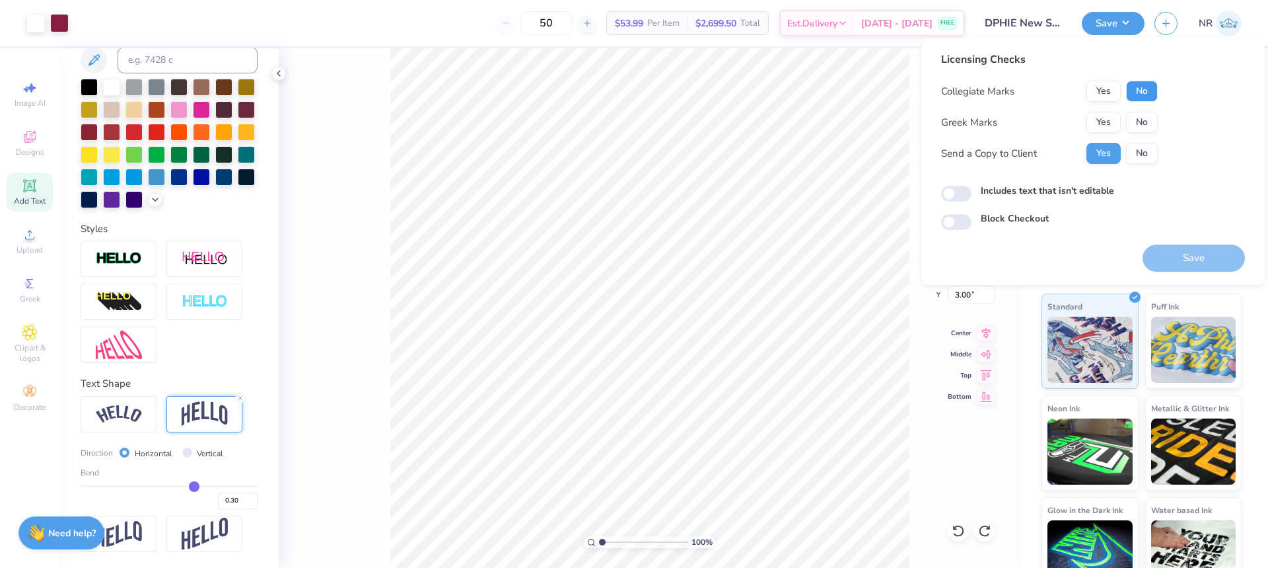
click at [1143, 92] on button "No" at bounding box center [1142, 91] width 32 height 21
click at [1143, 127] on button "No" at bounding box center [1142, 122] width 32 height 21
click at [1102, 120] on button "Yes" at bounding box center [1104, 122] width 34 height 21
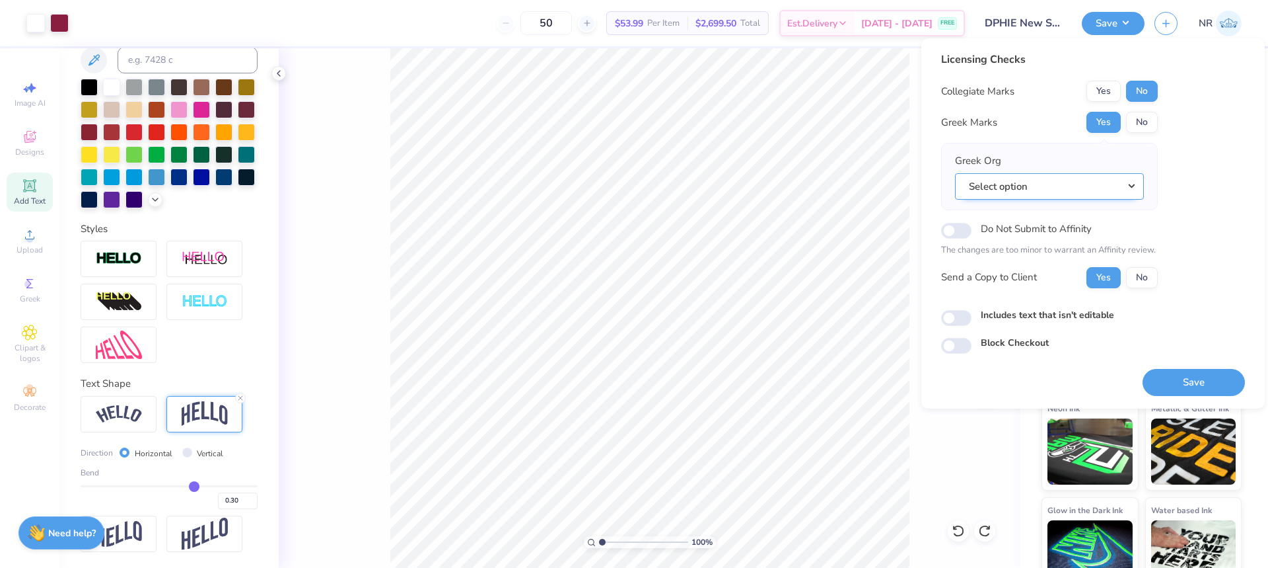
click at [1019, 186] on button "Select option" at bounding box center [1049, 186] width 189 height 27
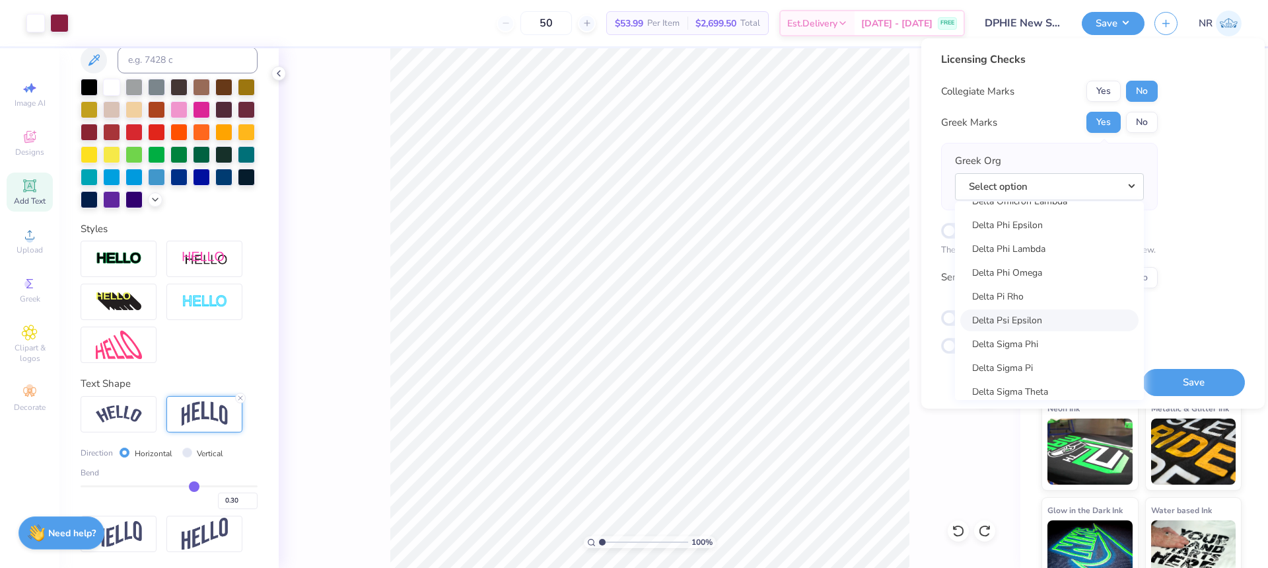
scroll to position [3209, 0]
click at [1058, 286] on link "Delta Phi Epsilon" at bounding box center [1050, 291] width 178 height 22
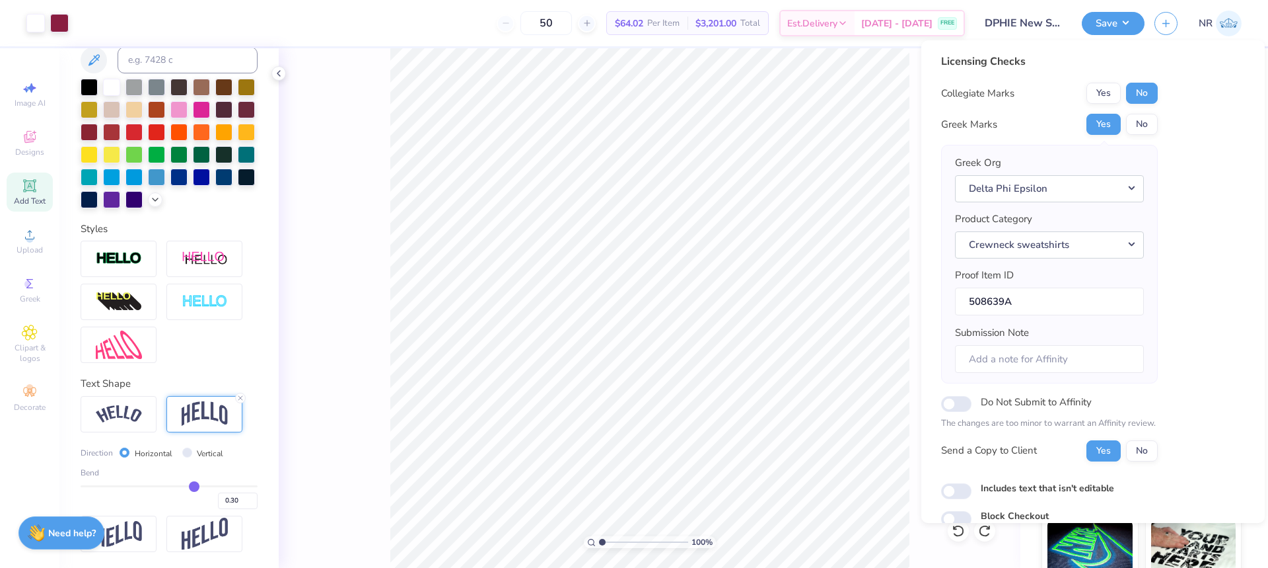
scroll to position [59, 0]
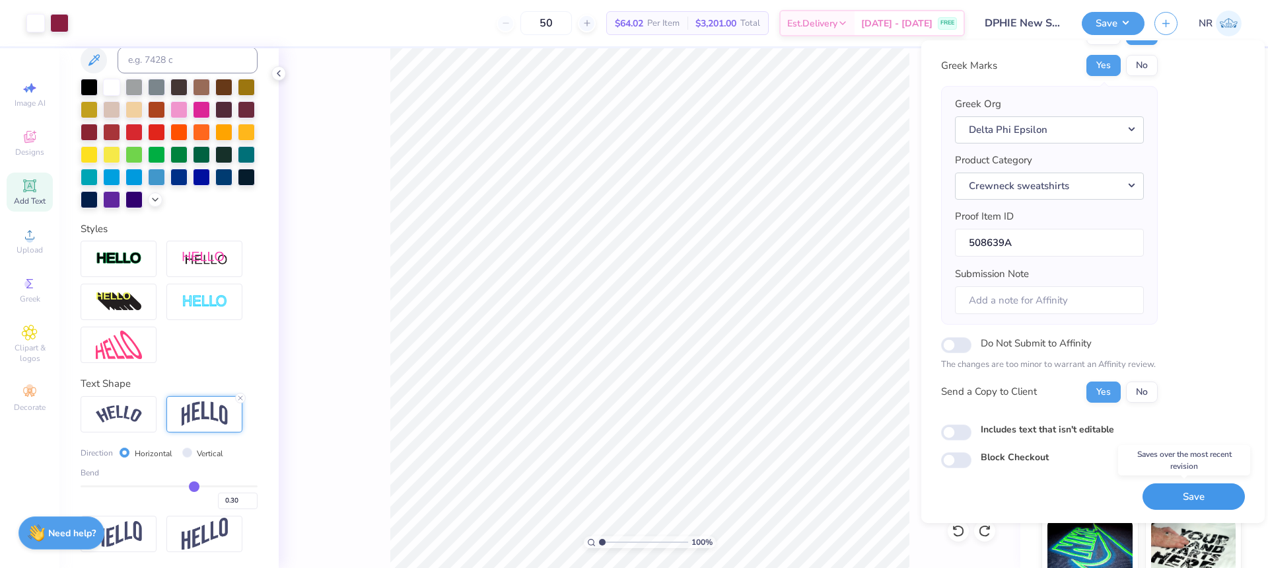
click at [1188, 502] on button "Save" at bounding box center [1194, 496] width 102 height 27
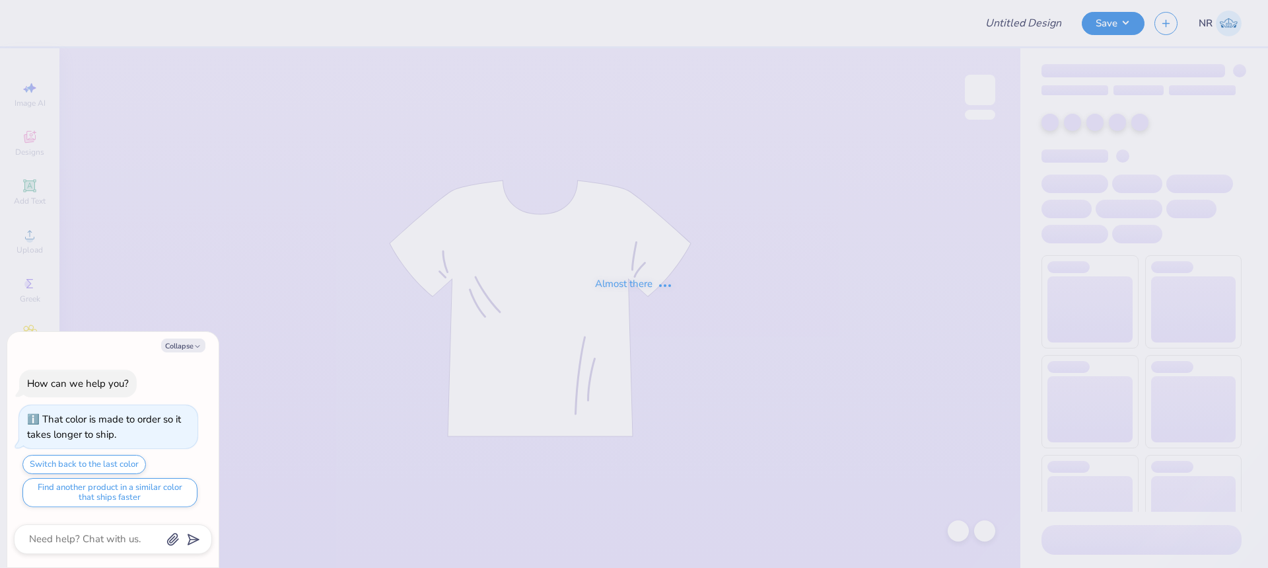
type input "DPHIE New Sets!"
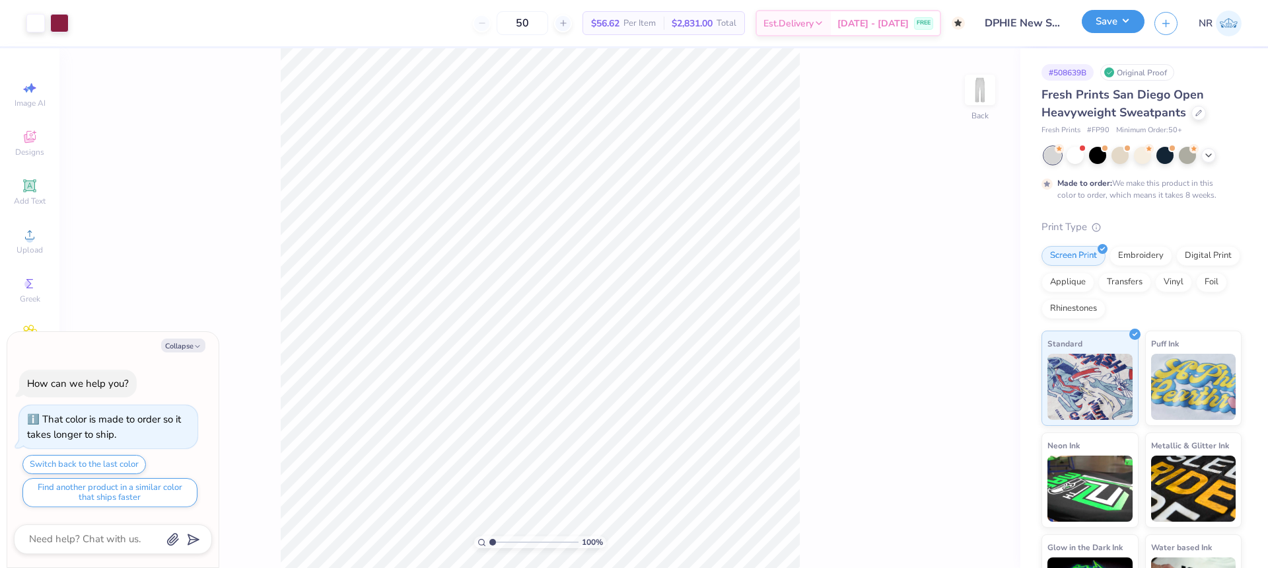
click at [1134, 25] on button "Save" at bounding box center [1113, 21] width 63 height 23
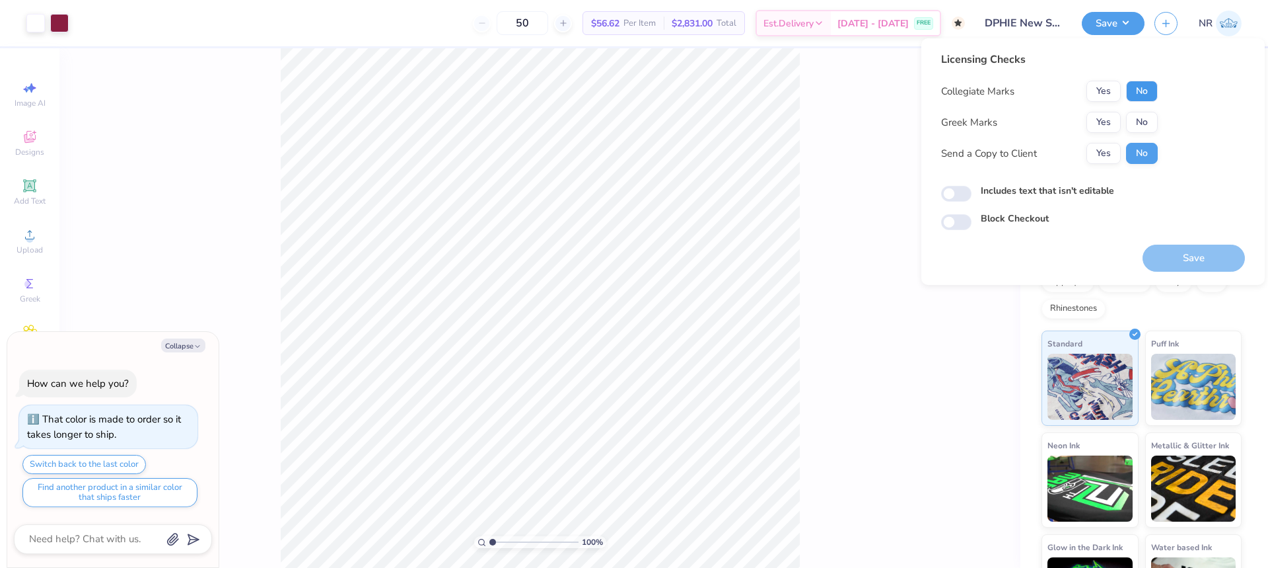
click at [1142, 98] on button "No" at bounding box center [1142, 91] width 32 height 21
click at [1142, 129] on button "No" at bounding box center [1142, 122] width 32 height 21
click at [1111, 124] on button "Yes" at bounding box center [1104, 122] width 34 height 21
type textarea "x"
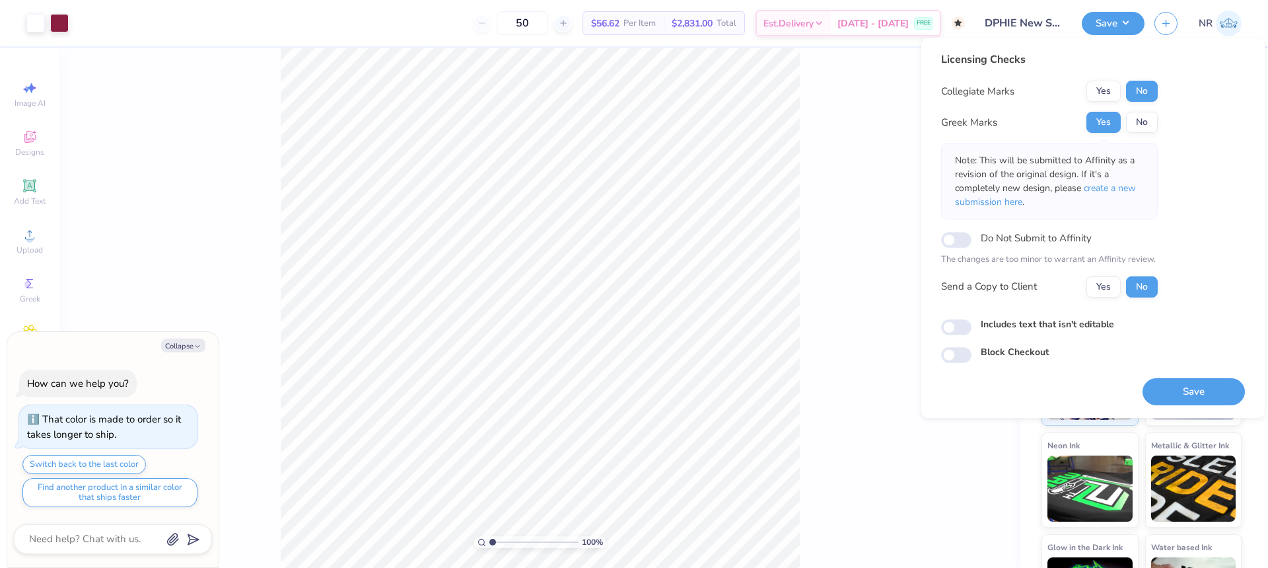
click at [1200, 258] on div "Licensing Checks Collegiate Marks Yes No Greek Marks Yes No Note: This will be …" at bounding box center [1093, 207] width 304 height 311
click at [1222, 302] on div "Licensing Checks Collegiate Marks Yes No Greek Marks Yes No Note: This will be …" at bounding box center [1093, 207] width 304 height 311
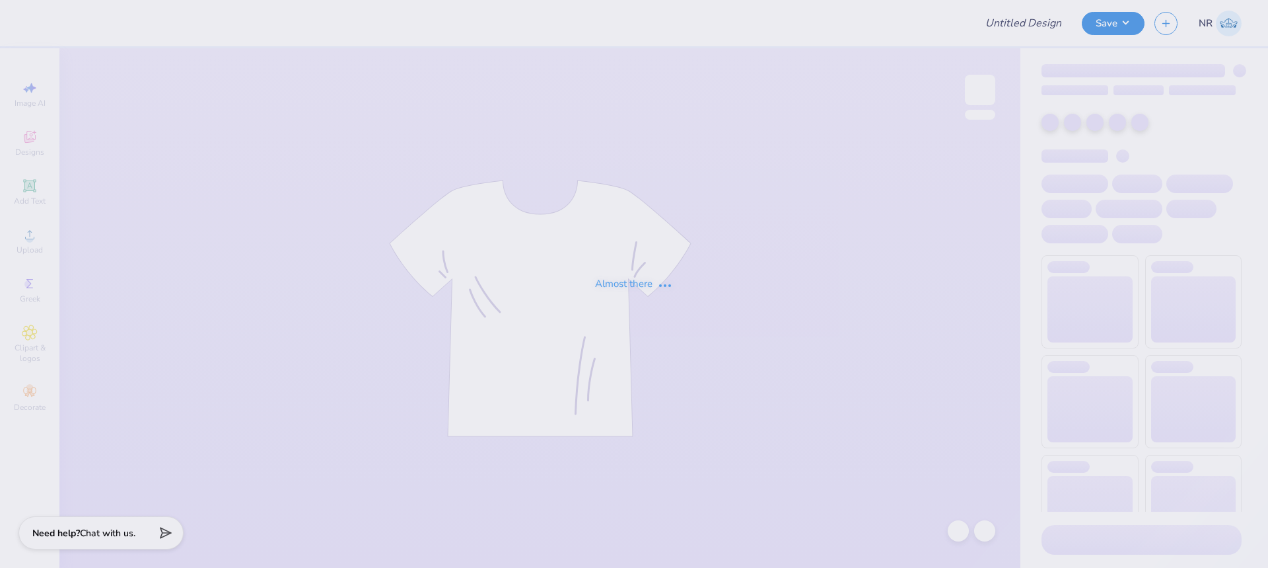
type input "tank kkg"
